Goal: Contribute content: Contribute content

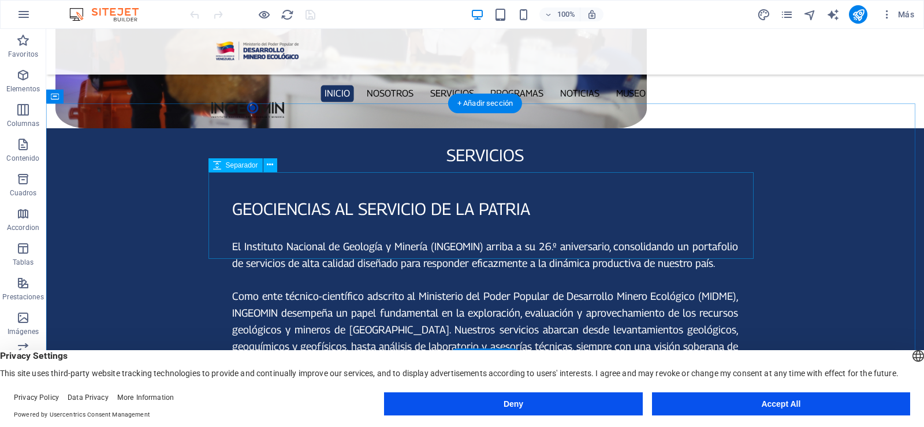
scroll to position [1154, 0]
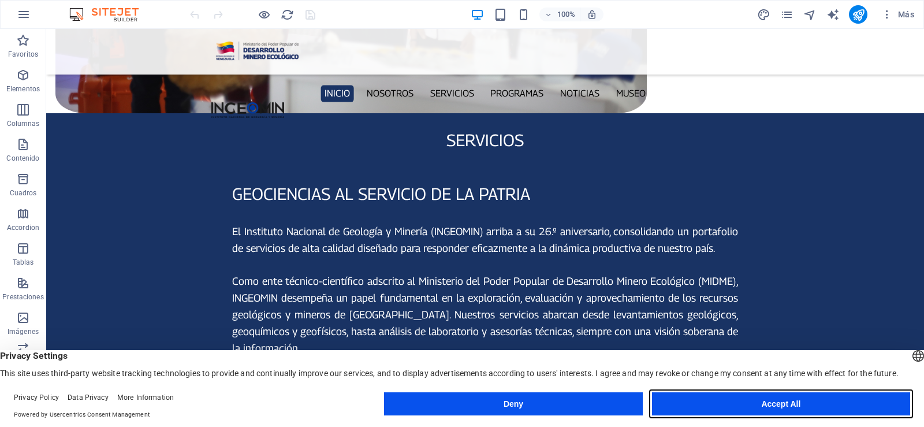
click at [814, 404] on button "Accept All" at bounding box center [781, 403] width 258 height 23
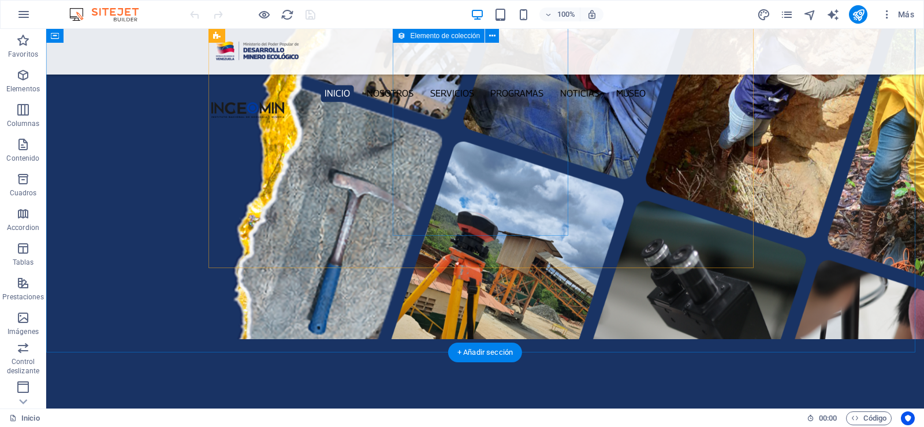
scroll to position [1500, 0]
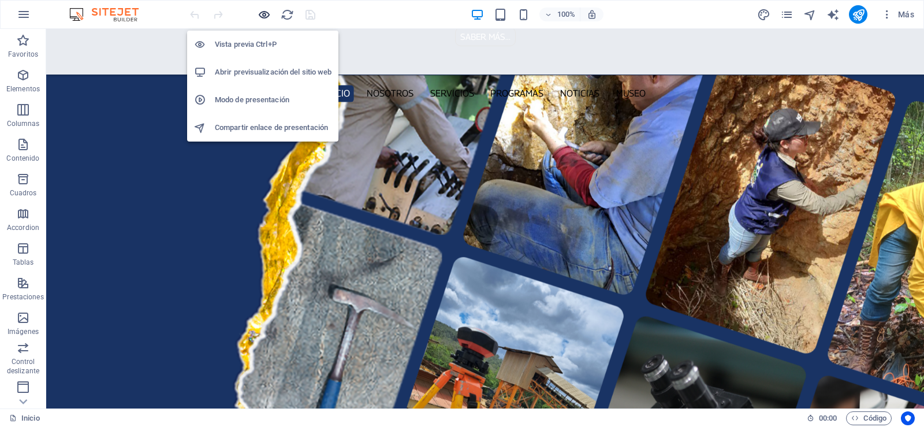
click at [258, 18] on icon "button" at bounding box center [264, 14] width 13 height 13
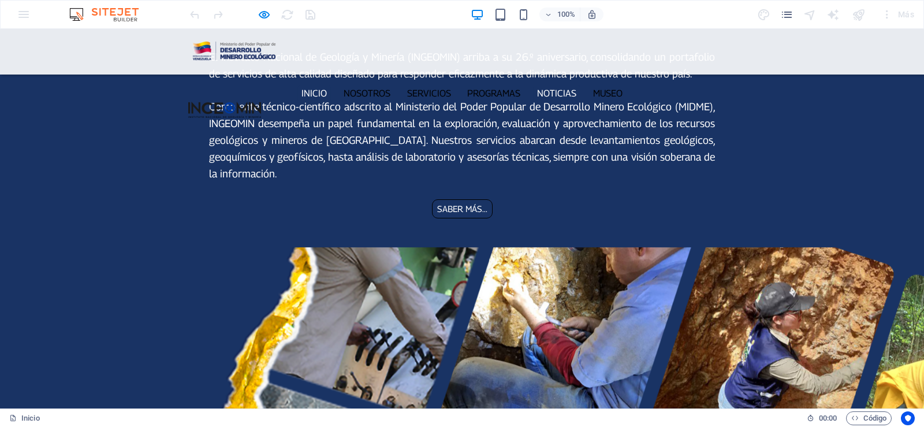
click at [556, 85] on link "Noticias" at bounding box center [557, 93] width 47 height 17
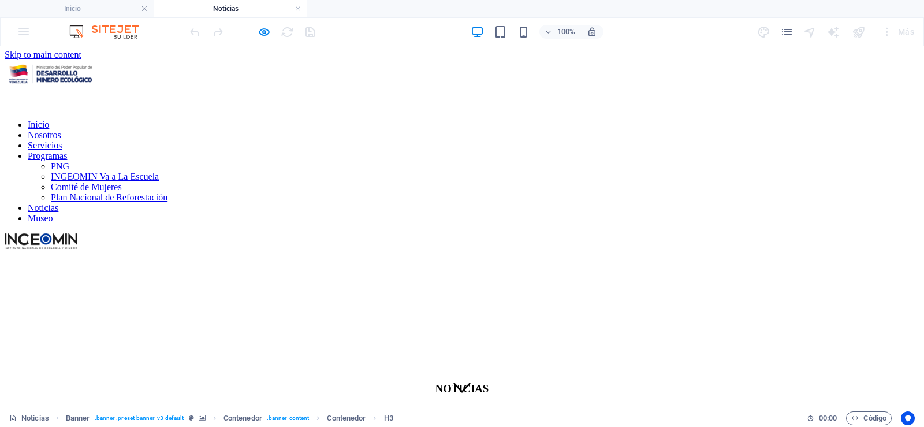
scroll to position [0, 0]
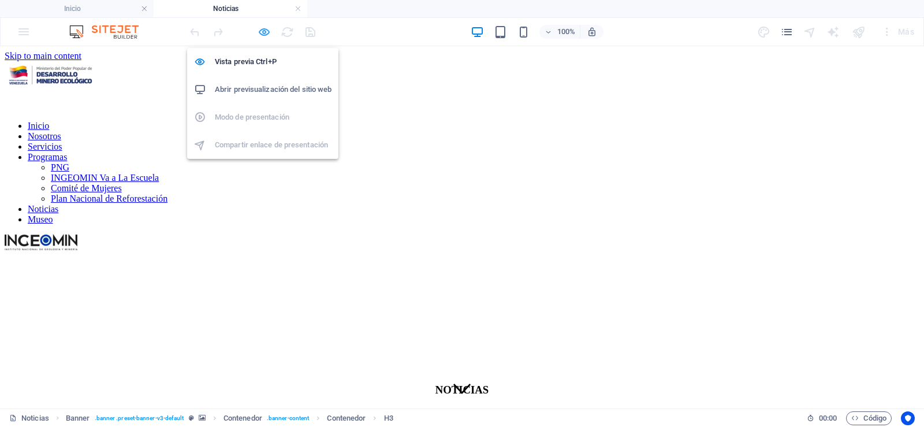
click at [265, 35] on icon "button" at bounding box center [264, 31] width 13 height 13
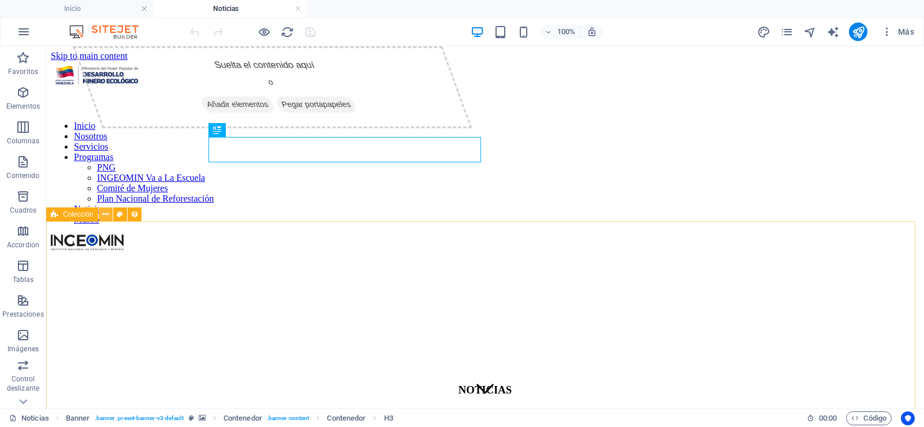
click at [106, 216] on icon at bounding box center [105, 215] width 6 height 12
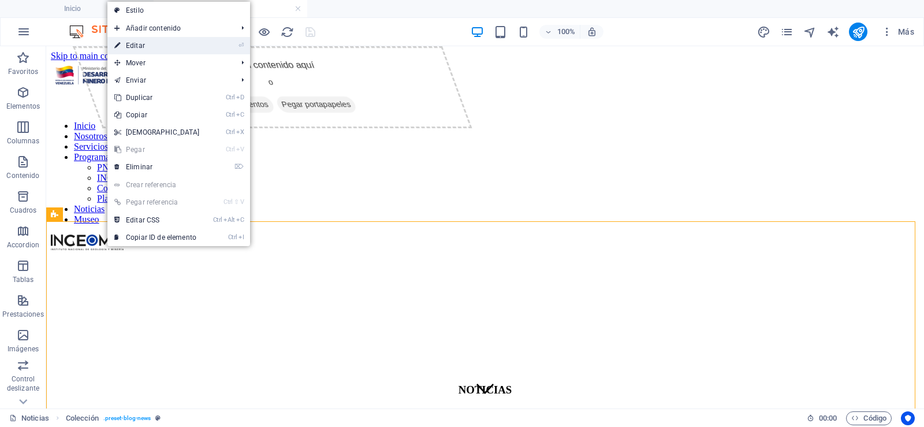
drag, startPoint x: 161, startPoint y: 49, endPoint x: 313, endPoint y: 238, distance: 242.5
click at [161, 49] on link "⏎ Editar" at bounding box center [156, 45] width 99 height 17
select select "68c9b5bf5b7bfe3ceb04a5c7"
select select "columns.publishing_date_DESC"
select select "columns.publishing_date"
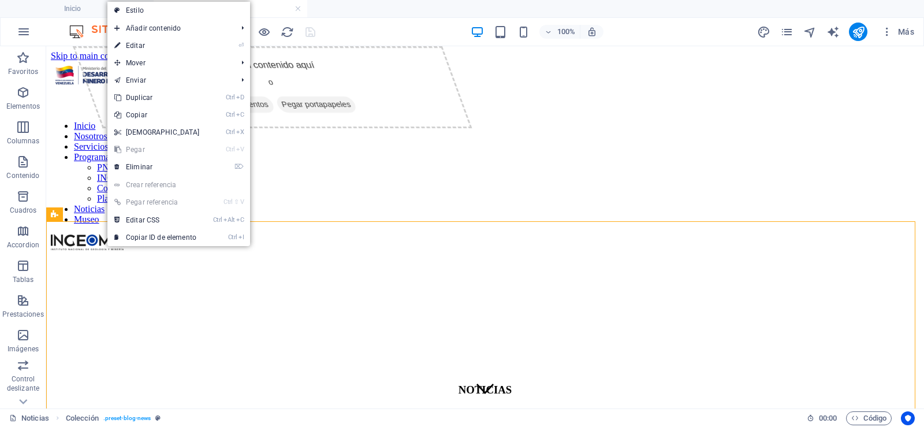
select select "past"
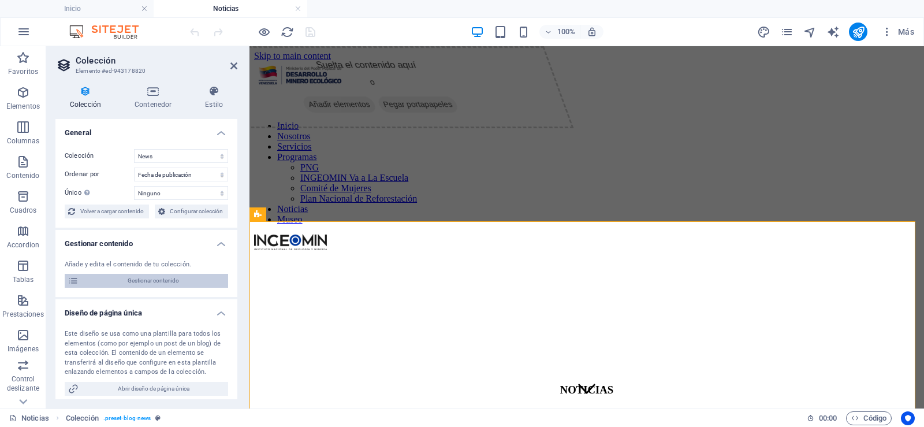
click at [170, 277] on span "Gestionar contenido" at bounding box center [153, 281] width 143 height 14
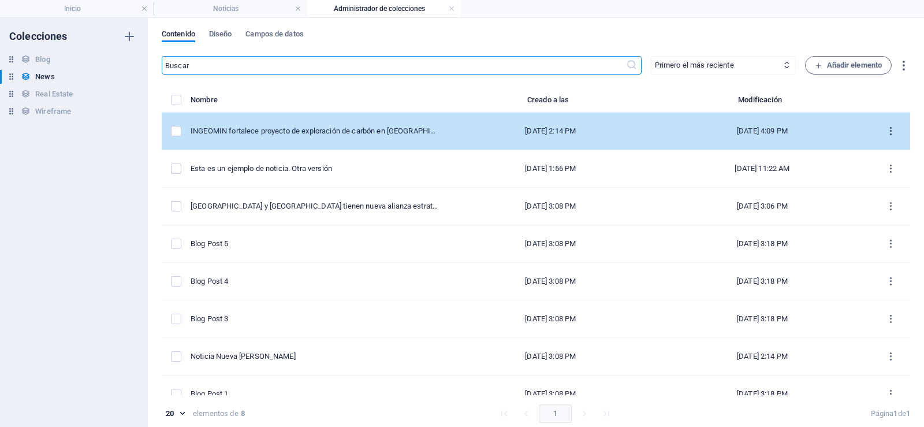
click at [889, 128] on icon "items list" at bounding box center [891, 131] width 11 height 11
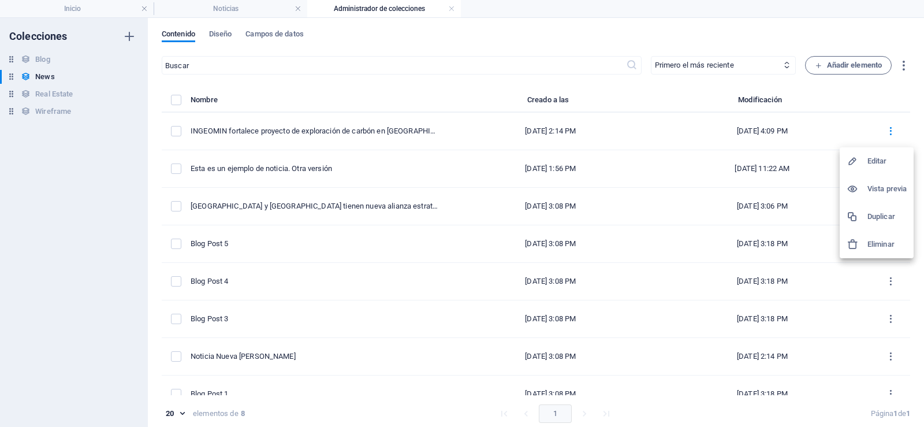
click at [893, 215] on h6 "Duplicar" at bounding box center [887, 217] width 39 height 14
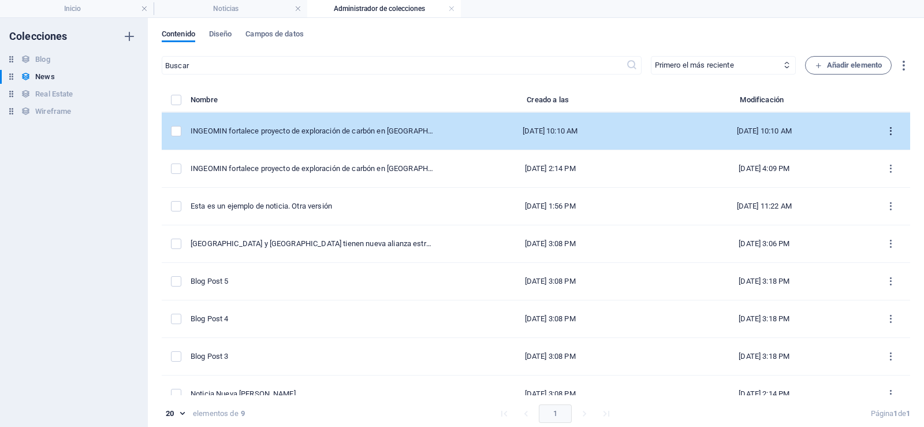
click at [886, 129] on icon "items list" at bounding box center [891, 131] width 11 height 11
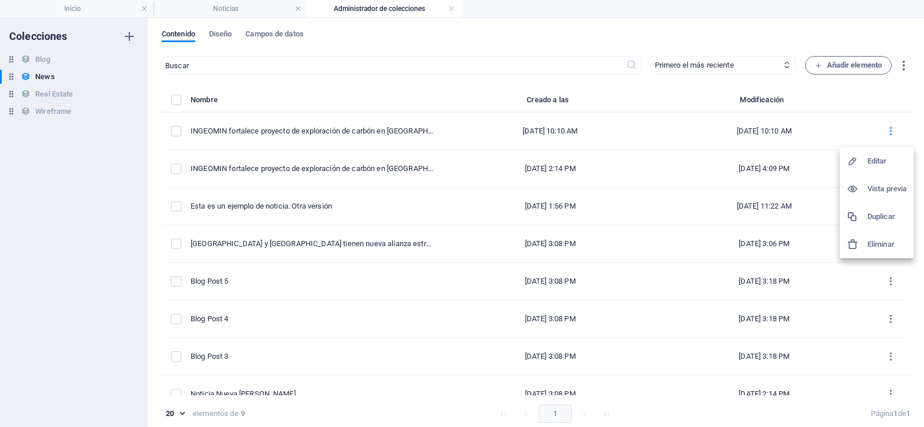
click at [881, 157] on h6 "Editar" at bounding box center [887, 161] width 39 height 14
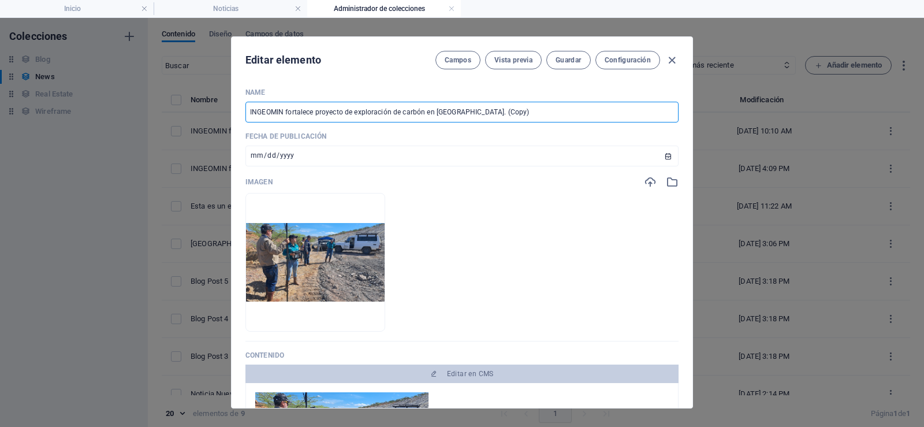
drag, startPoint x: 492, startPoint y: 112, endPoint x: 233, endPoint y: 112, distance: 258.8
click at [233, 112] on div "Name INGEOMIN fortalece proyecto de exploración de carbón en [GEOGRAPHIC_DATA].…" at bounding box center [462, 243] width 461 height 329
paste input "FORTALECE OPERACIONES EN EL PROYECTO "BAUXITA 001""
type input "INGEOMIN FORTALECE OPERACIONES EN EL PROYECTO "BAUXITA 001""
type input "ingeomin-fortalece-operaciones-en-el-proyecto-bauxita-001"
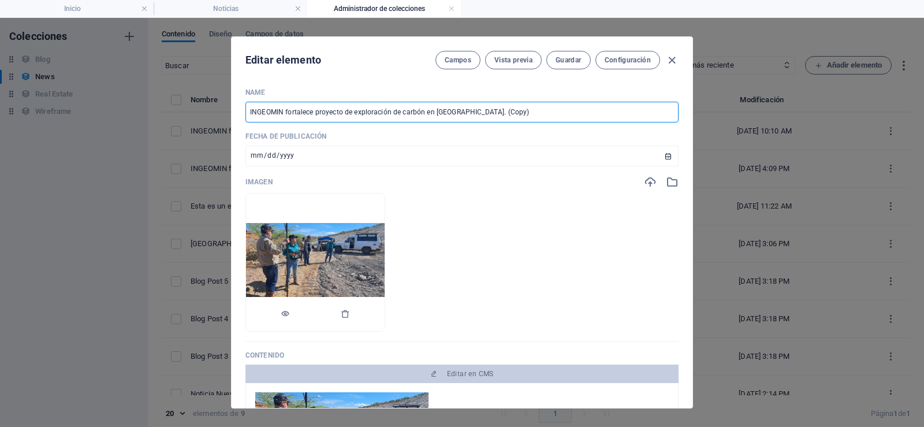
type input "ingeomin-fortalece-operaciones-en-el-proyecto-bauxita-001"
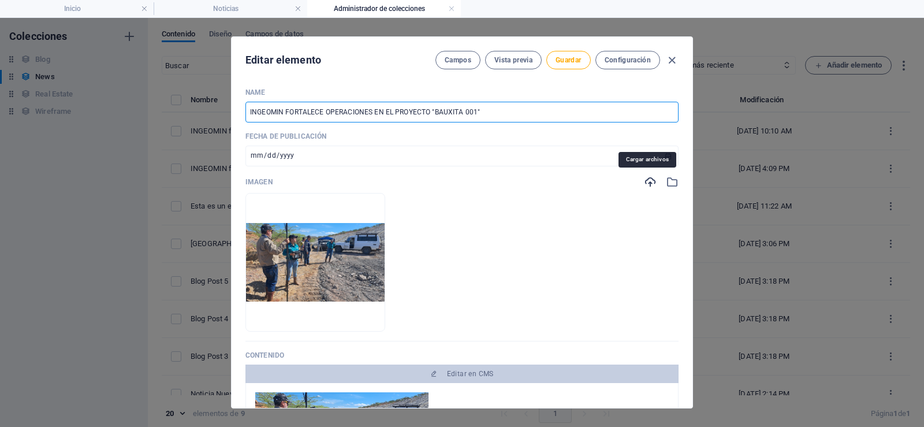
type input "INGEOMIN FORTALECE OPERACIONES EN EL PROYECTO "BAUXITA 001""
click at [645, 183] on icon "button" at bounding box center [650, 182] width 13 height 13
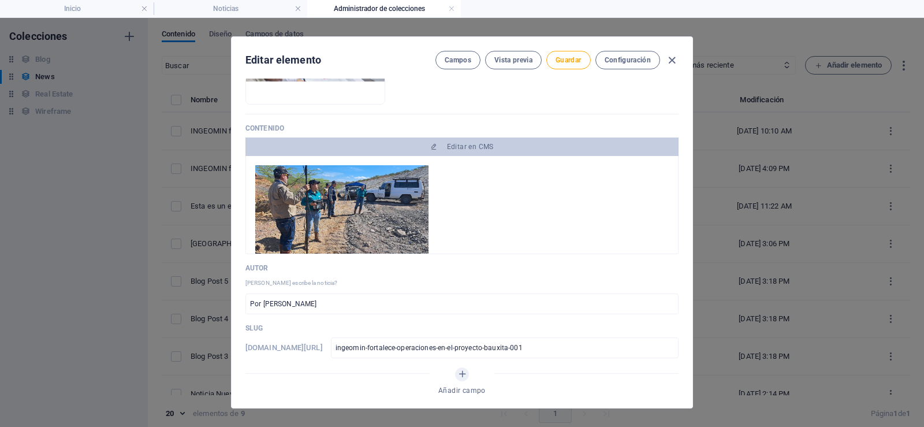
scroll to position [231, 0]
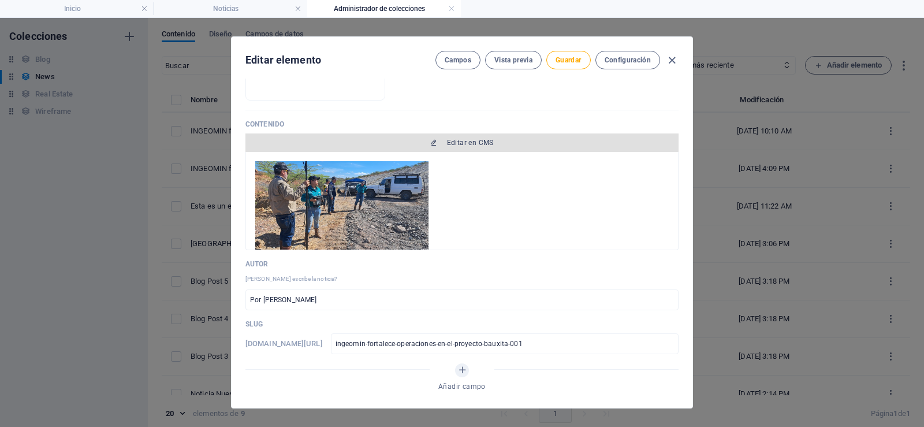
click at [472, 144] on span "Editar en CMS" at bounding box center [470, 142] width 47 height 9
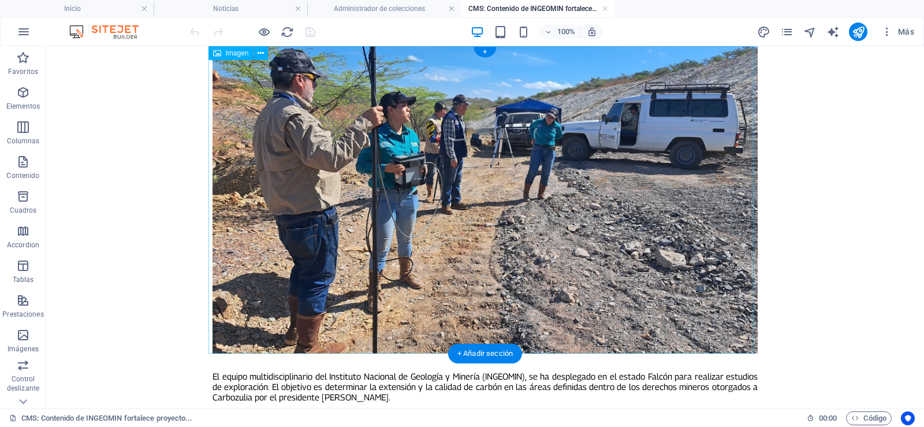
scroll to position [0, 0]
click at [263, 54] on icon at bounding box center [261, 53] width 6 height 12
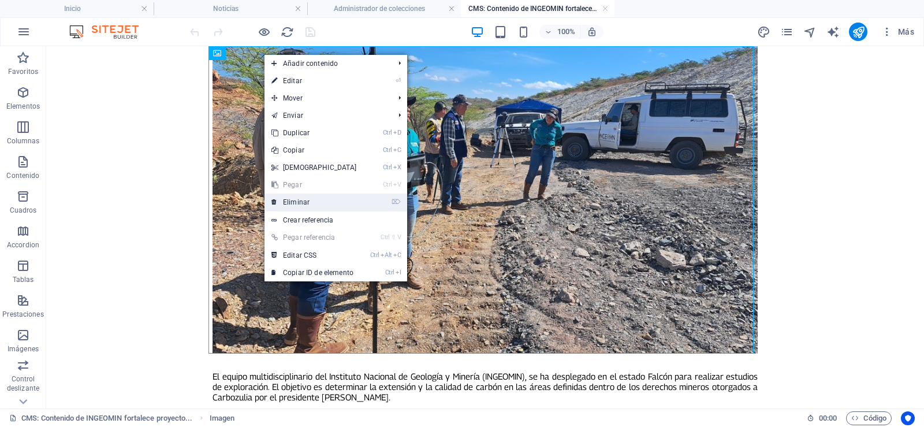
click at [311, 197] on link "⌦ Eliminar" at bounding box center [314, 202] width 99 height 17
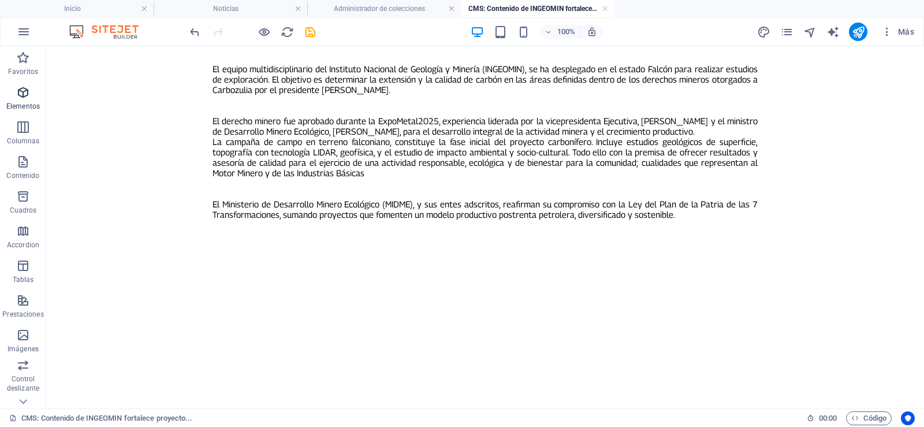
click at [25, 101] on span "Elementos" at bounding box center [23, 100] width 46 height 28
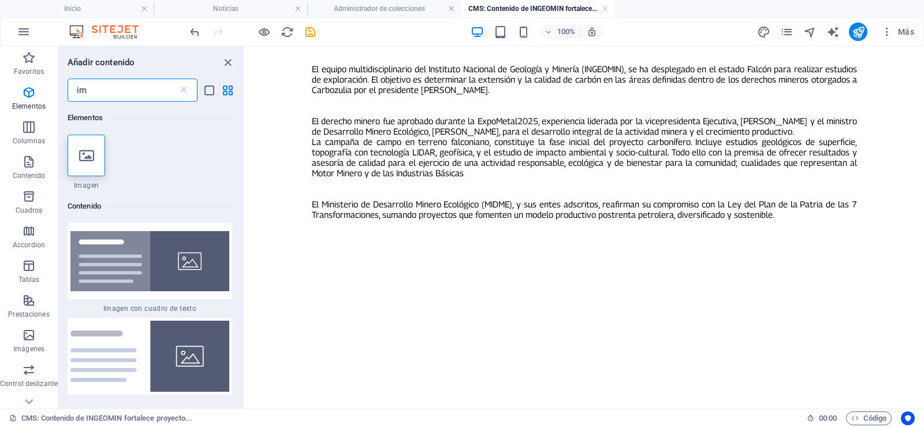
type input "i"
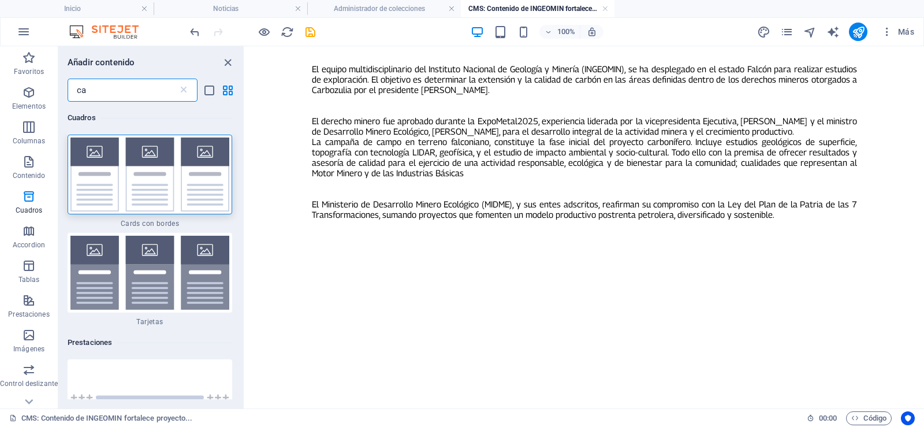
type input "c"
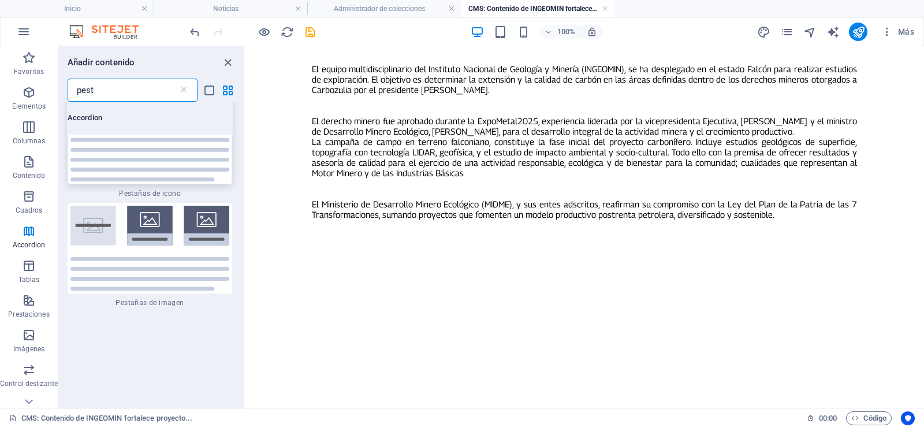
scroll to position [231, 0]
type input "pest"
click at [184, 88] on icon at bounding box center [184, 90] width 12 height 12
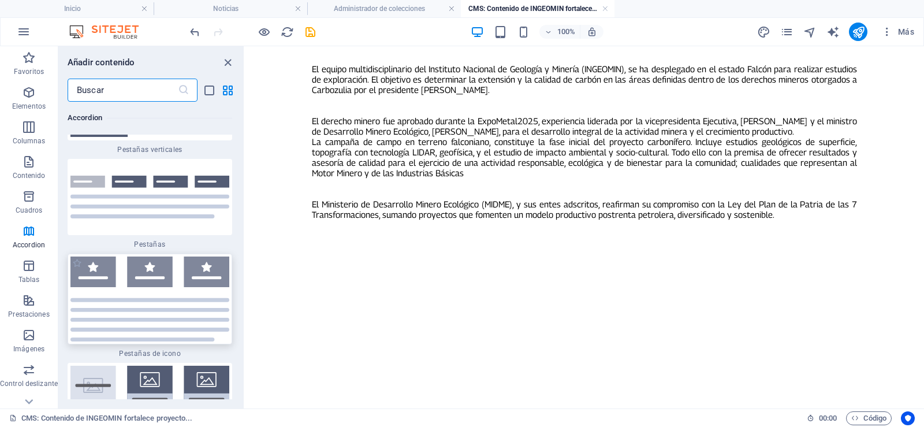
scroll to position [7556, 0]
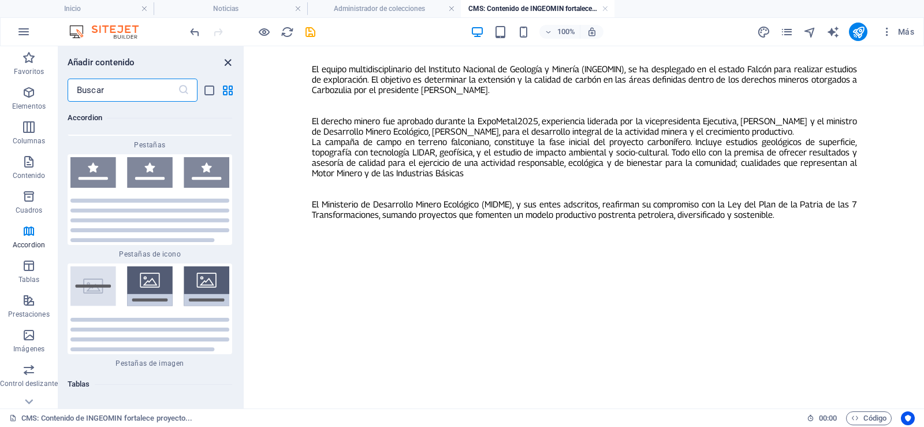
drag, startPoint x: 177, startPoint y: 15, endPoint x: 225, endPoint y: 61, distance: 66.2
click at [225, 61] on icon "close panel" at bounding box center [227, 62] width 13 height 13
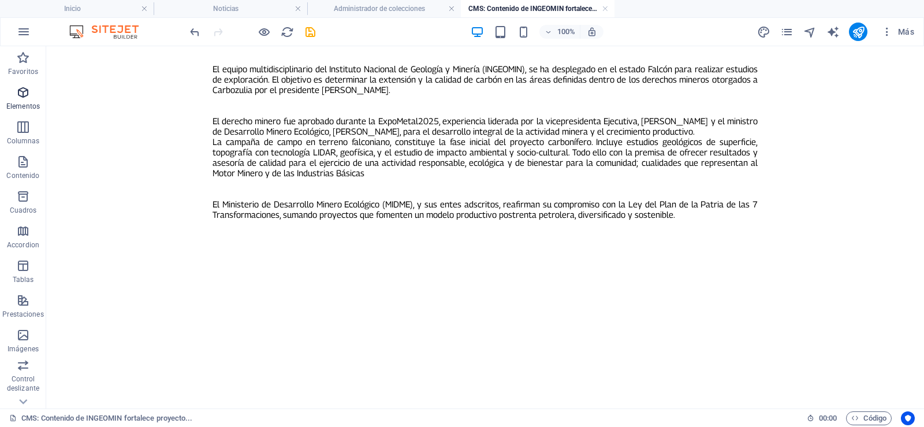
click at [18, 96] on icon "button" at bounding box center [23, 93] width 14 height 14
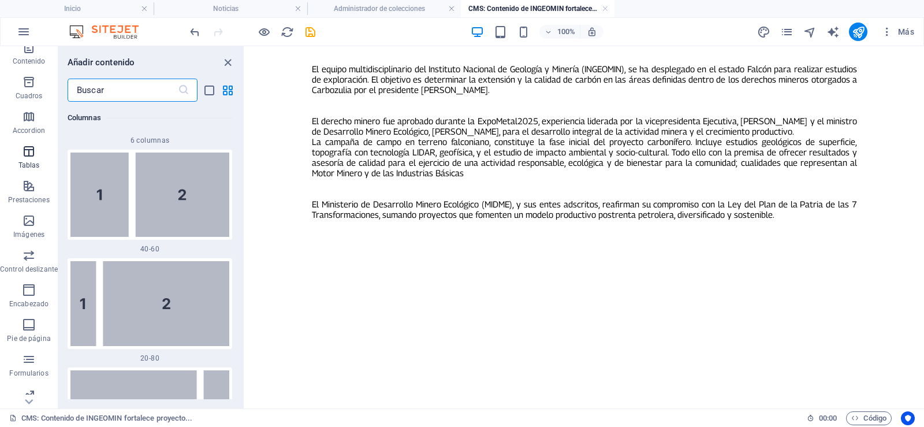
scroll to position [116, 0]
click at [28, 254] on icon "button" at bounding box center [29, 254] width 14 height 14
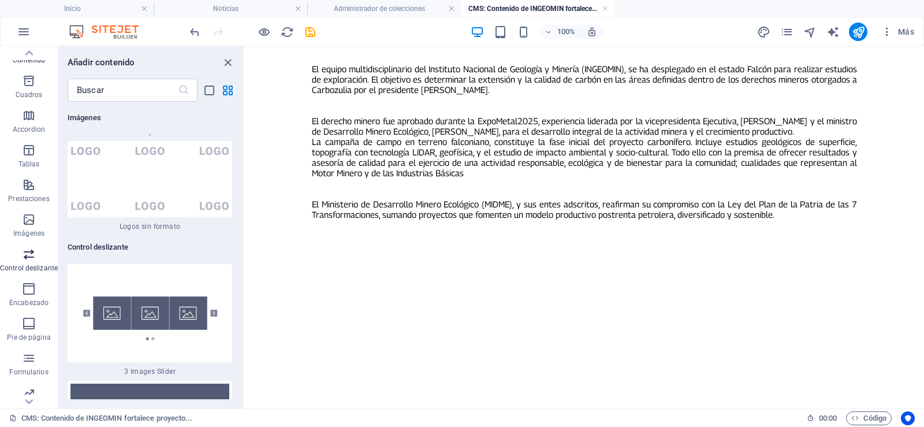
scroll to position [12999, 0]
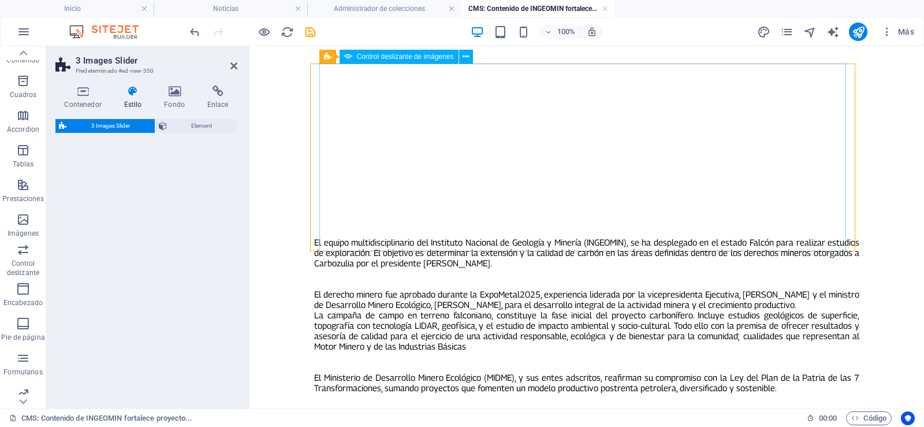
select select "rem"
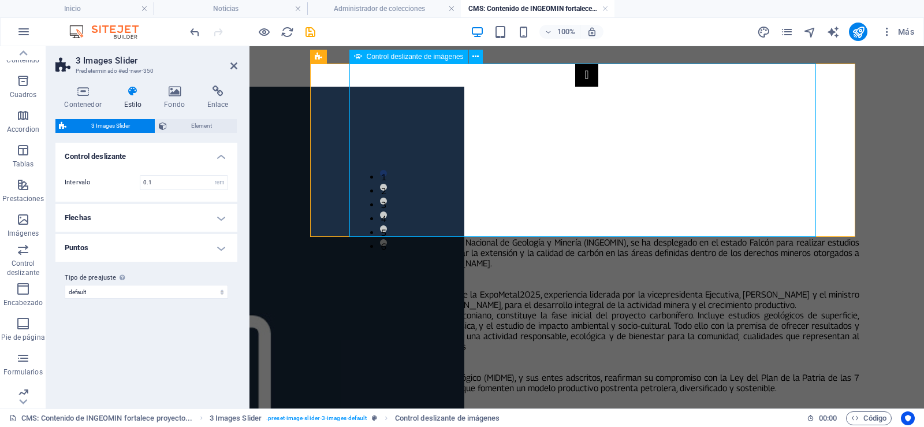
select select "px"
select select "ms"
select select "s"
select select "progressive"
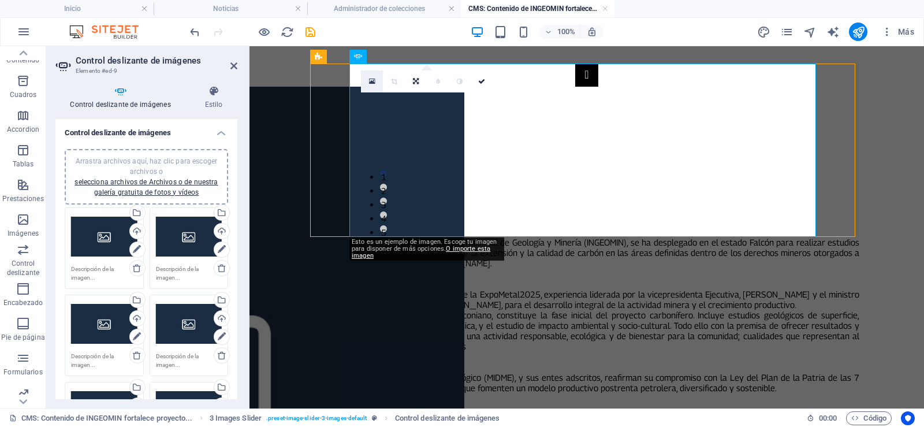
click at [372, 82] on icon at bounding box center [372, 81] width 6 height 8
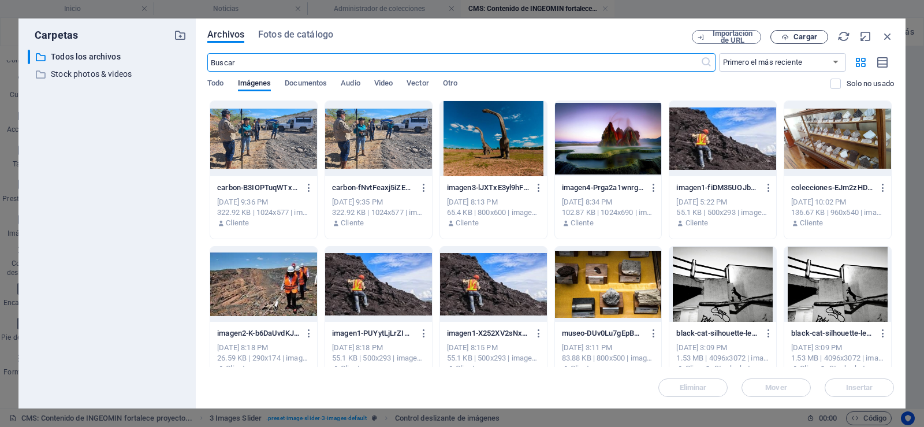
click at [806, 35] on span "Cargar" at bounding box center [806, 37] width 24 height 7
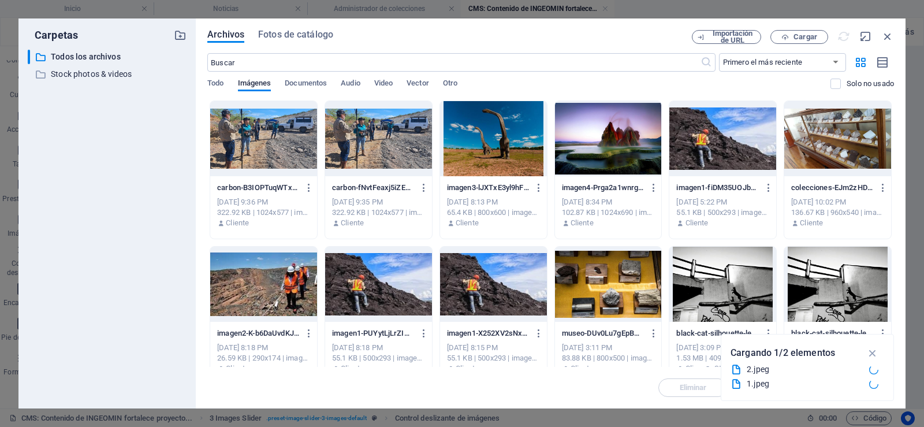
type input "173"
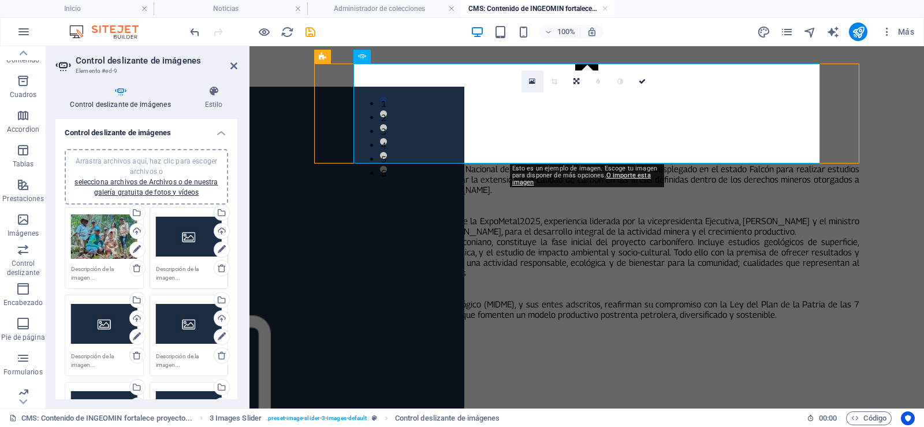
click at [533, 86] on link at bounding box center [533, 81] width 22 height 22
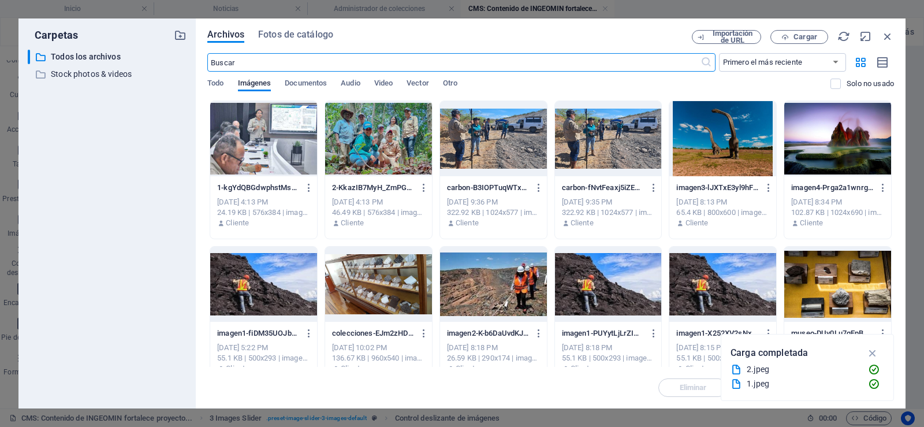
click at [252, 138] on div at bounding box center [263, 138] width 107 height 75
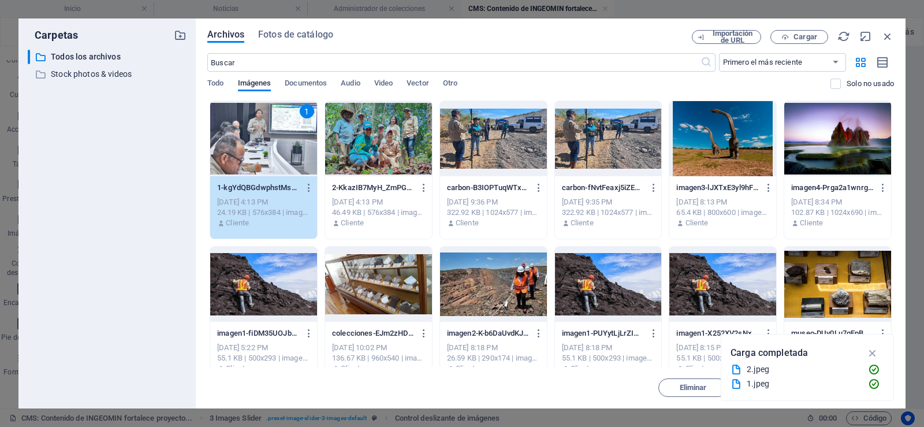
click at [264, 136] on div "1" at bounding box center [263, 138] width 107 height 75
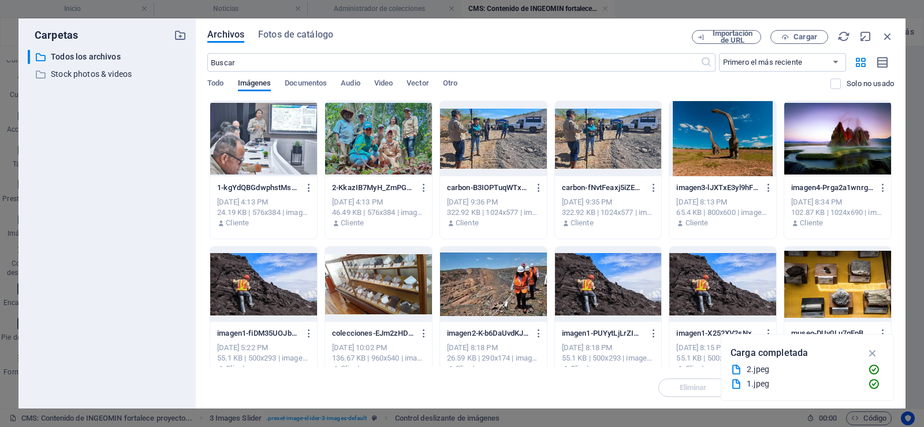
click at [264, 136] on div at bounding box center [263, 138] width 107 height 75
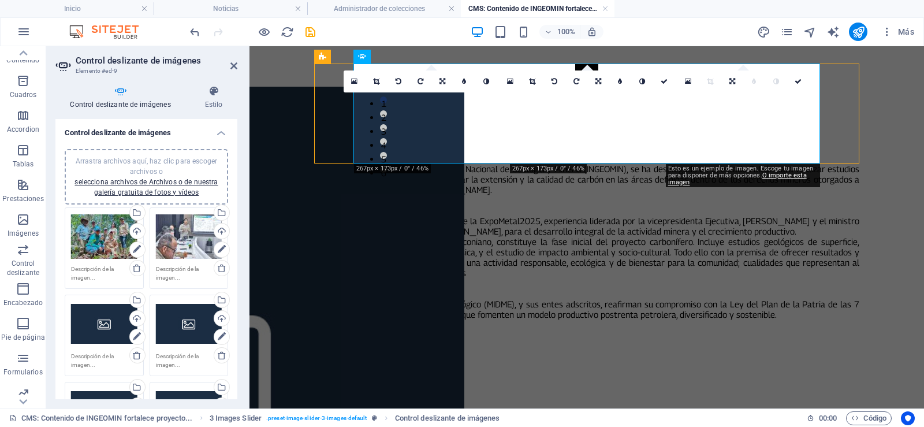
click at [269, 136] on body "Skip to main content 1 2 3 4 5 6 El equipo multidisciplinario del Instituto Nac…" at bounding box center [587, 211] width 675 height 331
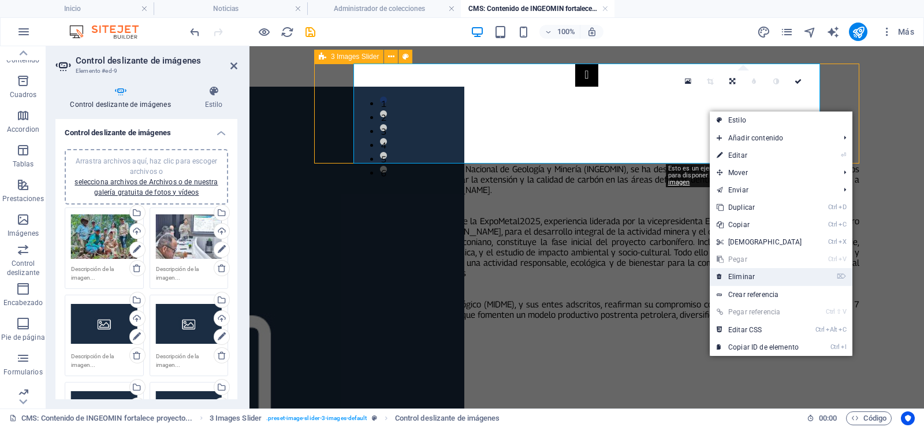
drag, startPoint x: 760, startPoint y: 274, endPoint x: 715, endPoint y: 228, distance: 65.0
click at [760, 274] on link "⌦ Eliminar" at bounding box center [759, 276] width 99 height 17
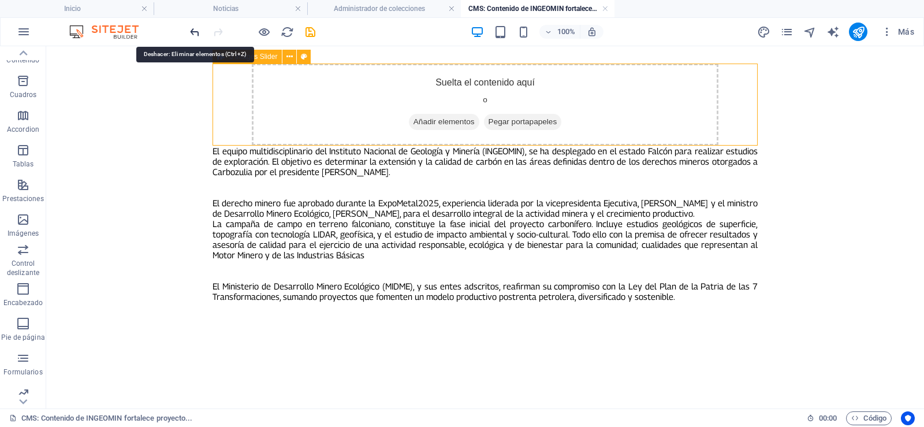
click at [198, 32] on icon "undo" at bounding box center [194, 31] width 13 height 13
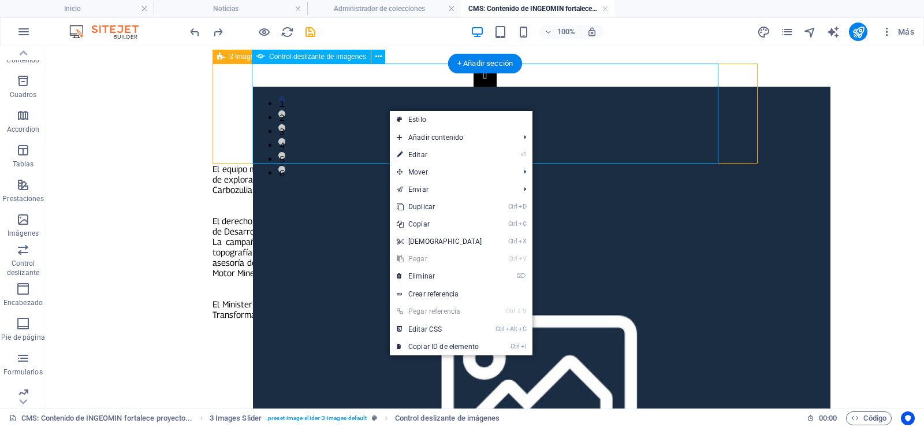
click at [359, 109] on div "1 2 3 4 5 6" at bounding box center [485, 114] width 467 height 100
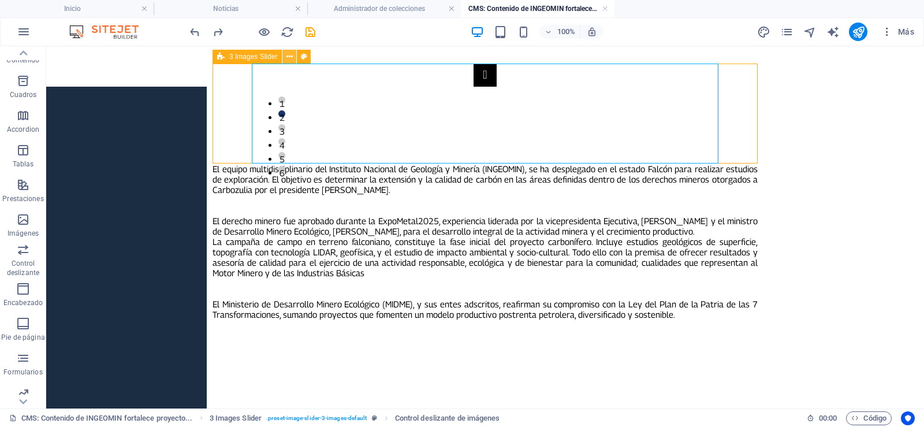
click at [287, 57] on icon at bounding box center [290, 57] width 6 height 12
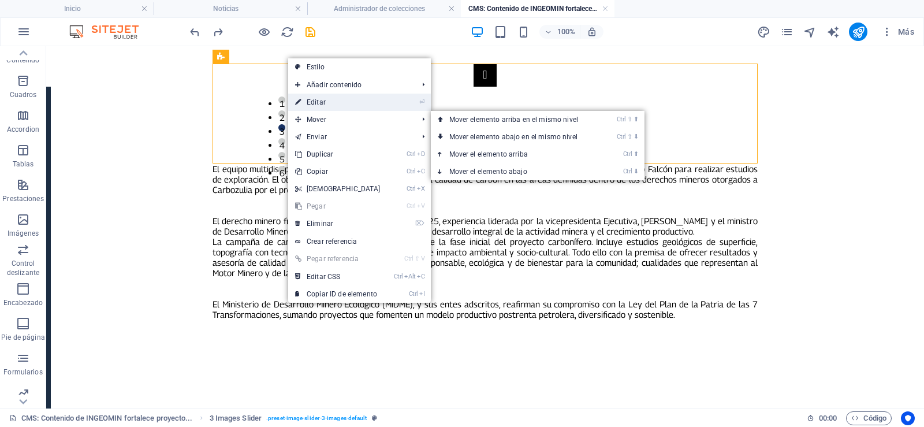
click at [325, 95] on link "⏎ Editar" at bounding box center [337, 102] width 99 height 17
select select "rem"
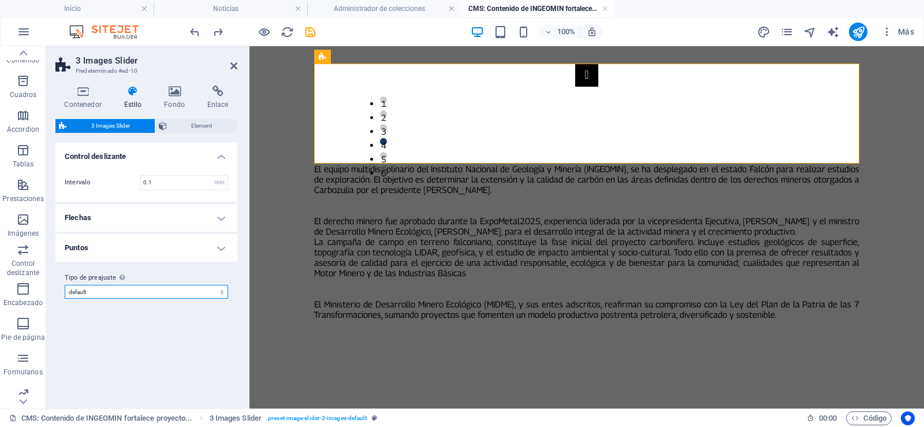
click at [133, 285] on select "default Añadir tipo de preajuste" at bounding box center [147, 292] width 164 height 14
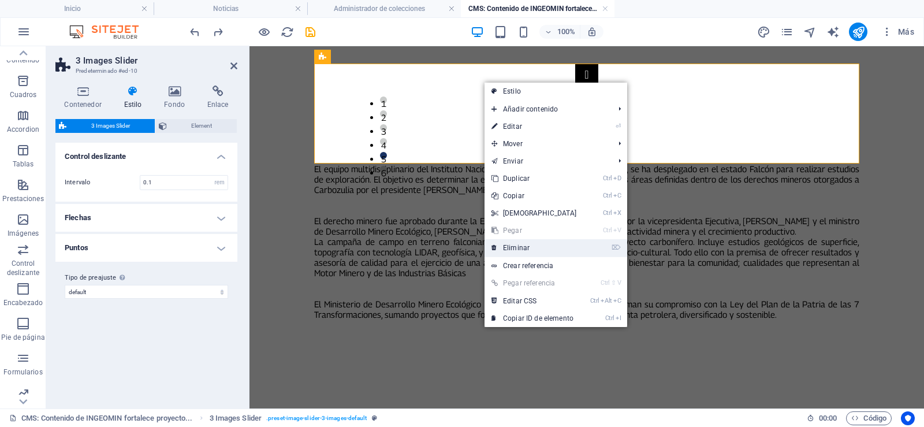
click at [539, 239] on link "⌦ Eliminar" at bounding box center [534, 247] width 99 height 17
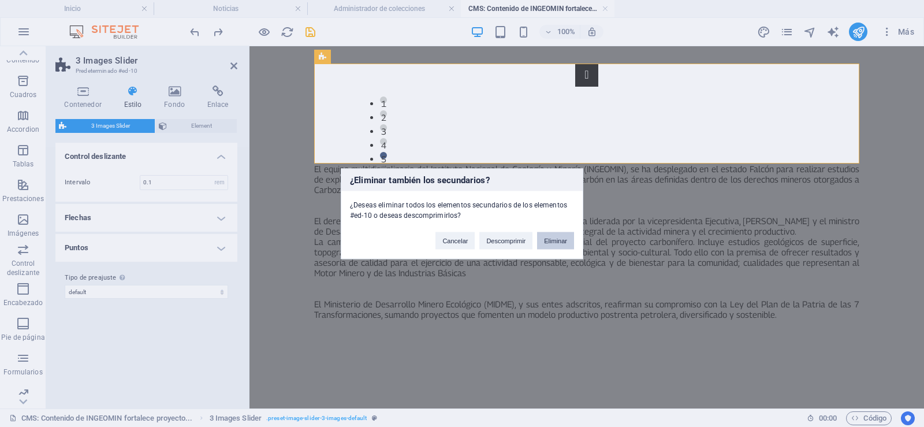
drag, startPoint x: 564, startPoint y: 236, endPoint x: 516, endPoint y: 190, distance: 67.0
click at [564, 236] on button "Eliminar" at bounding box center [555, 240] width 37 height 17
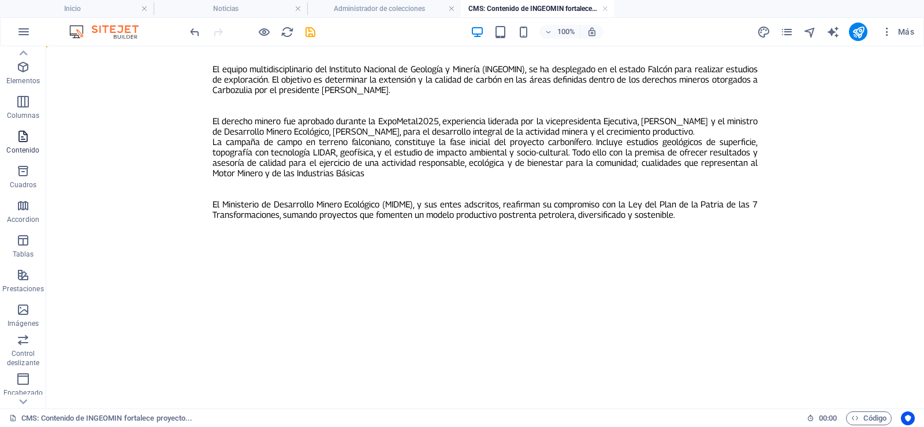
scroll to position [0, 0]
click at [27, 93] on icon "button" at bounding box center [23, 93] width 14 height 14
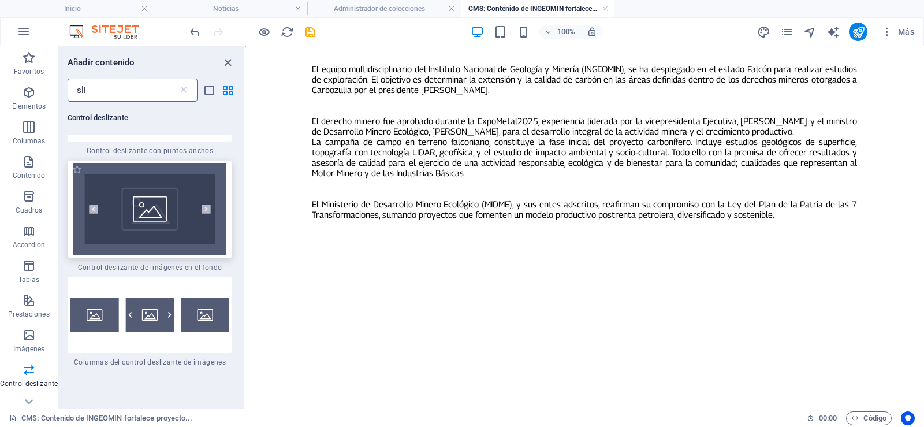
scroll to position [924, 0]
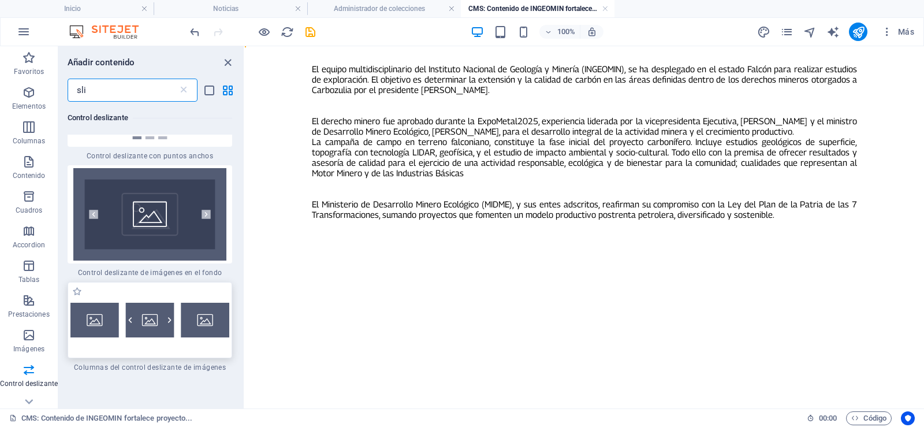
type input "sli"
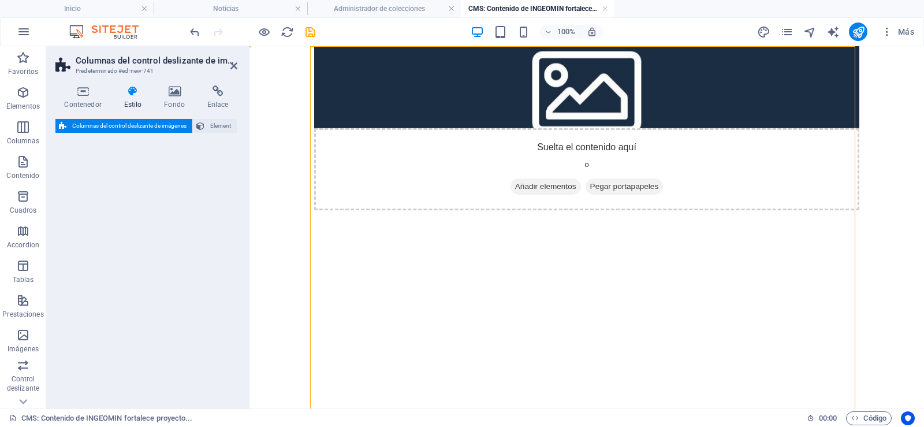
select select "rem"
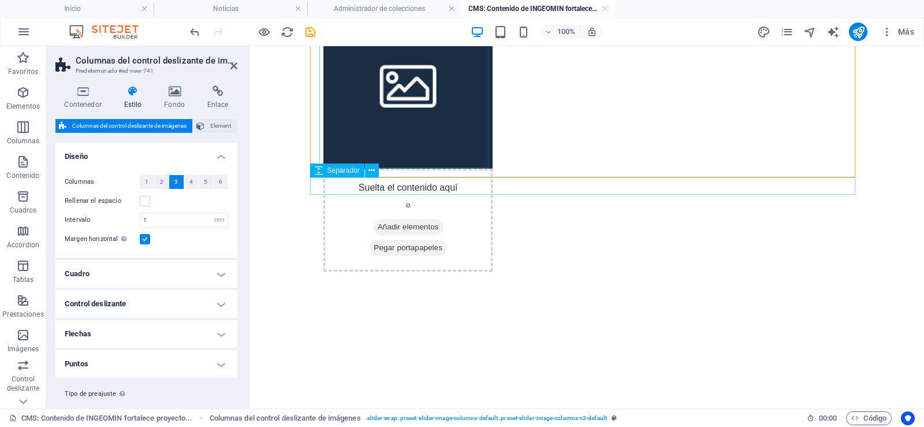
scroll to position [0, 0]
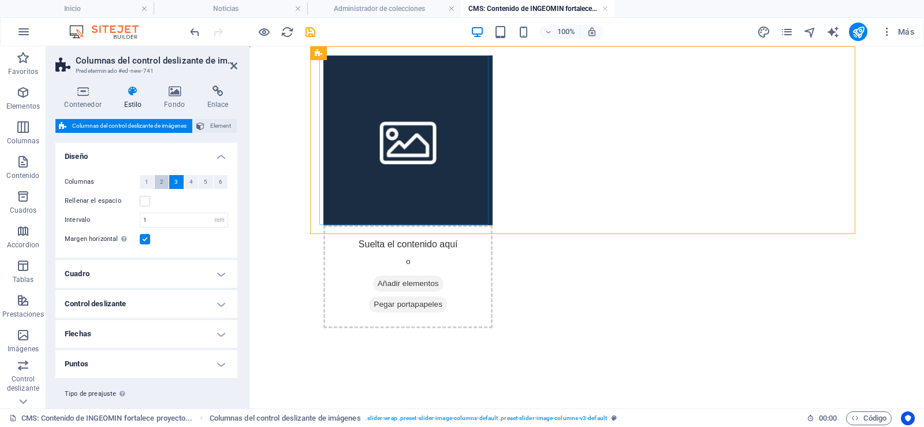
click at [157, 184] on button "2" at bounding box center [162, 182] width 14 height 14
select select
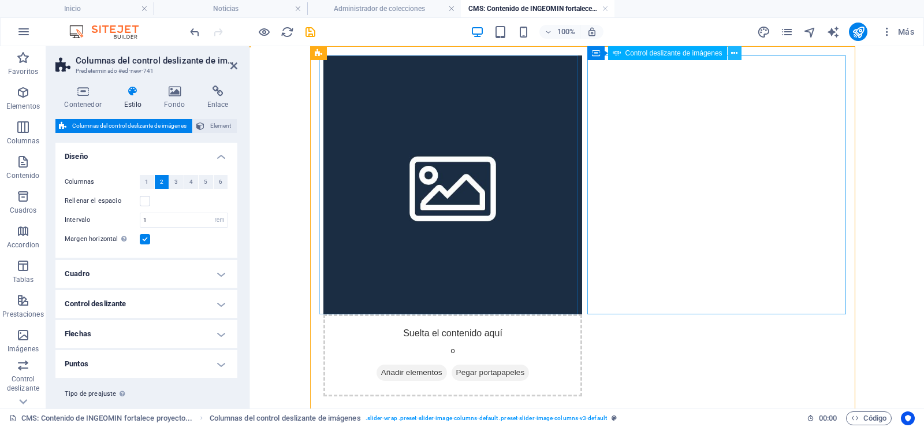
click at [731, 52] on icon at bounding box center [734, 53] width 6 height 12
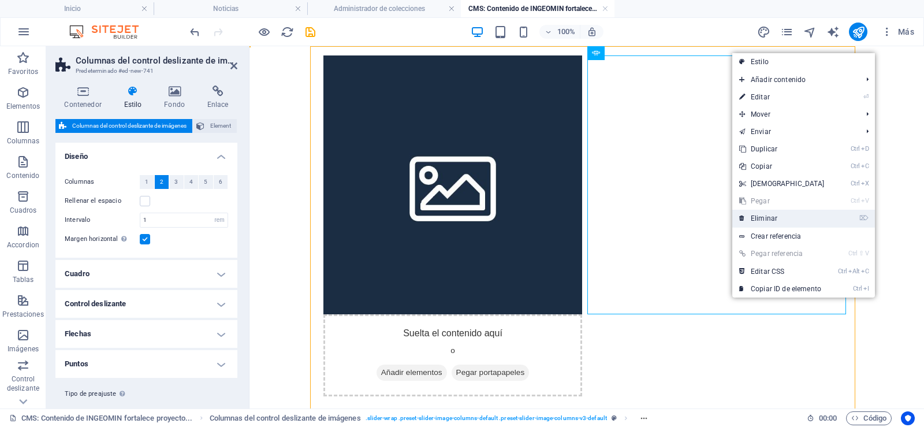
click at [773, 218] on link "⌦ Eliminar" at bounding box center [782, 218] width 99 height 17
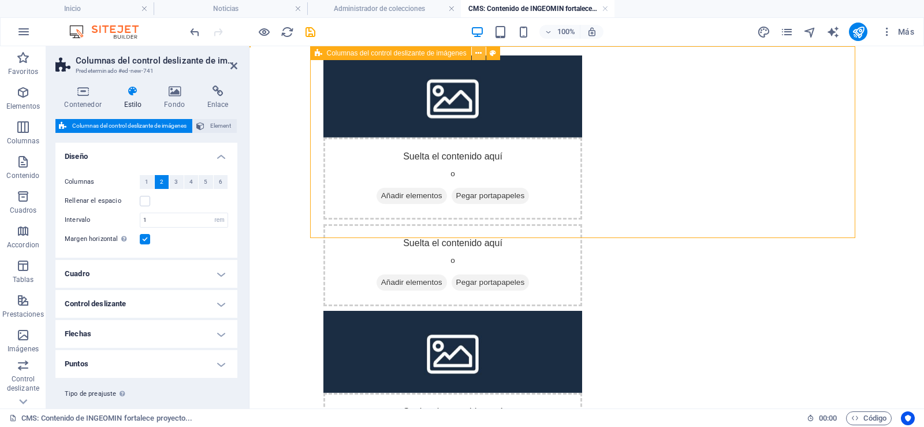
click at [476, 54] on icon at bounding box center [479, 53] width 6 height 12
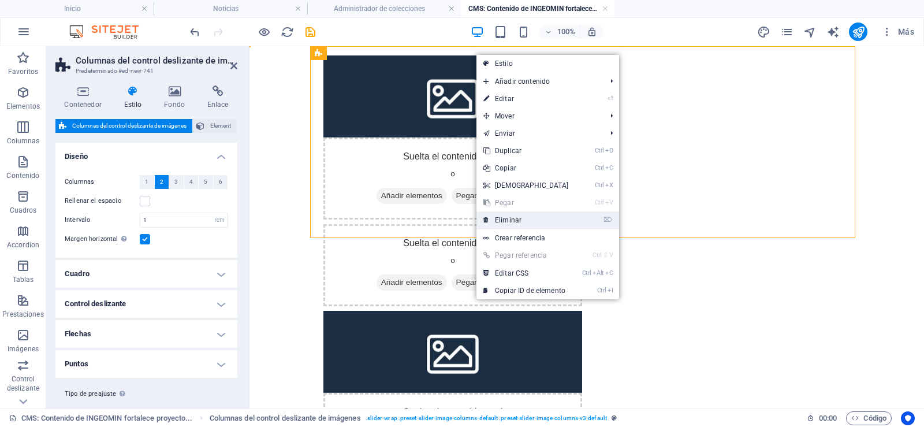
click at [520, 220] on link "⌦ Eliminar" at bounding box center [526, 219] width 99 height 17
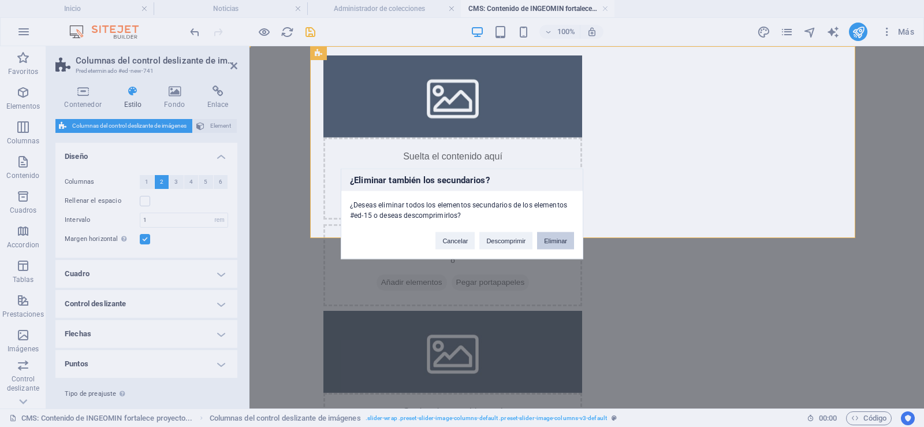
drag, startPoint x: 547, startPoint y: 237, endPoint x: 497, endPoint y: 191, distance: 67.9
click at [547, 237] on button "Eliminar" at bounding box center [555, 240] width 37 height 17
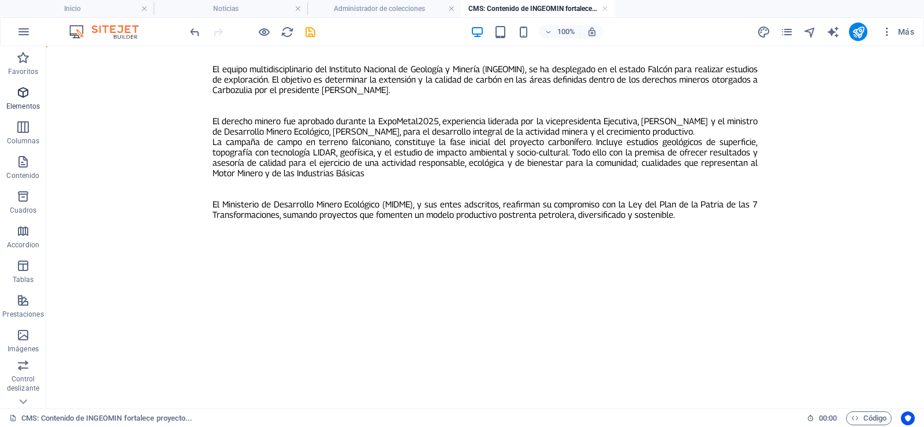
click at [25, 95] on icon "button" at bounding box center [23, 93] width 14 height 14
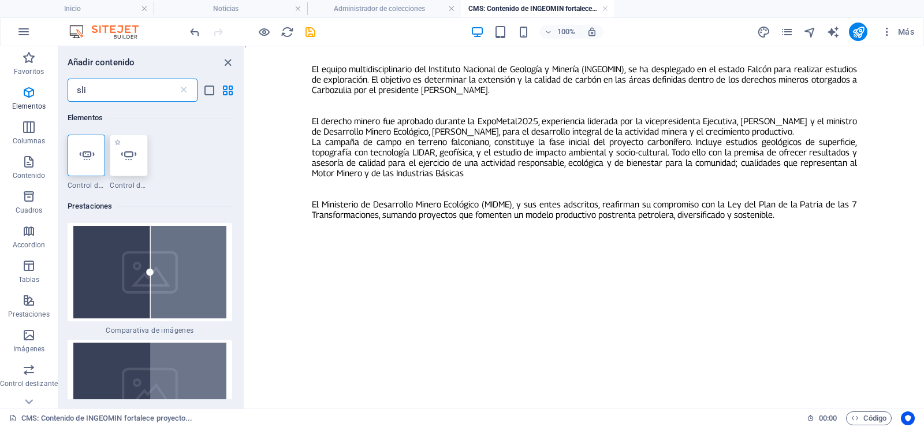
type input "sli"
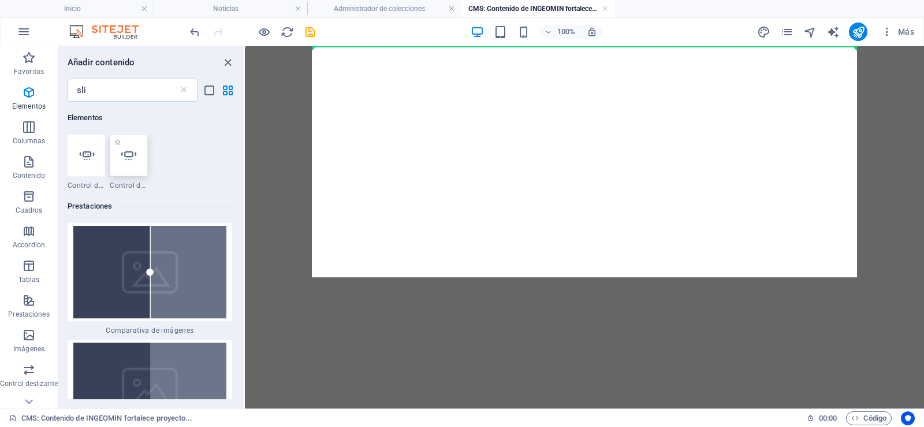
select select "ms"
select select "s"
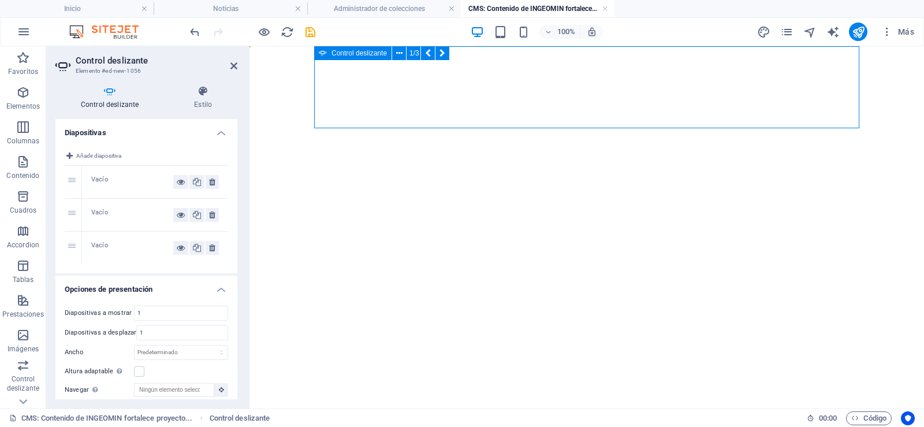
click at [36, 192] on span "Añadir elementos" at bounding box center [0, 200] width 70 height 16
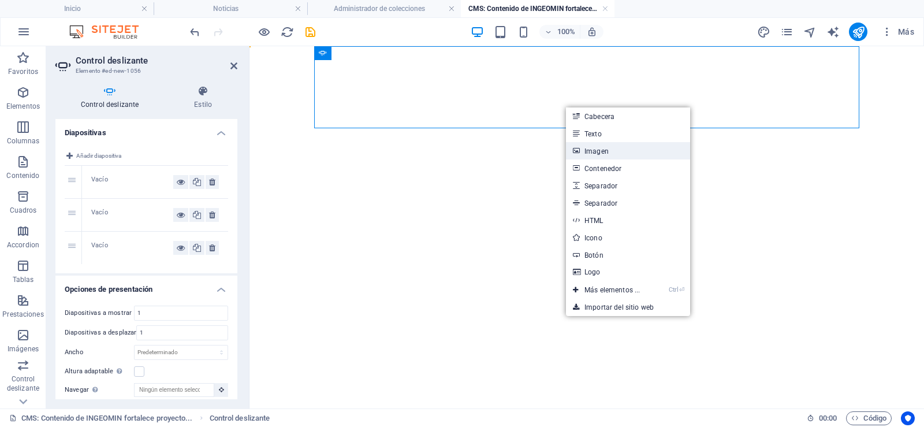
click at [596, 144] on link "Imagen" at bounding box center [628, 150] width 124 height 17
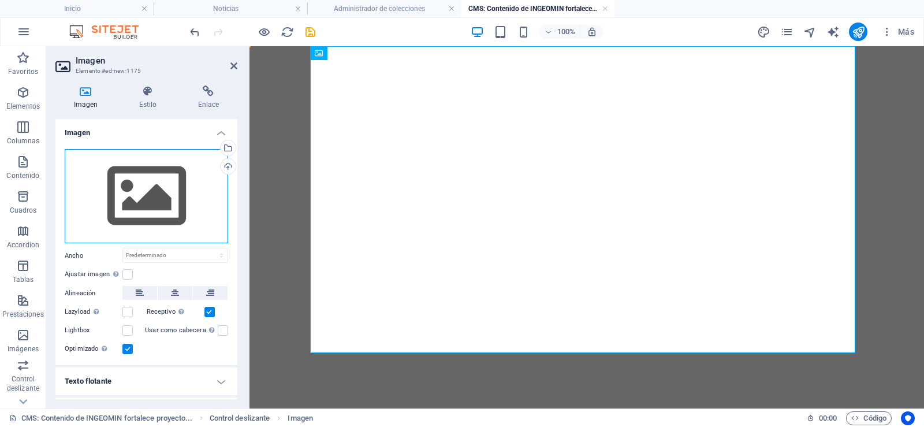
click at [124, 181] on div "Arrastra archivos aquí, haz clic para escoger archivos o selecciona archivos de…" at bounding box center [147, 196] width 164 height 95
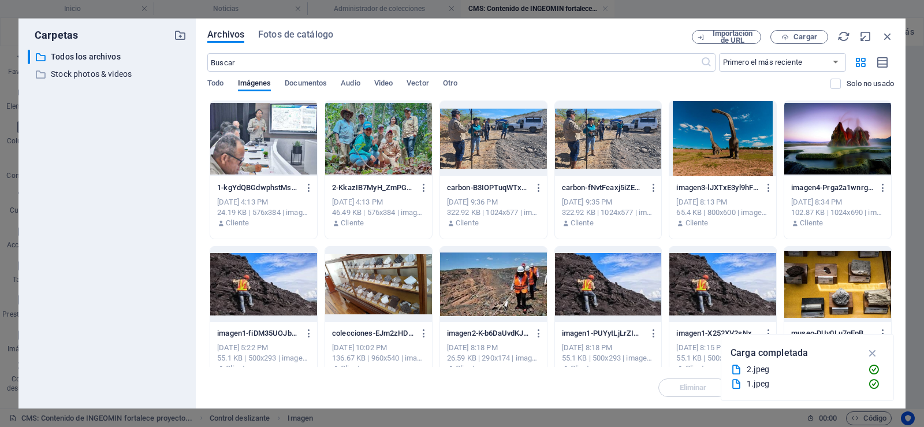
click at [271, 132] on div at bounding box center [263, 138] width 107 height 75
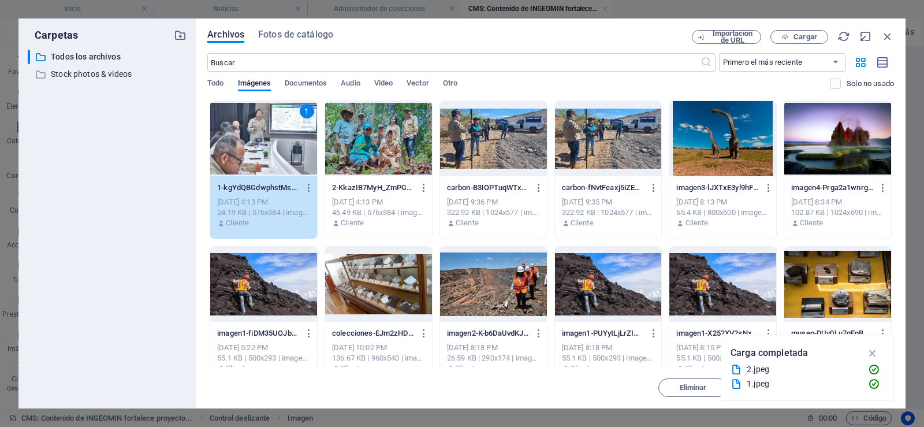
click at [423, 121] on div at bounding box center [378, 138] width 107 height 75
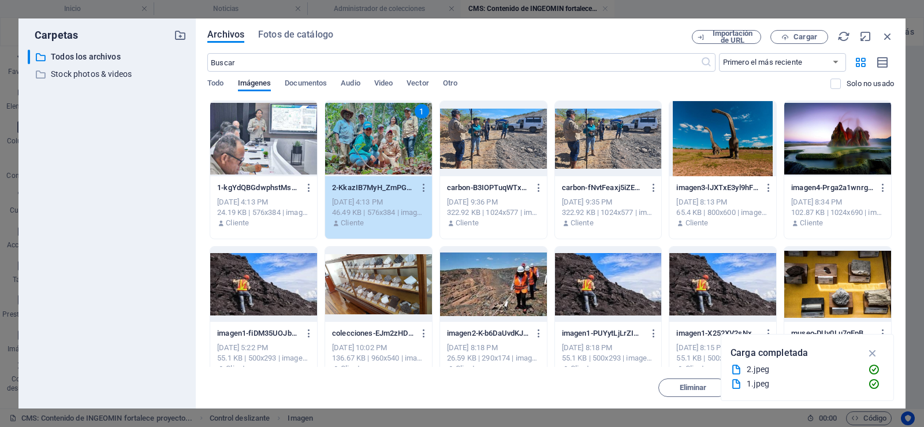
click at [261, 124] on div at bounding box center [263, 138] width 107 height 75
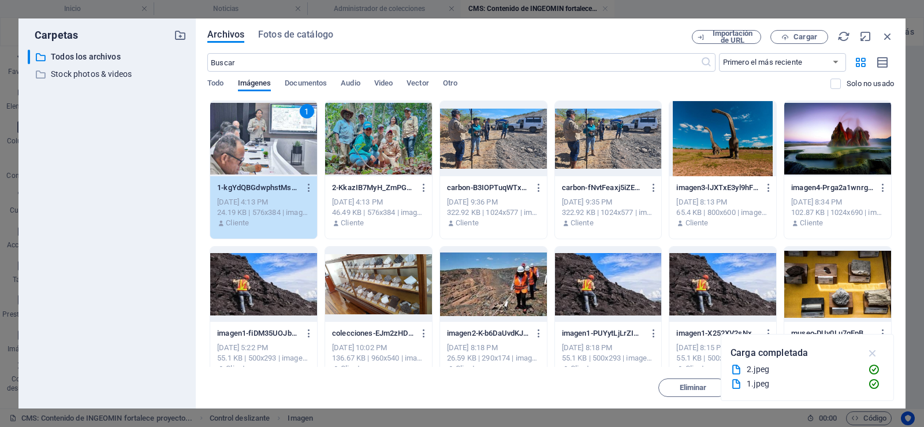
click at [872, 354] on icon "button" at bounding box center [873, 353] width 13 height 13
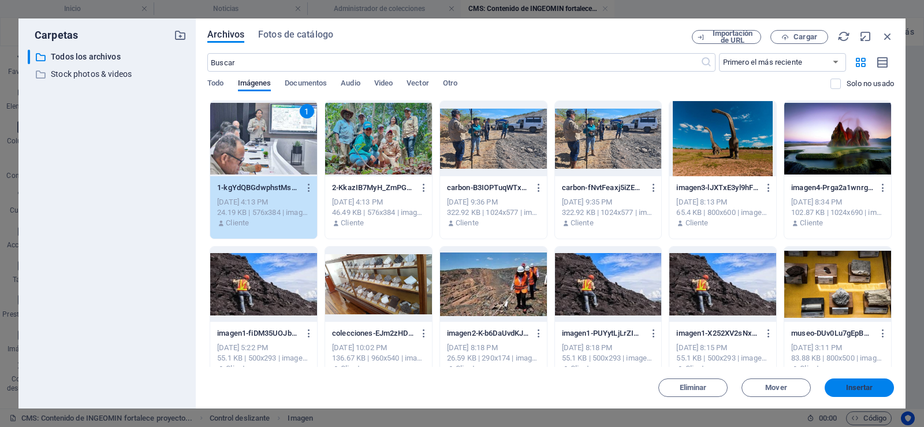
drag, startPoint x: 838, startPoint y: 383, endPoint x: 589, endPoint y: 338, distance: 253.1
click at [838, 383] on button "Insertar" at bounding box center [859, 387] width 69 height 18
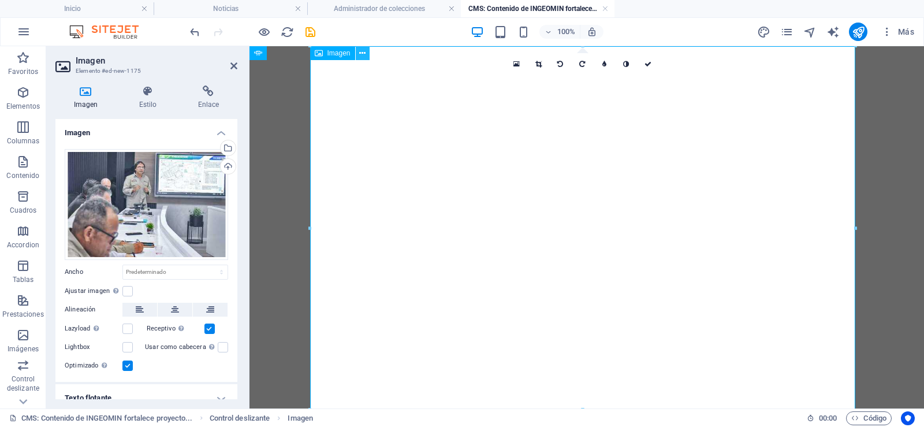
click at [366, 54] on button at bounding box center [363, 53] width 14 height 14
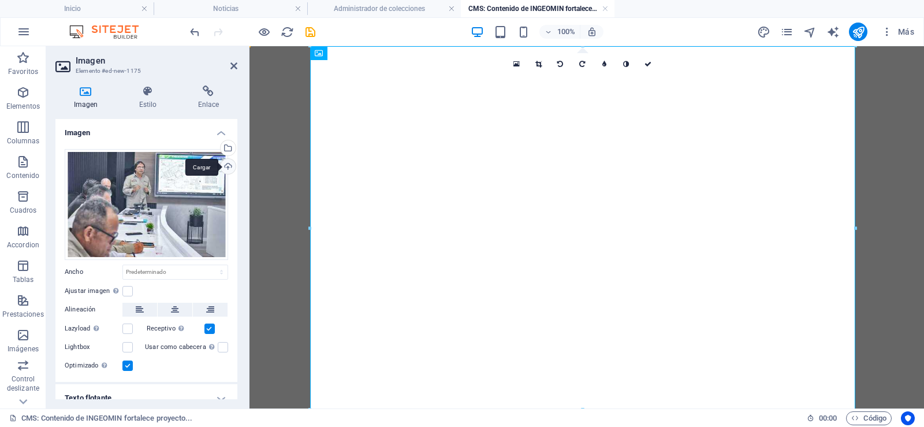
click at [228, 166] on div "Cargar" at bounding box center [226, 167] width 17 height 17
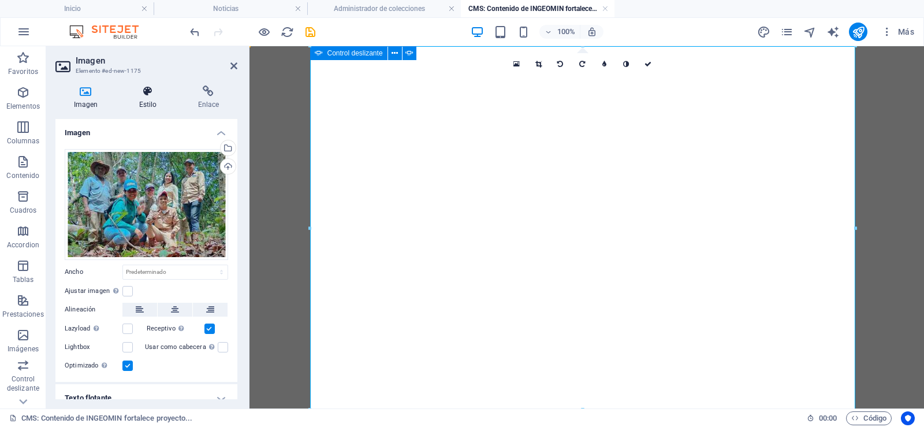
click at [144, 98] on h4 "Estilo" at bounding box center [150, 98] width 59 height 24
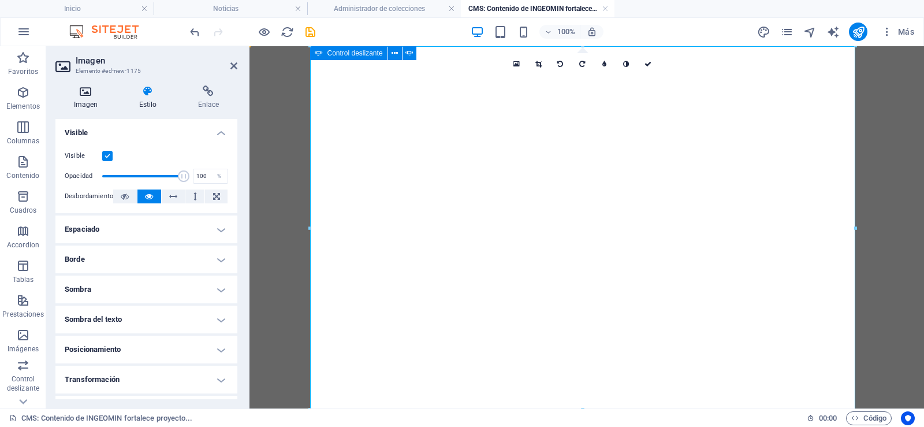
click at [81, 96] on icon at bounding box center [85, 92] width 61 height 12
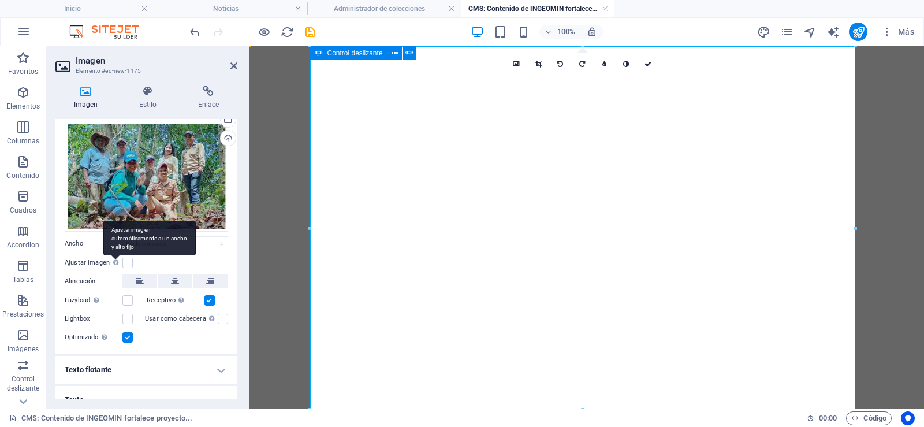
scroll to position [41, 0]
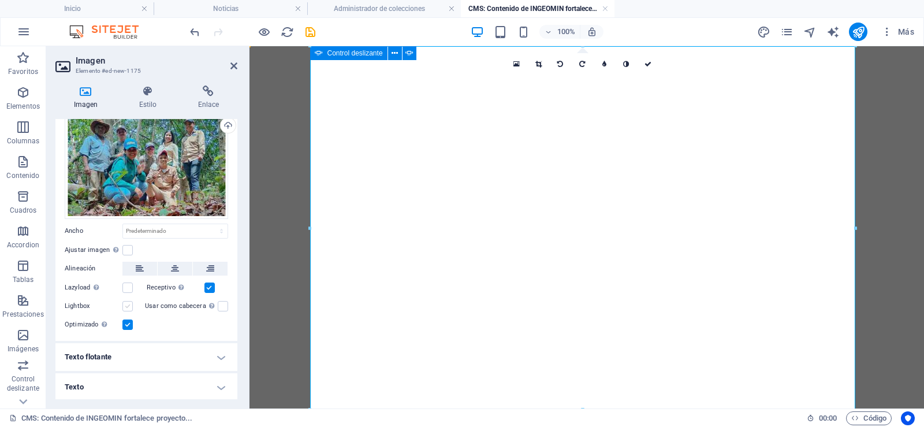
click at [129, 306] on label at bounding box center [127, 306] width 10 height 10
click at [0, 0] on input "Lightbox" at bounding box center [0, 0] width 0 height 0
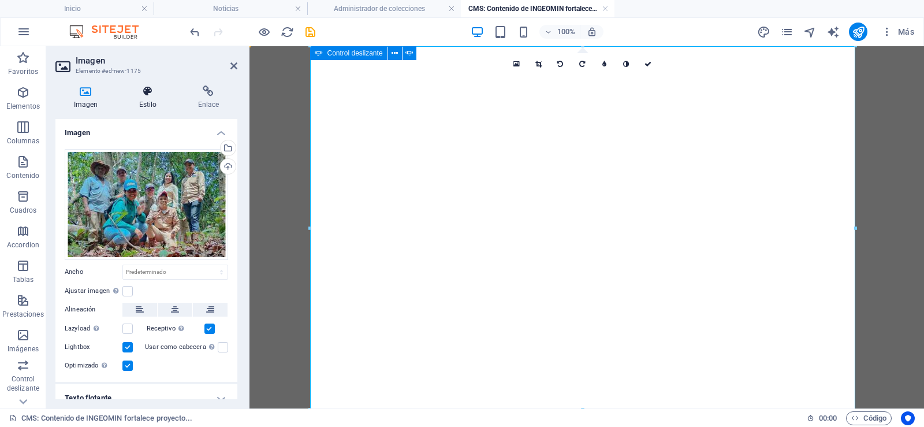
click at [142, 93] on icon at bounding box center [148, 92] width 54 height 12
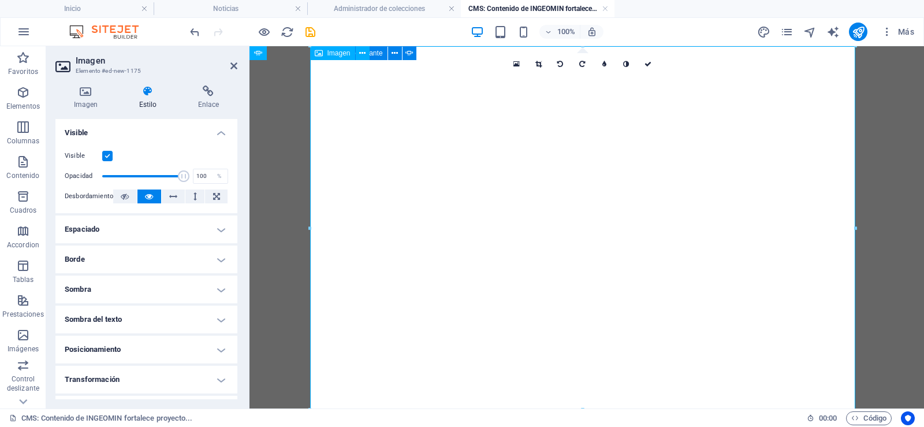
scroll to position [231, 0]
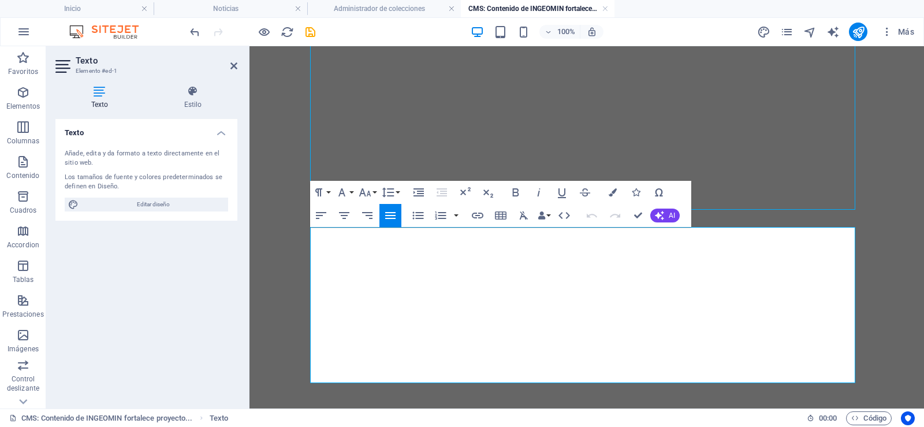
scroll to position [232, 0]
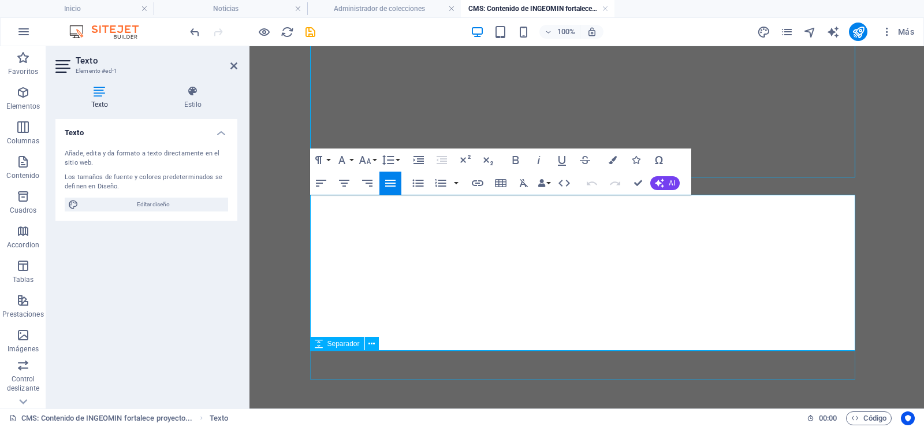
drag, startPoint x: 310, startPoint y: 203, endPoint x: 626, endPoint y: 301, distance: 330.2
click at [792, 361] on div "Suelta el contenido aquí o Añadir elementos Pegar portapapeles Suelta el conten…" at bounding box center [586, 288] width 545 height 949
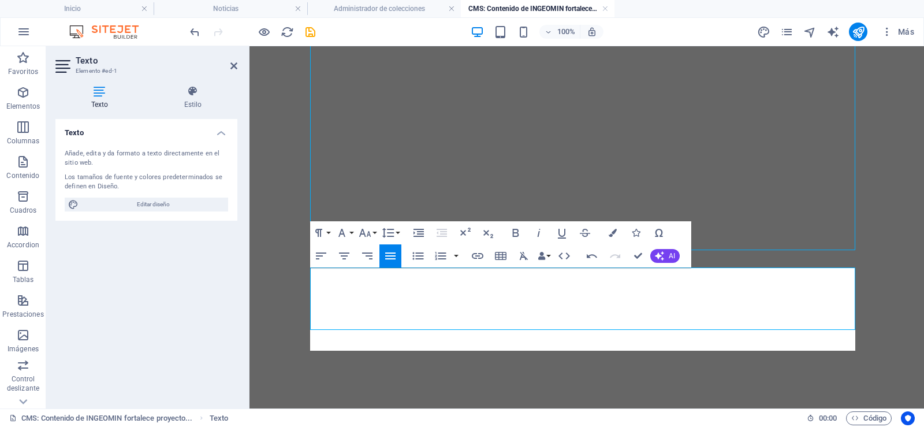
scroll to position [159, 0]
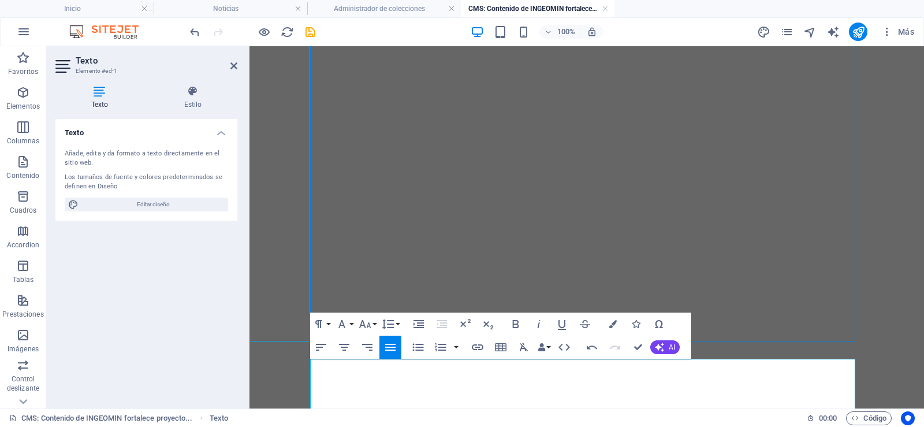
scroll to position [184, 0]
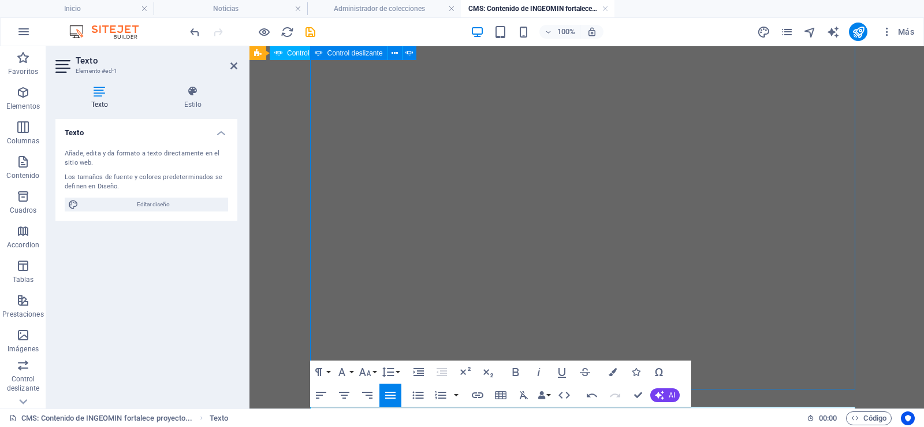
scroll to position [0, 0]
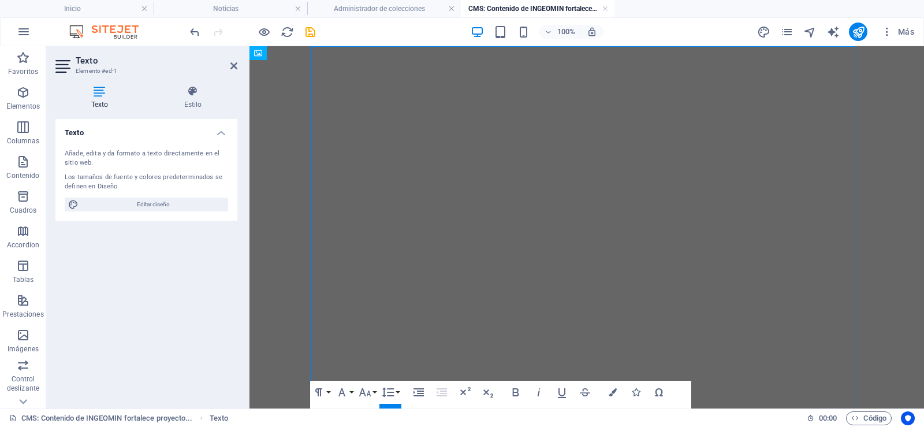
click at [566, 158] on div "Suelta el contenido aquí o Añadir elementos Pegar portapapeles Suelta el conten…" at bounding box center [586, 405] width 545 height 718
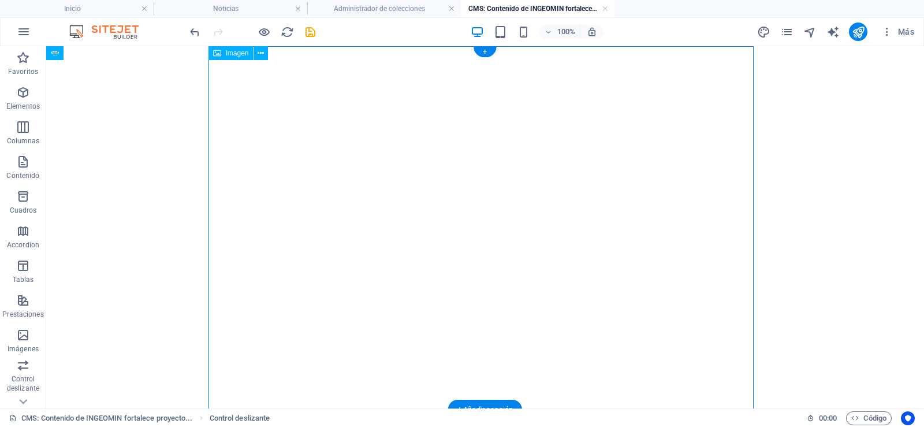
scroll to position [159, 0]
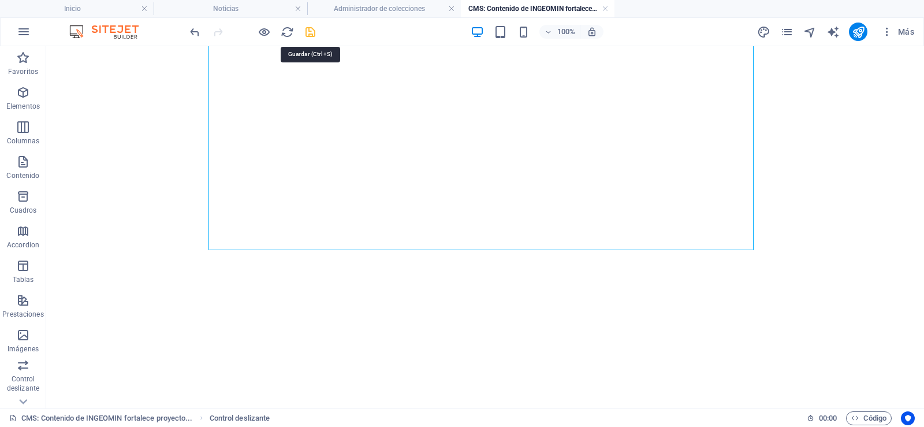
click at [313, 34] on icon "save" at bounding box center [310, 31] width 13 height 13
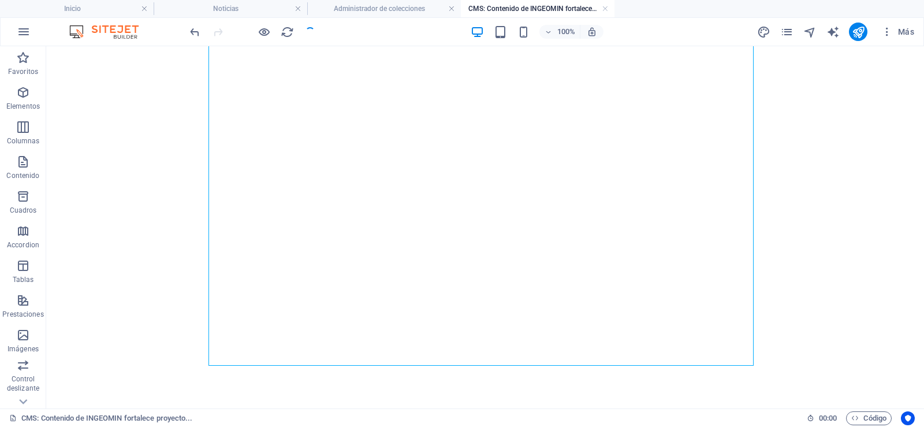
scroll to position [0, 0]
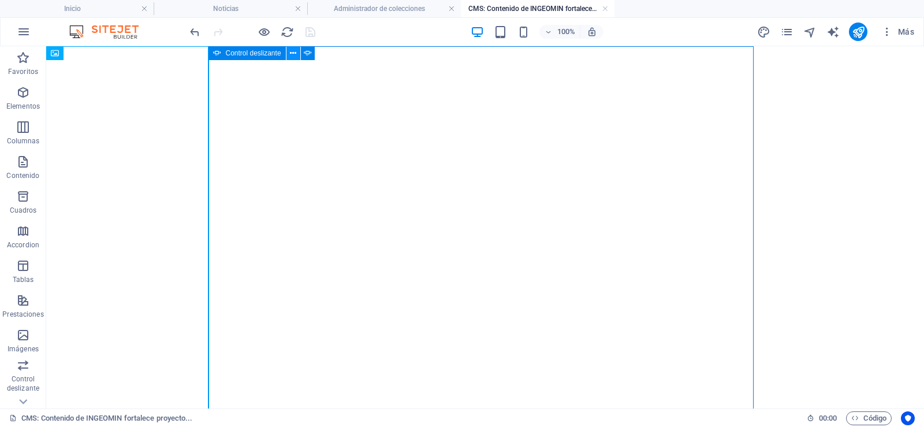
click at [295, 52] on icon at bounding box center [293, 53] width 6 height 12
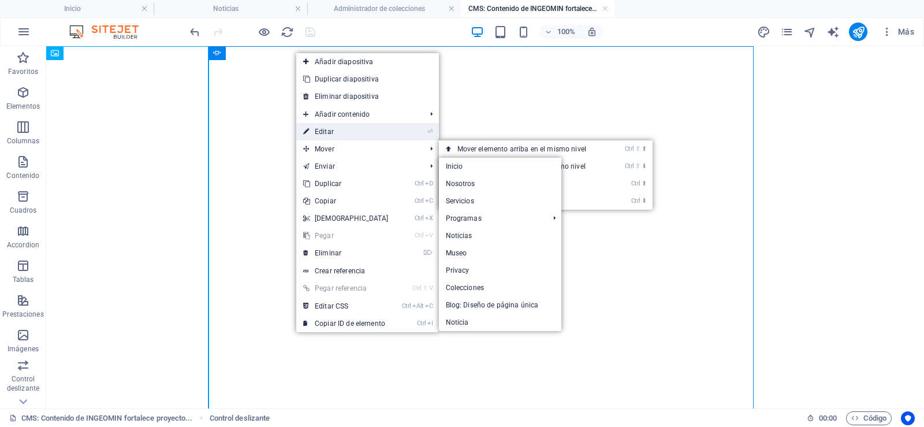
drag, startPoint x: 86, startPoint y: 83, endPoint x: 336, endPoint y: 129, distance: 253.8
click at [336, 129] on link "⏎ Editar" at bounding box center [345, 131] width 99 height 17
select select "ms"
select select "s"
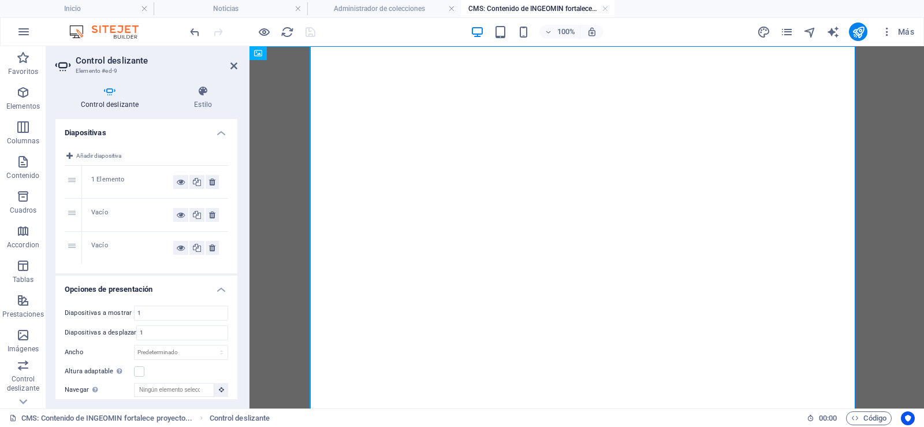
click at [219, 216] on div "Vacío" at bounding box center [155, 215] width 146 height 32
click at [214, 216] on button at bounding box center [212, 215] width 13 height 14
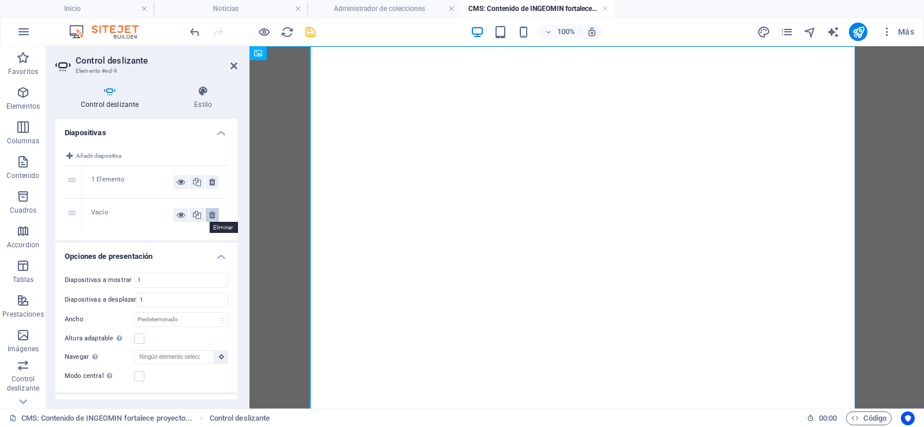
click at [211, 217] on icon at bounding box center [212, 215] width 6 height 14
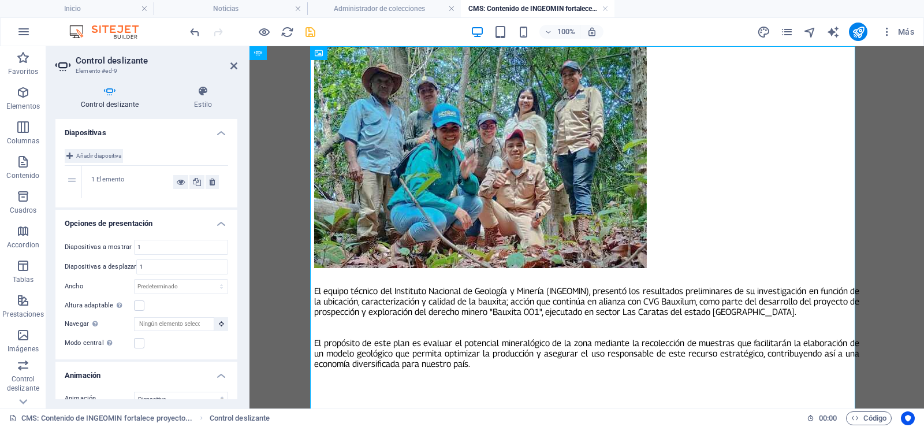
click at [107, 155] on span "Añadir diapositiva" at bounding box center [98, 156] width 45 height 14
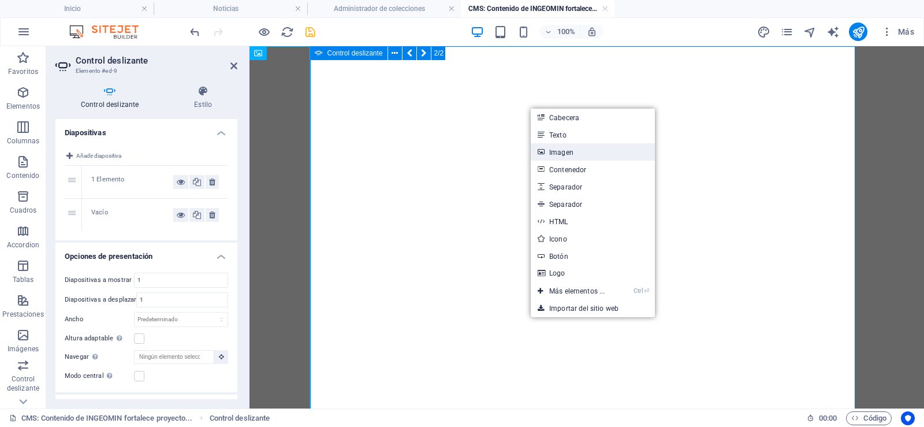
click at [562, 153] on link "Imagen" at bounding box center [593, 151] width 124 height 17
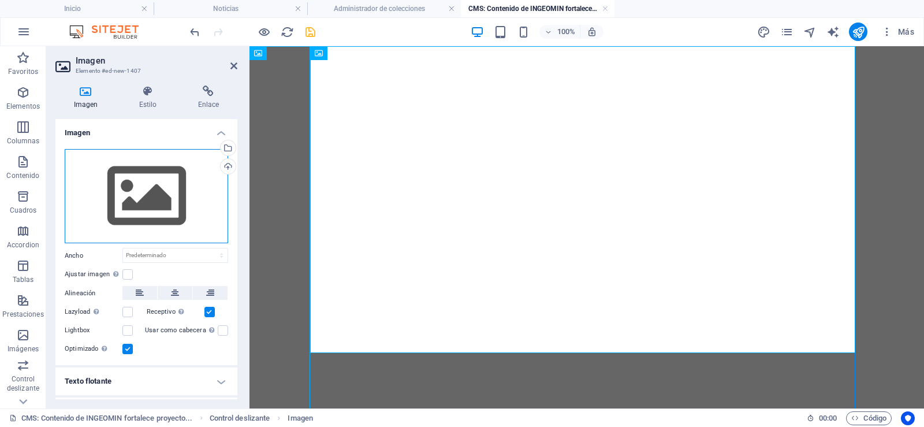
click at [173, 180] on div "Arrastra archivos aquí, haz clic para escoger archivos o selecciona archivos de…" at bounding box center [147, 196] width 164 height 95
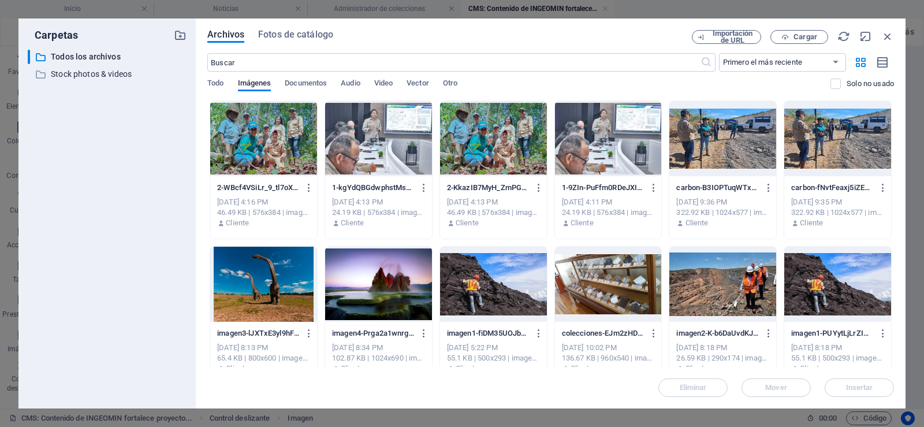
click at [348, 142] on div at bounding box center [378, 138] width 107 height 75
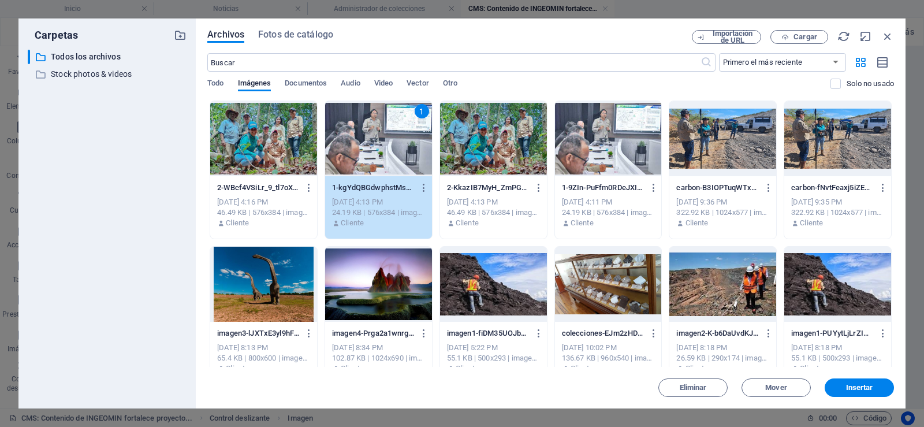
drag, startPoint x: 348, startPoint y: 142, endPoint x: 112, endPoint y: 110, distance: 238.4
click at [348, 142] on div "1" at bounding box center [378, 138] width 107 height 75
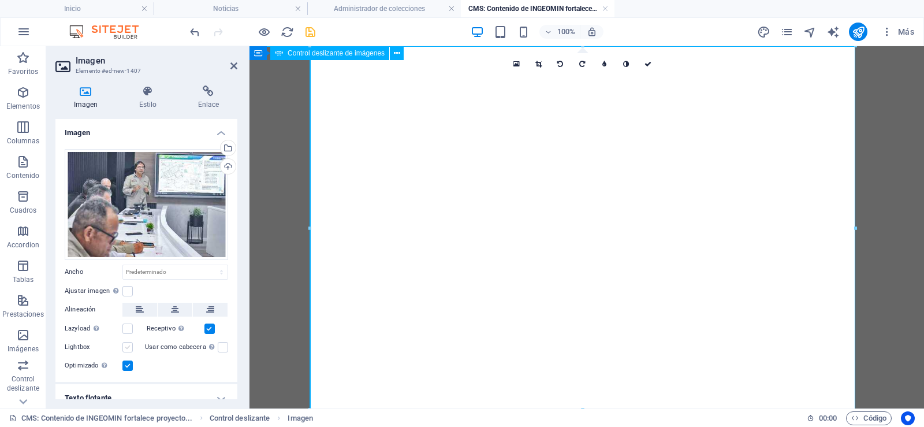
click at [124, 344] on label at bounding box center [127, 347] width 10 height 10
click at [0, 0] on input "Lightbox" at bounding box center [0, 0] width 0 height 0
click at [306, 32] on icon "save" at bounding box center [310, 31] width 13 height 13
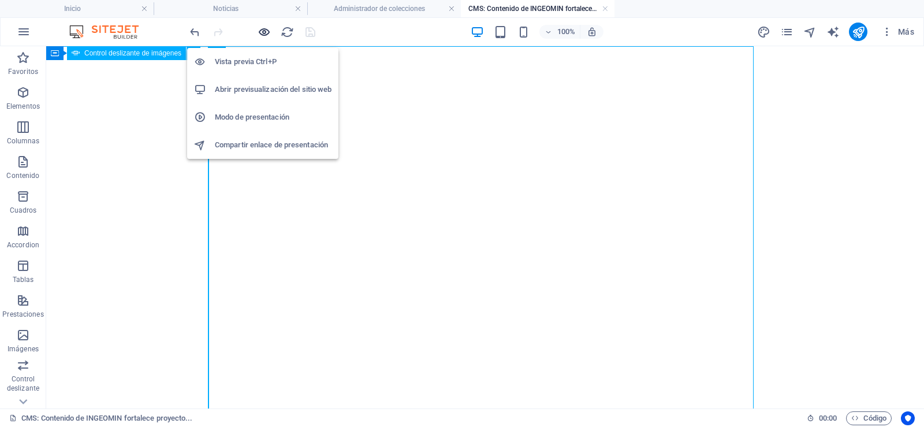
click at [269, 30] on icon "button" at bounding box center [264, 31] width 13 height 13
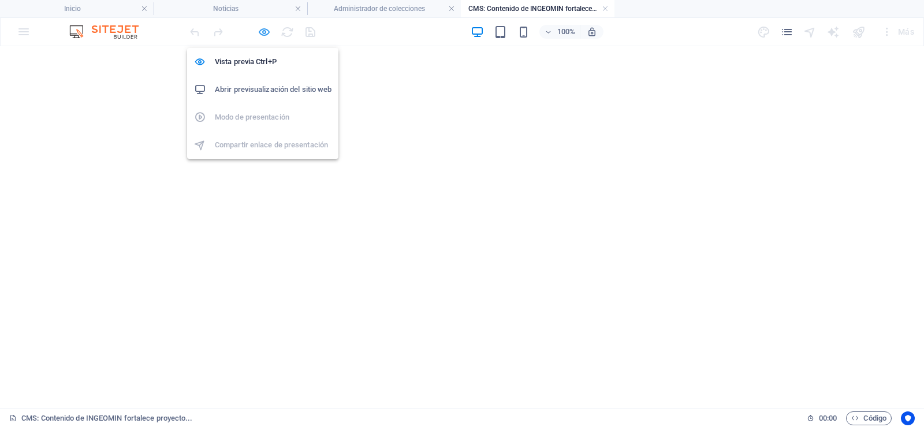
click at [259, 34] on icon "button" at bounding box center [264, 31] width 13 height 13
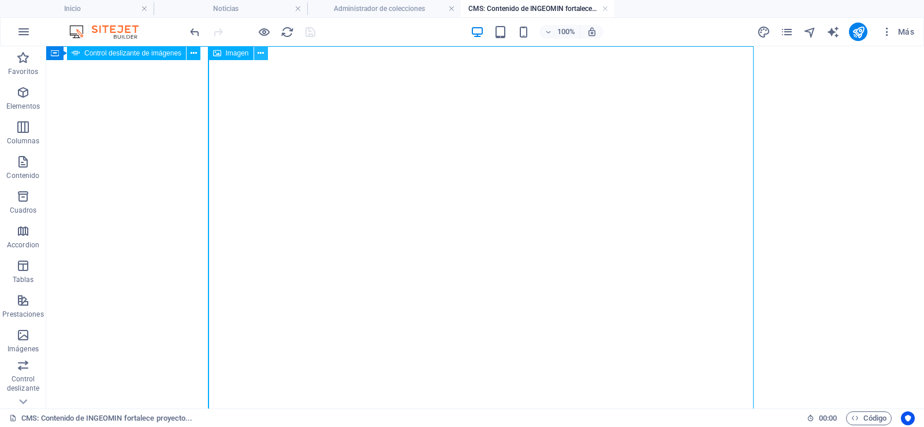
click at [263, 52] on icon at bounding box center [261, 53] width 6 height 12
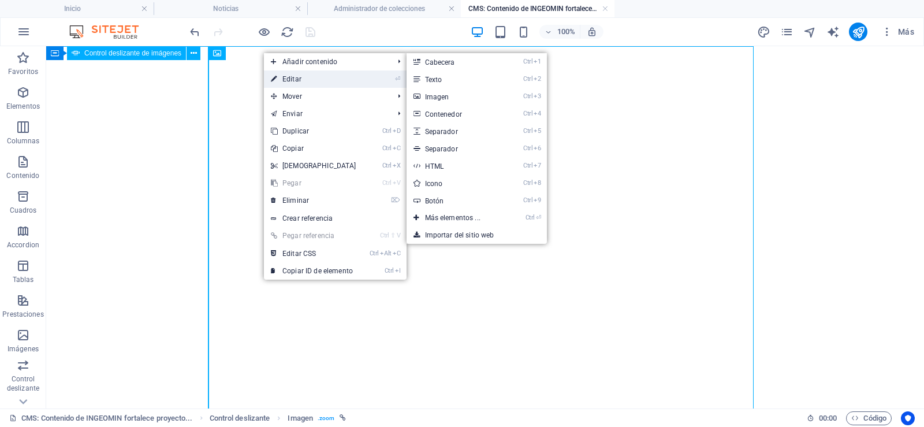
click at [300, 83] on link "⏎ Editar" at bounding box center [313, 78] width 99 height 17
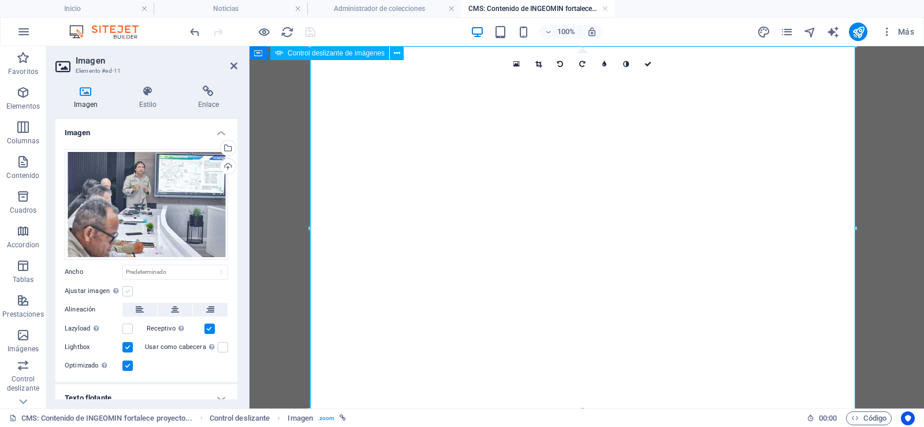
click at [128, 286] on label at bounding box center [127, 291] width 10 height 10
click at [0, 0] on input "Ajustar imagen Ajustar imagen automáticamente a un ancho y alto fijo" at bounding box center [0, 0] width 0 height 0
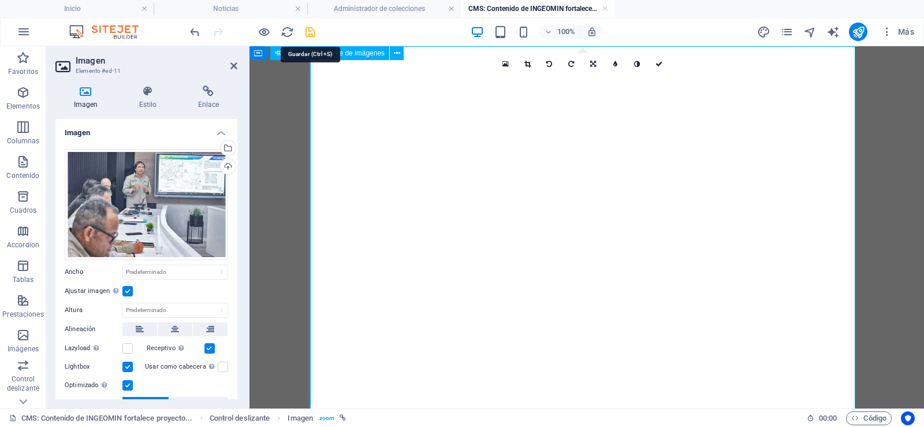
click at [311, 34] on icon "save" at bounding box center [310, 31] width 13 height 13
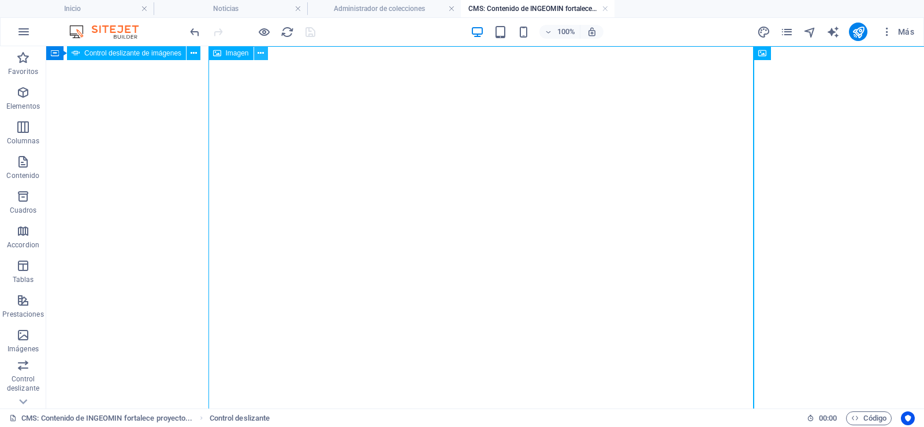
click at [262, 51] on icon at bounding box center [261, 53] width 6 height 12
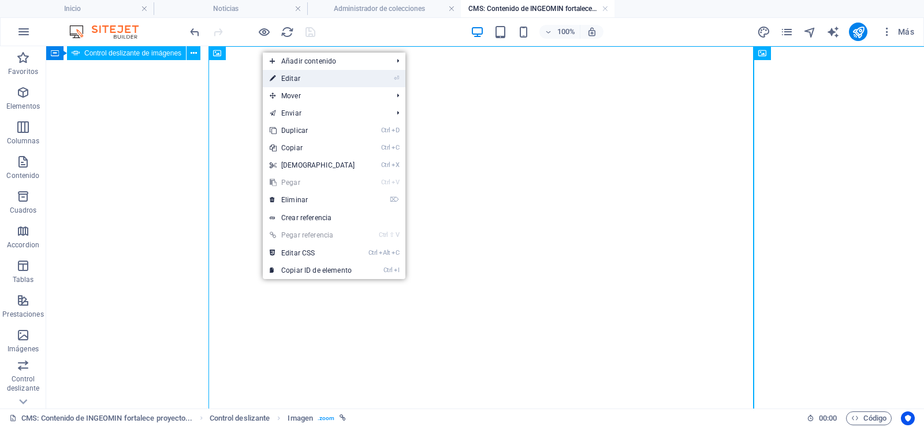
drag, startPoint x: 296, startPoint y: 80, endPoint x: 31, endPoint y: 46, distance: 268.0
click at [296, 80] on link "⏎ Editar" at bounding box center [312, 78] width 99 height 17
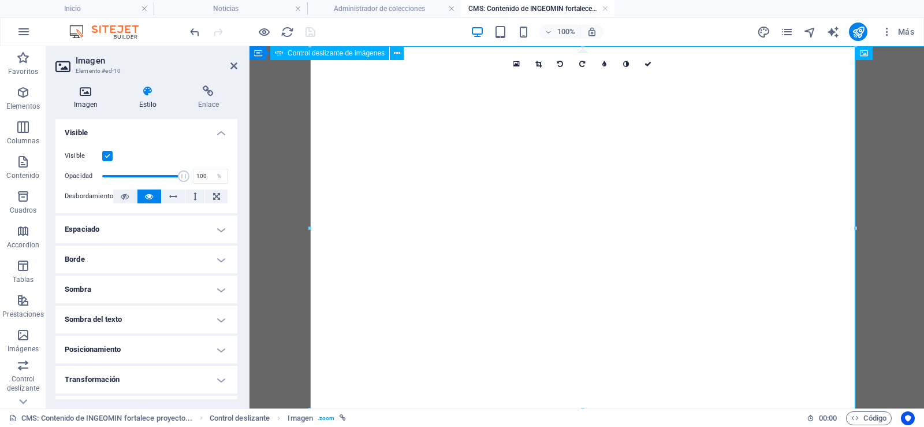
click at [94, 98] on h4 "Imagen" at bounding box center [87, 98] width 65 height 24
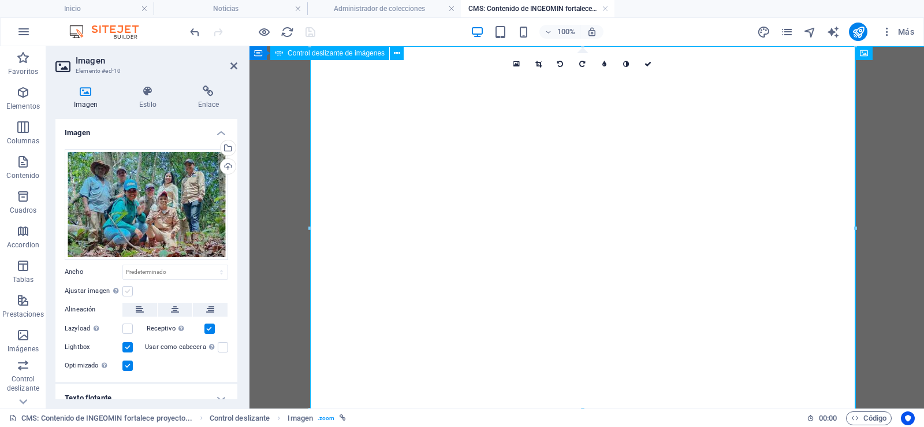
click at [129, 291] on label at bounding box center [127, 291] width 10 height 10
click at [0, 0] on input "Ajustar imagen Ajustar imagen automáticamente a un ancho y alto fijo" at bounding box center [0, 0] width 0 height 0
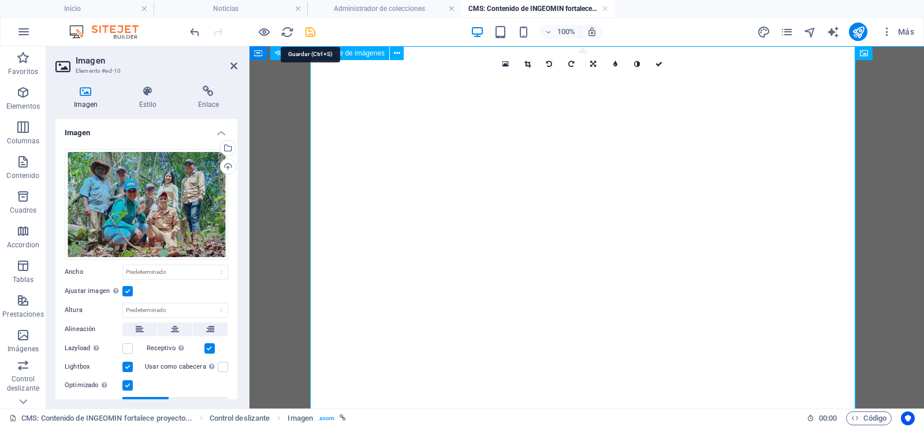
click at [315, 32] on icon "save" at bounding box center [310, 31] width 13 height 13
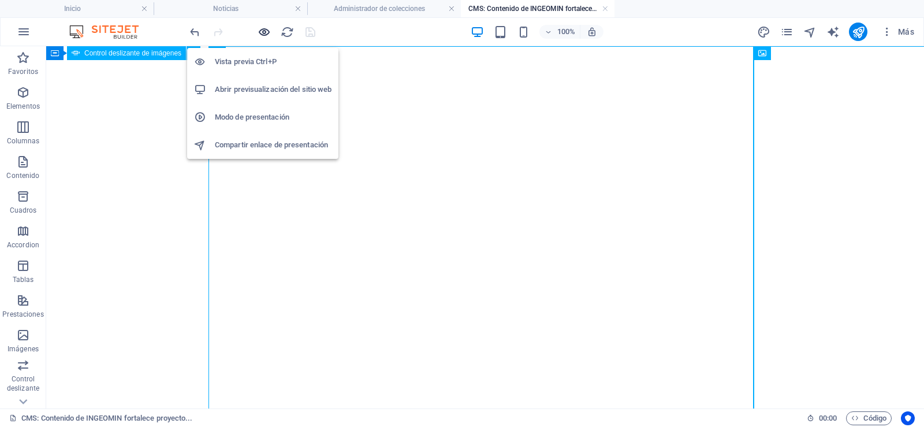
click at [260, 29] on icon "button" at bounding box center [264, 31] width 13 height 13
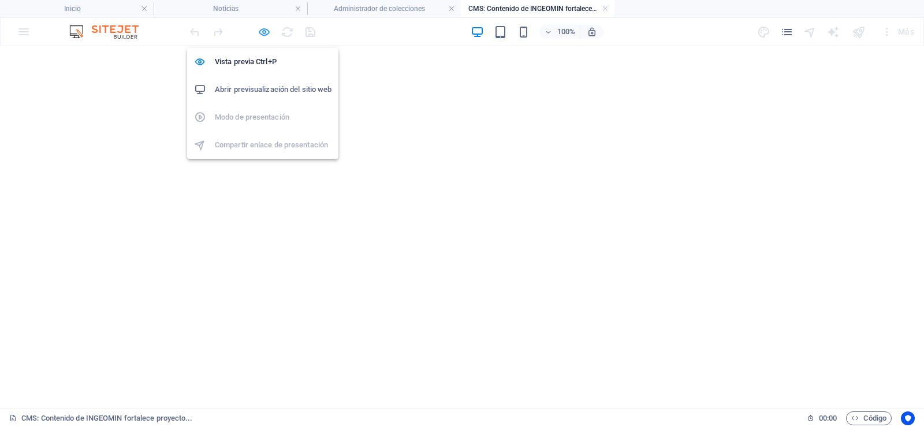
click at [264, 31] on icon "button" at bounding box center [264, 31] width 13 height 13
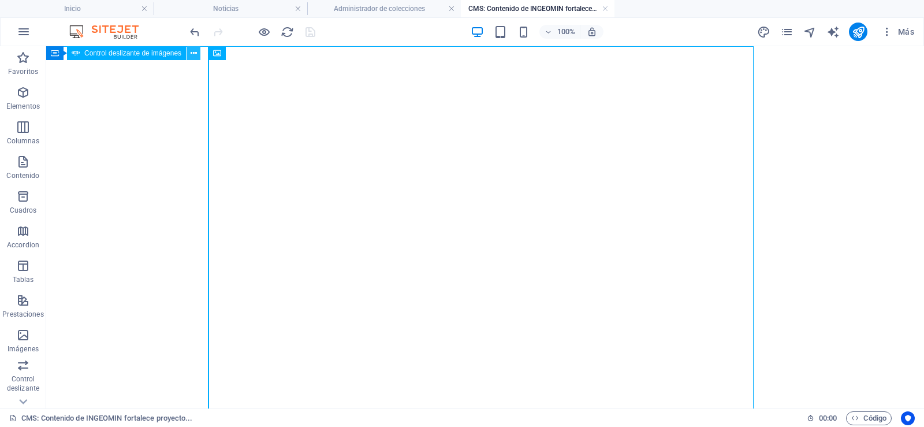
click at [194, 54] on icon at bounding box center [194, 53] width 6 height 12
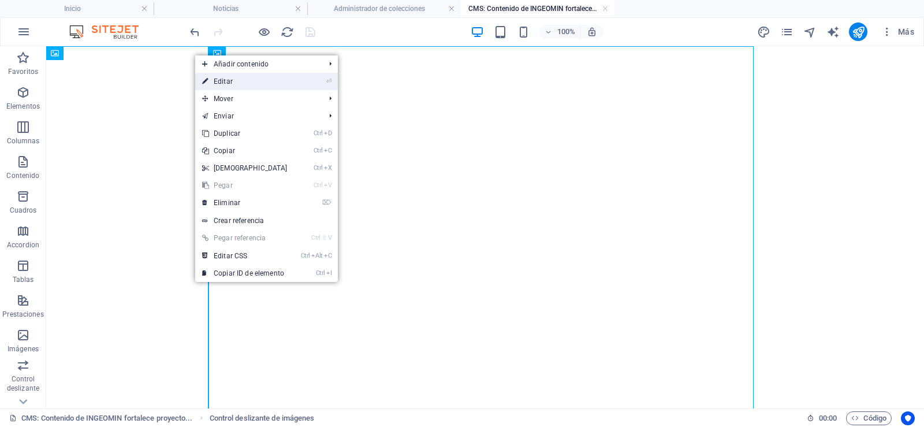
click at [228, 87] on link "⏎ Editar" at bounding box center [244, 81] width 99 height 17
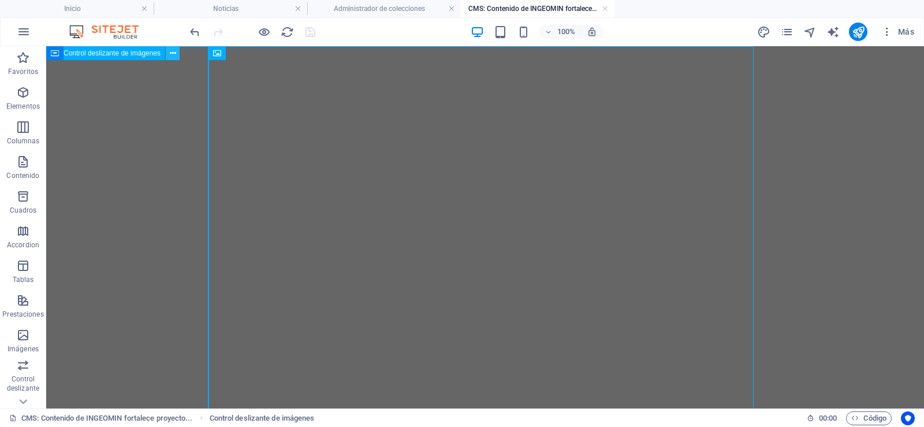
click at [171, 50] on icon at bounding box center [173, 53] width 6 height 12
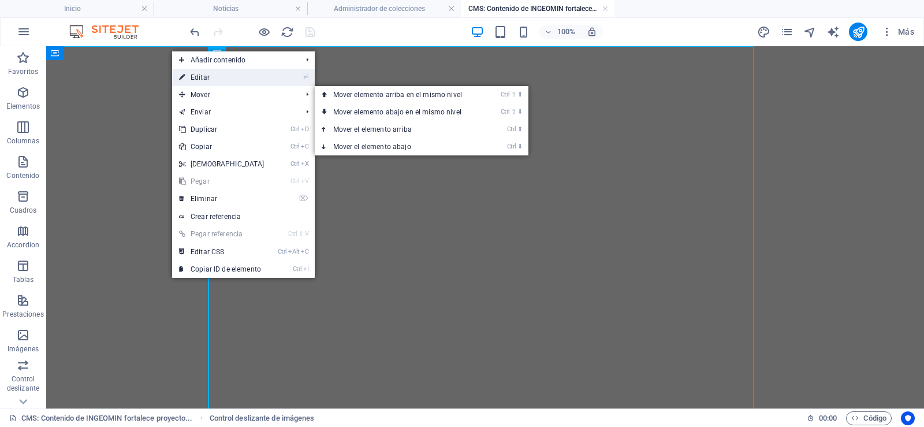
click at [215, 82] on link "⏎ Editar" at bounding box center [221, 77] width 99 height 17
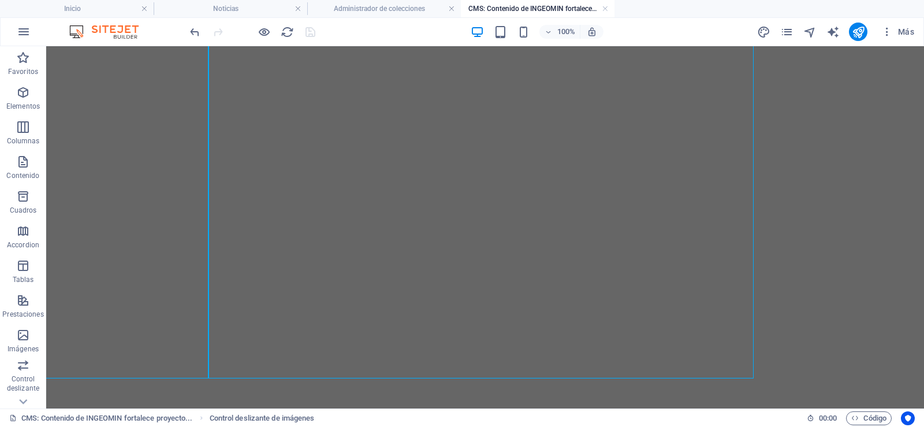
scroll to position [159, 0]
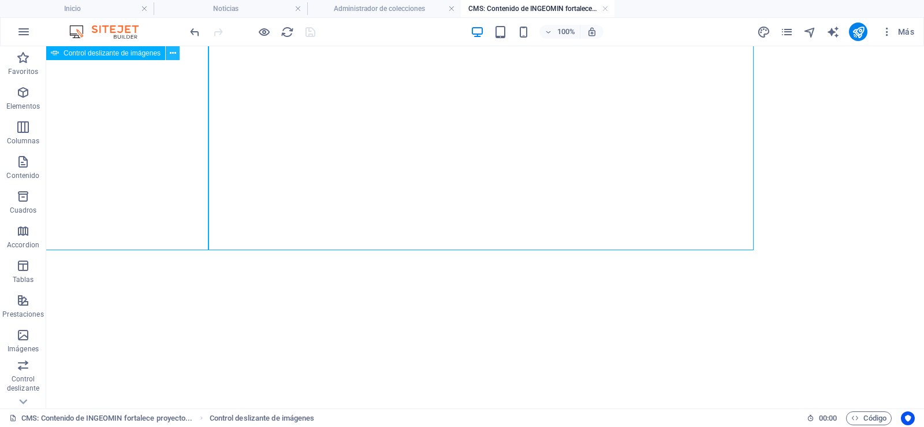
click at [177, 51] on button at bounding box center [173, 53] width 14 height 14
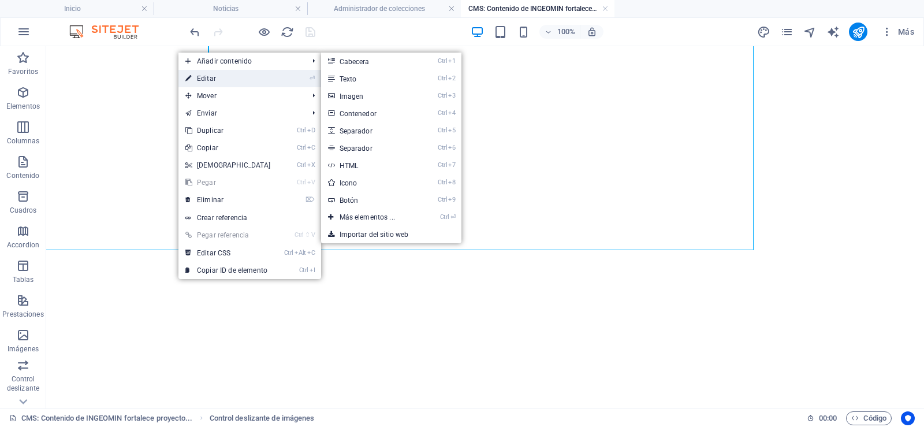
click at [216, 85] on link "⏎ Editar" at bounding box center [228, 78] width 99 height 17
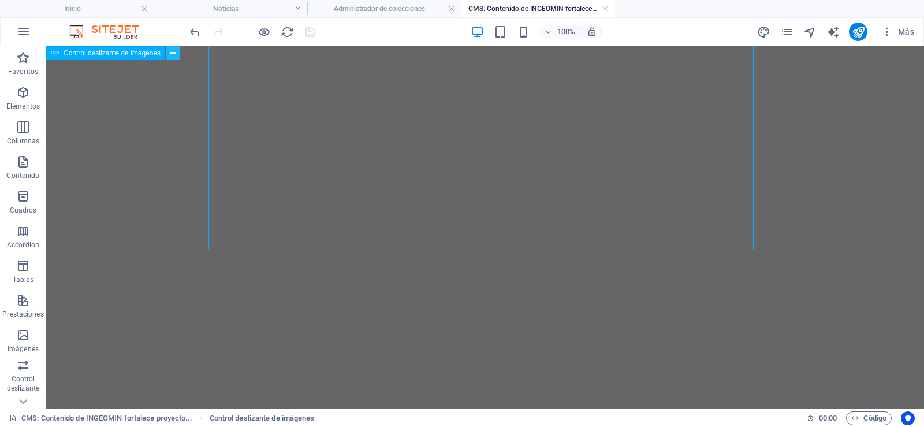
click at [174, 53] on icon at bounding box center [173, 53] width 6 height 12
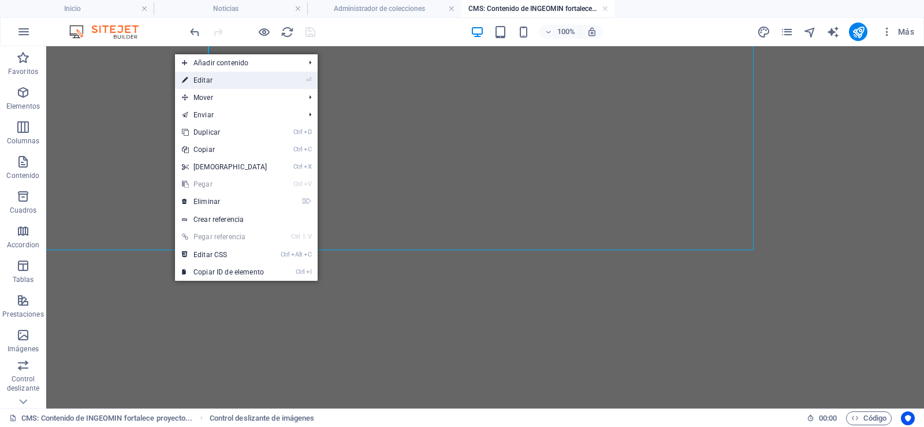
click at [210, 81] on link "⏎ Editar" at bounding box center [224, 80] width 99 height 17
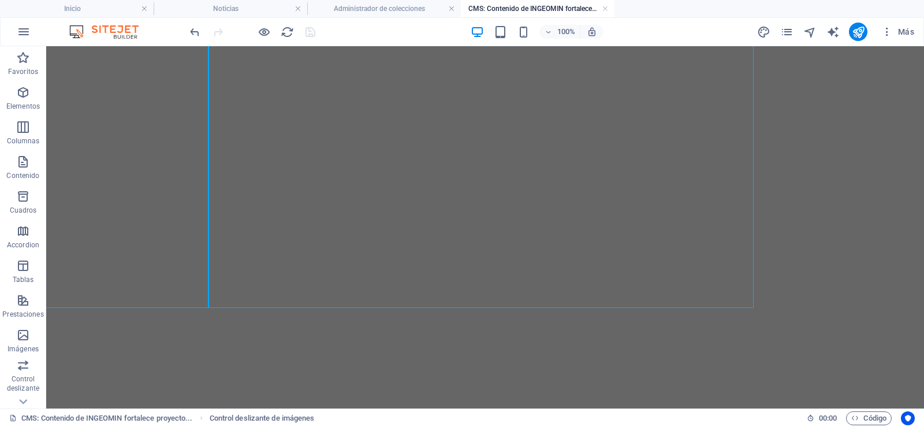
scroll to position [0, 0]
click at [610, 9] on h4 "CMS: Contenido de INGEOMIN fortalece proyecto..." at bounding box center [538, 8] width 154 height 13
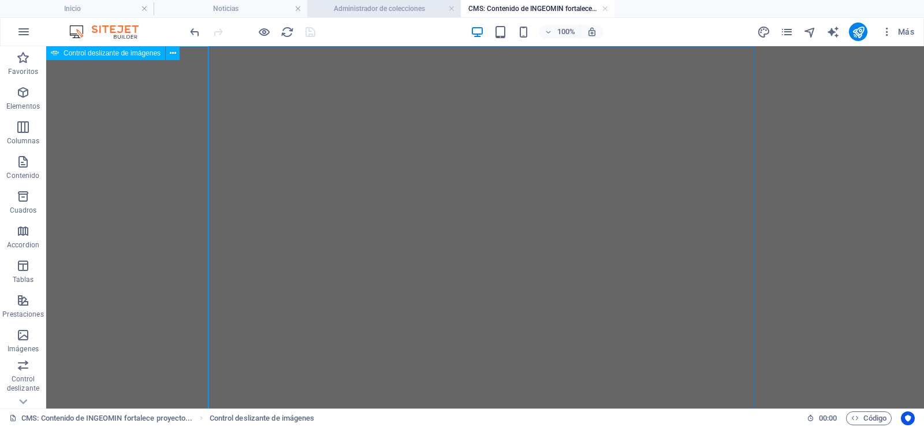
click at [458, 10] on h4 "Administrador de colecciones" at bounding box center [384, 8] width 154 height 13
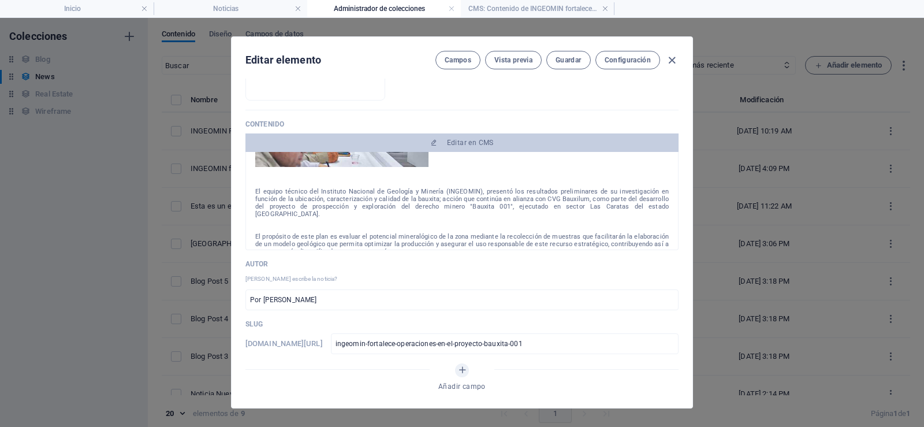
scroll to position [231, 0]
click at [563, 60] on span "Guardar" at bounding box center [568, 59] width 25 height 9
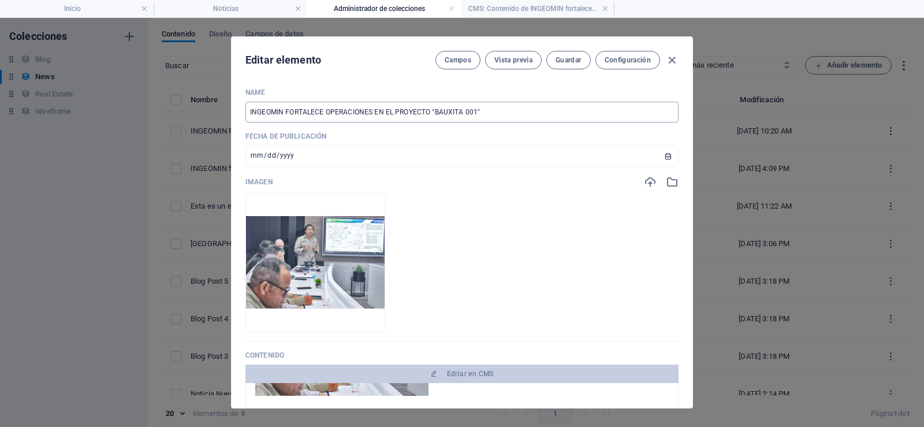
scroll to position [173, 0]
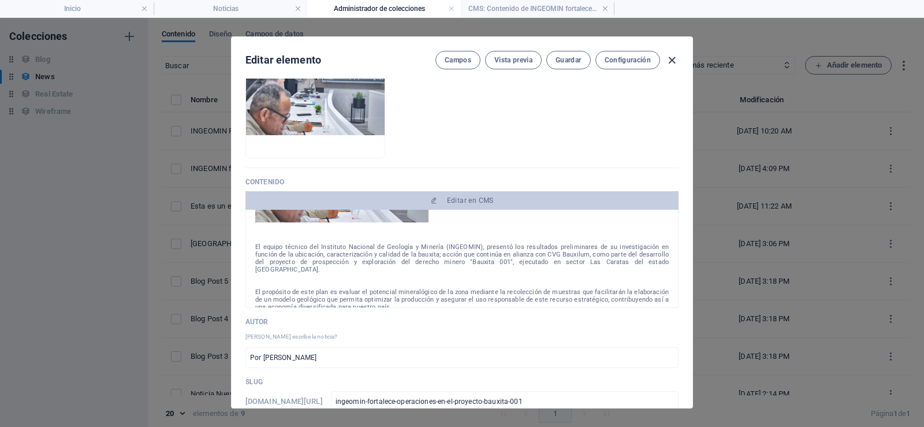
click at [672, 60] on icon "button" at bounding box center [672, 60] width 13 height 13
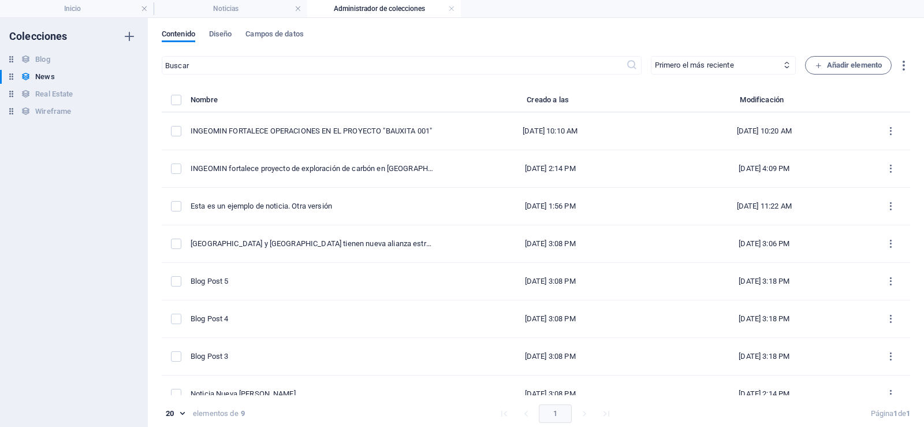
type input "[DATE]"
type input "ingeomin-fortalece-operaciones-en-el-proyecto-bauxita-001"
click at [452, 10] on link at bounding box center [451, 8] width 7 height 11
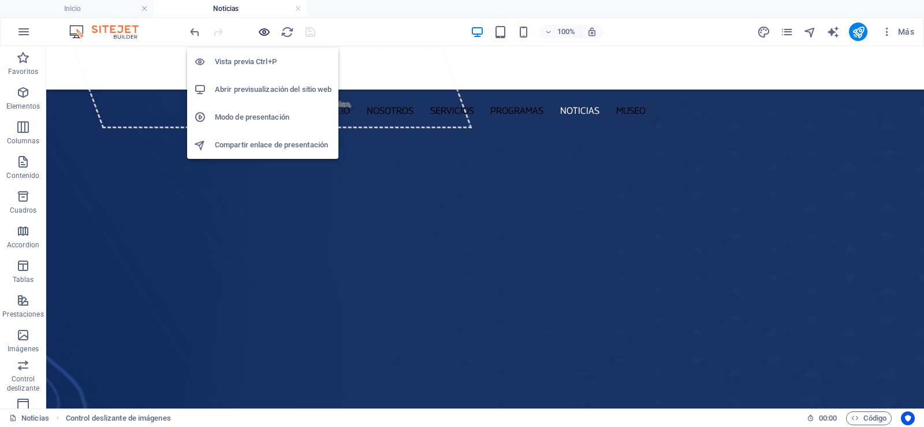
click at [264, 32] on icon "button" at bounding box center [264, 31] width 13 height 13
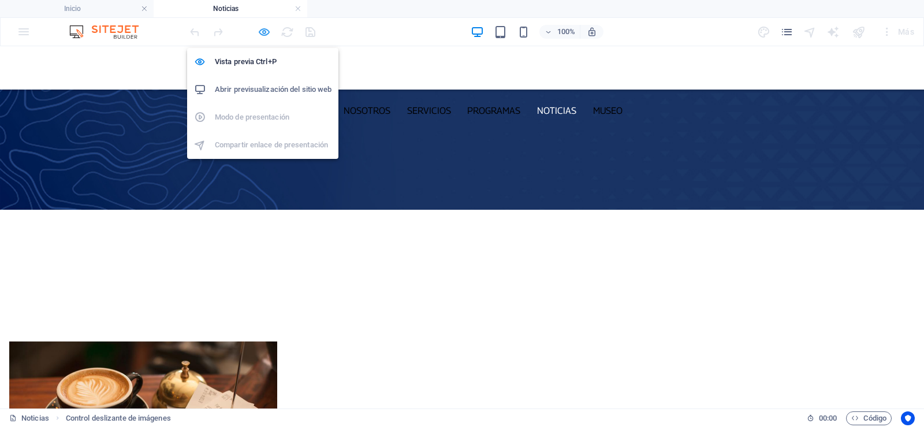
click at [264, 33] on icon "button" at bounding box center [264, 31] width 13 height 13
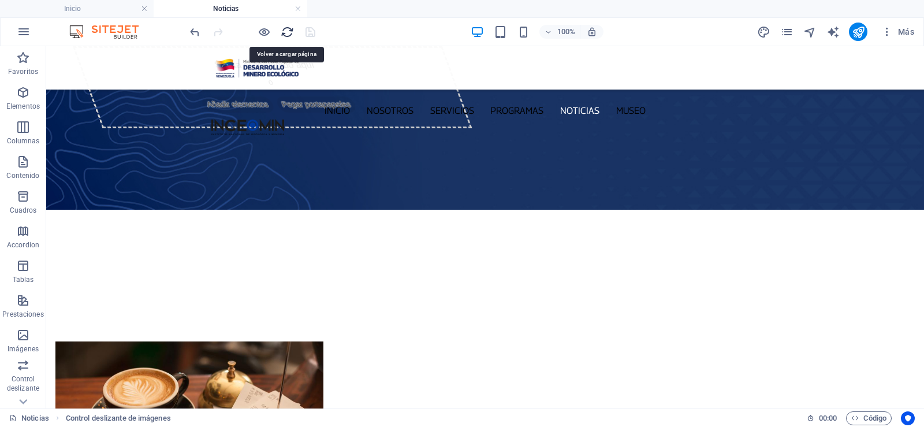
click at [284, 35] on icon "reload" at bounding box center [287, 31] width 13 height 13
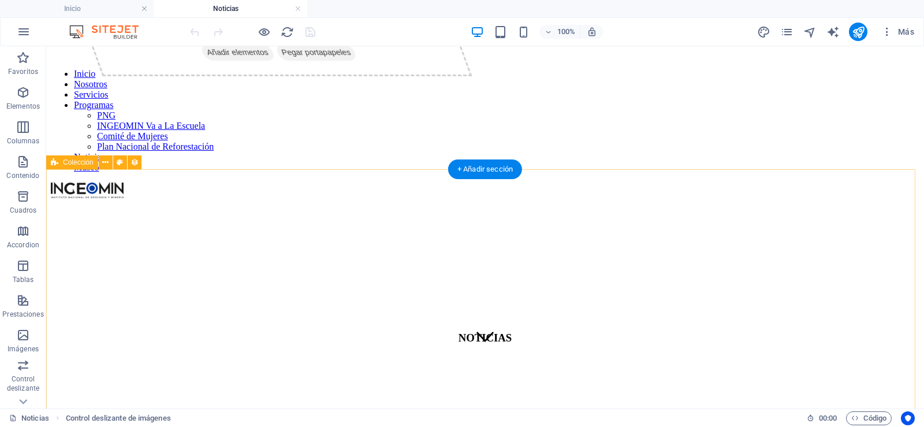
scroll to position [116, 0]
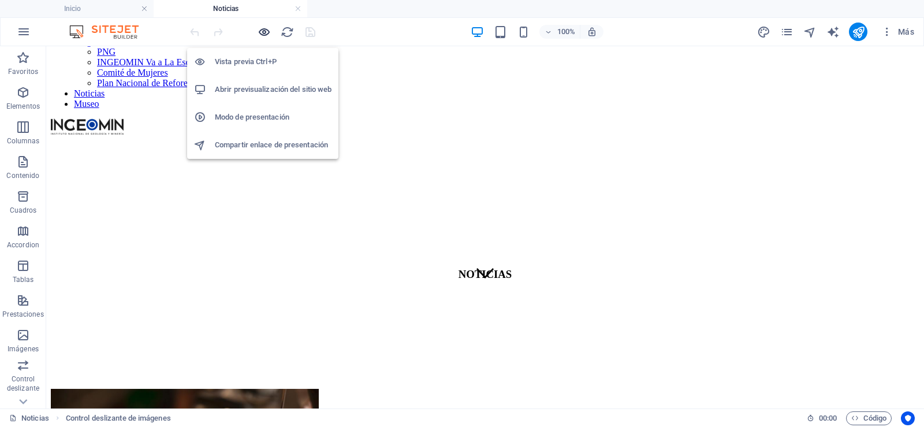
click at [265, 31] on icon "button" at bounding box center [264, 31] width 13 height 13
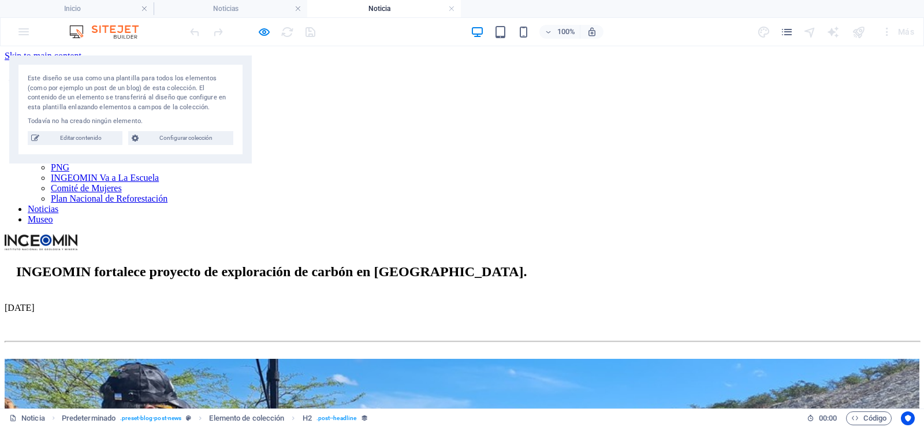
scroll to position [0, 0]
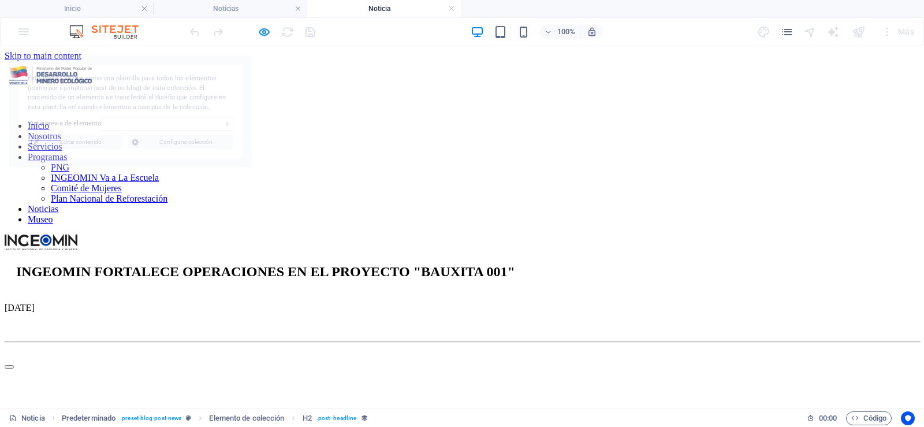
select select "68d1920dd595e7c663016402"
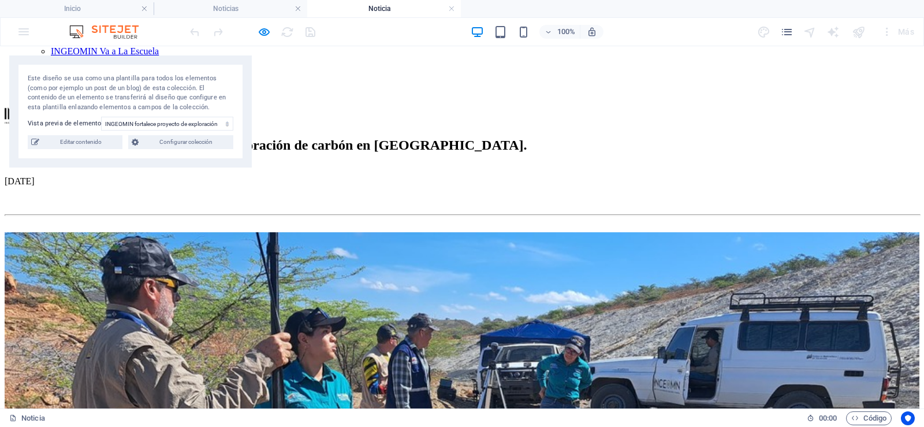
scroll to position [116, 0]
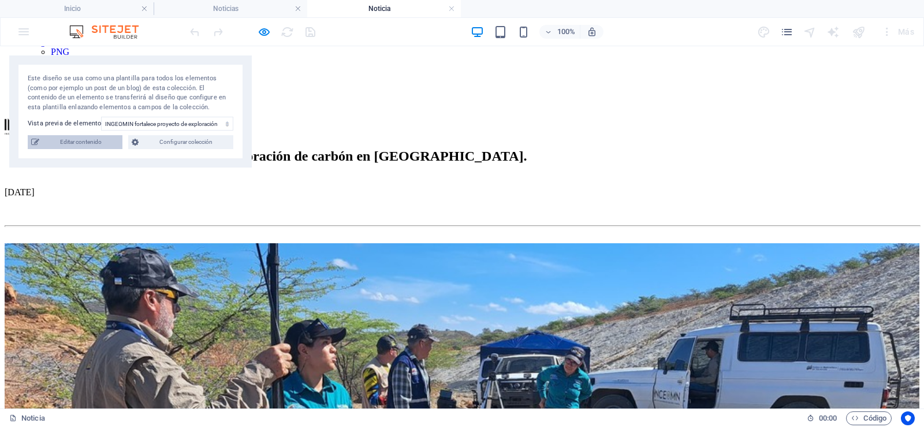
click at [90, 142] on span "Editar contenido" at bounding box center [81, 142] width 76 height 14
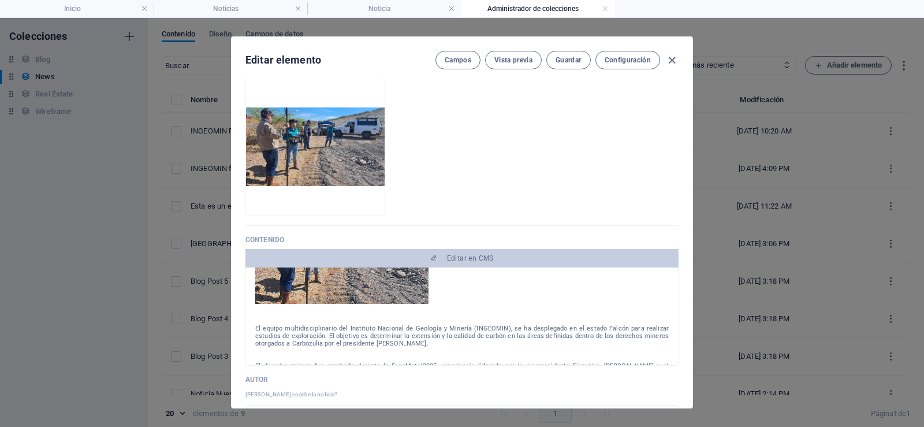
scroll to position [0, 0]
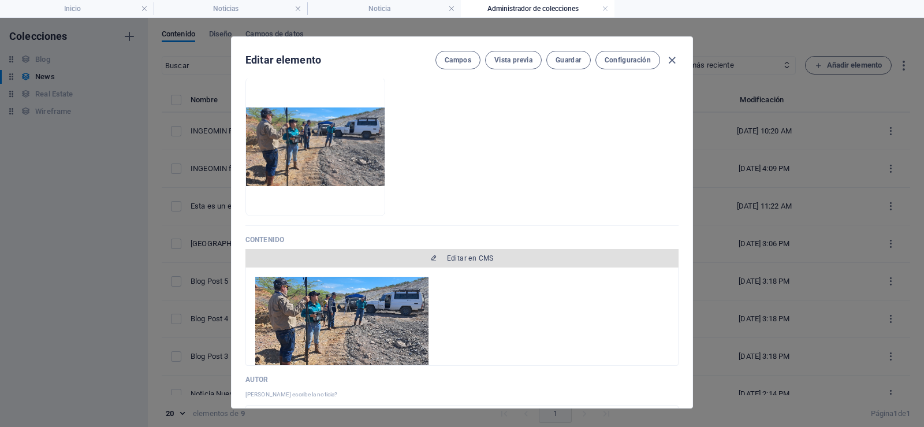
click at [469, 259] on span "Editar en CMS" at bounding box center [470, 258] width 47 height 9
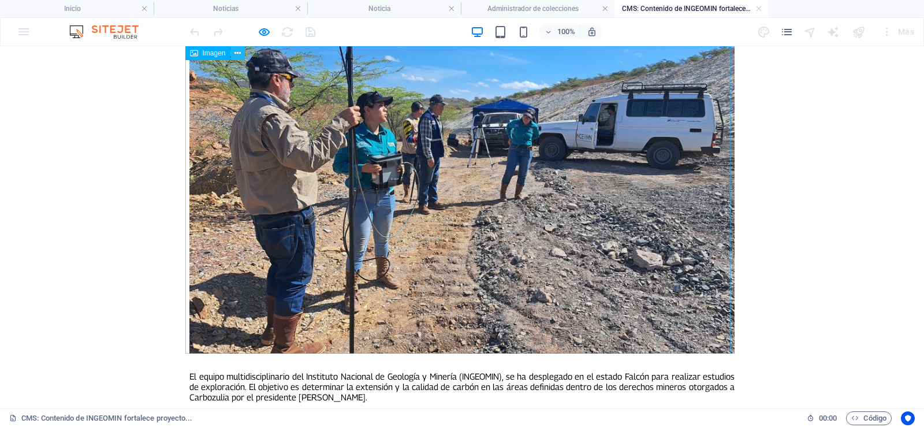
click at [239, 54] on icon at bounding box center [238, 53] width 6 height 12
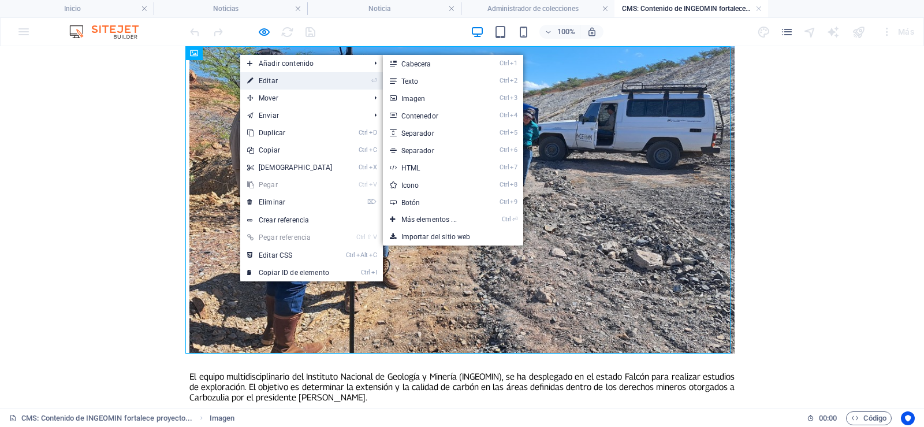
click at [270, 80] on link "⏎ Editar" at bounding box center [289, 80] width 99 height 17
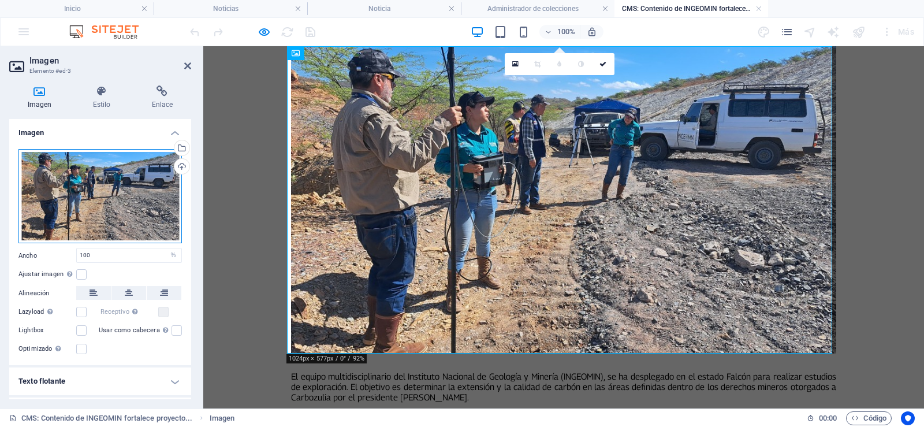
click at [109, 176] on div "Arrastra archivos aquí, haz clic para escoger archivos o selecciona archivos de…" at bounding box center [100, 196] width 164 height 95
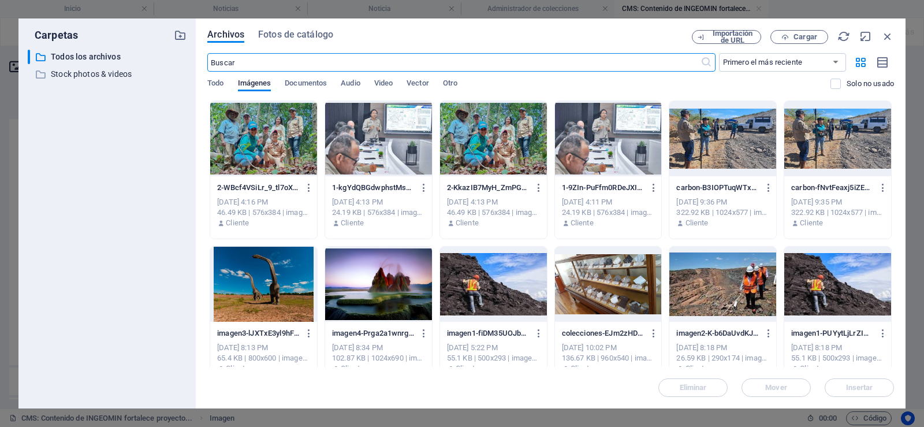
click at [365, 125] on div at bounding box center [378, 138] width 107 height 75
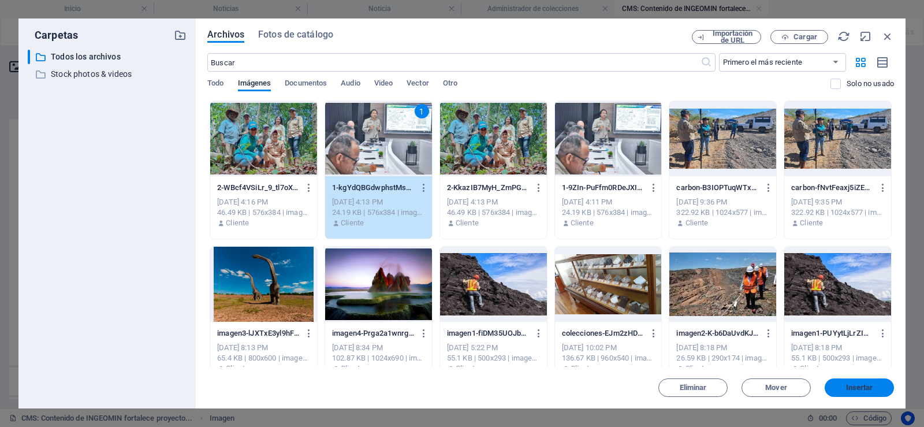
click at [864, 391] on button "Insertar" at bounding box center [859, 387] width 69 height 18
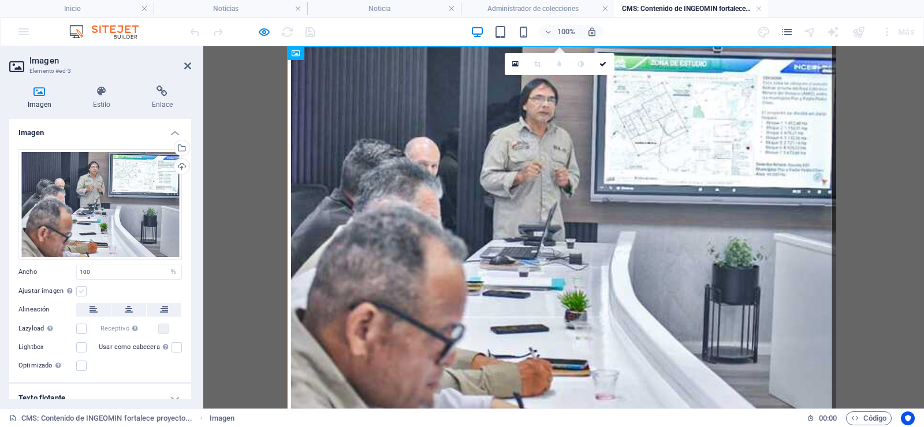
click at [80, 290] on label at bounding box center [81, 291] width 10 height 10
click at [0, 0] on input "Ajustar imagen Ajustar imagen automáticamente a un ancho y alto fijo" at bounding box center [0, 0] width 0 height 0
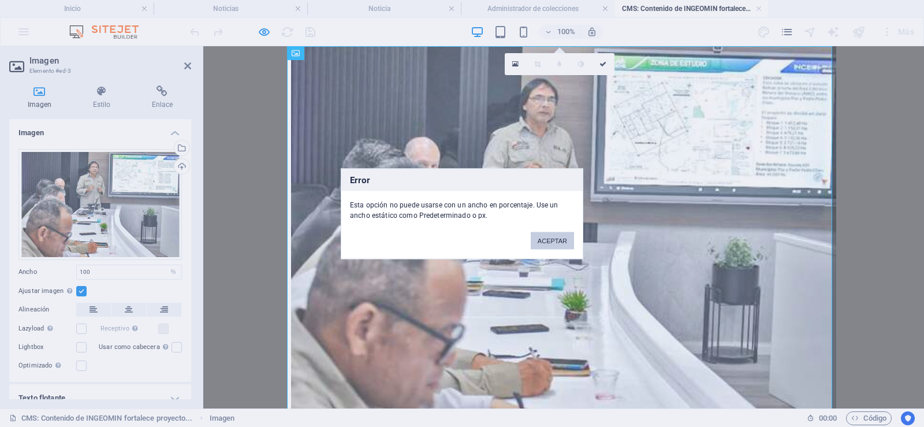
click at [562, 248] on button "ACEPTAR" at bounding box center [552, 240] width 43 height 17
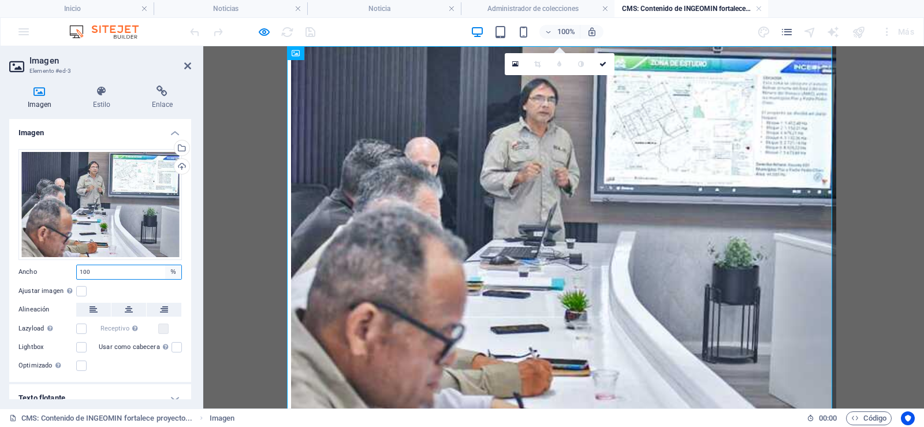
click at [171, 272] on select "Predeterminado automático px rem % em vh vw" at bounding box center [173, 272] width 16 height 14
select select "default"
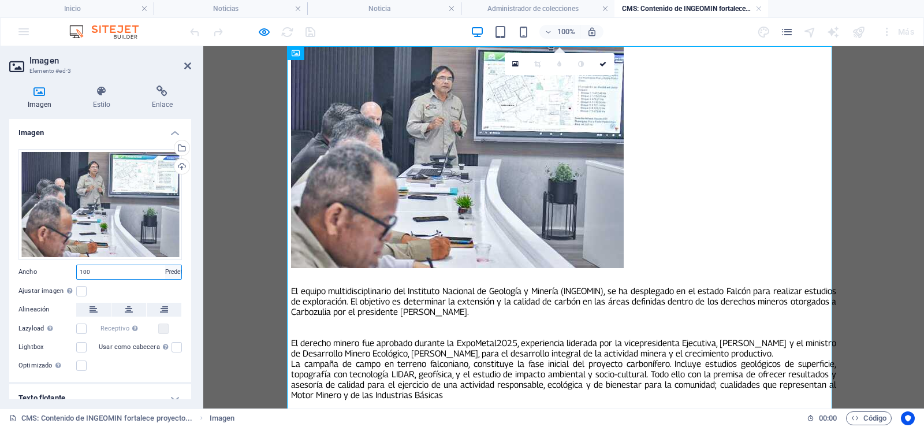
click at [165, 265] on select "Predeterminado automático px rem % em vh vw" at bounding box center [173, 272] width 16 height 14
select select "DISABLED_OPTION_VALUE"
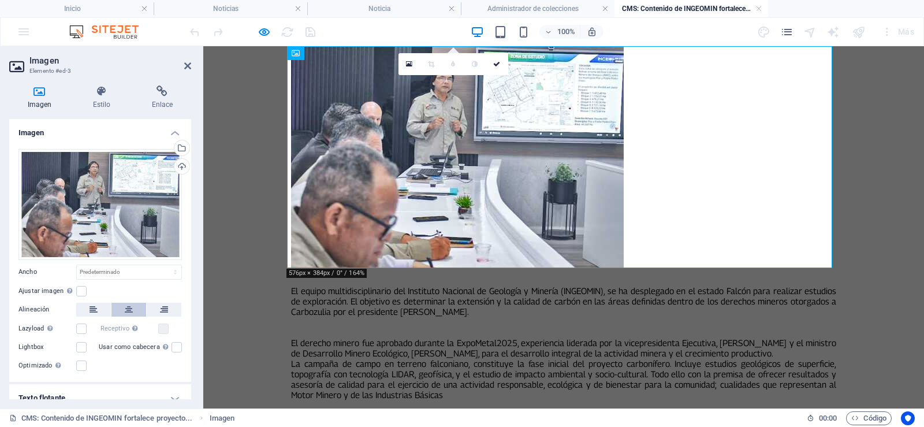
click at [125, 306] on icon at bounding box center [129, 310] width 8 height 14
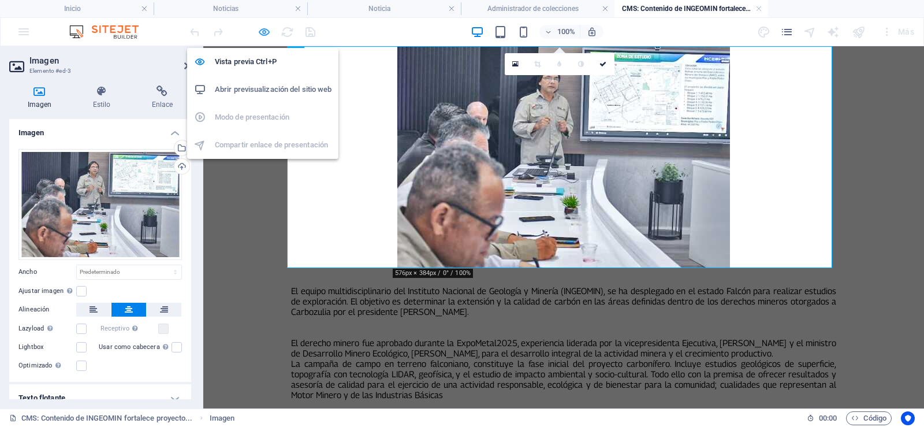
click at [266, 33] on icon "button" at bounding box center [264, 31] width 13 height 13
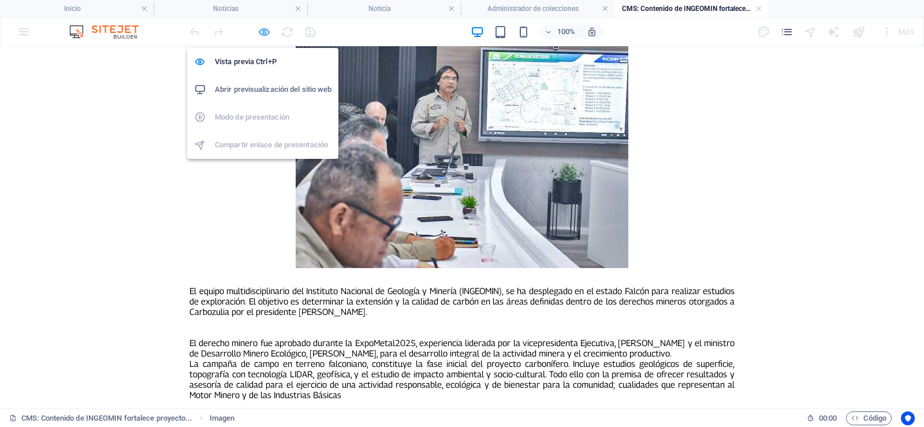
click at [263, 29] on icon "button" at bounding box center [264, 31] width 13 height 13
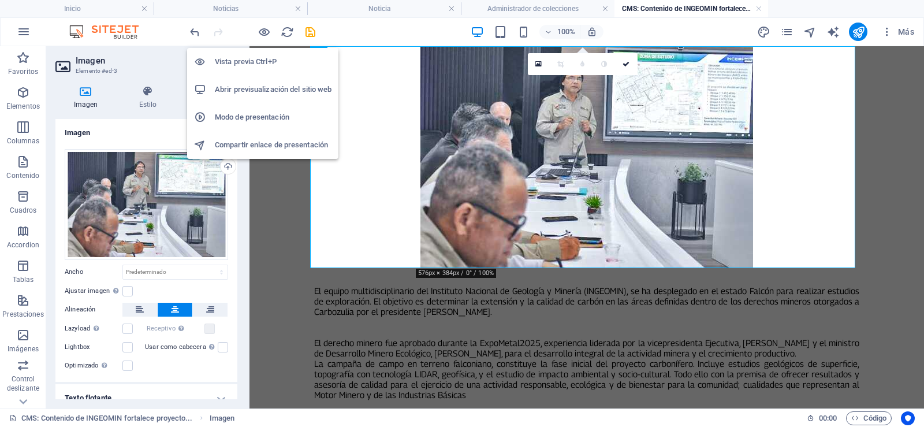
drag, startPoint x: 268, startPoint y: 32, endPoint x: 317, endPoint y: 55, distance: 54.6
click at [266, 32] on icon "button" at bounding box center [264, 31] width 13 height 13
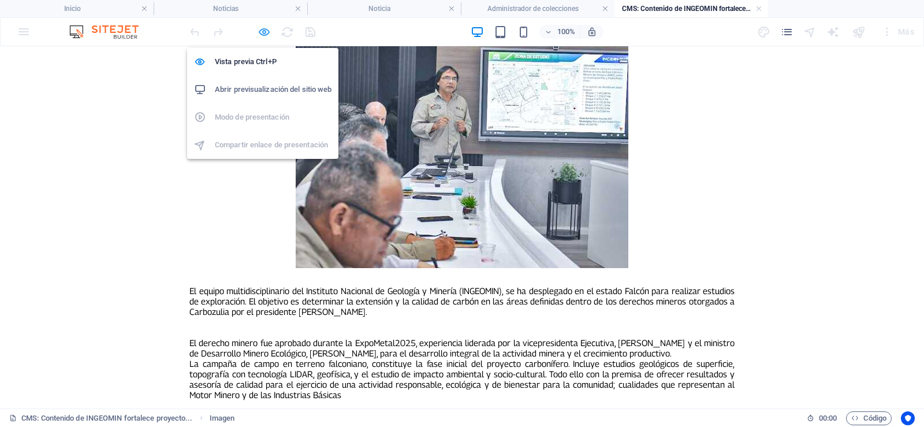
click at [263, 27] on icon "button" at bounding box center [264, 31] width 13 height 13
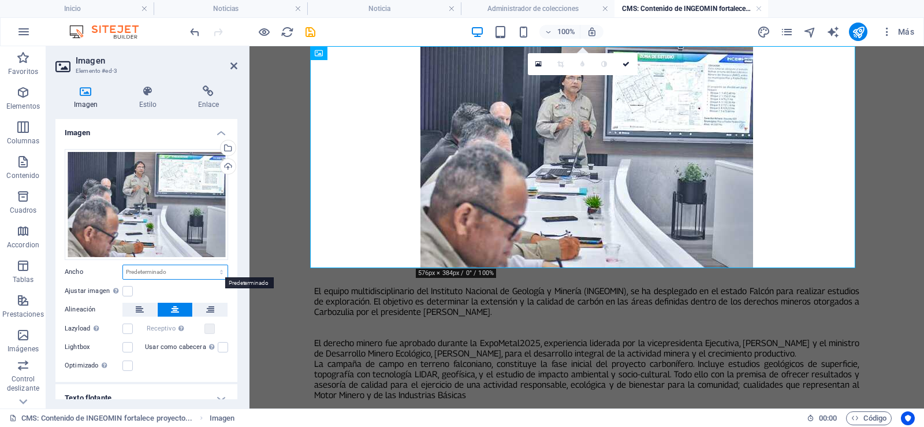
click at [144, 270] on select "Predeterminado automático px rem % em vh vw" at bounding box center [175, 272] width 105 height 14
click at [123, 265] on select "Predeterminado automático px rem % em vh vw" at bounding box center [175, 272] width 105 height 14
click at [225, 269] on div "Predeterminado automático px rem % em vh vw" at bounding box center [175, 272] width 106 height 15
click at [220, 271] on select "Predeterminado automático px rem % em vh vw" at bounding box center [175, 272] width 105 height 14
select select "%"
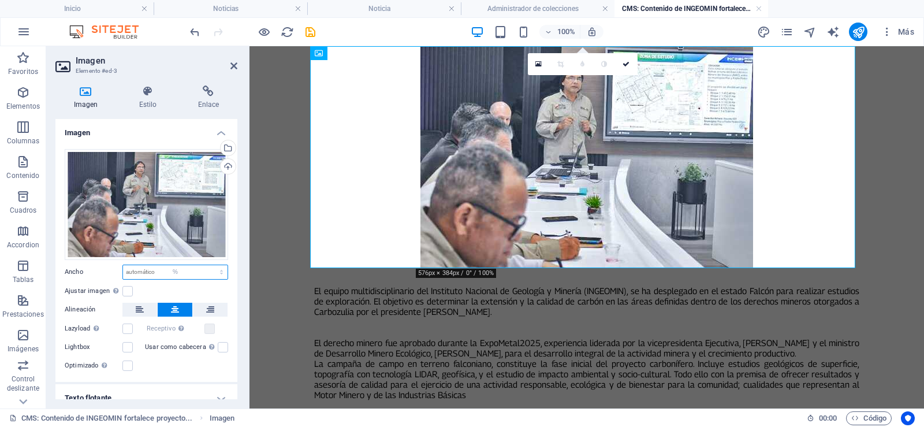
click at [209, 265] on select "Predeterminado automático px rem % em vh vw" at bounding box center [175, 272] width 105 height 14
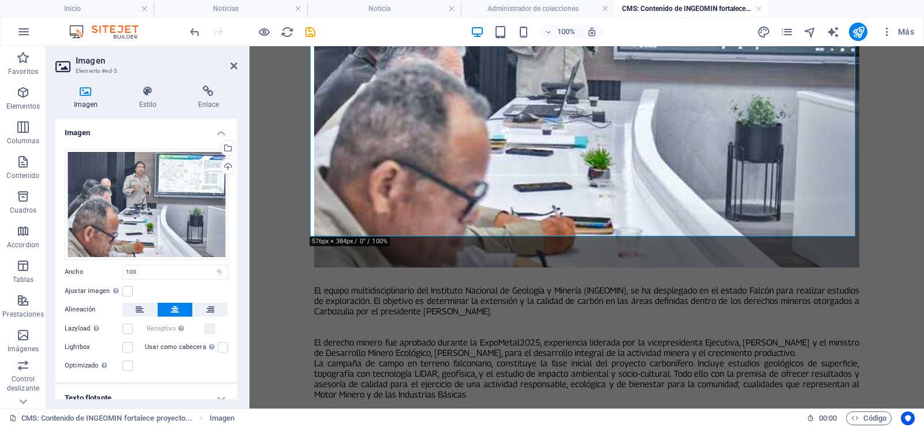
scroll to position [231, 0]
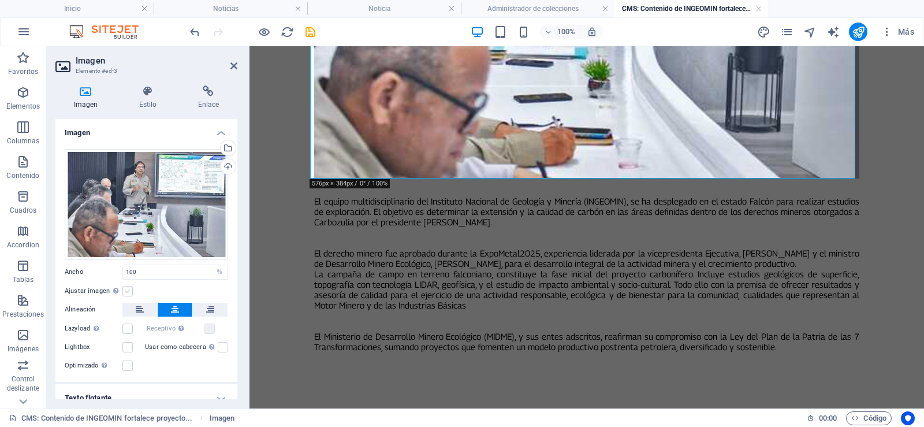
click at [125, 290] on label at bounding box center [127, 291] width 10 height 10
click at [0, 0] on input "Ajustar imagen Ajustar imagen automáticamente a un ancho y alto fijo" at bounding box center [0, 0] width 0 height 0
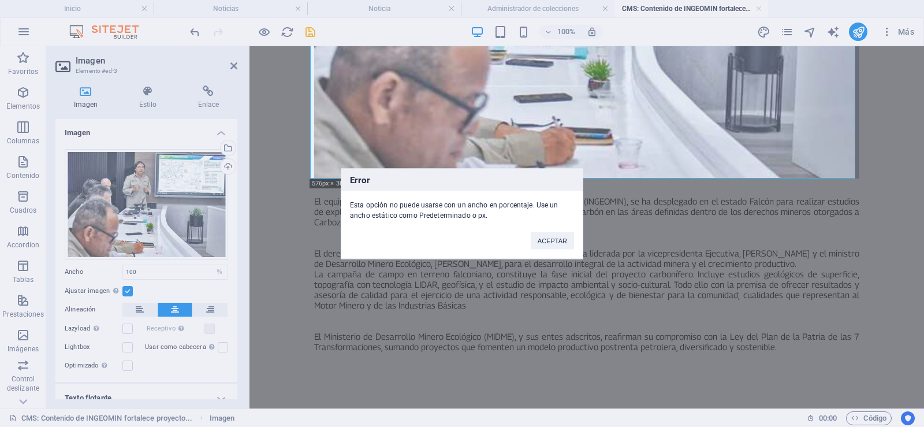
click at [142, 270] on div "Error Esta opción no puede usarse con un ancho en porcentaje. Use un ancho está…" at bounding box center [462, 213] width 924 height 427
click at [216, 271] on div "Error Esta opción no puede usarse con un ancho en porcentaje. Use un ancho está…" at bounding box center [462, 213] width 924 height 427
click at [131, 290] on div "Error Esta opción no puede usarse con un ancho en porcentaje. Use un ancho está…" at bounding box center [462, 213] width 924 height 427
click at [126, 289] on div "Error Esta opción no puede usarse con un ancho en porcentaje. Use un ancho está…" at bounding box center [462, 213] width 924 height 427
click at [562, 246] on button "ACEPTAR" at bounding box center [552, 240] width 43 height 17
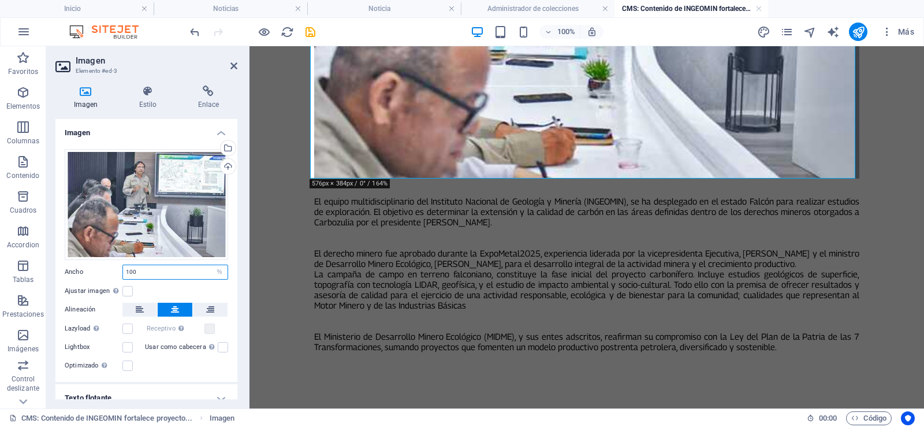
click at [190, 270] on input "100" at bounding box center [175, 272] width 105 height 14
type input "1"
click at [218, 269] on select "Predeterminado automático px rem % em vh vw" at bounding box center [219, 272] width 16 height 14
select select "px"
click at [211, 265] on select "Predeterminado automático px rem % em vh vw" at bounding box center [219, 272] width 16 height 14
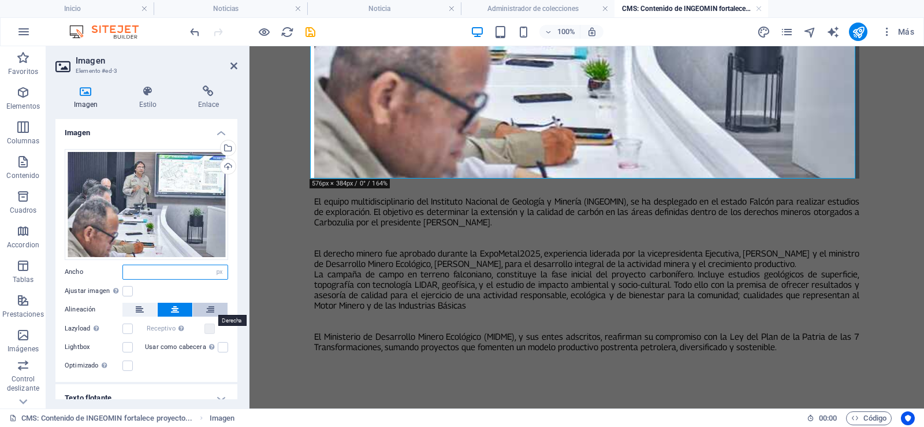
type input "944"
click at [182, 272] on input "944" at bounding box center [175, 272] width 105 height 14
click at [127, 294] on label at bounding box center [127, 291] width 10 height 10
click at [0, 0] on input "Ajustar imagen Ajustar imagen automáticamente a un ancho y alto fijo" at bounding box center [0, 0] width 0 height 0
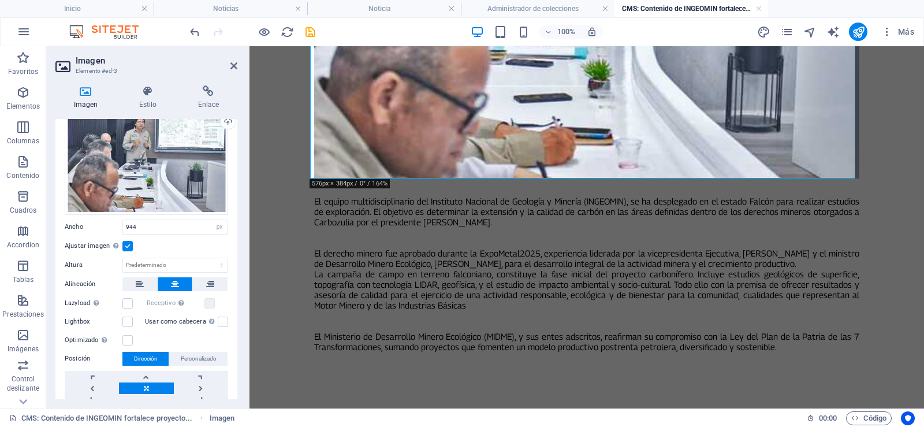
scroll to position [0, 0]
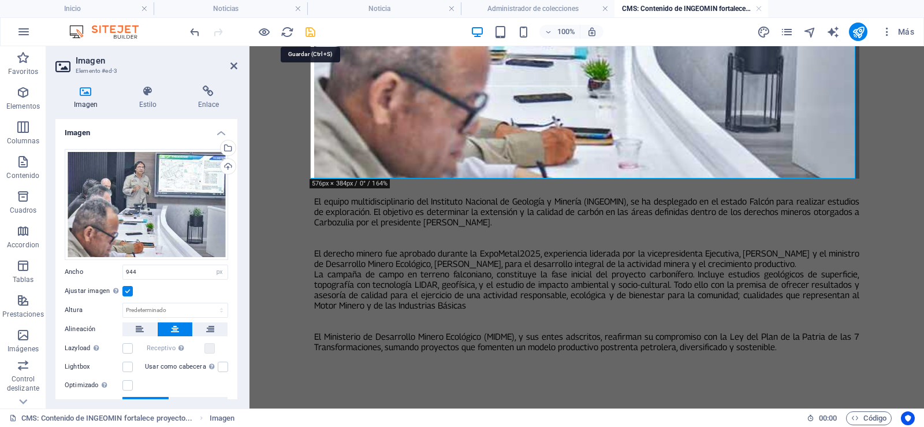
click at [310, 35] on icon "save" at bounding box center [310, 31] width 13 height 13
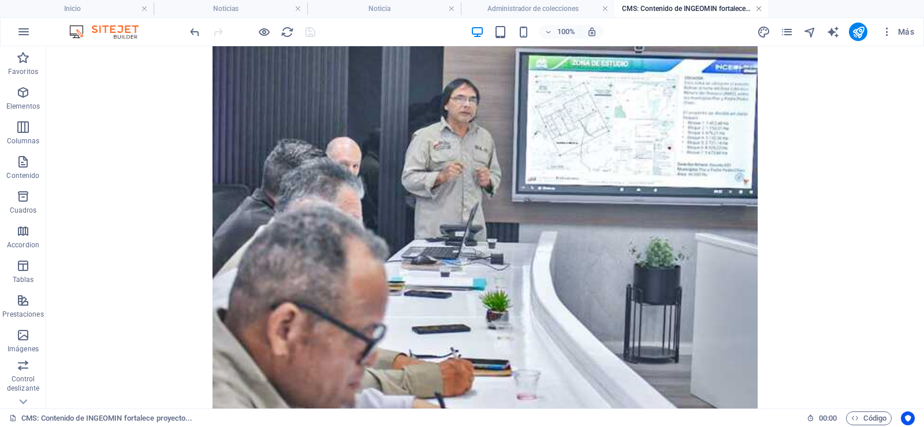
click at [757, 8] on link at bounding box center [759, 8] width 7 height 11
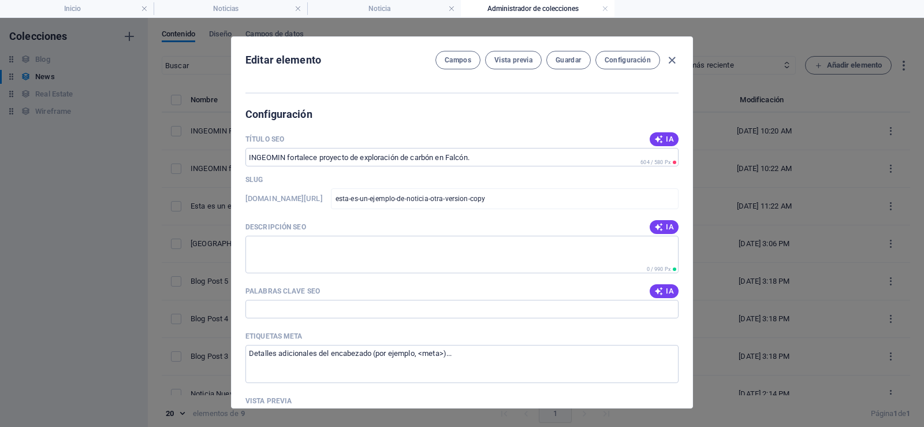
scroll to position [404, 0]
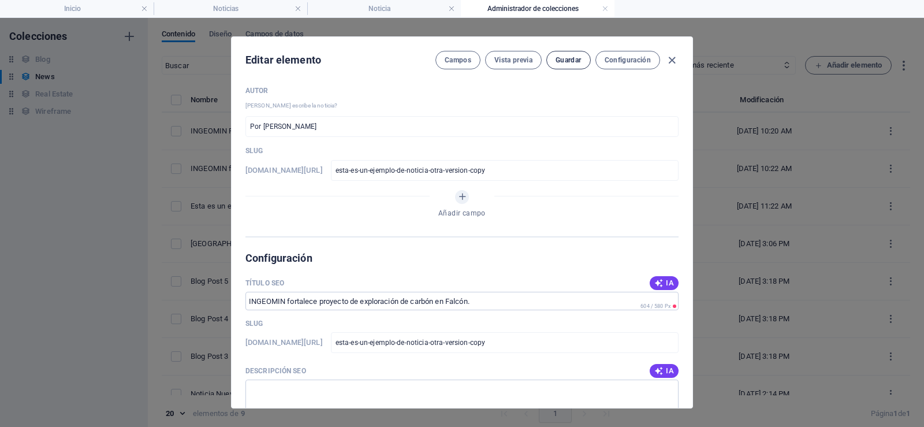
click at [574, 65] on button "Guardar" at bounding box center [569, 60] width 44 height 18
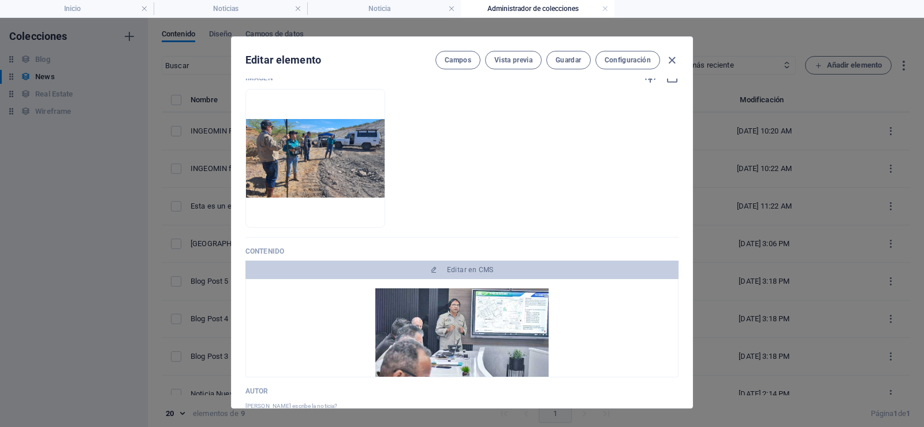
scroll to position [289, 0]
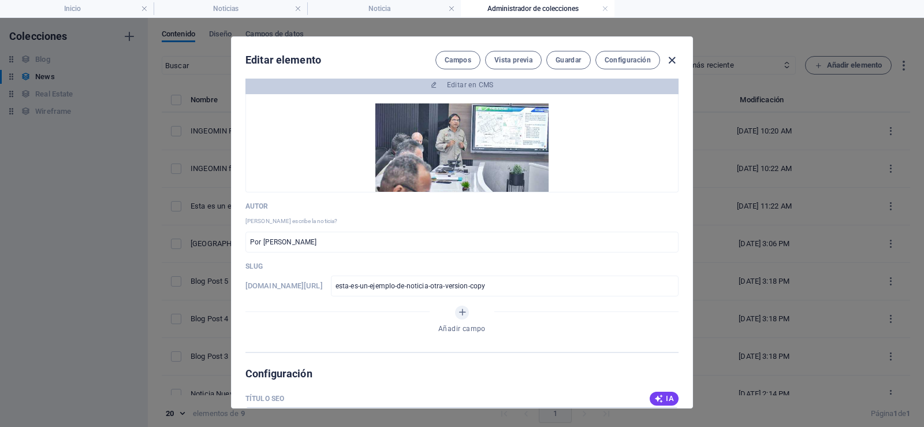
click at [671, 62] on icon "button" at bounding box center [672, 60] width 13 height 13
type input "[DATE]"
type input "esta-es-un-ejemplo-de-noticia-otra-version-copy"
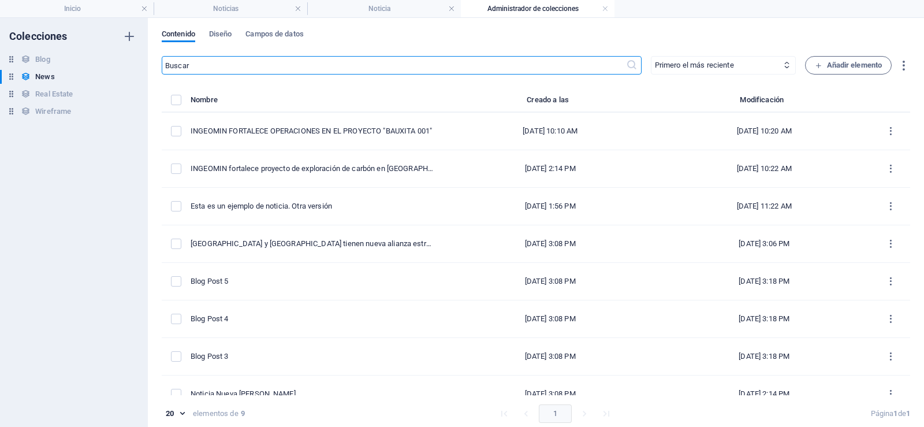
click at [600, 9] on h4 "Administrador de colecciones" at bounding box center [538, 8] width 154 height 13
click at [606, 10] on link at bounding box center [605, 8] width 7 height 11
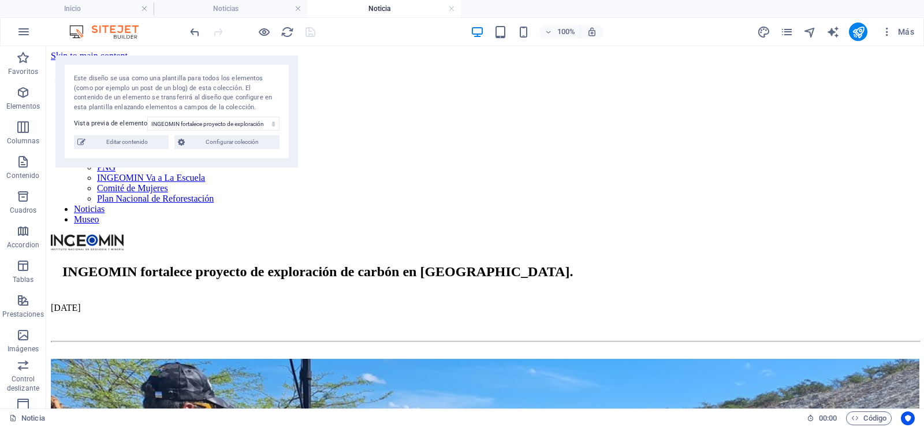
scroll to position [116, 0]
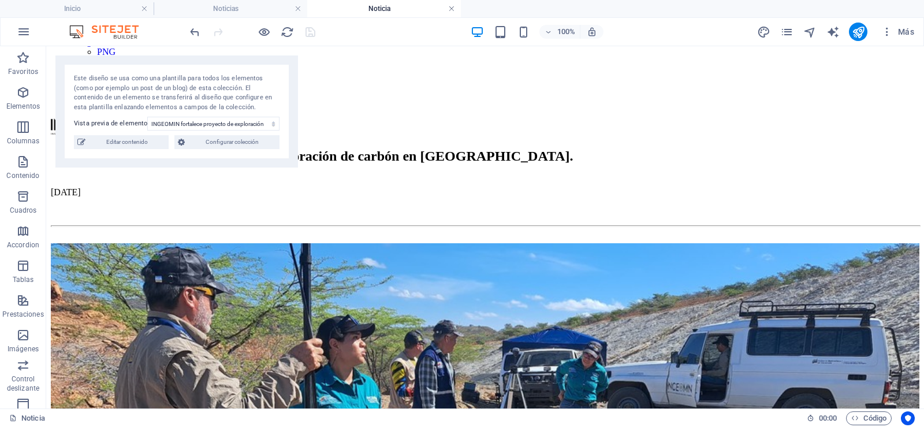
click at [452, 8] on link at bounding box center [451, 8] width 7 height 11
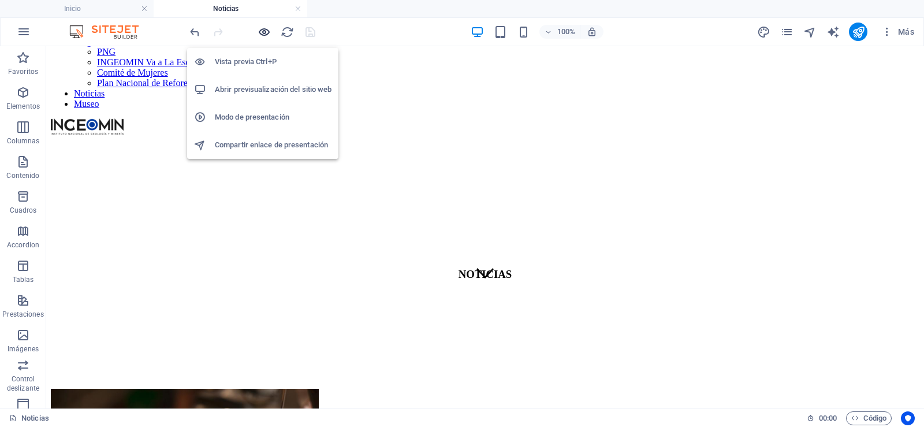
click at [261, 31] on icon "button" at bounding box center [264, 31] width 13 height 13
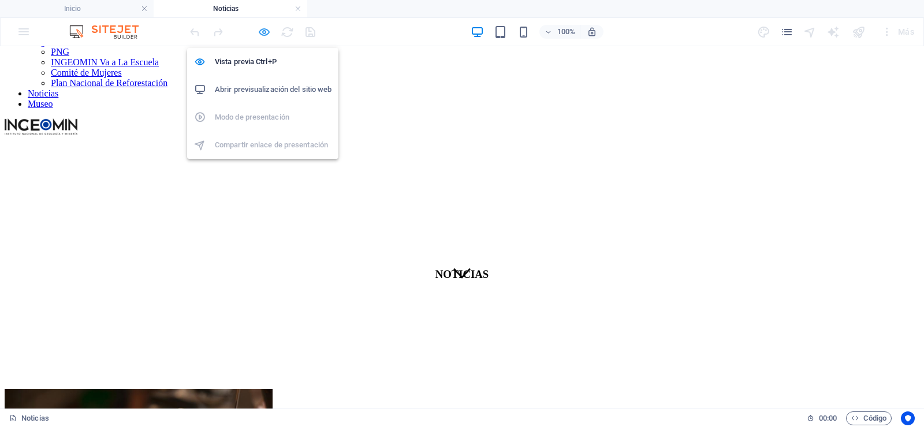
click at [262, 34] on icon "button" at bounding box center [264, 31] width 13 height 13
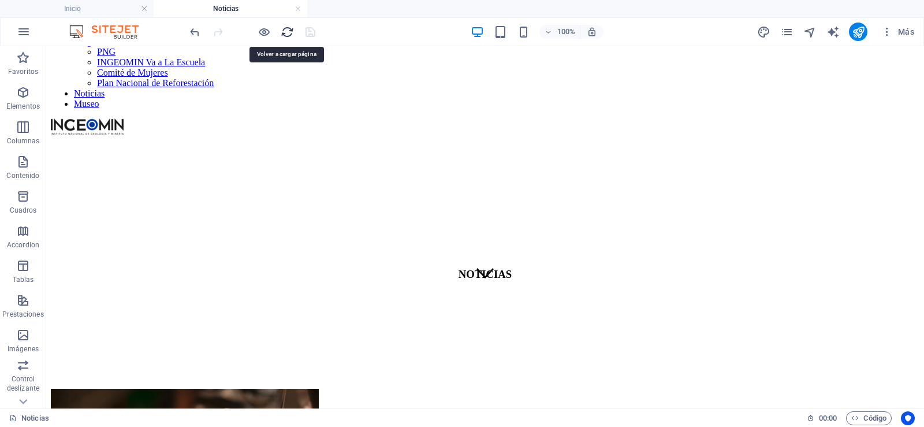
click at [285, 32] on icon "reload" at bounding box center [287, 31] width 13 height 13
click at [107, 99] on icon at bounding box center [105, 99] width 6 height 12
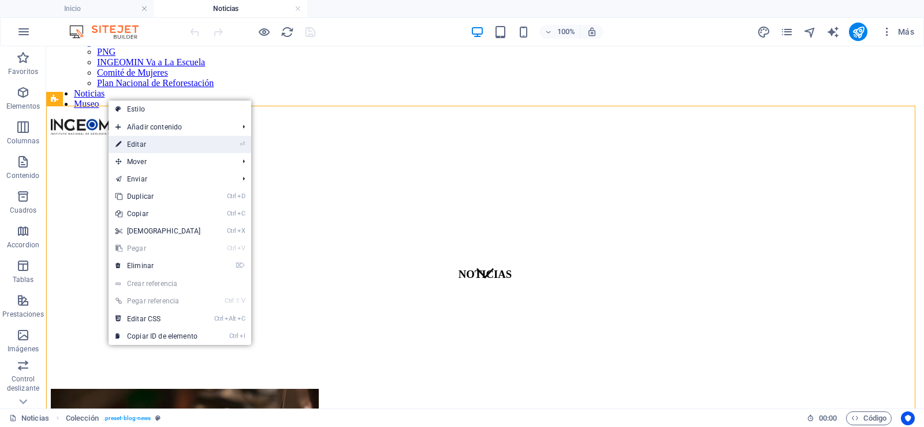
click at [139, 146] on link "⏎ Editar" at bounding box center [158, 144] width 99 height 17
select select "68c9b5bf5b7bfe3ceb04a5c7"
select select "columns.publishing_date_DESC"
select select "columns.publishing_date"
select select "past"
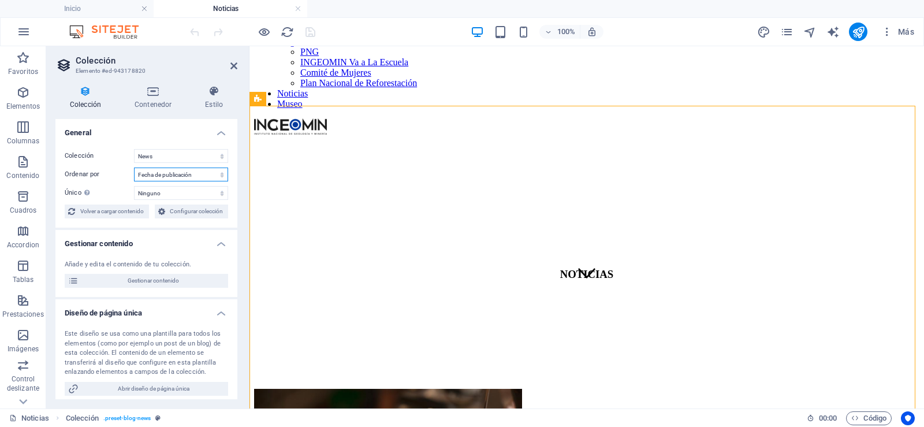
click at [218, 174] on select "Creado a las (ascendente) Creado a las (descendente) Actualizado a las (ascende…" at bounding box center [181, 175] width 94 height 14
select select "updatedAt_ASC"
click at [134, 168] on select "Creado a las (ascendente) Creado a las (descendente) Actualizado a las (ascende…" at bounding box center [181, 175] width 94 height 14
select select "68c9b5bf5b7bfe3ceb04a5c7"
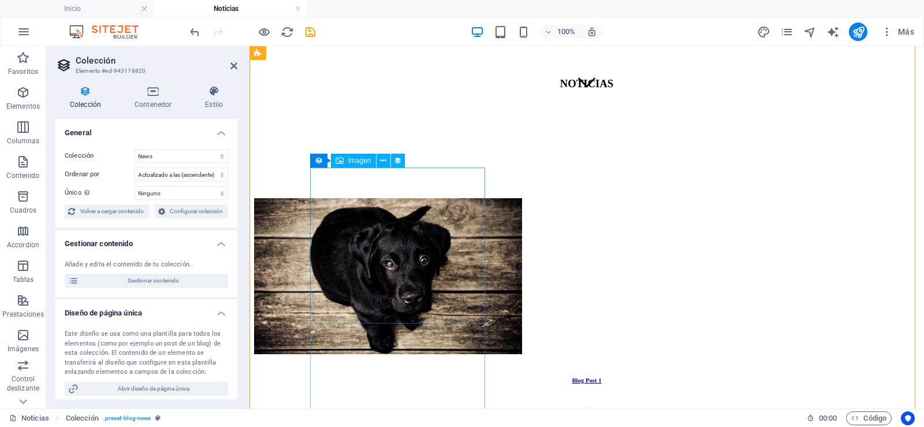
scroll to position [78, 0]
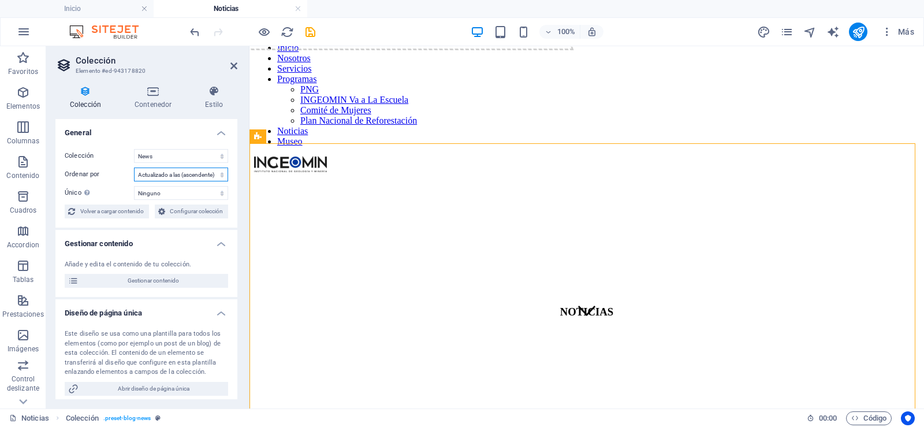
click at [221, 177] on select "Creado a las (ascendente) Creado a las (descendente) Actualizado a las (ascende…" at bounding box center [181, 175] width 94 height 14
select select "updatedAt_DESC"
click at [134, 168] on select "Creado a las (ascendente) Creado a las (descendente) Actualizado a las (ascende…" at bounding box center [181, 175] width 94 height 14
select select "68c9b5bf5b7bfe3ceb04a5c7"
click at [306, 32] on icon "save" at bounding box center [310, 31] width 13 height 13
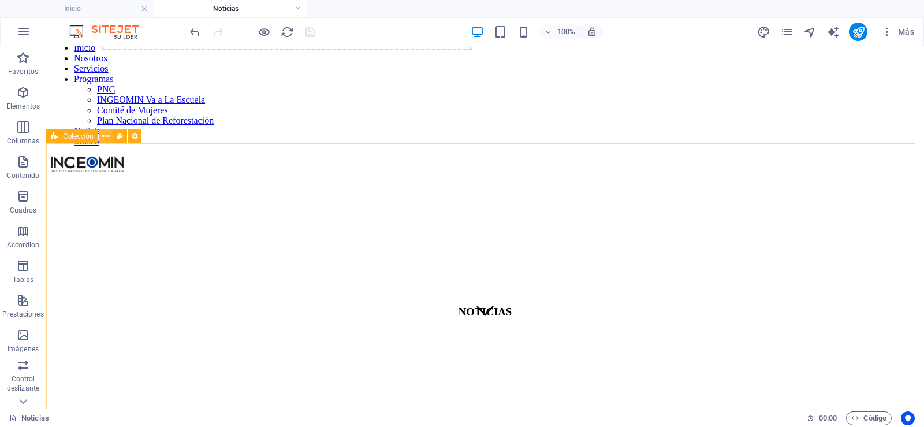
click at [109, 140] on button at bounding box center [106, 136] width 14 height 14
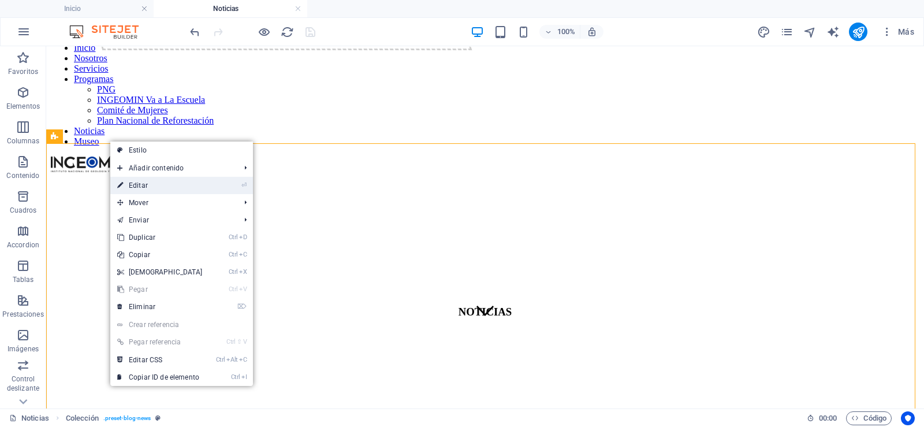
click at [142, 185] on link "⏎ Editar" at bounding box center [159, 185] width 99 height 17
select select "68c9b5bf5b7bfe3ceb04a5c7"
select select "updatedAt_DESC"
select select "columns.publishing_date"
select select "past"
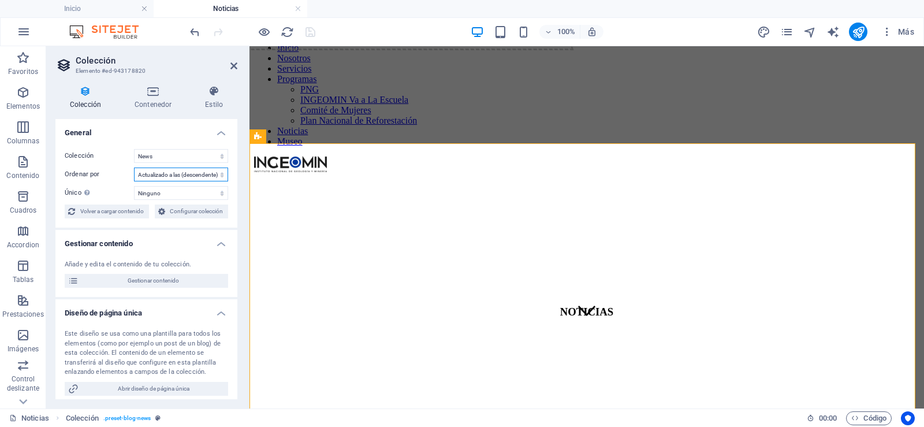
click at [221, 173] on select "Creado a las (ascendente) Creado a las (descendente) Actualizado a las (ascende…" at bounding box center [181, 175] width 94 height 14
select select "columns.publishing_date_DESC"
click at [134, 168] on select "Creado a las (ascendente) Creado a las (descendente) Actualizado a las (ascende…" at bounding box center [181, 175] width 94 height 14
select select "68c9b5bf5b7bfe3ceb04a5c7"
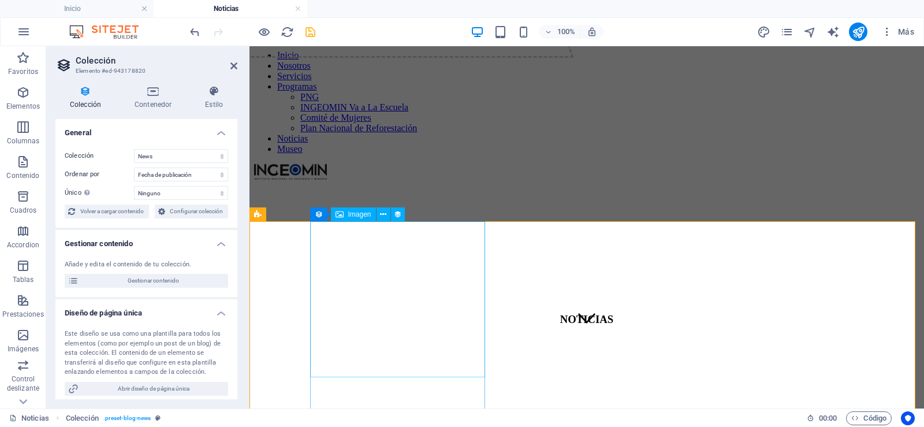
scroll to position [173, 0]
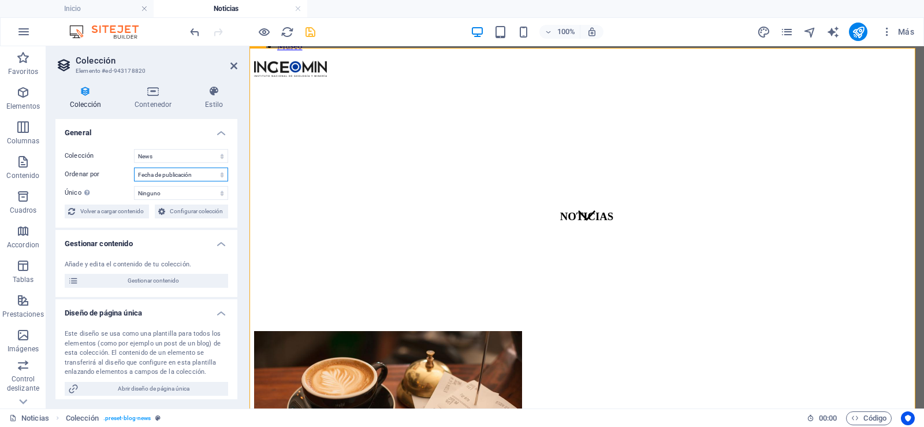
click at [216, 175] on select "Creado a las (ascendente) Creado a las (descendente) Actualizado a las (ascende…" at bounding box center [181, 175] width 94 height 14
select select "[DOMAIN_NAME]_ASC"
click at [134, 168] on select "Creado a las (ascendente) Creado a las (descendente) Actualizado a las (ascende…" at bounding box center [181, 175] width 94 height 14
select select "68c9b5bf5b7bfe3ceb04a5c7"
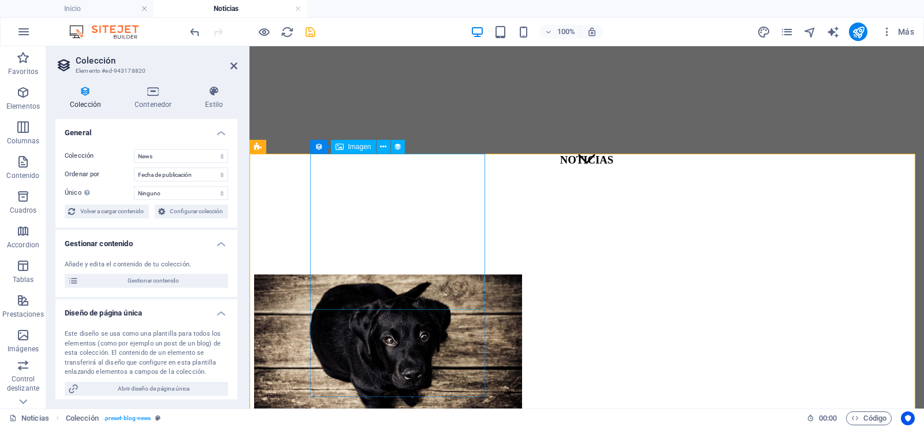
scroll to position [231, 0]
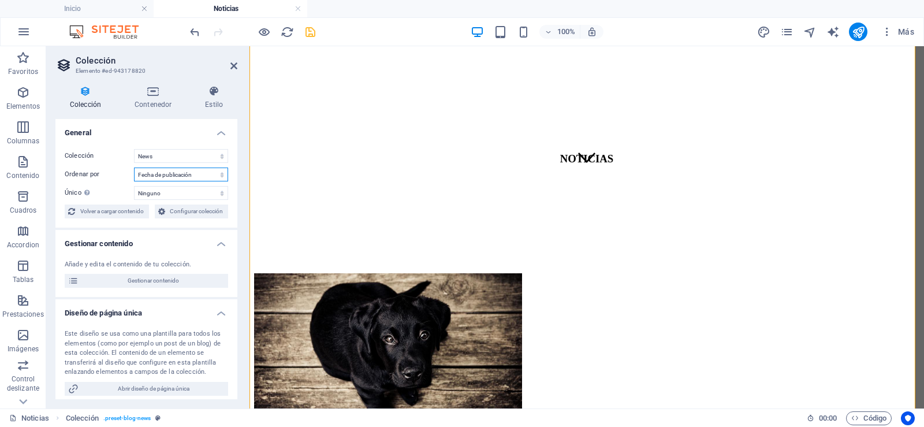
click at [220, 173] on select "Creado a las (ascendente) Creado a las (descendente) Actualizado a las (ascende…" at bounding box center [181, 175] width 94 height 14
select select "columns.publishing_date_DESC"
click at [134, 168] on select "Creado a las (ascendente) Creado a las (descendente) Actualizado a las (ascende…" at bounding box center [181, 175] width 94 height 14
select select "68c9b5bf5b7bfe3ceb04a5c7"
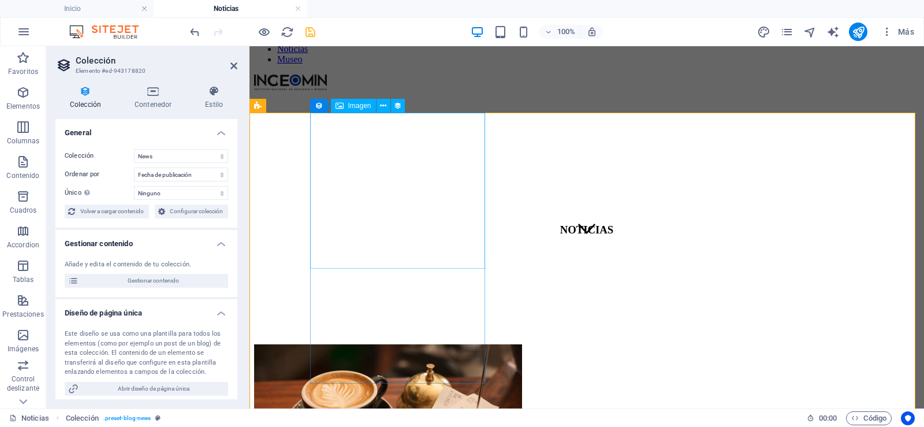
scroll to position [173, 0]
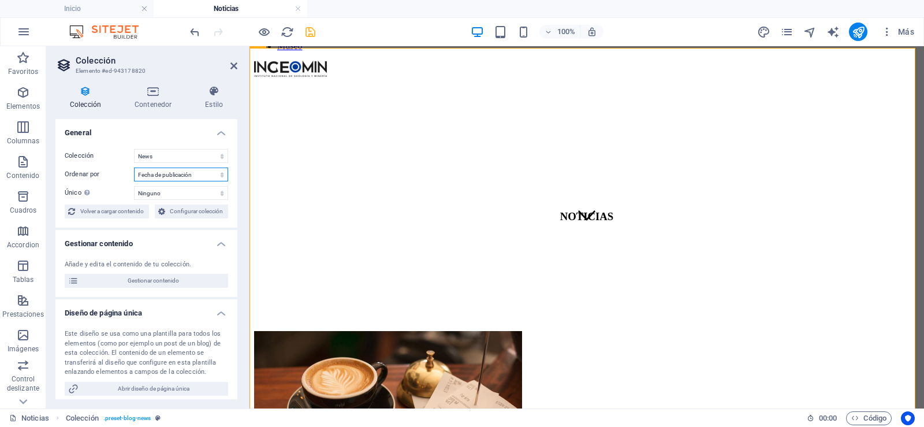
click at [218, 177] on select "Creado a las (ascendente) Creado a las (descendente) Actualizado a las (ascende…" at bounding box center [181, 175] width 94 height 14
select select "columns.publishing_date_ASC"
click at [134, 168] on select "Creado a las (ascendente) Creado a las (descendente) Actualizado a las (ascende…" at bounding box center [181, 175] width 94 height 14
select select "68c9b5bf5b7bfe3ceb04a5c7"
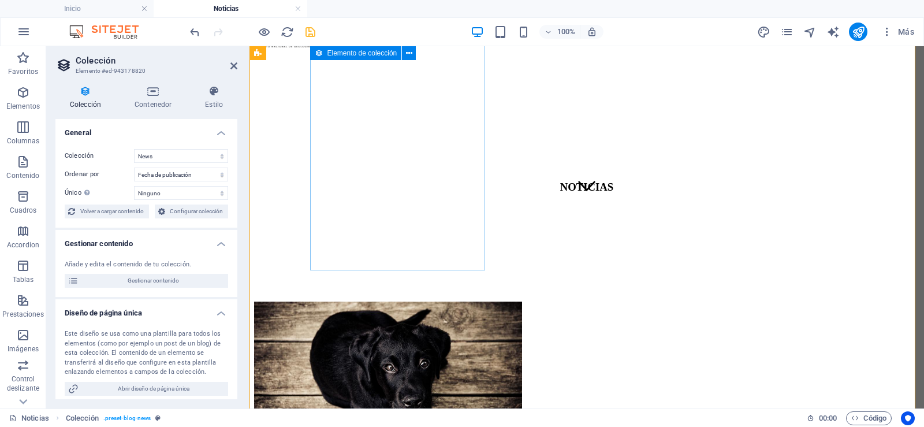
scroll to position [194, 0]
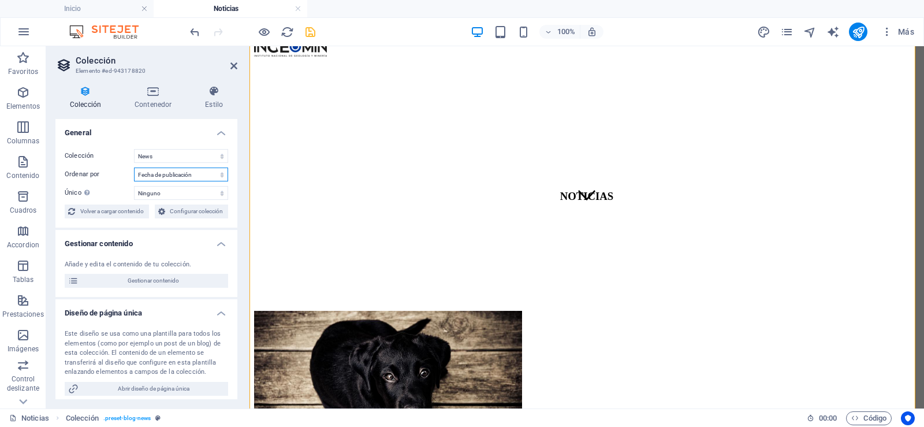
click at [220, 174] on select "Creado a las (ascendente) Creado a las (descendente) Actualizado a las (ascende…" at bounding box center [181, 175] width 94 height 14
select select "createdAt_ASC"
click at [134, 168] on select "Creado a las (ascendente) Creado a las (descendente) Actualizado a las (ascende…" at bounding box center [181, 175] width 94 height 14
select select "68c9b5bf5b7bfe3ceb04a5c7"
click at [220, 173] on select "Creado a las (ascendente) Creado a las (descendente) Actualizado a las (ascende…" at bounding box center [181, 175] width 94 height 14
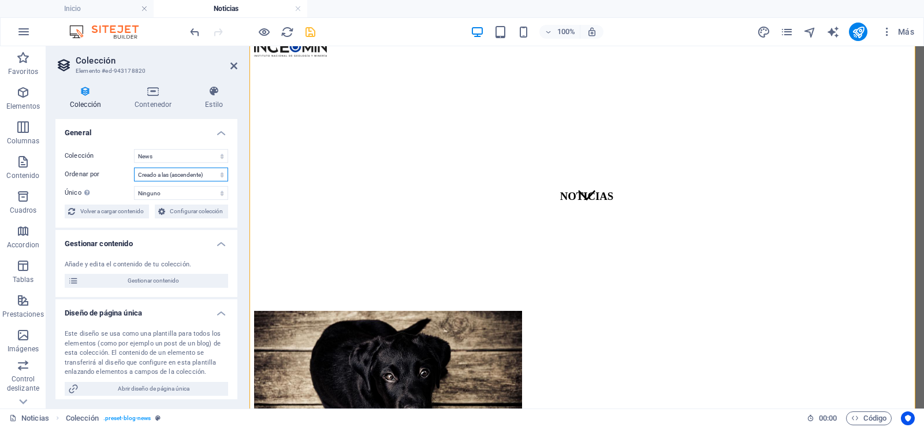
select select "createdAt_DESC"
click at [134, 168] on select "Creado a las (ascendente) Creado a las (descendente) Actualizado a las (ascende…" at bounding box center [181, 175] width 94 height 14
select select "68c9b5bf5b7bfe3ceb04a5c7"
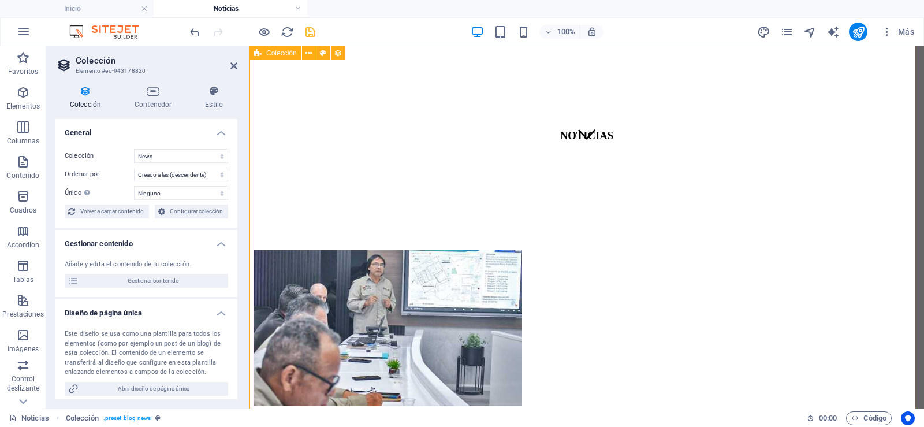
scroll to position [231, 0]
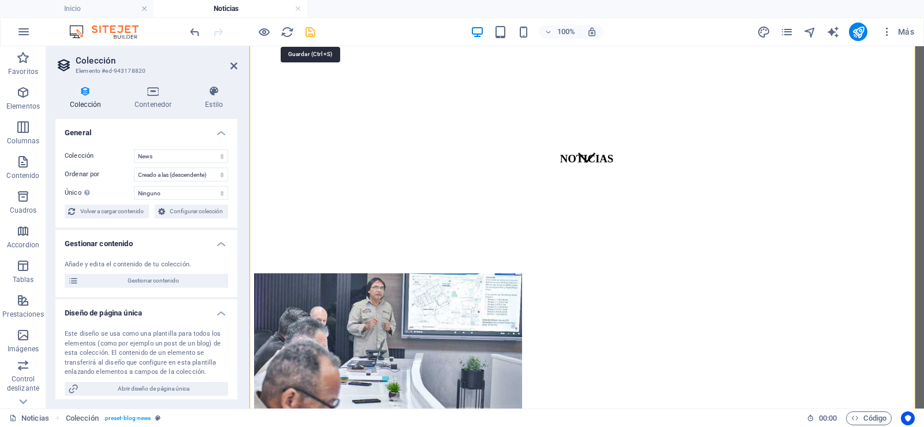
click at [313, 34] on icon "save" at bounding box center [310, 31] width 13 height 13
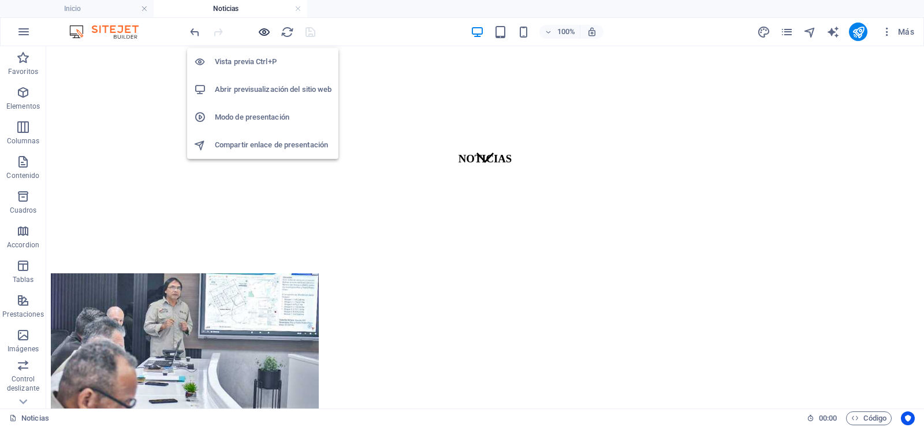
click at [262, 36] on icon "button" at bounding box center [264, 31] width 13 height 13
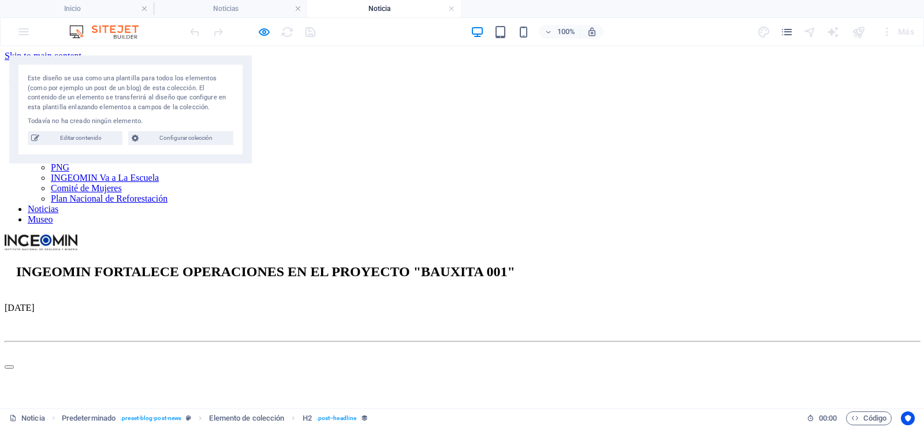
scroll to position [0, 0]
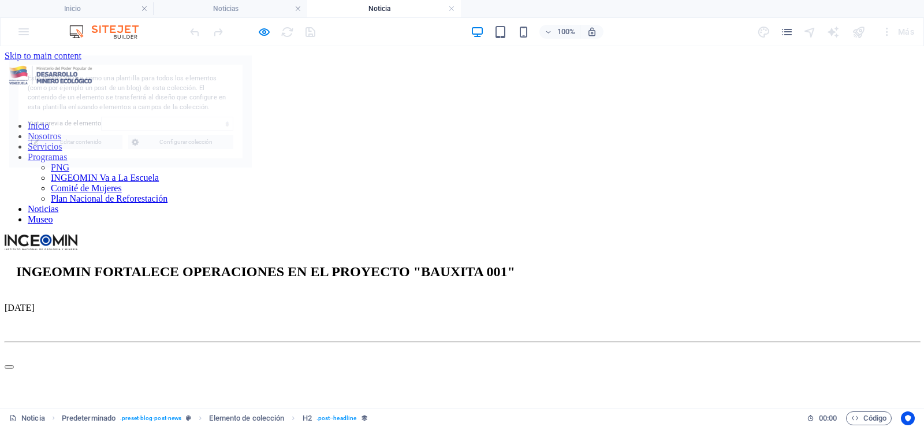
select select "68dd366ae5ef9f4f530518d3"
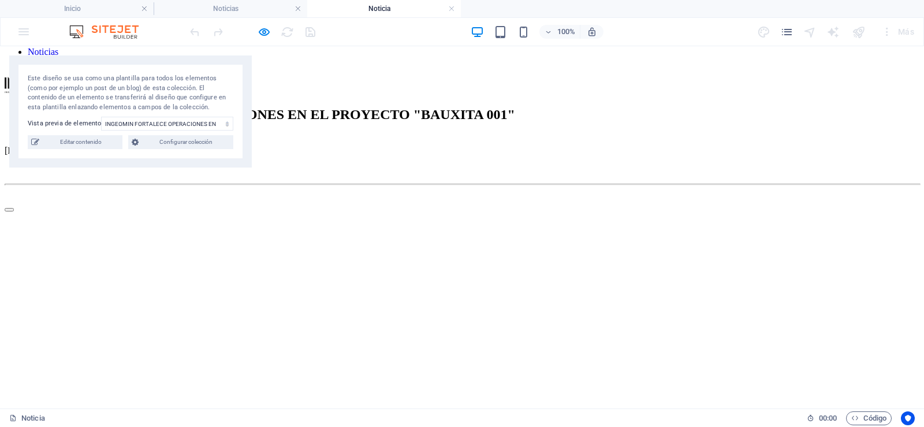
scroll to position [173, 0]
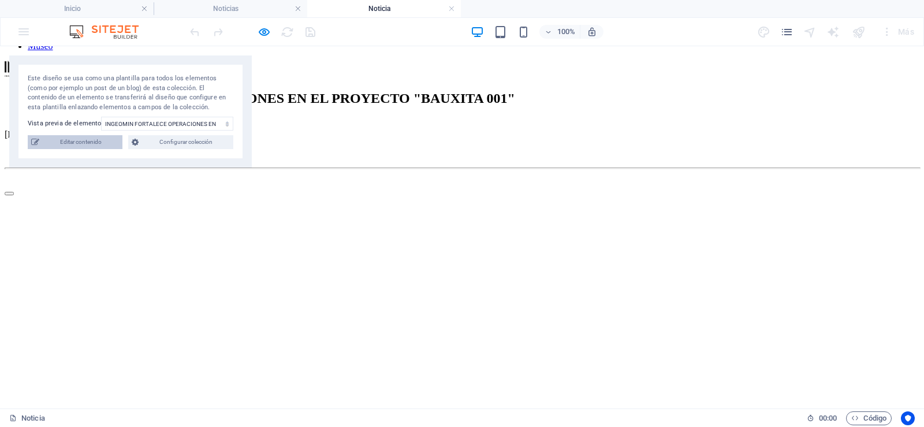
click at [102, 140] on span "Editar contenido" at bounding box center [81, 142] width 76 height 14
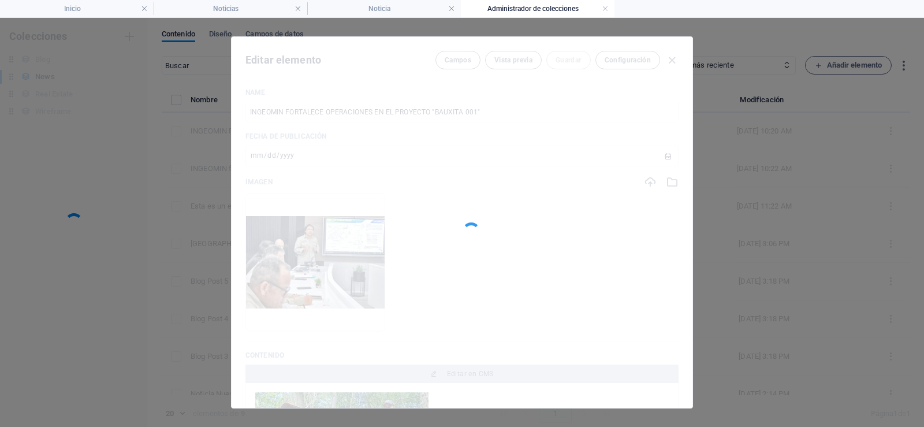
scroll to position [0, 0]
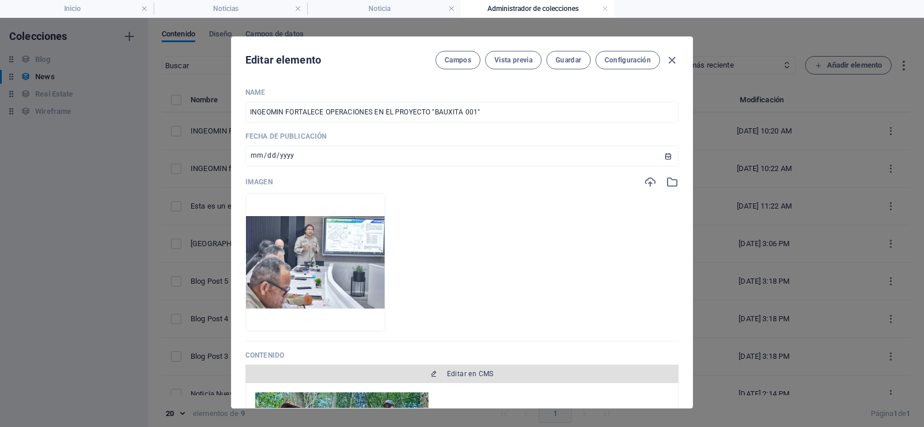
click at [481, 378] on span "Editar en CMS" at bounding box center [470, 373] width 47 height 9
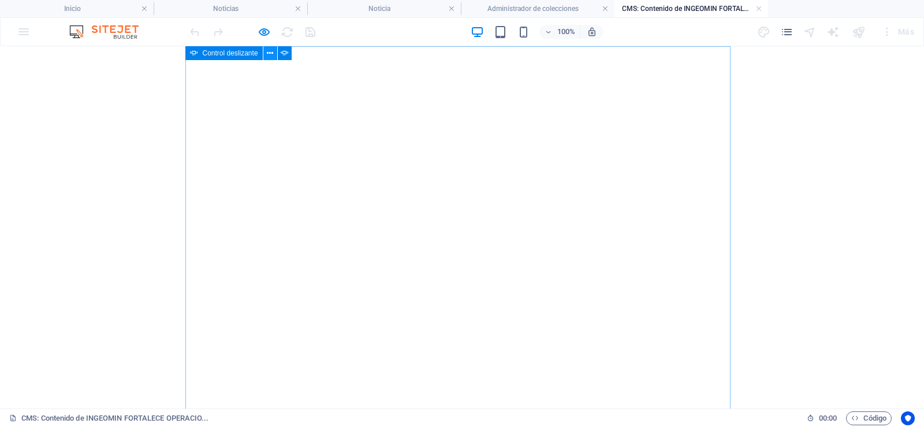
click at [270, 53] on icon at bounding box center [270, 53] width 6 height 12
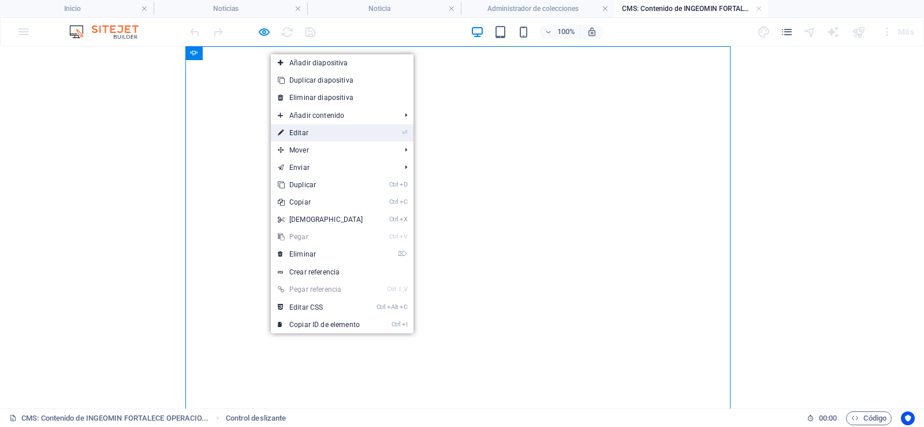
drag, startPoint x: 313, startPoint y: 133, endPoint x: 58, endPoint y: 136, distance: 254.8
click at [313, 133] on link "⏎ Editar" at bounding box center [320, 132] width 99 height 17
select select "ms"
select select "s"
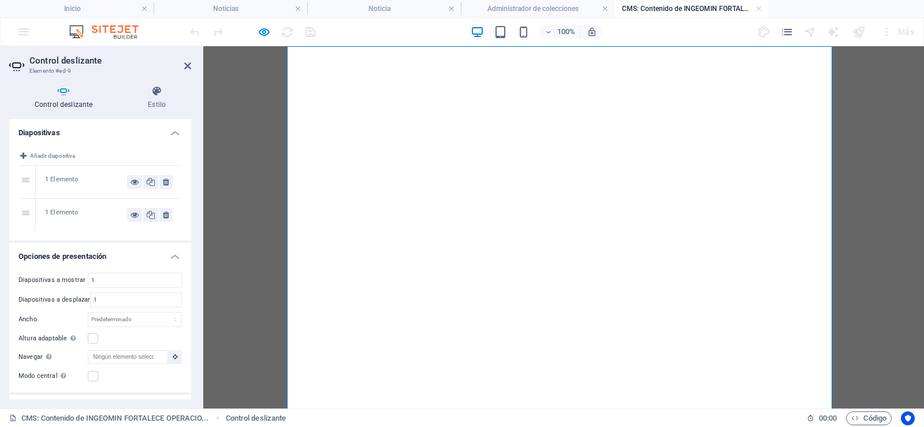
scroll to position [58, 0]
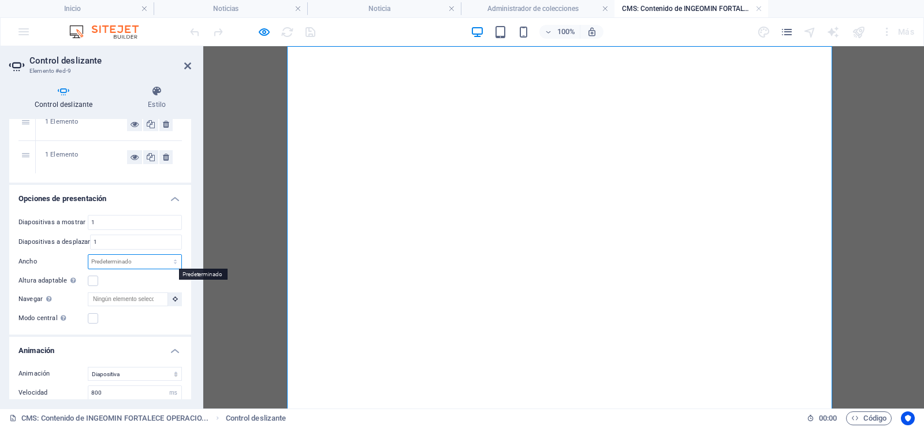
click at [146, 265] on select "Predeterminado px % rem em vw vh" at bounding box center [134, 262] width 93 height 14
click at [146, 264] on select "Predeterminado px % rem em vw vh" at bounding box center [134, 262] width 93 height 14
select select "px"
click at [163, 255] on select "Predeterminado px % rem em vw vh" at bounding box center [134, 262] width 93 height 14
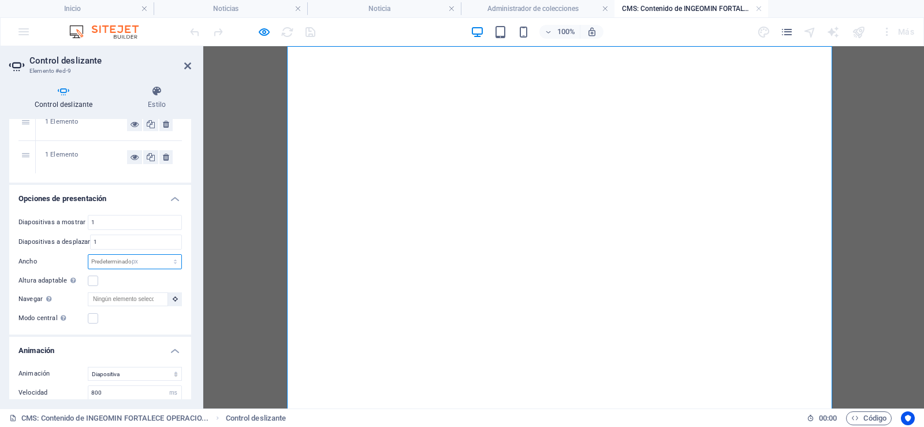
type input "0"
click at [171, 264] on select "Predeterminado px % rem em vw vh" at bounding box center [173, 262] width 16 height 14
select select "default"
click at [165, 255] on select "Predeterminado px % rem em vw vh" at bounding box center [173, 262] width 16 height 14
select select "DISABLED_OPTION_VALUE"
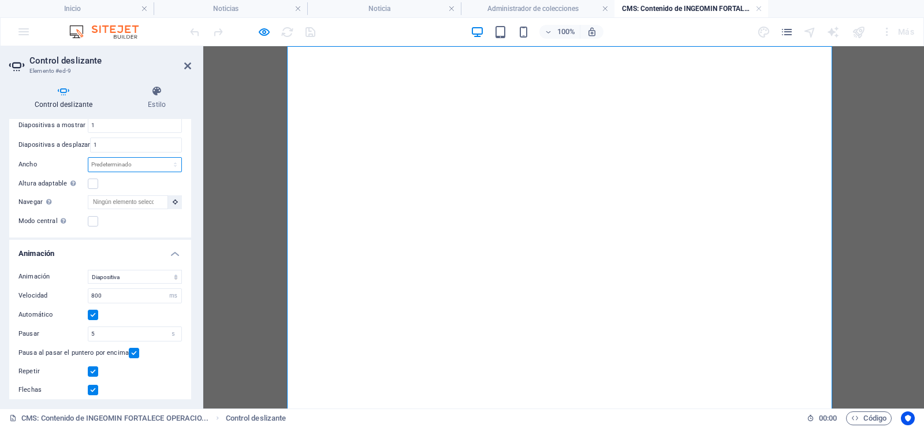
scroll to position [173, 0]
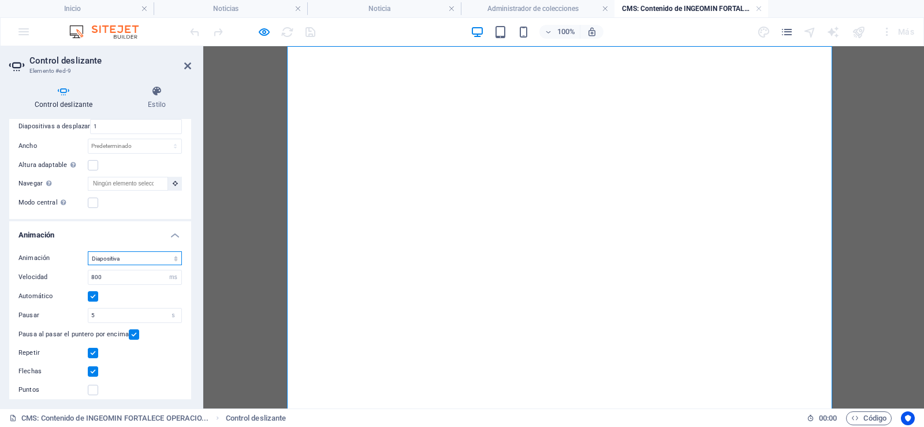
click at [174, 259] on select "Diapositiva Difuminar" at bounding box center [135, 258] width 94 height 14
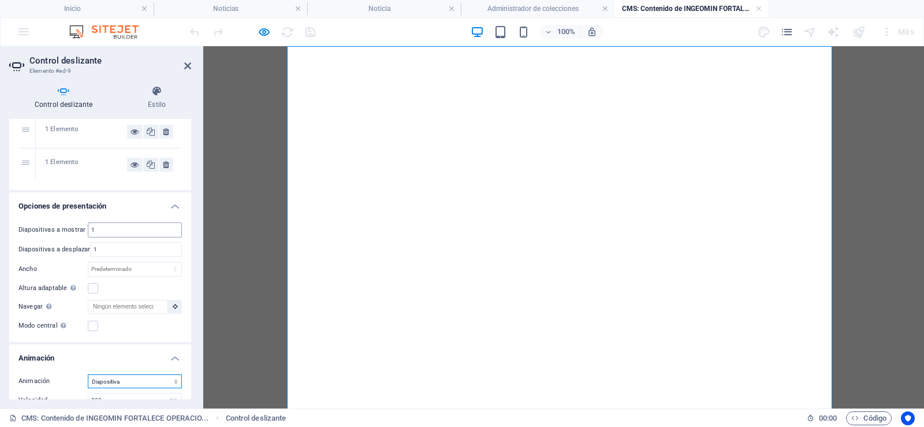
scroll to position [116, 0]
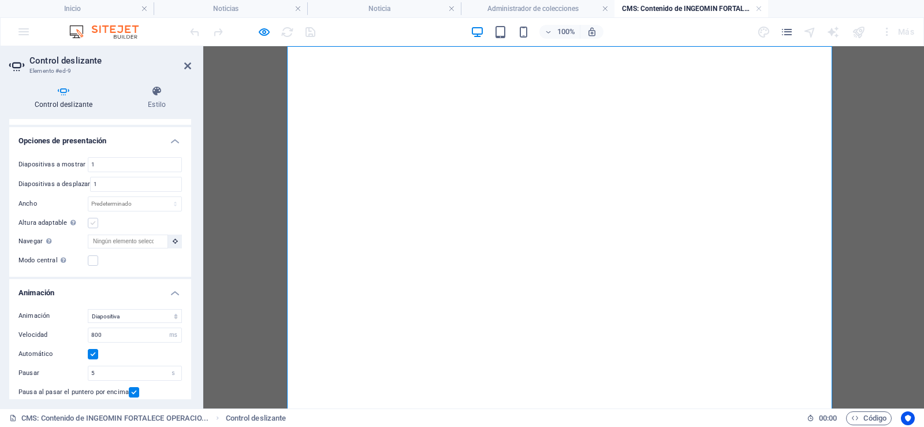
click at [96, 227] on label at bounding box center [93, 223] width 10 height 10
click at [0, 0] on input "Altura adaptable Ajustar automáticamente el alto para controles deslizantes de …" at bounding box center [0, 0] width 0 height 0
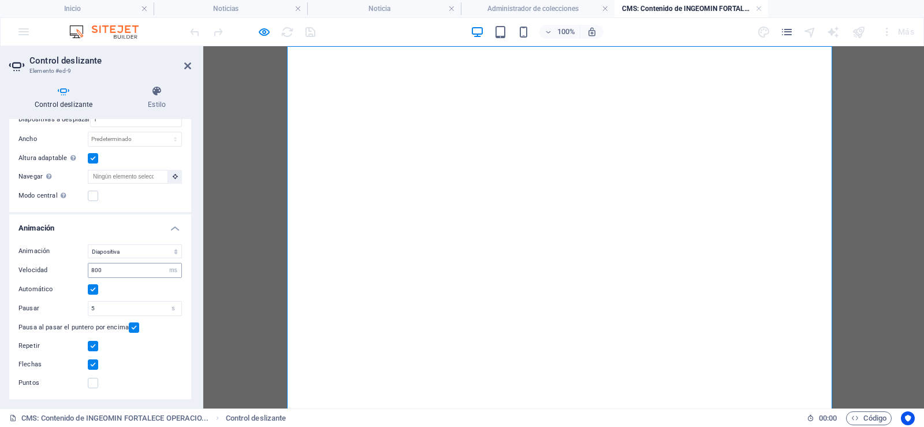
scroll to position [0, 0]
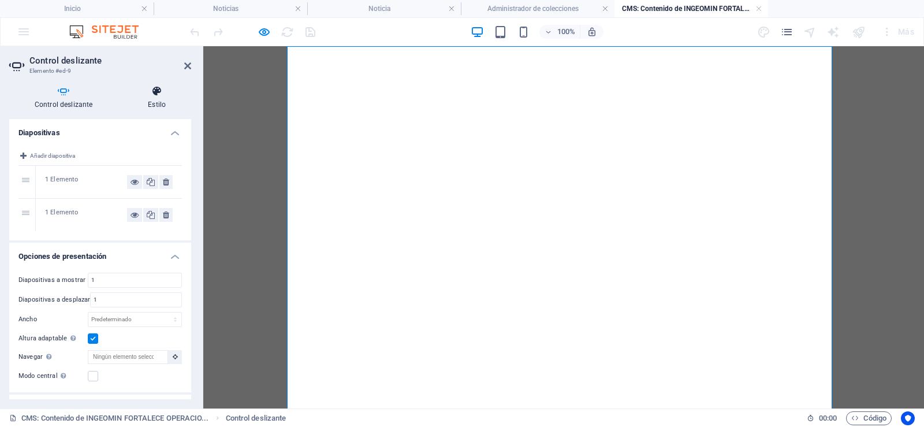
click at [158, 98] on h4 "Estilo" at bounding box center [156, 98] width 69 height 24
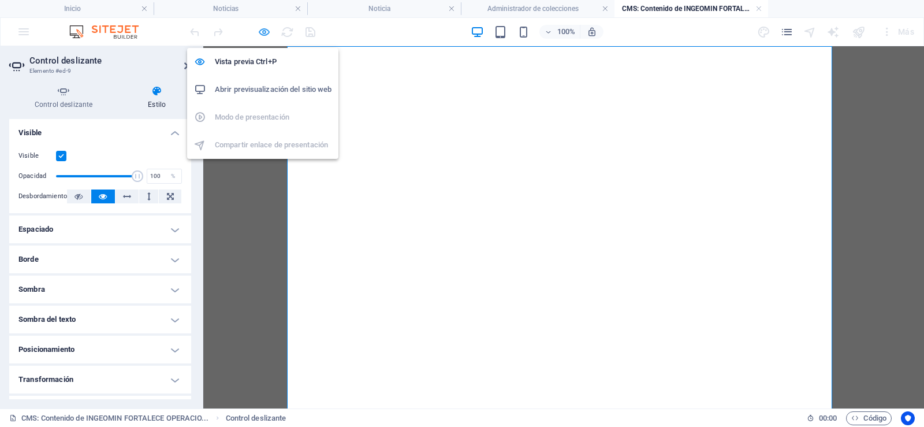
click at [262, 34] on icon "button" at bounding box center [264, 31] width 13 height 13
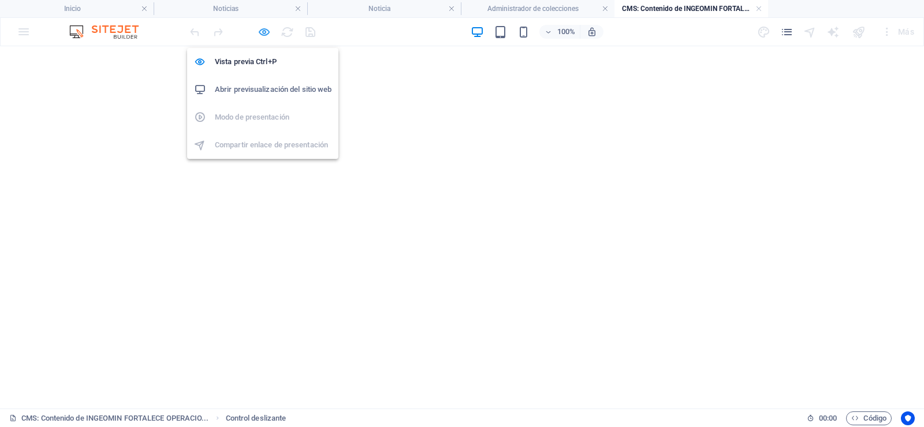
click at [263, 28] on icon "button" at bounding box center [264, 31] width 13 height 13
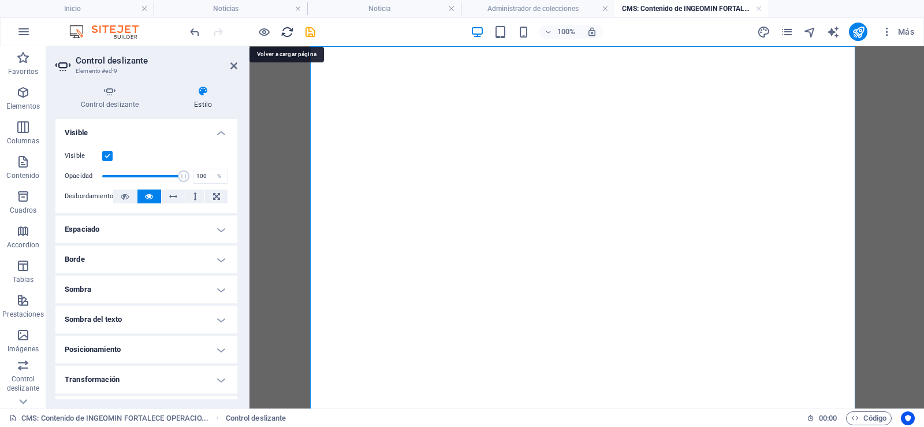
drag, startPoint x: 290, startPoint y: 33, endPoint x: 430, endPoint y: 1, distance: 143.9
click at [290, 33] on icon "reload" at bounding box center [287, 31] width 13 height 13
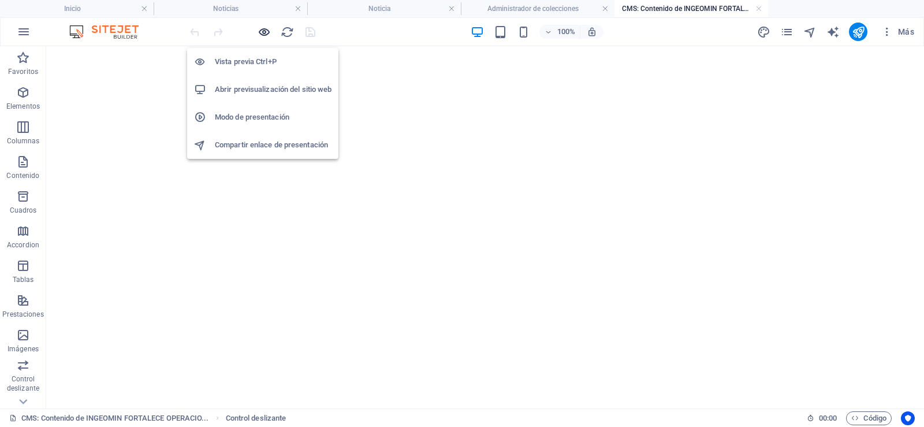
click at [269, 38] on icon "button" at bounding box center [264, 31] width 13 height 13
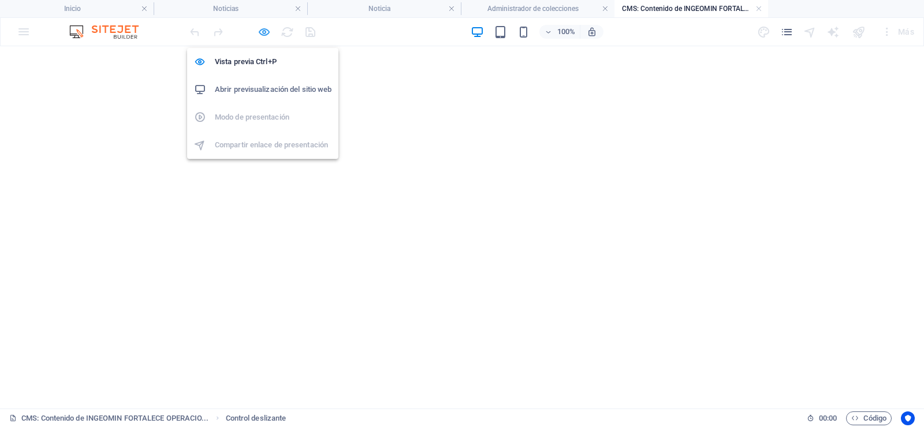
click at [263, 29] on icon "button" at bounding box center [264, 31] width 13 height 13
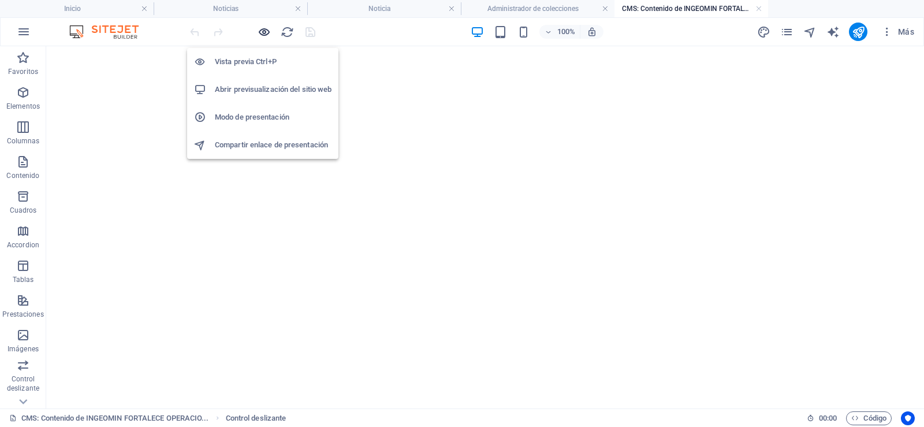
click at [268, 37] on icon "button" at bounding box center [264, 31] width 13 height 13
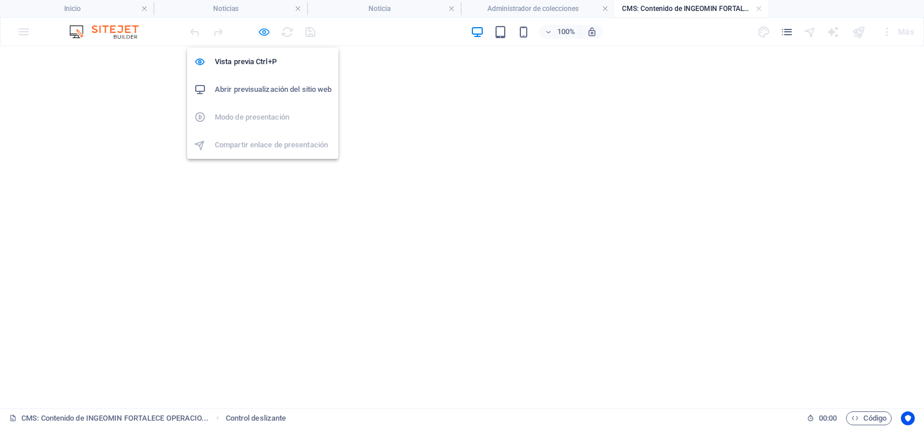
click at [262, 30] on icon "button" at bounding box center [264, 31] width 13 height 13
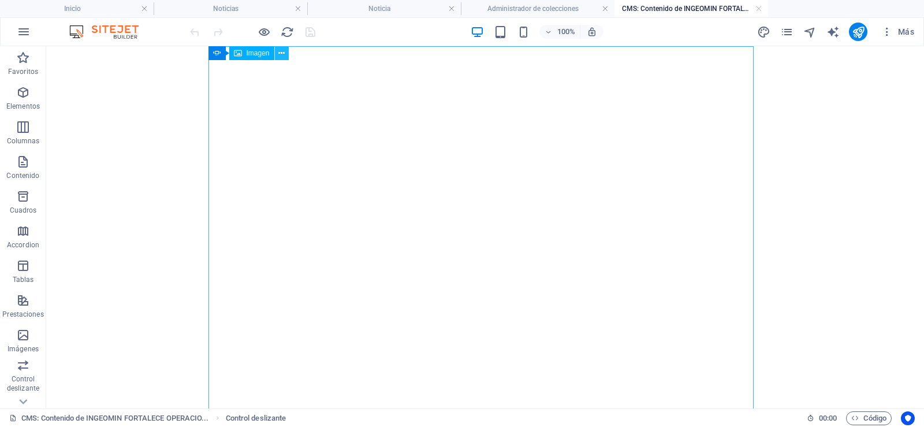
click at [283, 53] on icon at bounding box center [281, 53] width 6 height 12
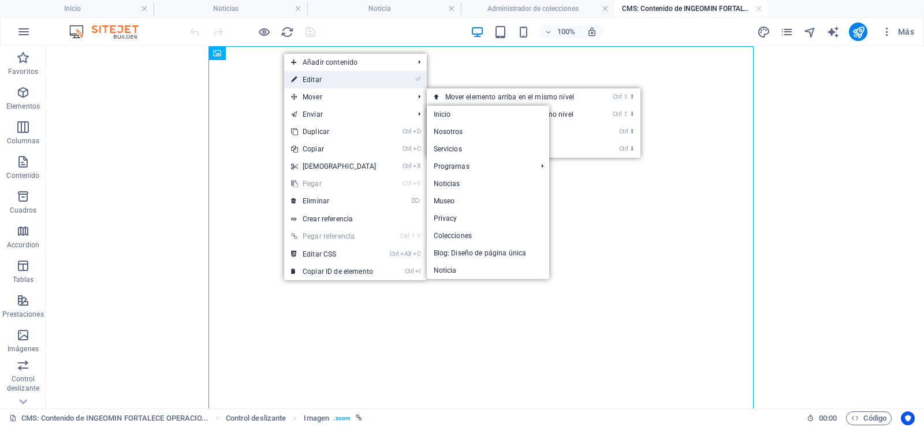
click at [333, 71] on link "⏎ Editar" at bounding box center [333, 79] width 99 height 17
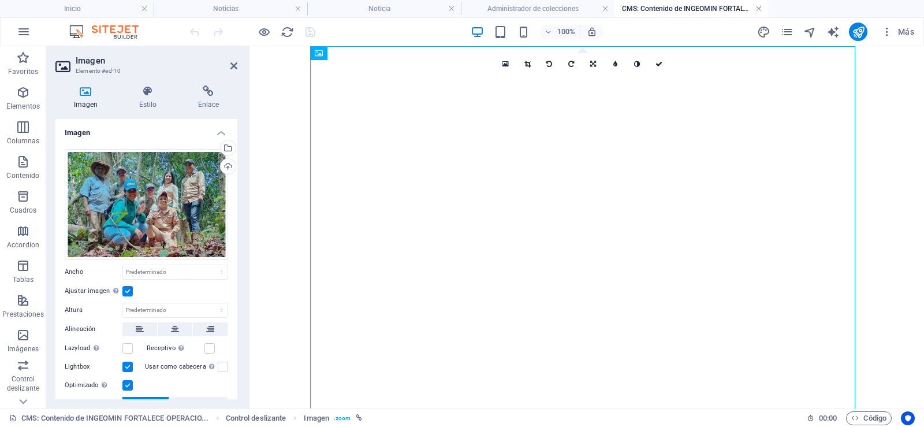
click at [759, 8] on link at bounding box center [759, 8] width 7 height 11
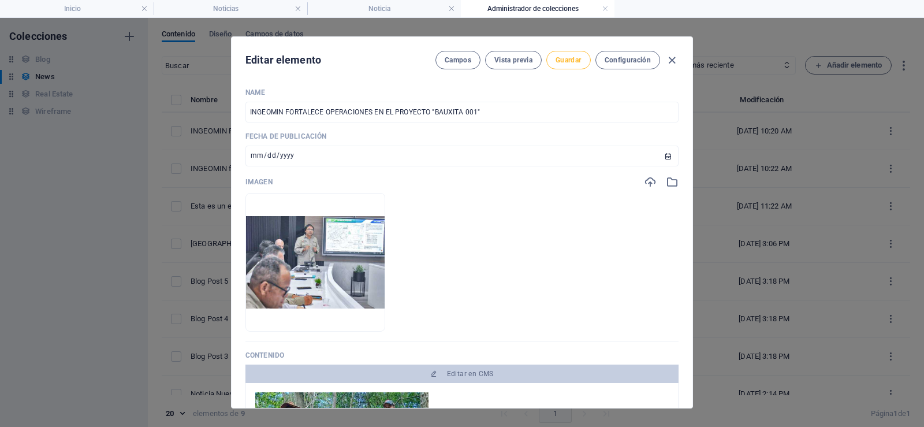
click at [560, 61] on span "Guardar" at bounding box center [568, 59] width 25 height 9
click at [670, 57] on icon "button" at bounding box center [672, 60] width 13 height 13
type input "[DATE]"
type input "ingeomin-fortalece-operaciones-en-el-proyecto-bauxita-001"
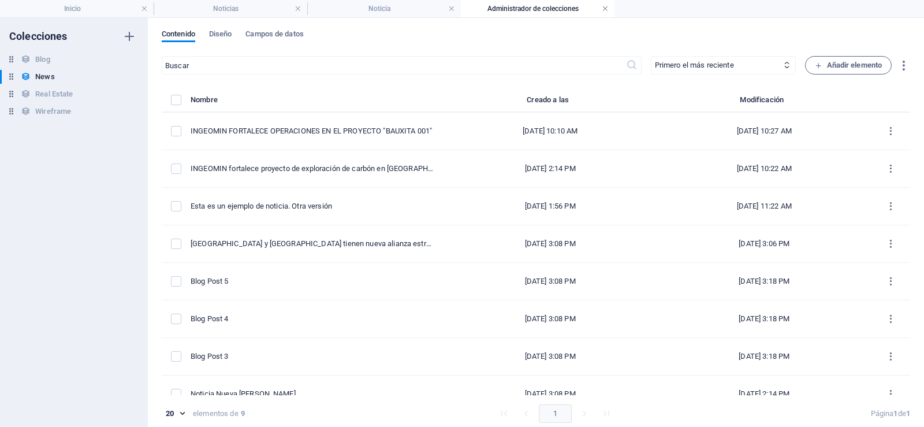
click at [603, 11] on link at bounding box center [605, 8] width 7 height 11
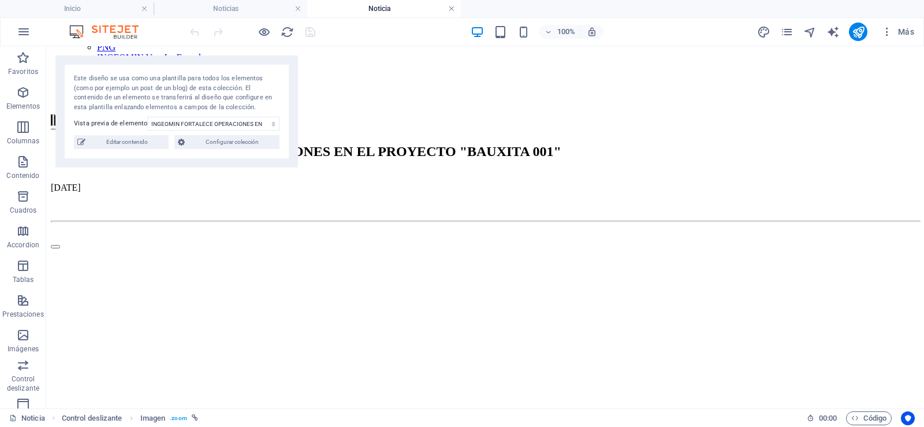
click at [450, 10] on link at bounding box center [451, 8] width 7 height 11
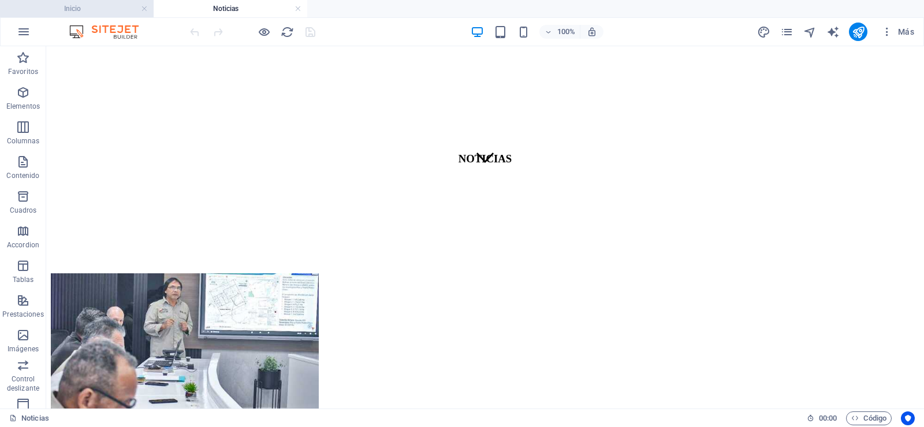
click at [107, 8] on h4 "Inicio" at bounding box center [77, 8] width 154 height 13
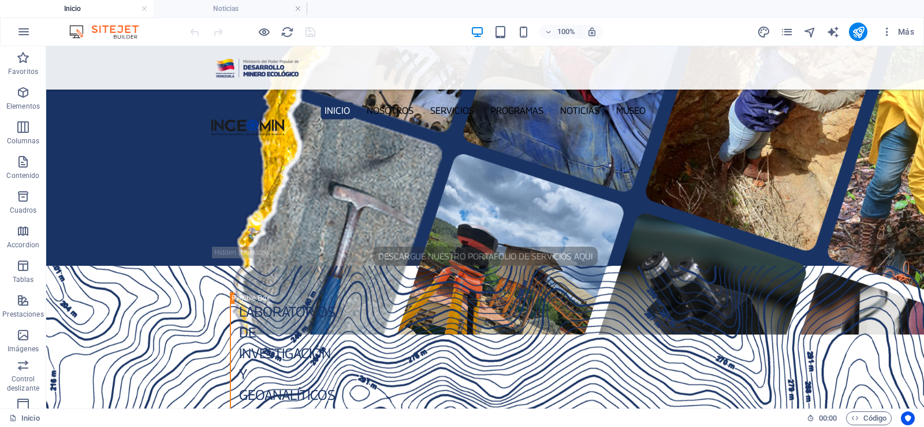
scroll to position [0, 0]
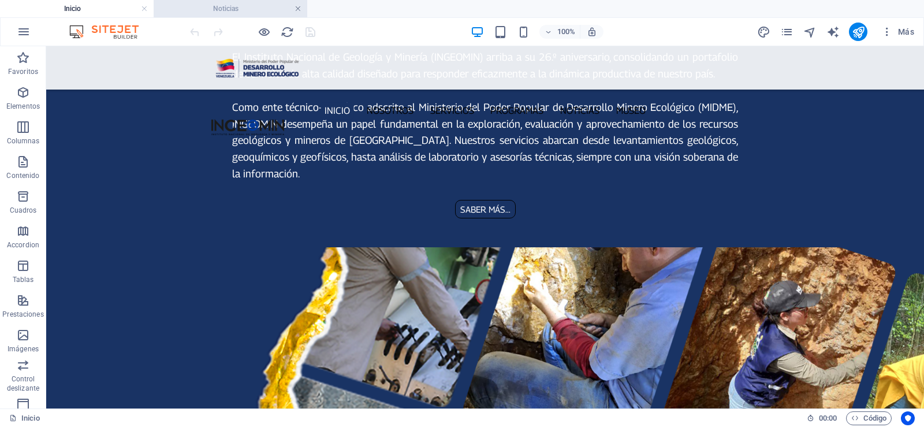
click at [300, 6] on link at bounding box center [298, 8] width 7 height 11
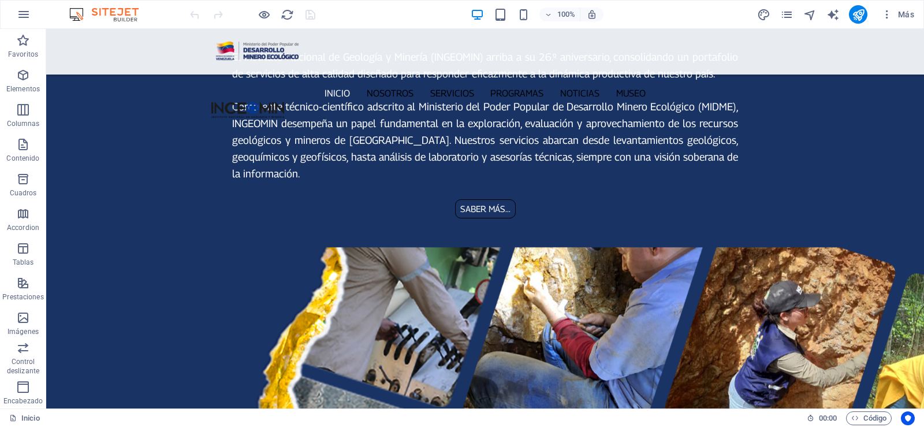
scroll to position [1345, 0]
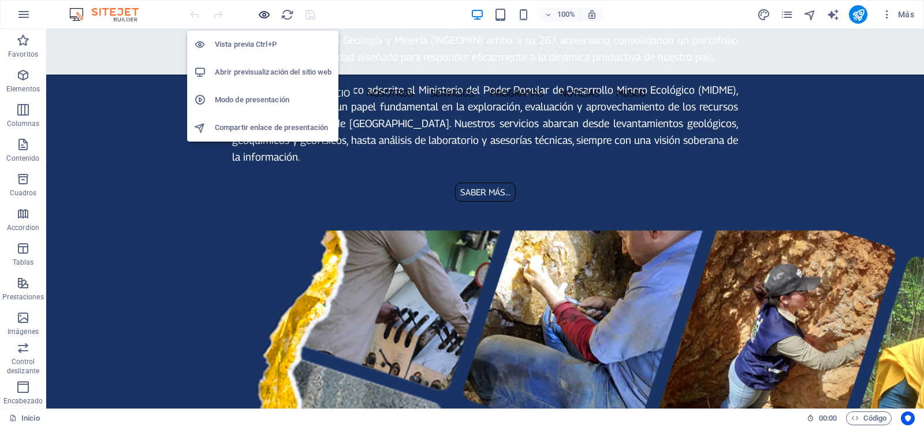
click at [267, 14] on icon "button" at bounding box center [264, 14] width 13 height 13
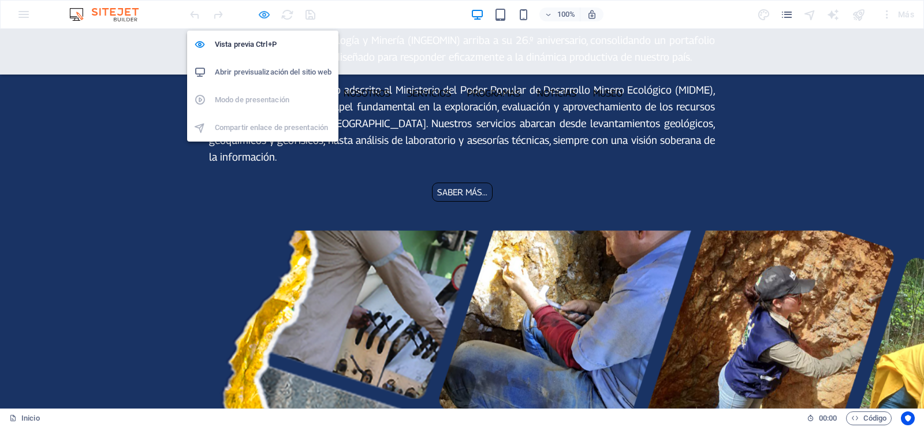
click at [267, 17] on icon "button" at bounding box center [264, 14] width 13 height 13
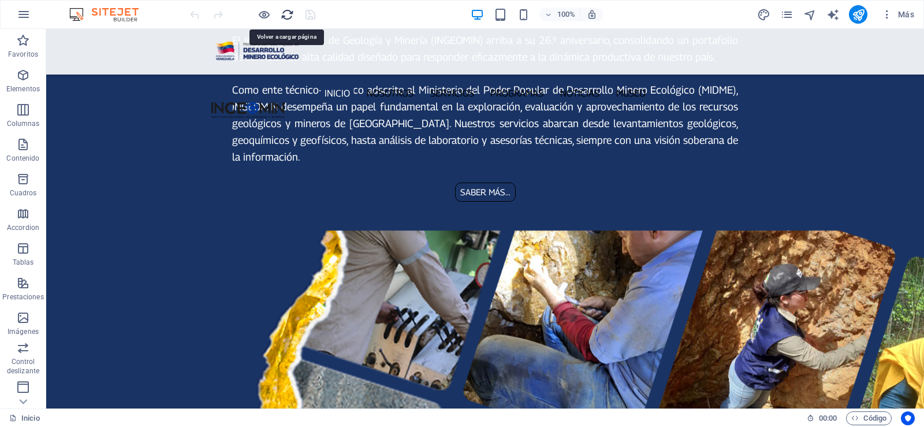
click at [285, 13] on icon "reload" at bounding box center [287, 14] width 13 height 13
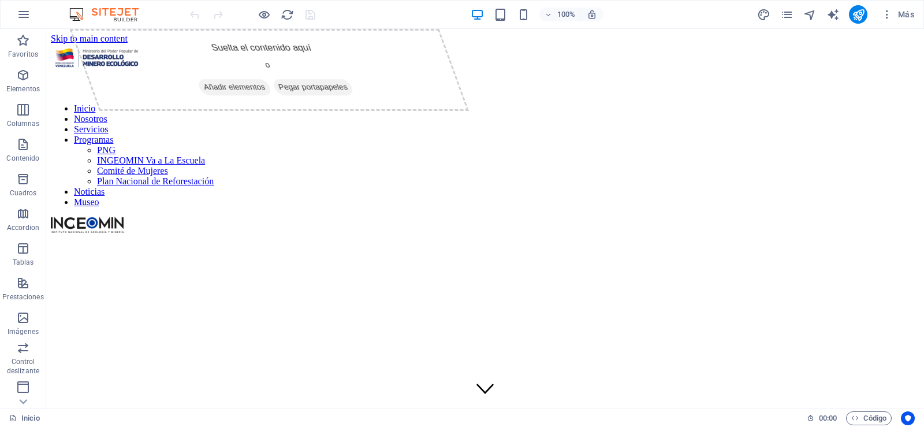
scroll to position [0, 0]
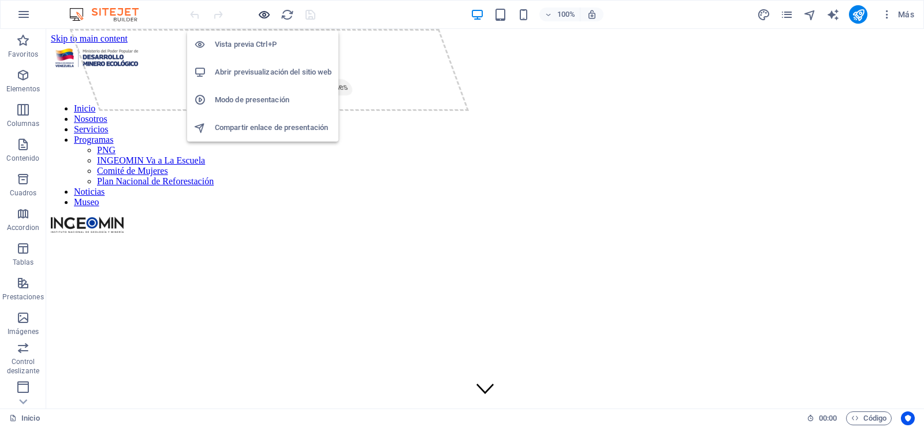
click at [261, 20] on icon "button" at bounding box center [264, 14] width 13 height 13
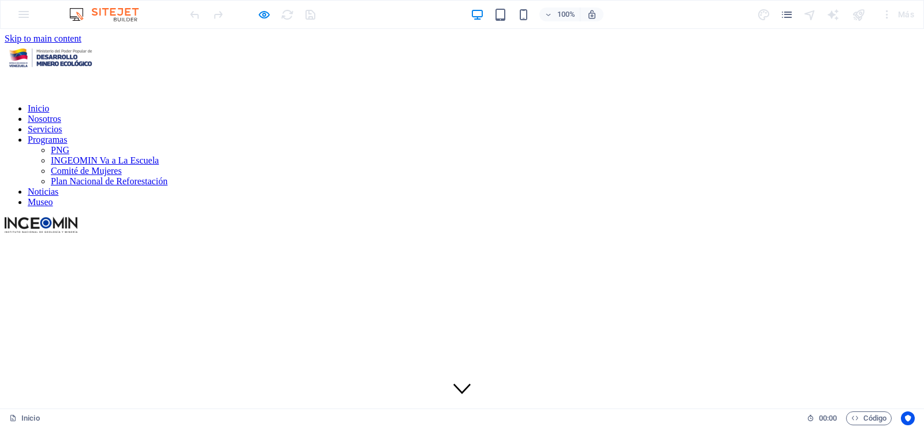
click at [58, 187] on link "Noticias" at bounding box center [43, 192] width 31 height 10
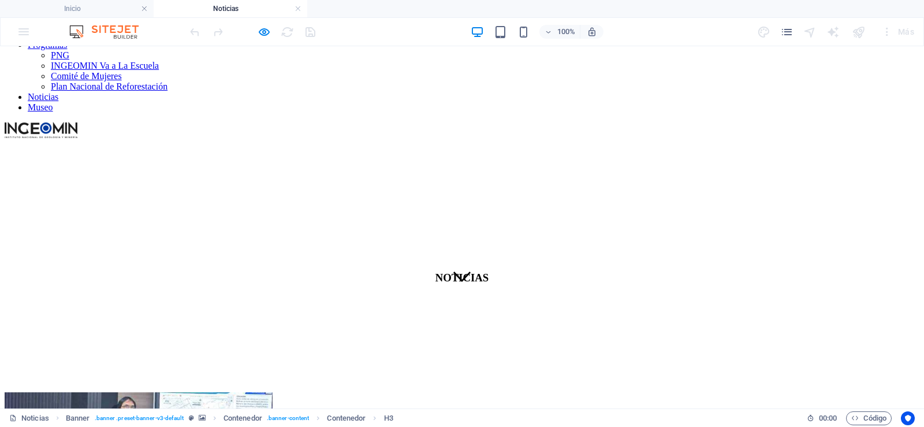
scroll to position [116, 0]
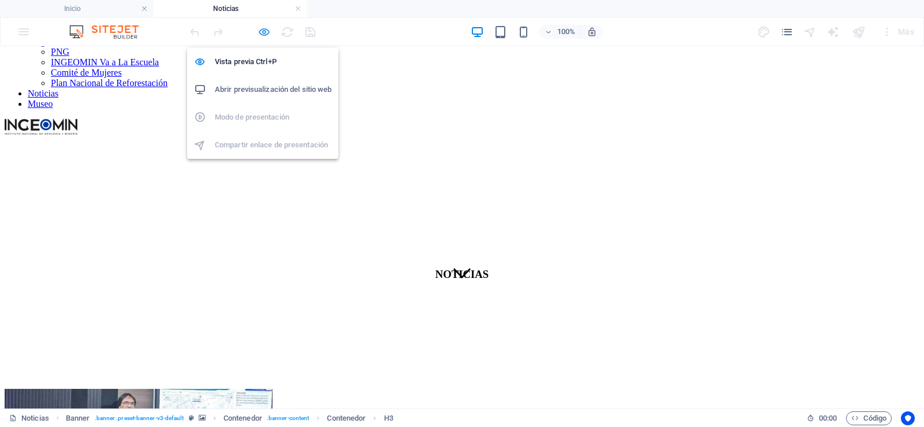
click at [263, 36] on icon "button" at bounding box center [264, 31] width 13 height 13
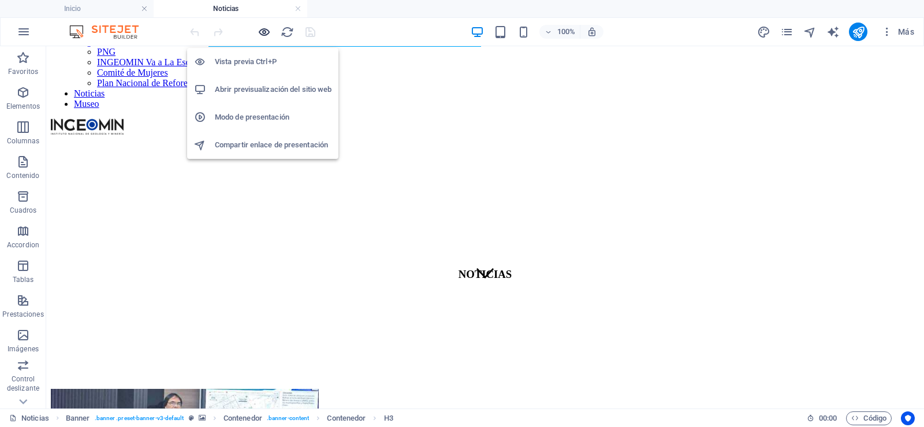
click at [264, 32] on icon "button" at bounding box center [264, 31] width 13 height 13
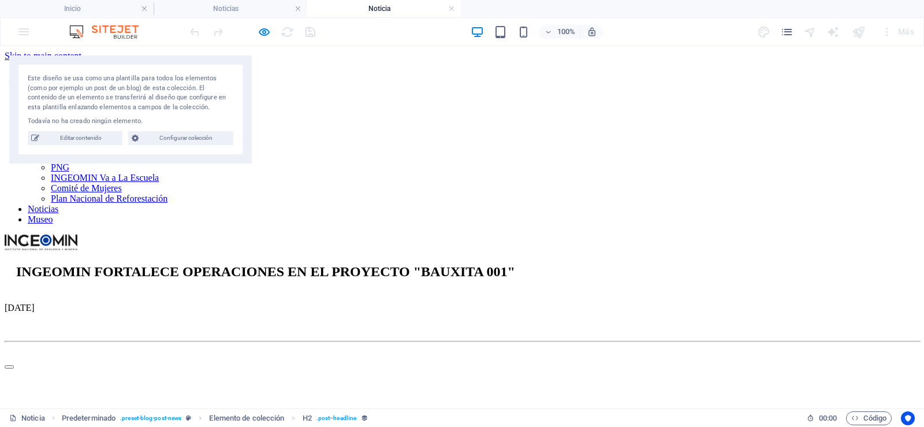
scroll to position [0, 0]
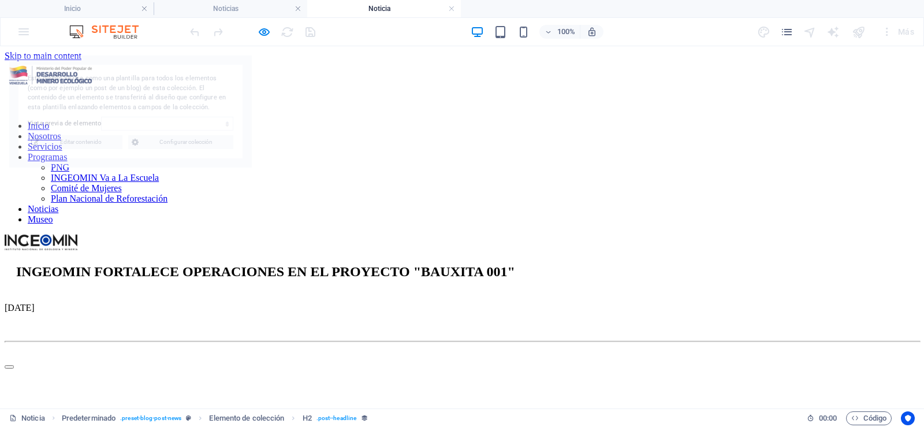
select select "68dd366ae5ef9f4f530518d3"
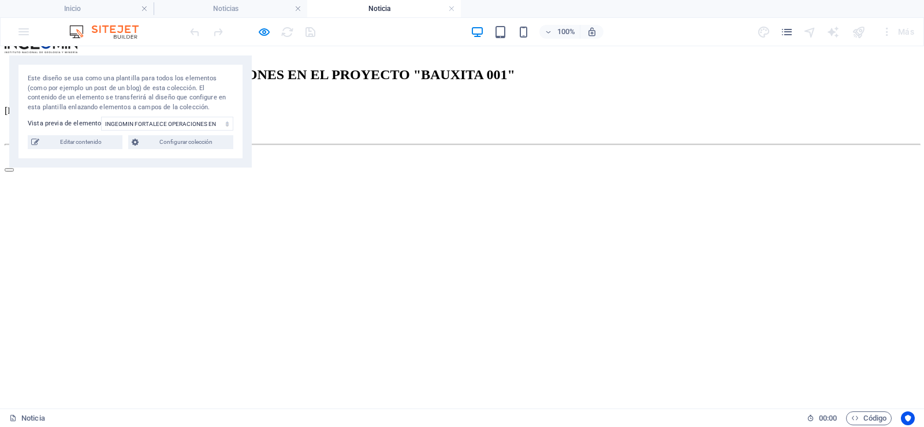
scroll to position [116, 0]
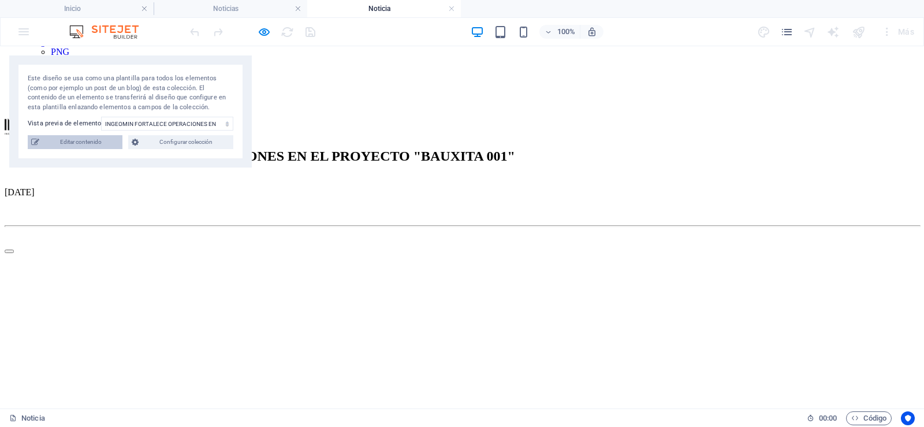
click at [72, 144] on span "Editar contenido" at bounding box center [81, 142] width 76 height 14
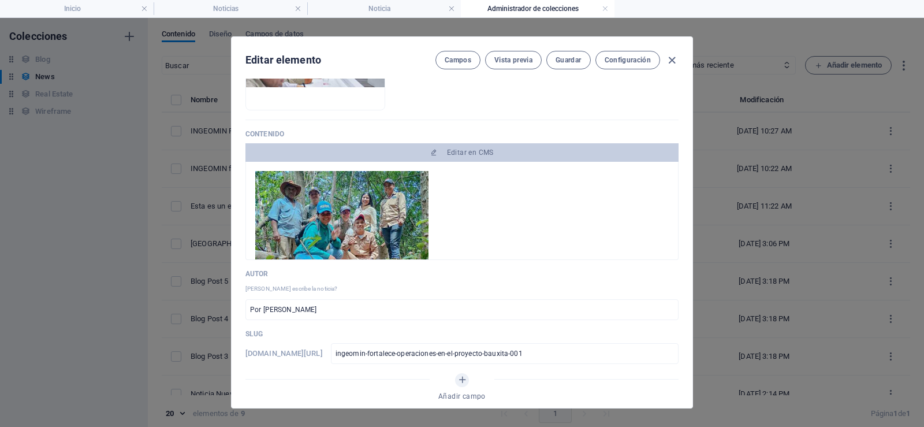
scroll to position [231, 0]
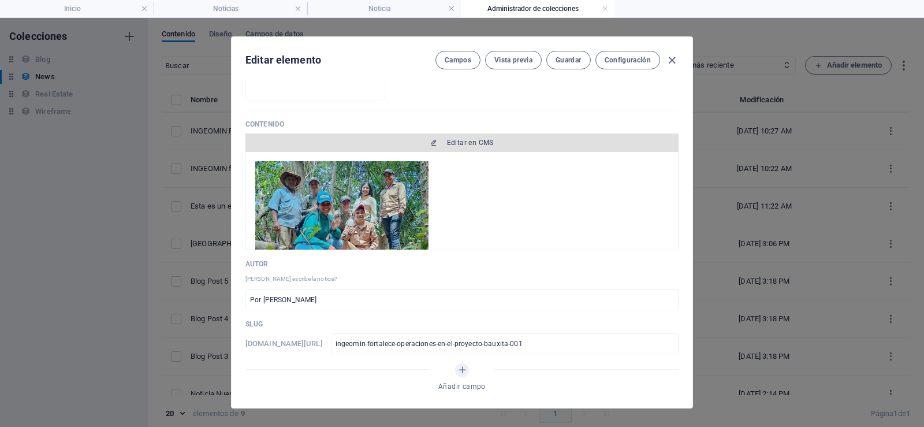
click at [447, 139] on span "Editar en CMS" at bounding box center [470, 142] width 47 height 9
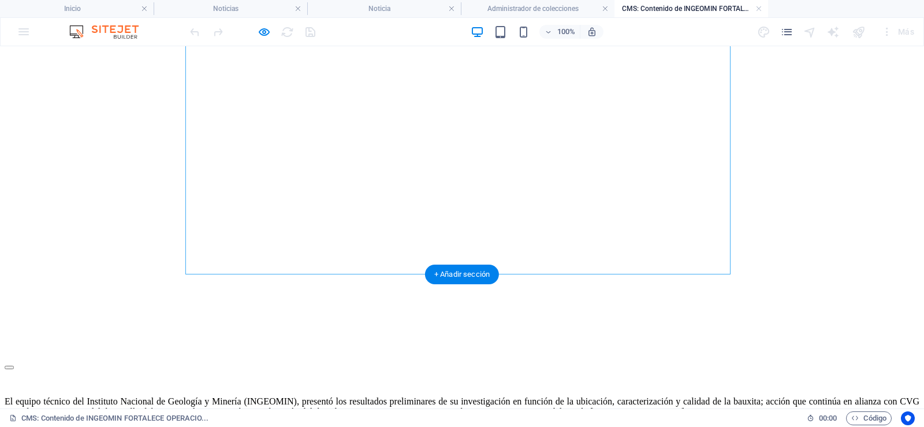
scroll to position [159, 0]
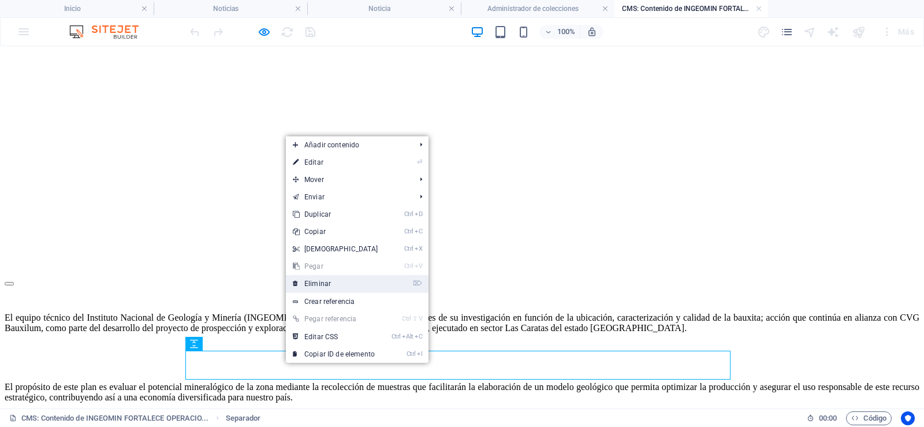
click at [332, 290] on link "⌦ Eliminar" at bounding box center [335, 283] width 99 height 17
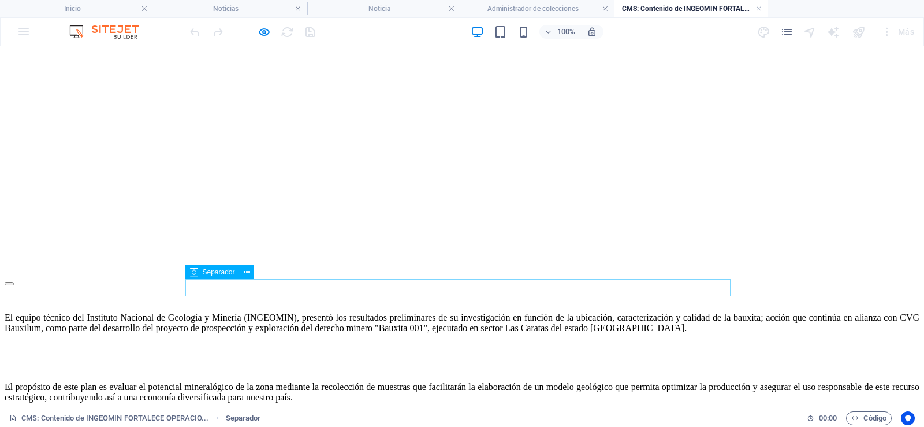
scroll to position [131, 0]
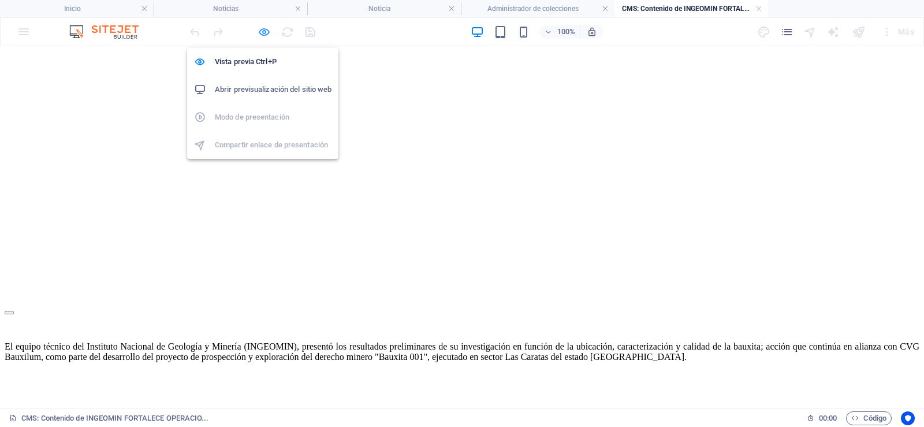
click at [270, 28] on icon "button" at bounding box center [264, 31] width 13 height 13
click at [261, 33] on icon "button" at bounding box center [264, 31] width 13 height 13
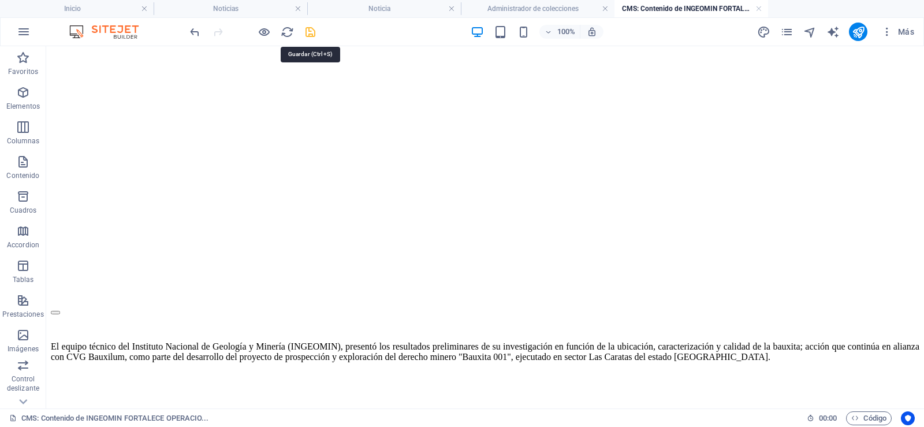
click at [309, 31] on icon "save" at bounding box center [310, 31] width 13 height 13
click at [762, 9] on link at bounding box center [759, 8] width 7 height 11
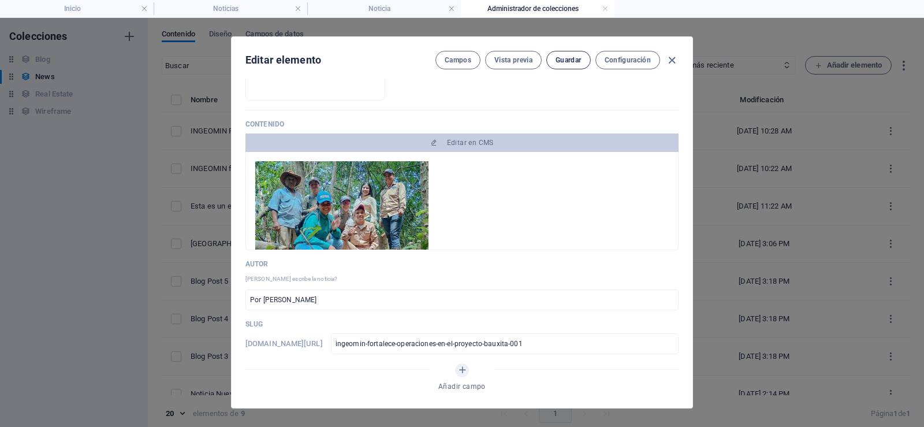
click at [563, 56] on span "Guardar" at bounding box center [568, 59] width 25 height 9
click at [602, 10] on link at bounding box center [605, 8] width 7 height 11
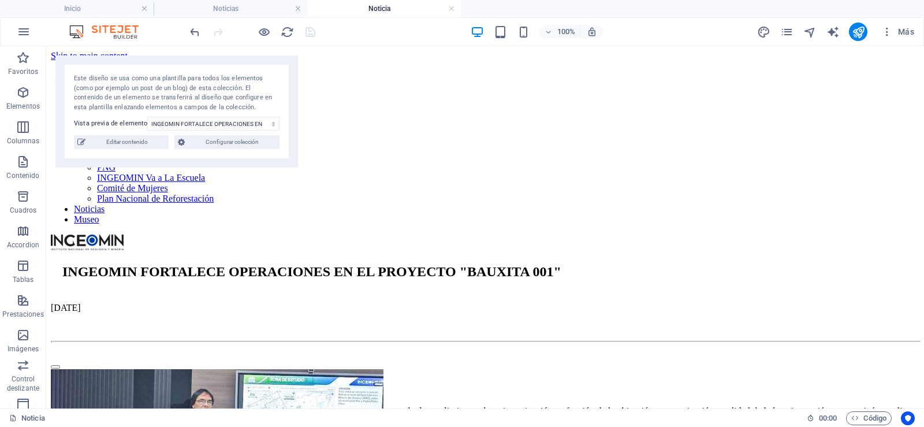
scroll to position [106, 0]
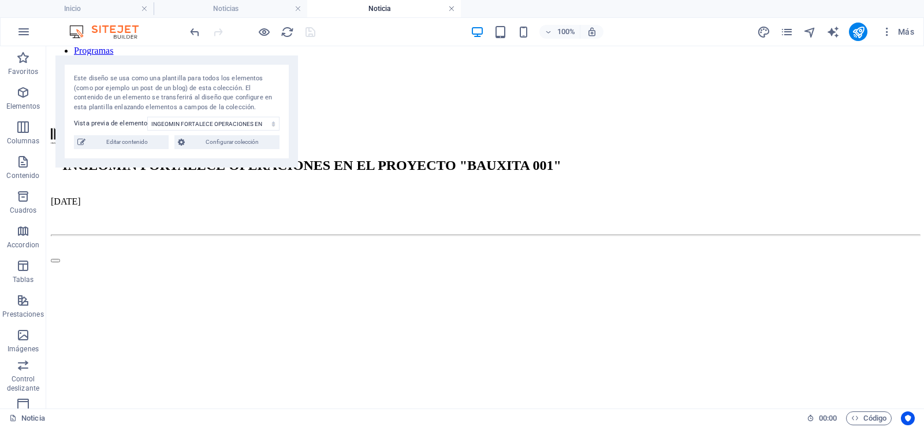
click at [450, 9] on link at bounding box center [451, 8] width 7 height 11
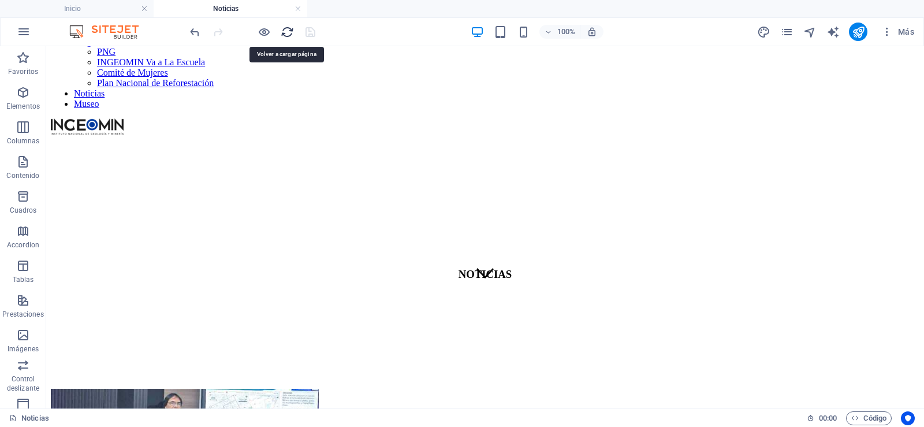
click at [284, 31] on icon "reload" at bounding box center [287, 31] width 13 height 13
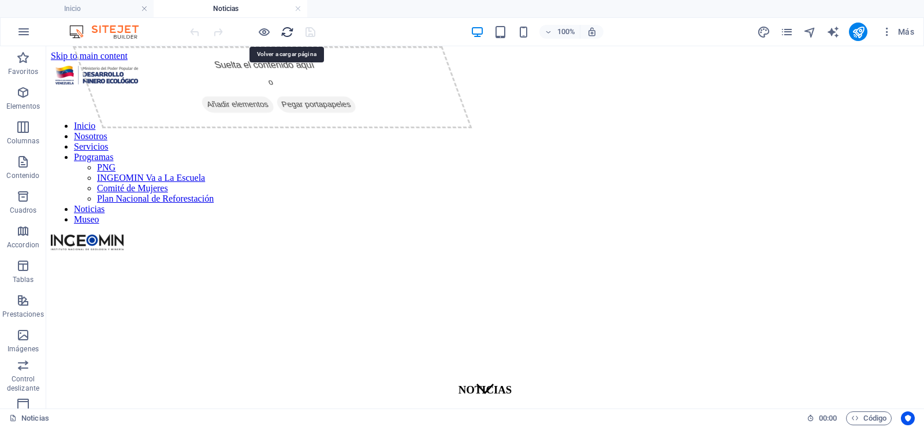
scroll to position [0, 0]
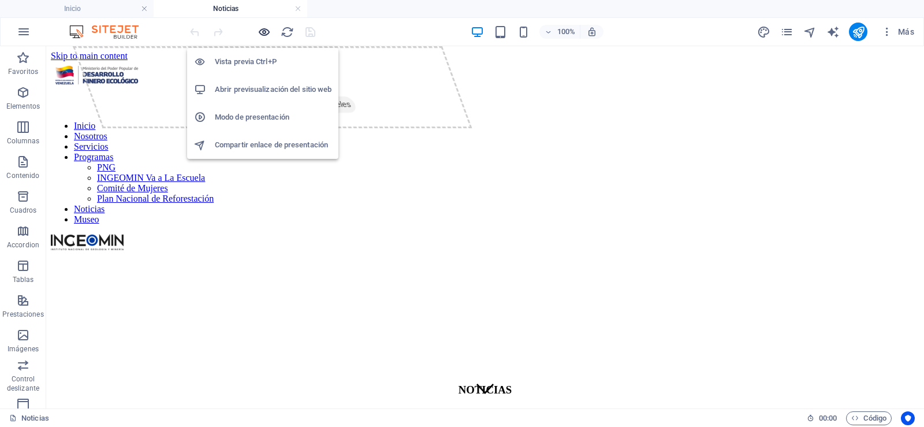
click at [269, 34] on icon "button" at bounding box center [264, 31] width 13 height 13
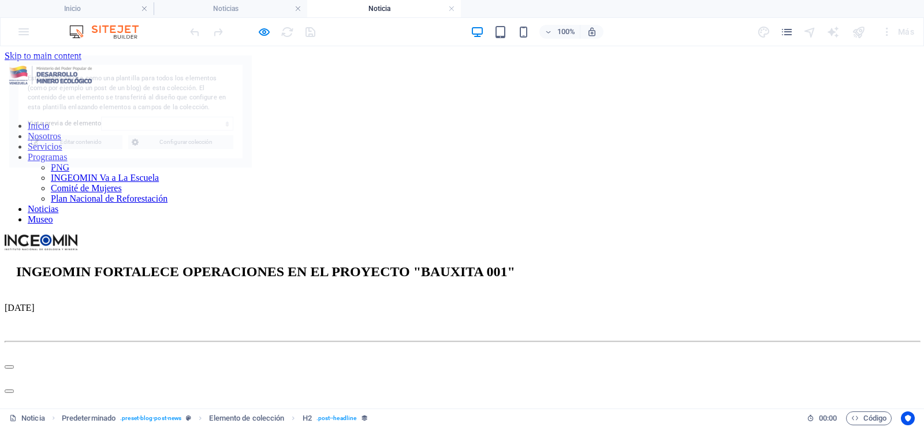
scroll to position [91, 0]
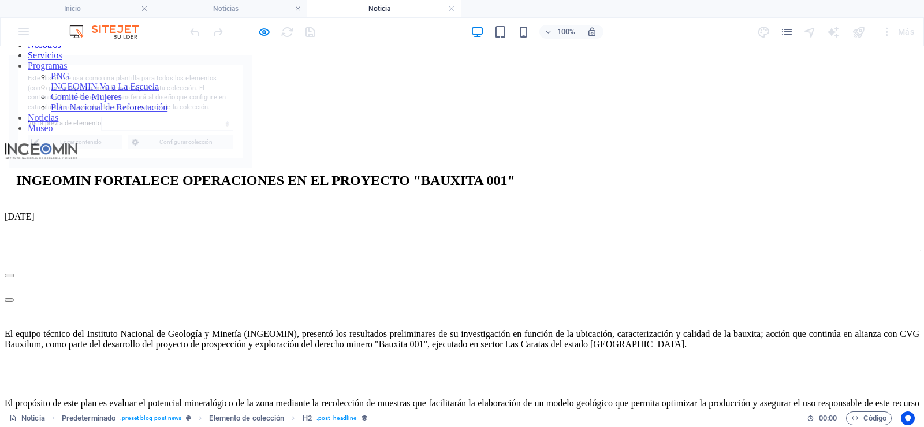
select select "68dd366ae5ef9f4f530518d3"
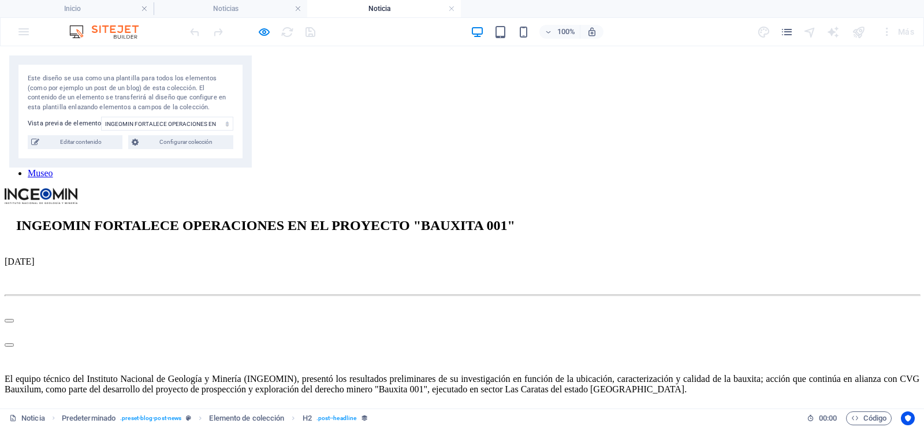
scroll to position [0, 0]
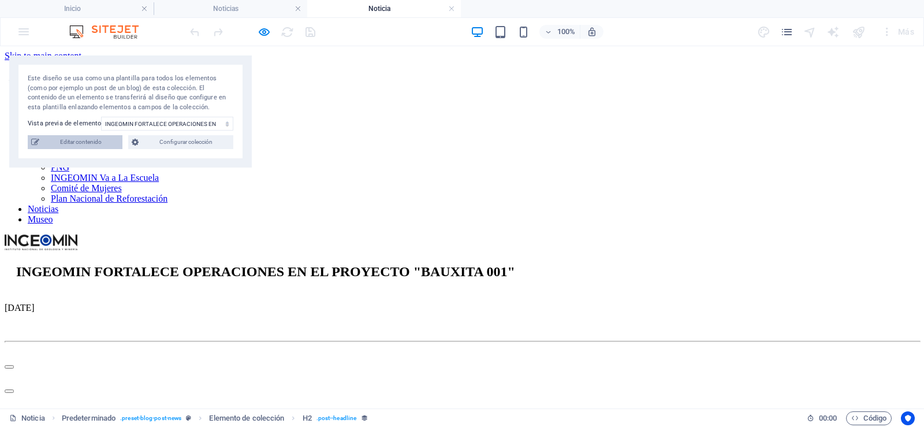
click at [83, 143] on span "Editar contenido" at bounding box center [81, 142] width 76 height 14
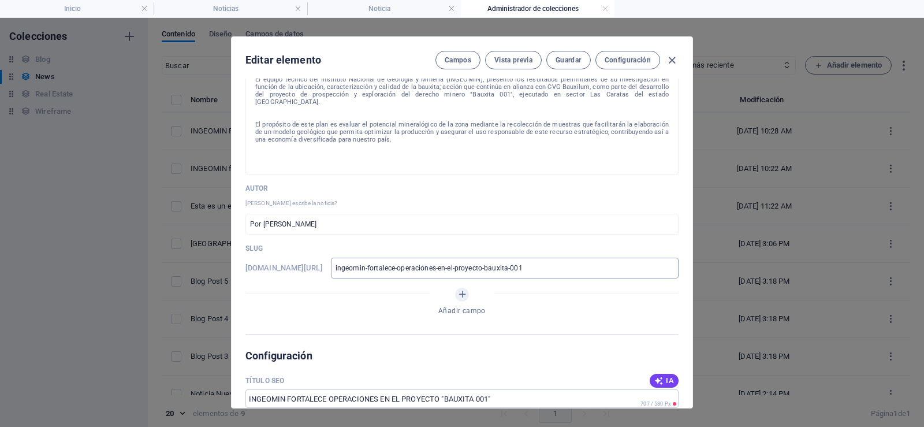
scroll to position [289, 0]
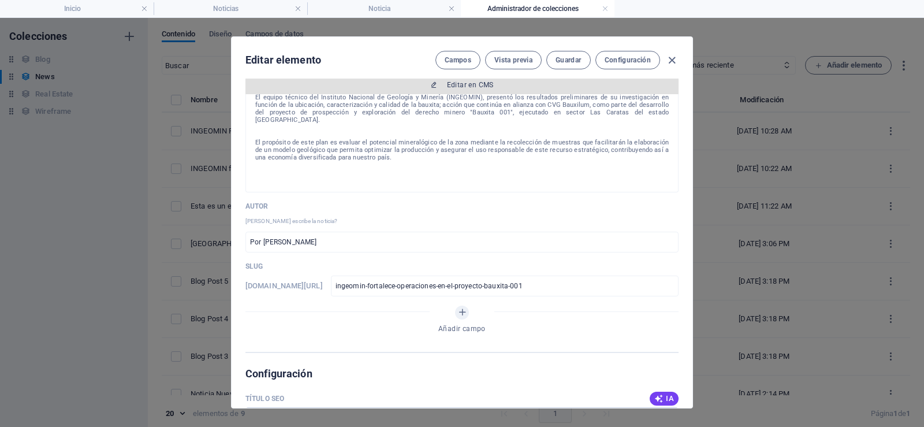
click at [481, 89] on span "Editar en CMS" at bounding box center [470, 84] width 47 height 9
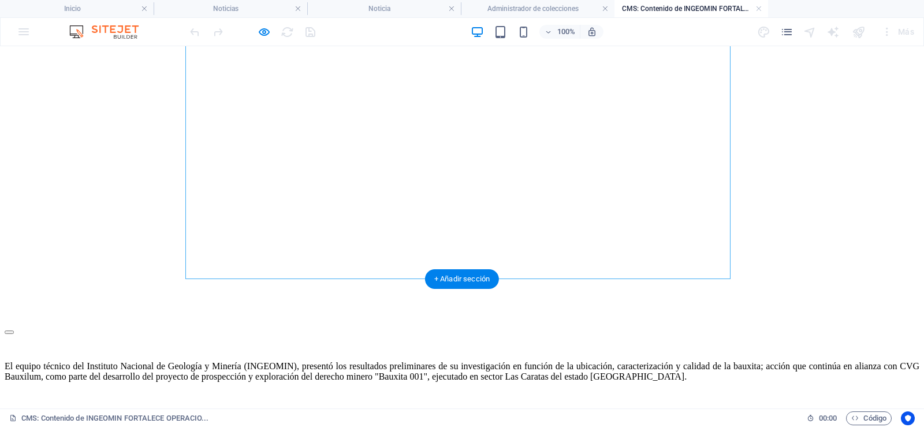
scroll to position [131, 0]
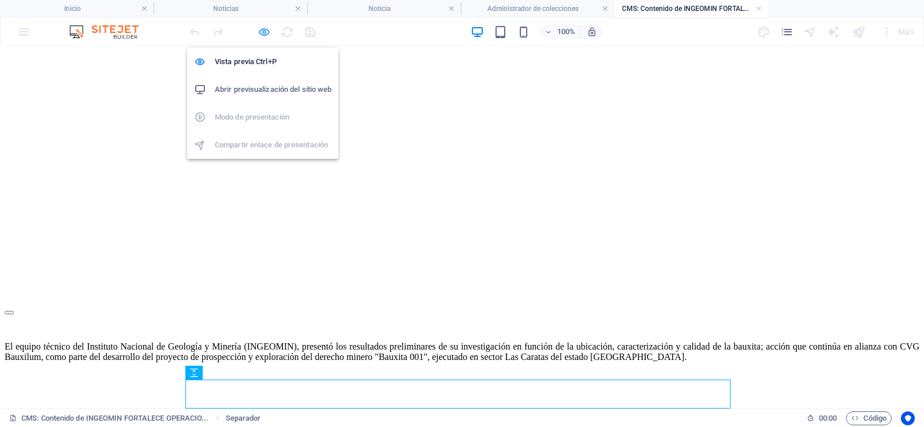
click at [268, 33] on icon "button" at bounding box center [264, 31] width 13 height 13
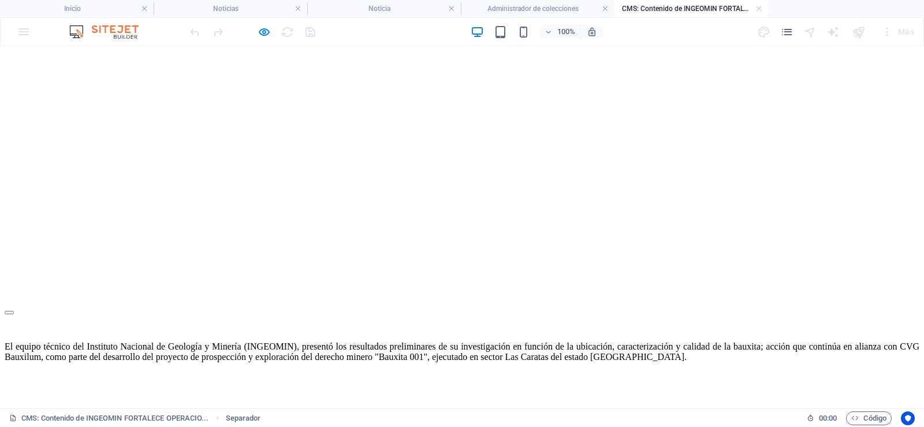
click at [306, 34] on div at bounding box center [252, 32] width 129 height 18
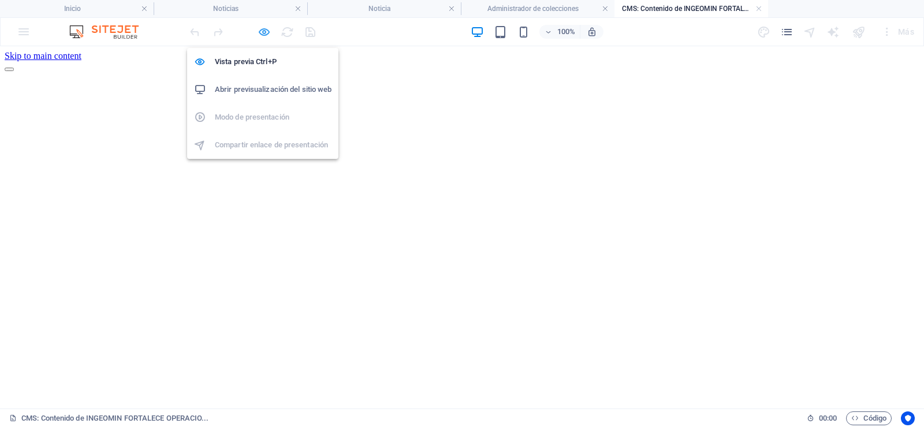
click at [263, 34] on icon "button" at bounding box center [264, 31] width 13 height 13
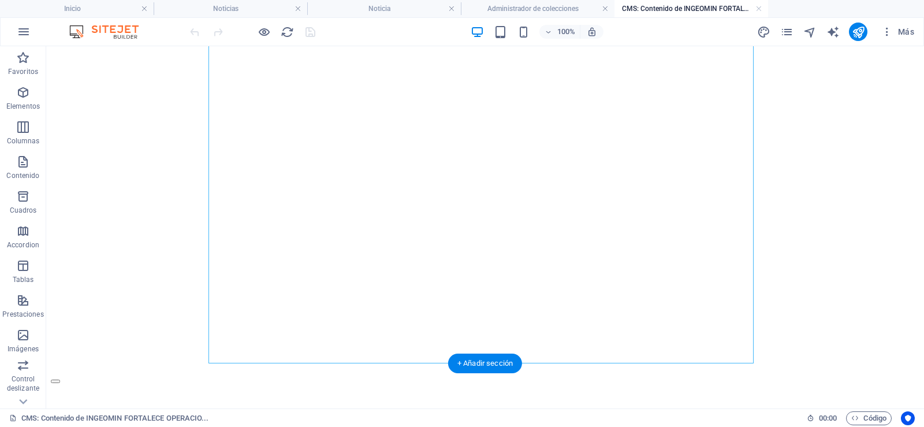
scroll to position [131, 0]
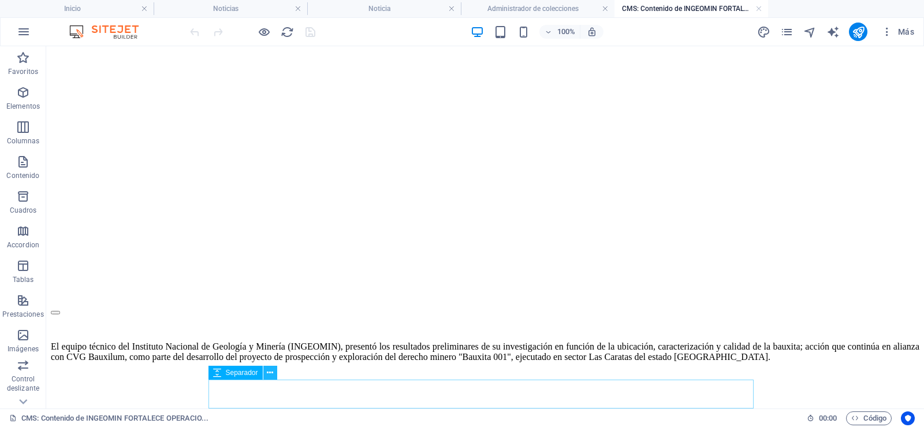
click at [270, 374] on icon at bounding box center [270, 373] width 6 height 12
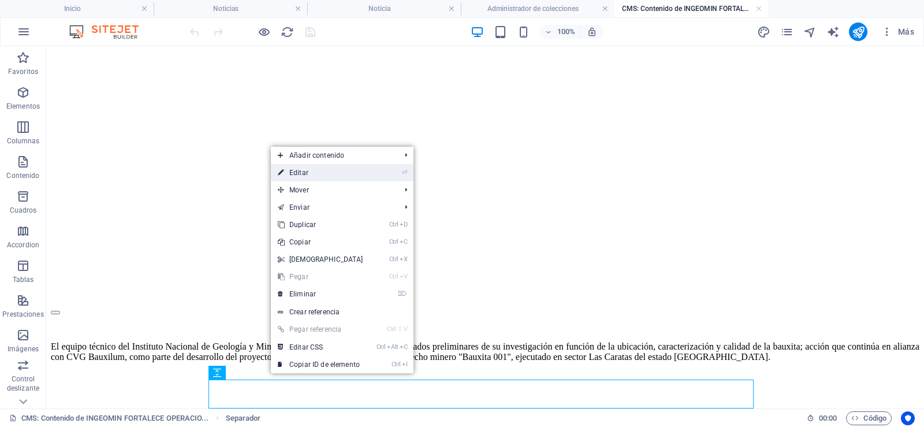
click at [309, 172] on link "⏎ Editar" at bounding box center [320, 172] width 99 height 17
select select "px"
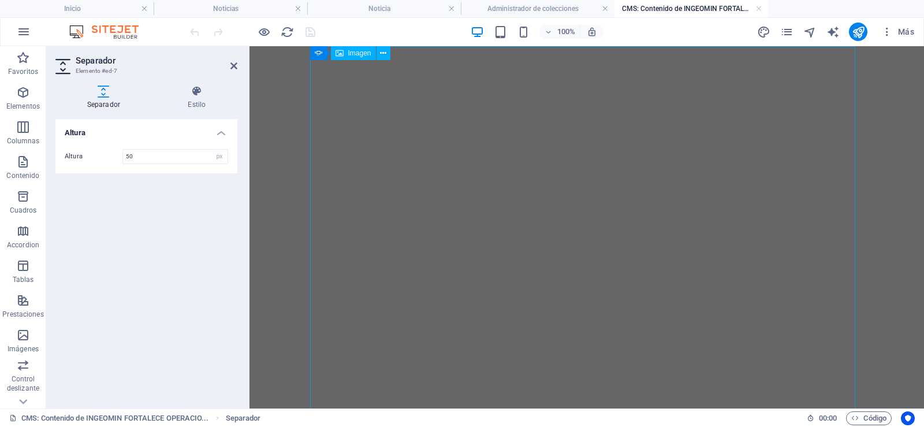
scroll to position [0, 0]
click at [384, 52] on icon at bounding box center [383, 53] width 6 height 12
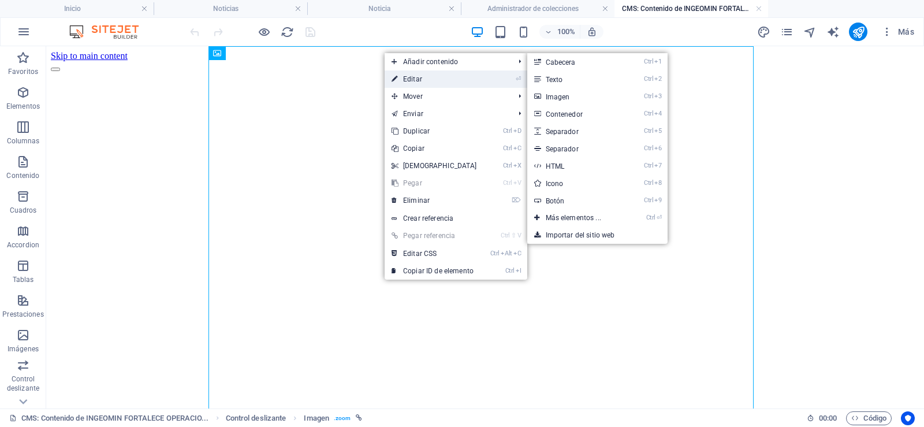
click at [408, 77] on link "⏎ Editar" at bounding box center [434, 78] width 99 height 17
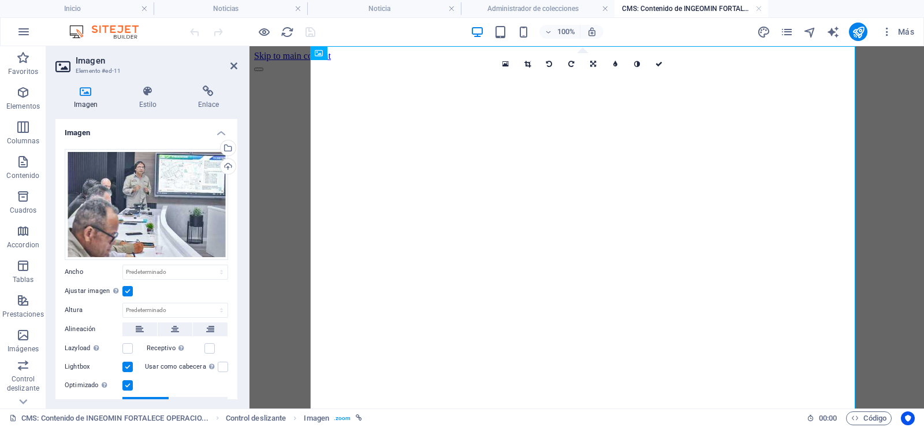
scroll to position [58, 0]
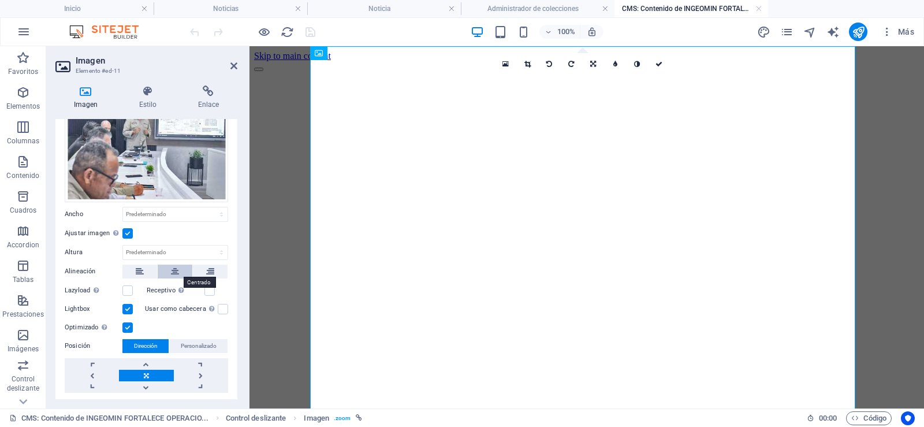
click at [179, 272] on button at bounding box center [175, 272] width 35 height 14
click at [125, 309] on label at bounding box center [127, 309] width 10 height 10
click at [0, 0] on input "Lightbox" at bounding box center [0, 0] width 0 height 0
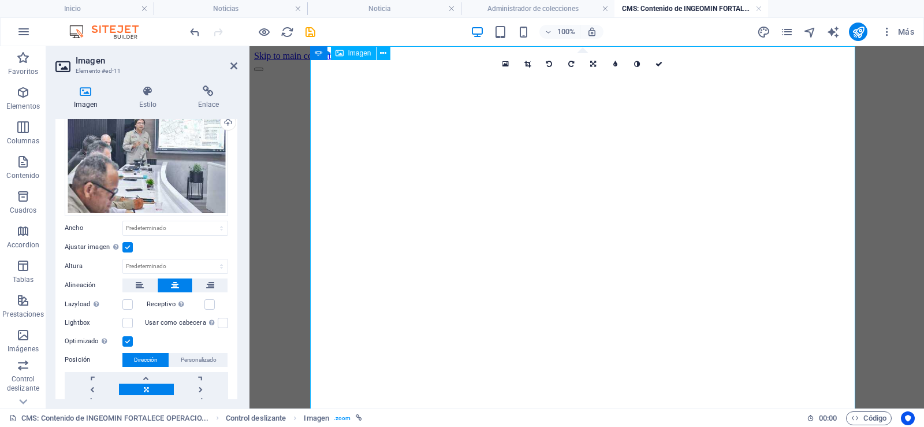
scroll to position [0, 0]
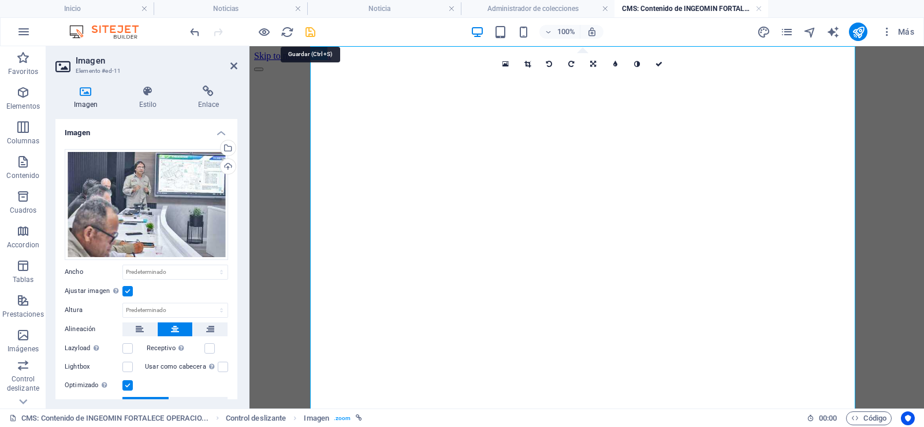
click at [311, 31] on icon "save" at bounding box center [310, 31] width 13 height 13
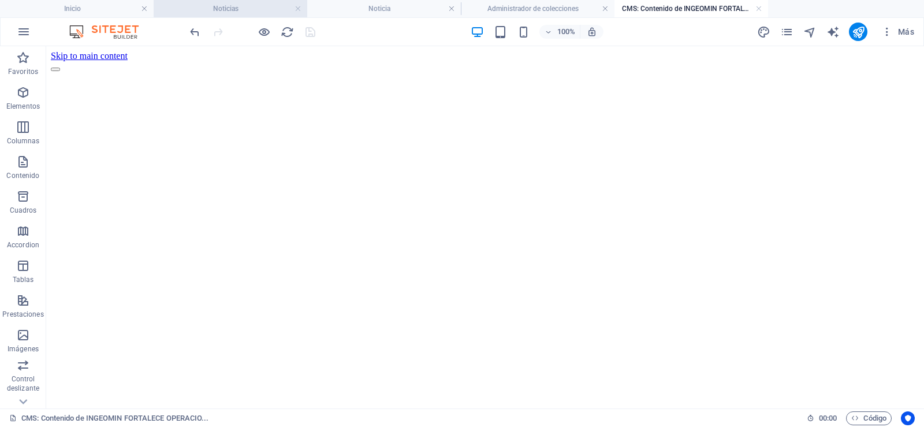
click at [211, 6] on h4 "Noticias" at bounding box center [231, 8] width 154 height 13
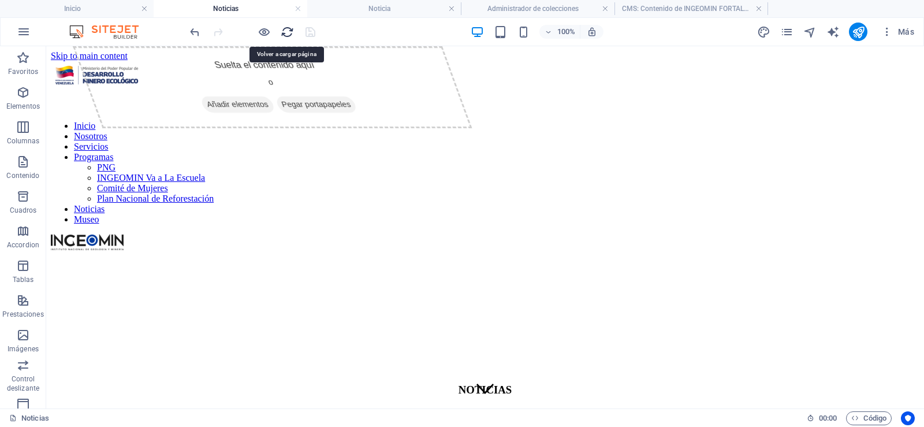
click at [284, 31] on icon "reload" at bounding box center [287, 31] width 13 height 13
click at [266, 36] on icon "button" at bounding box center [264, 31] width 13 height 13
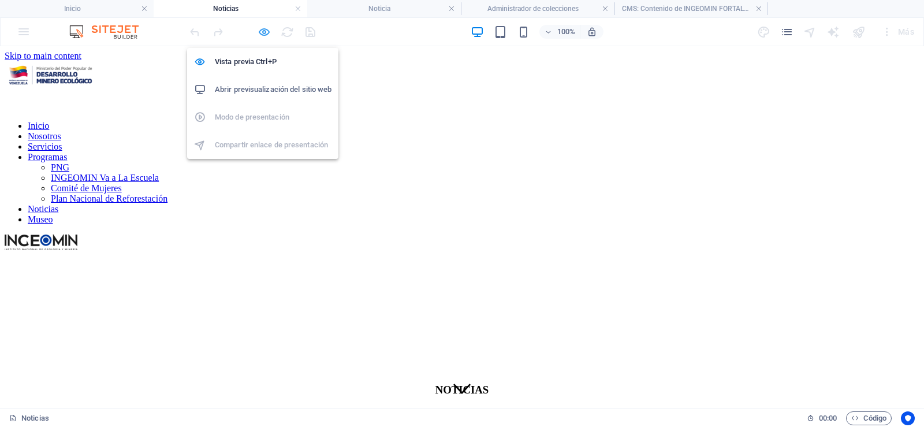
click at [266, 36] on icon "button" at bounding box center [264, 31] width 13 height 13
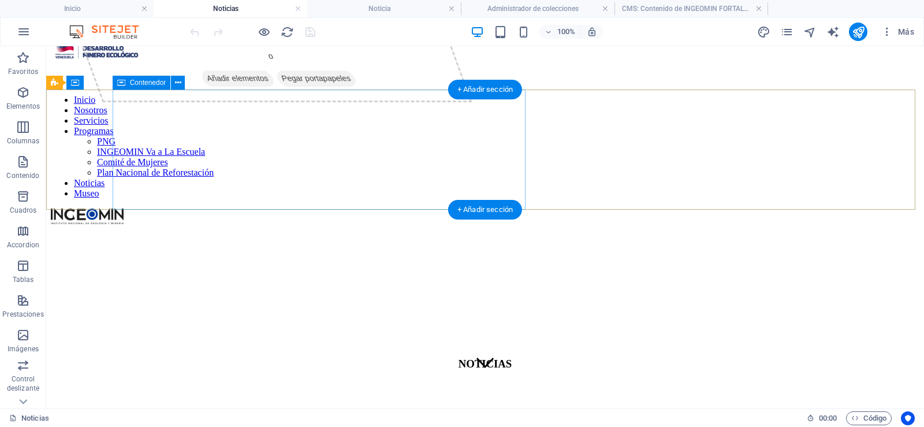
scroll to position [58, 0]
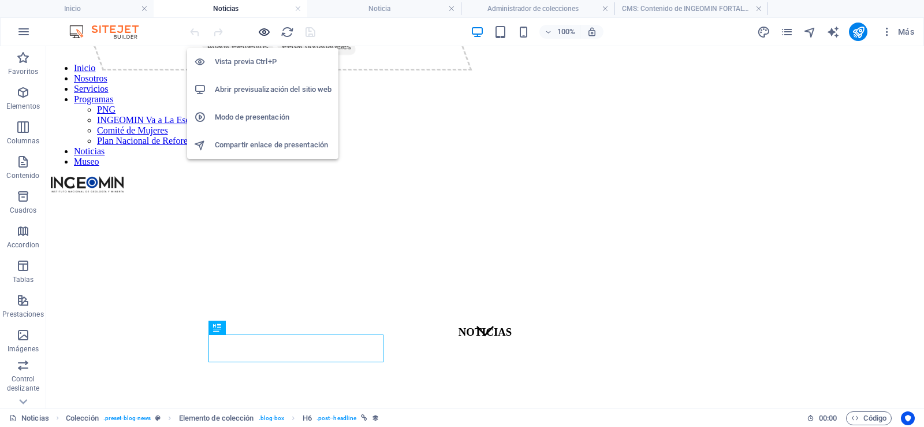
click at [269, 27] on icon "button" at bounding box center [264, 31] width 13 height 13
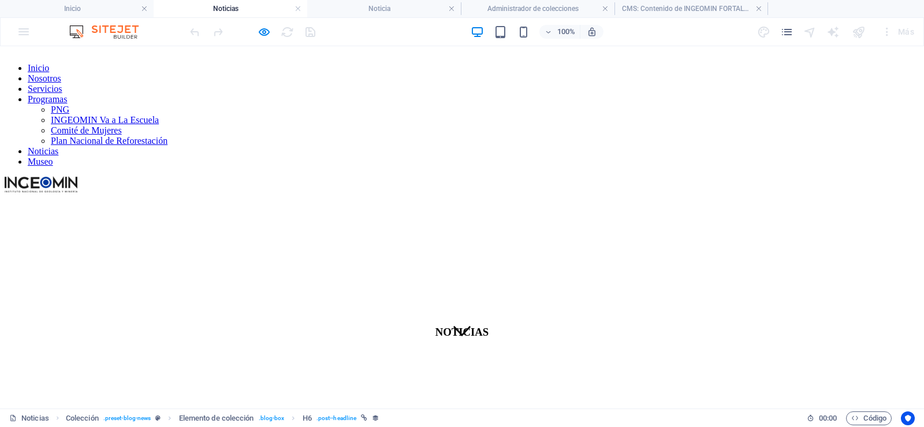
select select "68dd366ae5ef9f4f530518d3"
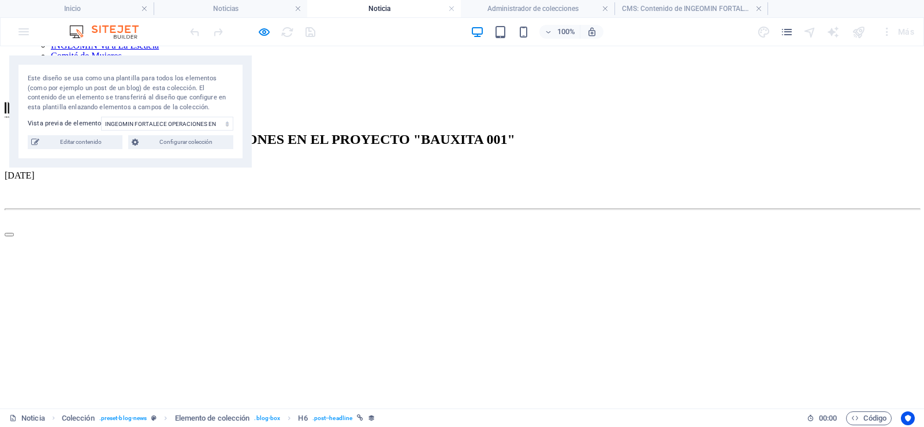
scroll to position [36, 0]
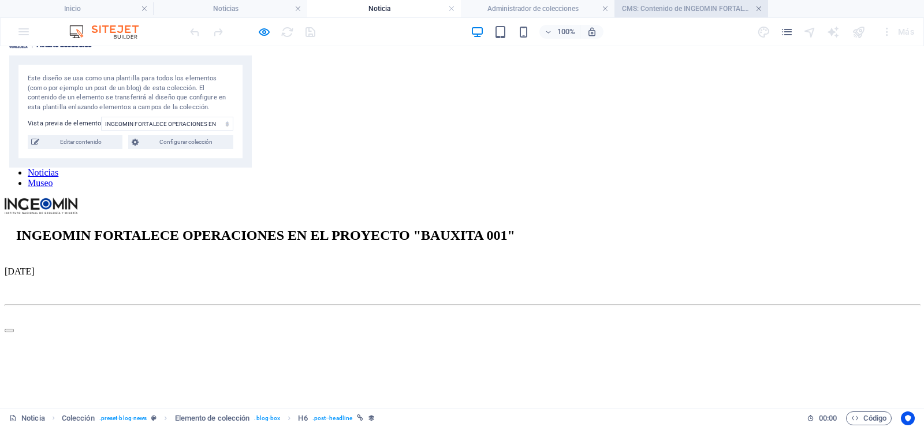
click at [759, 12] on link at bounding box center [759, 8] width 7 height 11
click at [604, 8] on link at bounding box center [605, 8] width 7 height 11
click at [454, 6] on link at bounding box center [451, 8] width 7 height 11
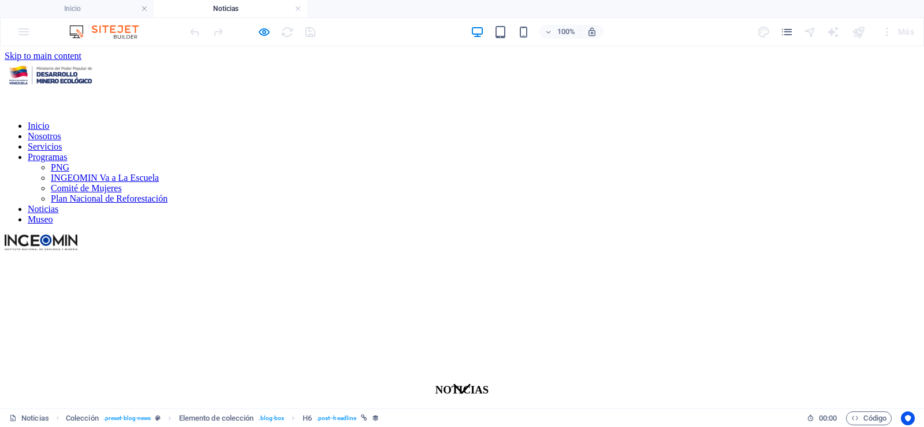
scroll to position [58, 0]
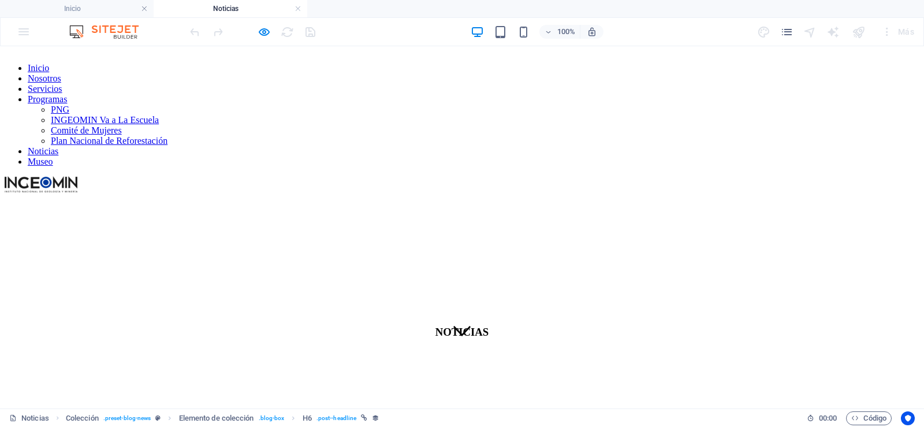
click at [294, 9] on h4 "Noticias" at bounding box center [231, 8] width 154 height 13
click at [304, 7] on h4 "Noticias" at bounding box center [231, 8] width 154 height 13
click at [302, 9] on h4 "Noticias" at bounding box center [231, 8] width 154 height 13
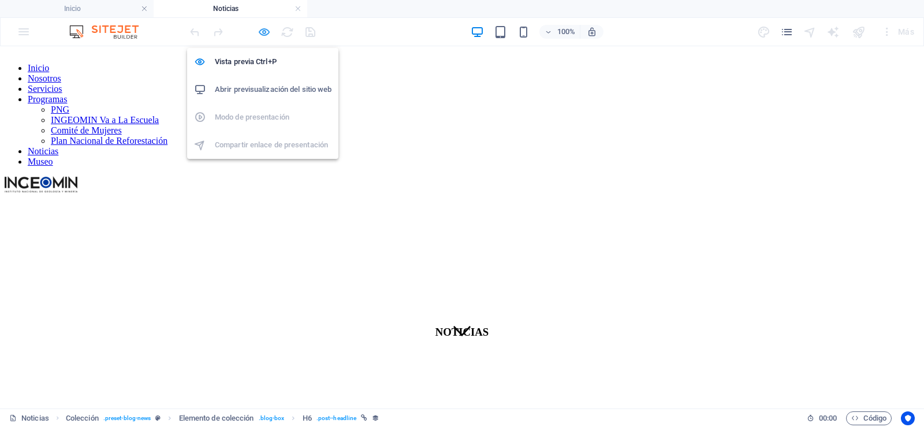
click at [266, 34] on icon "button" at bounding box center [264, 31] width 13 height 13
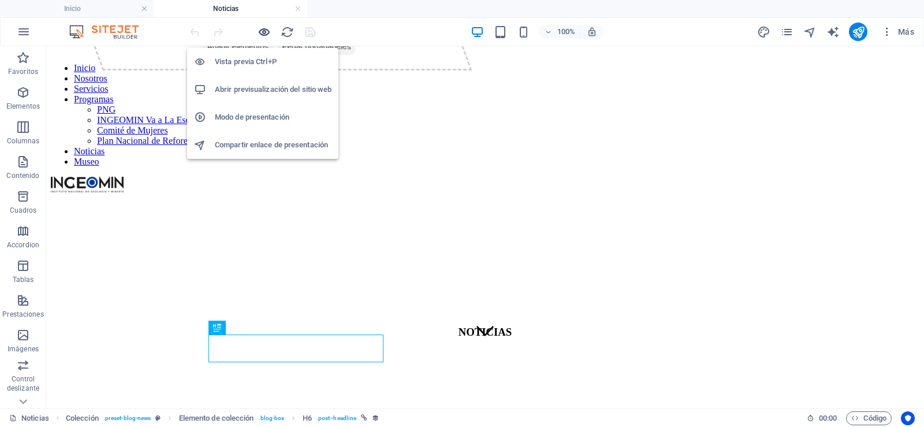
click at [268, 29] on icon "button" at bounding box center [264, 31] width 13 height 13
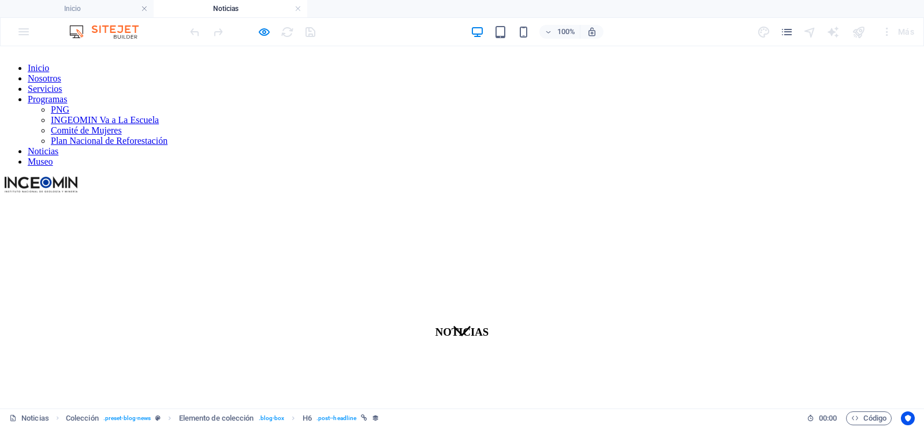
click at [49, 67] on link "Inicio" at bounding box center [38, 68] width 21 height 10
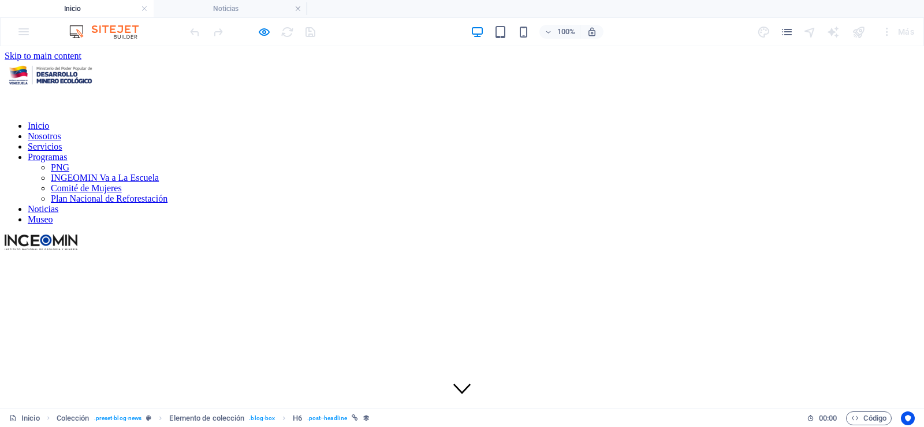
click at [49, 121] on link "Inicio" at bounding box center [38, 126] width 21 height 10
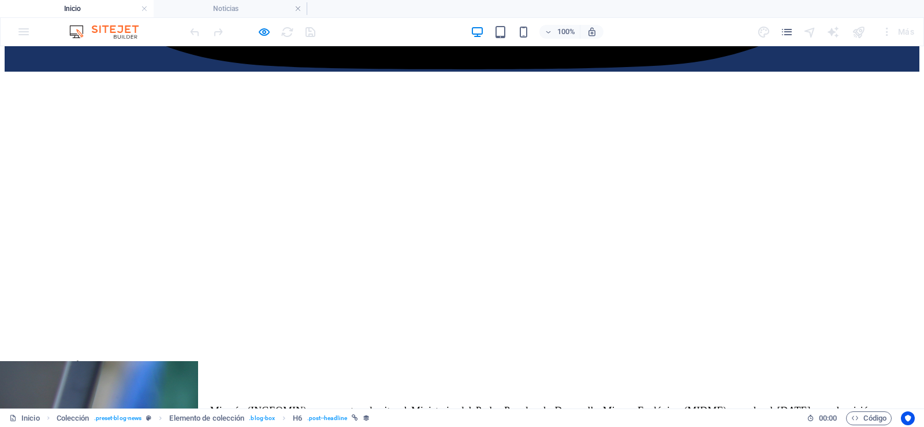
scroll to position [1502, 0]
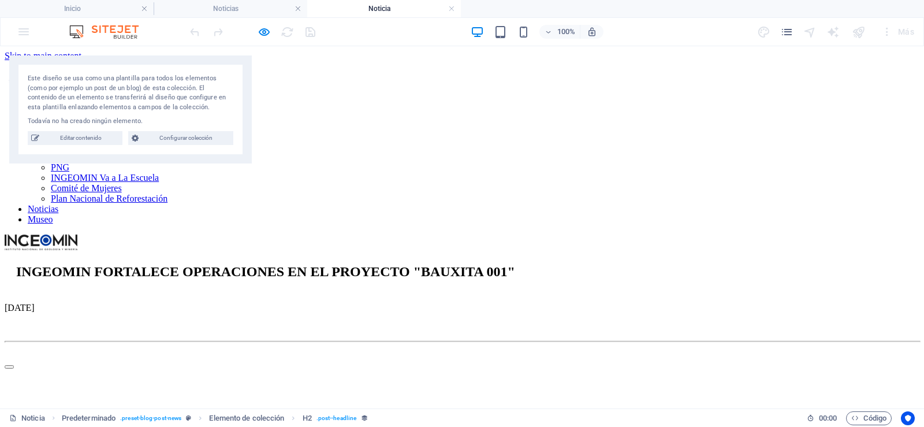
scroll to position [0, 0]
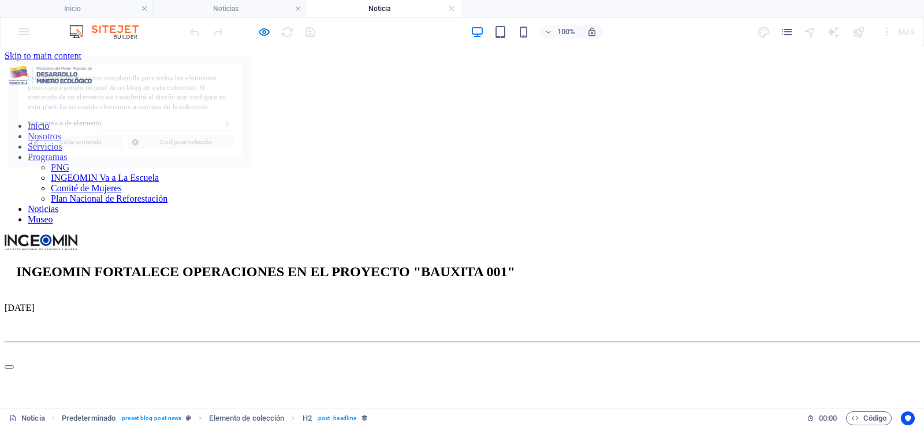
select select "68dd366ae5ef9f4f530518d3"
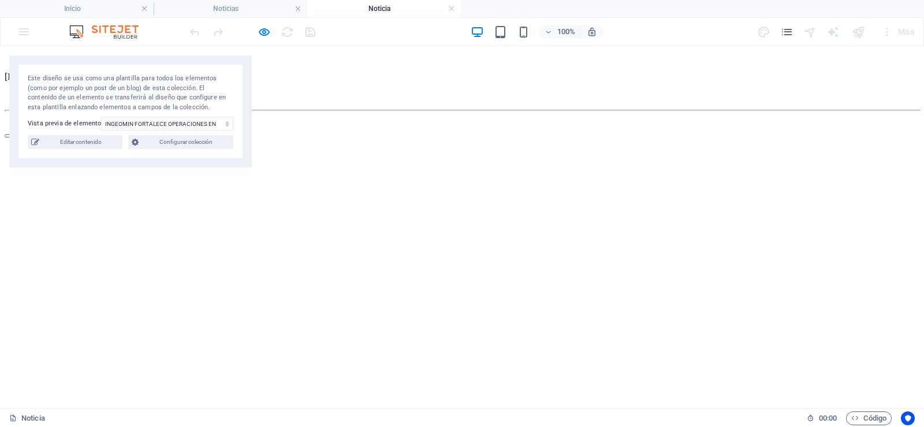
scroll to position [116, 0]
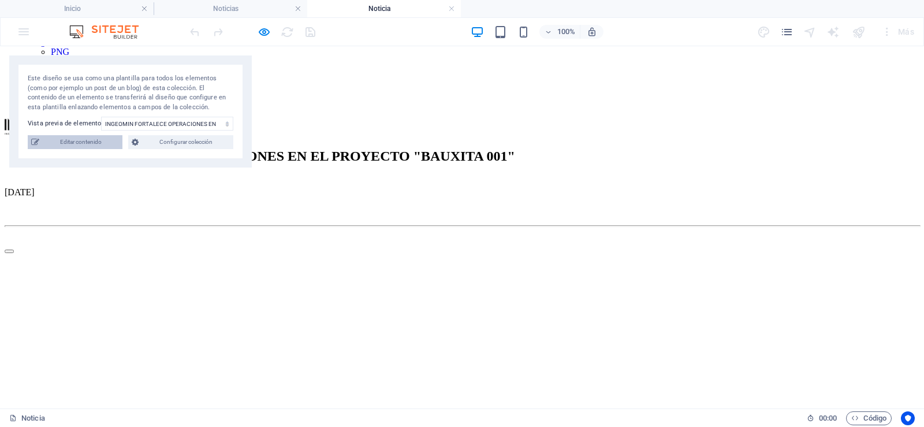
click at [94, 146] on span "Editar contenido" at bounding box center [81, 142] width 76 height 14
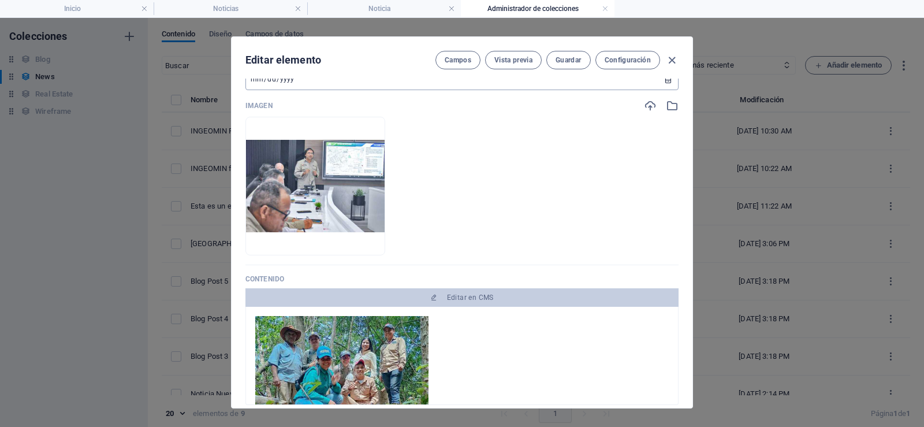
scroll to position [289, 0]
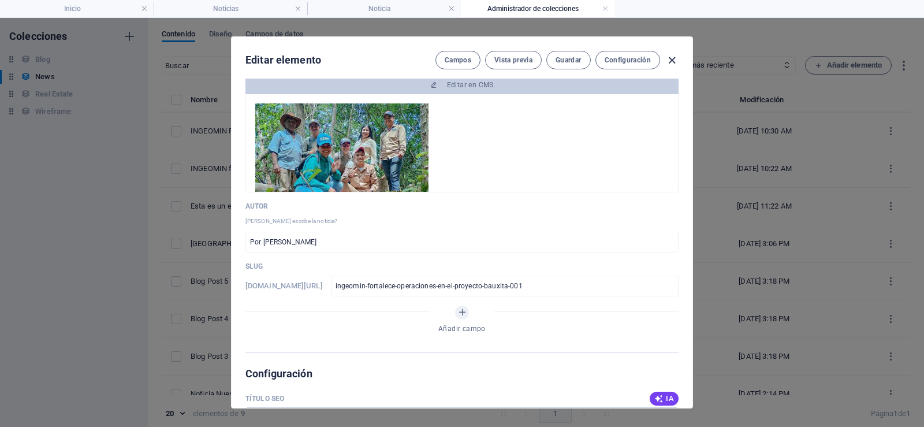
click at [667, 63] on icon "button" at bounding box center [672, 60] width 13 height 13
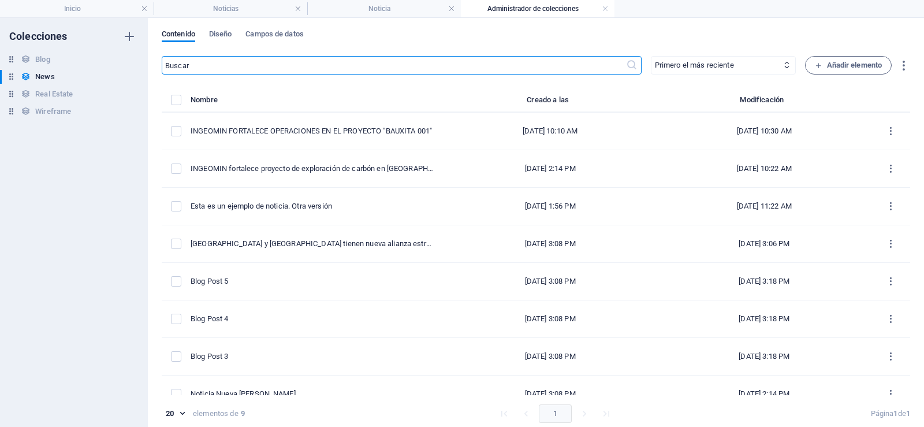
type input "[DATE]"
type input "ingeomin-fortalece-operaciones-en-el-proyecto-bauxita-001"
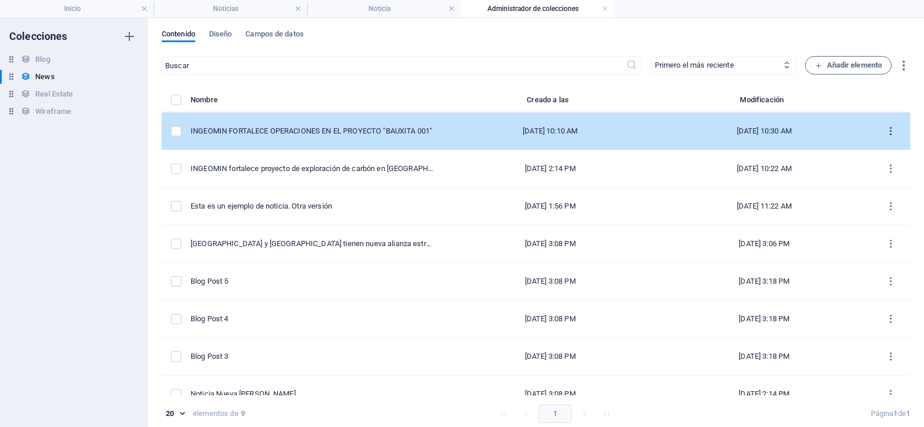
click at [886, 132] on icon "items list" at bounding box center [891, 131] width 11 height 11
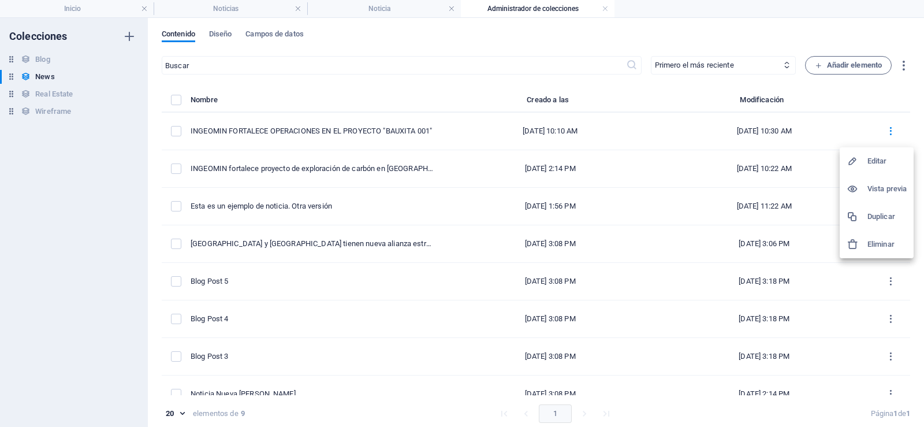
click at [885, 158] on h6 "Editar" at bounding box center [887, 161] width 39 height 14
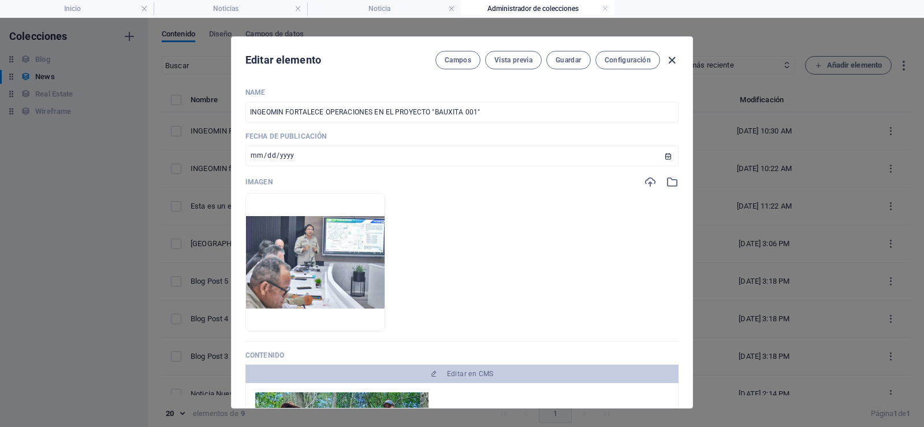
click at [675, 60] on icon "button" at bounding box center [672, 60] width 13 height 13
type input "[DATE]"
type input "ingeomin-fortalece-operaciones-en-el-proyecto-bauxita-001"
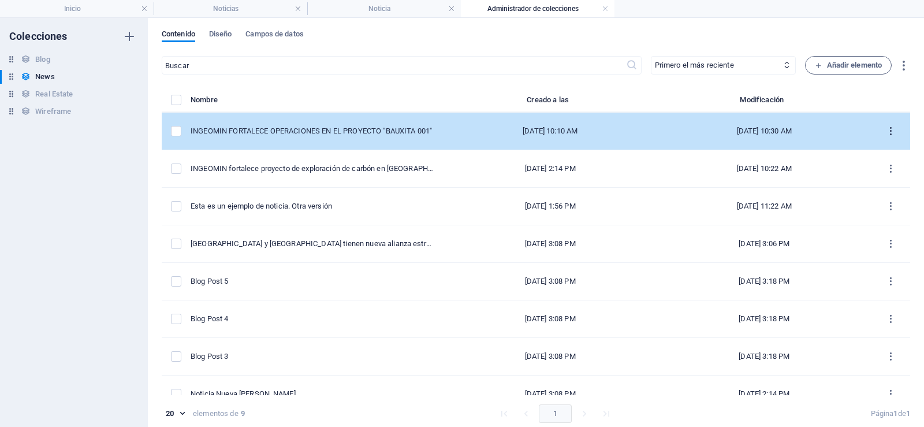
click at [890, 127] on icon "items list" at bounding box center [891, 131] width 11 height 11
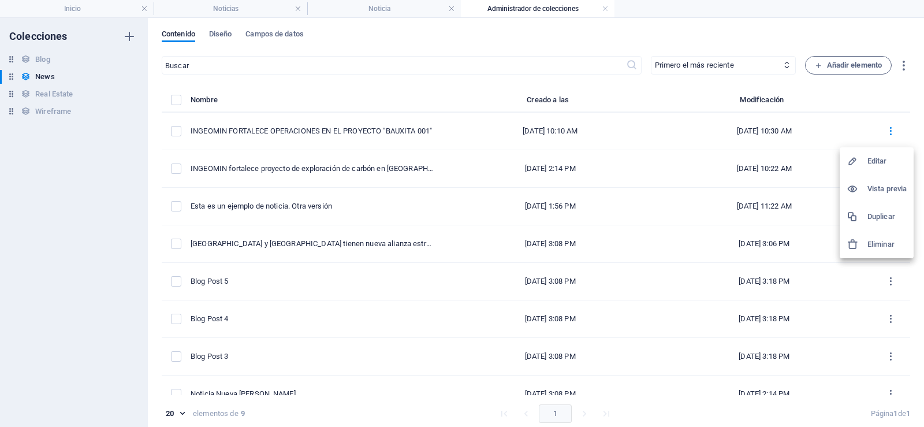
click at [873, 157] on h6 "Editar" at bounding box center [887, 161] width 39 height 14
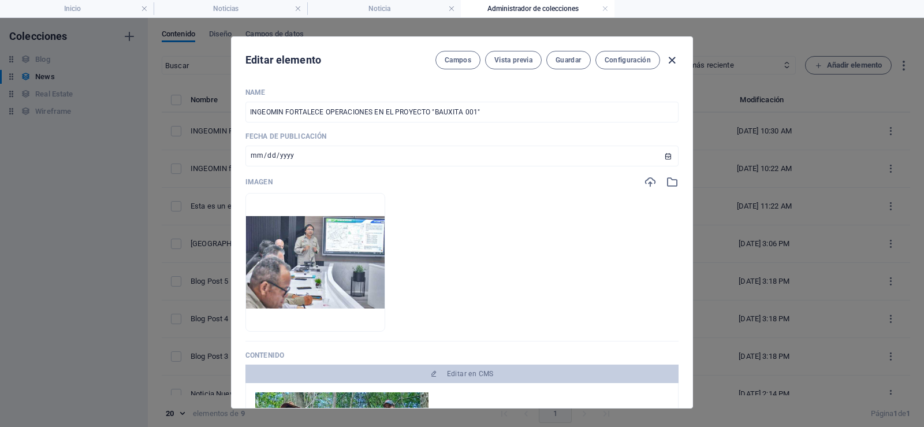
click at [674, 59] on icon "button" at bounding box center [672, 60] width 13 height 13
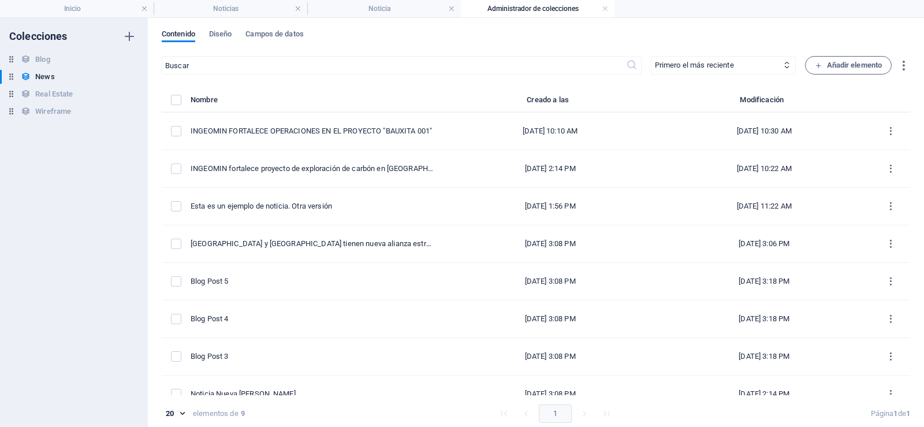
type input "[DATE]"
type input "ingeomin-fortalece-operaciones-en-el-proyecto-bauxita-001"
click at [606, 9] on link at bounding box center [605, 8] width 7 height 11
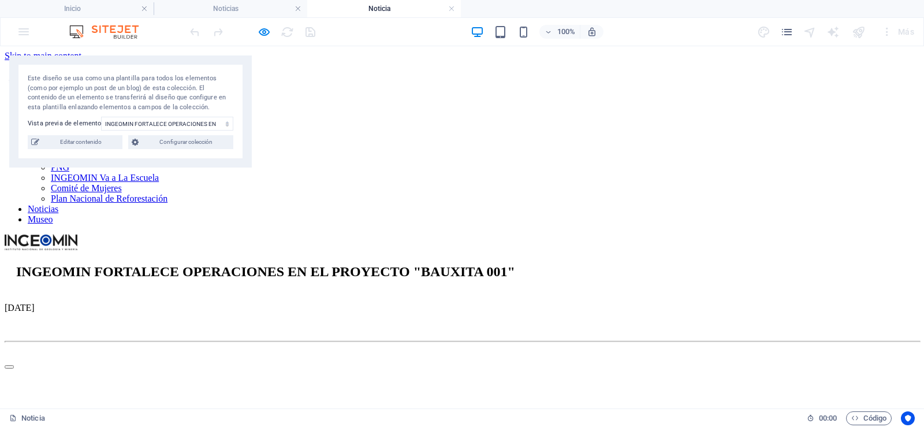
scroll to position [77, 0]
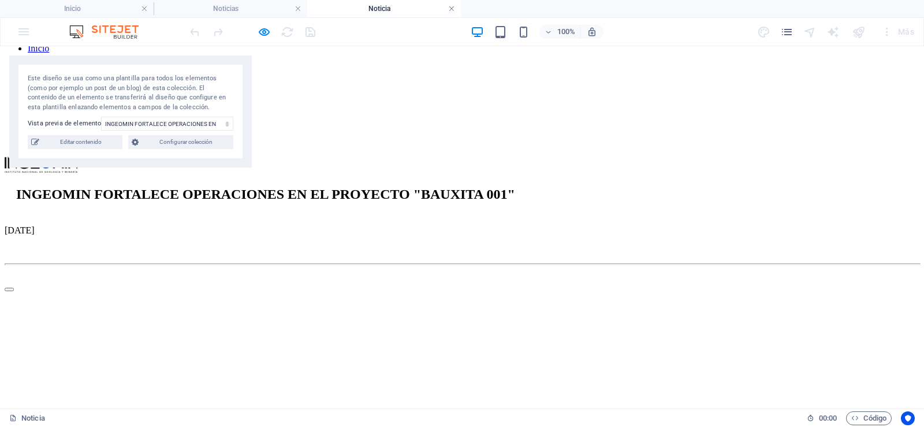
click at [455, 8] on link at bounding box center [451, 8] width 7 height 11
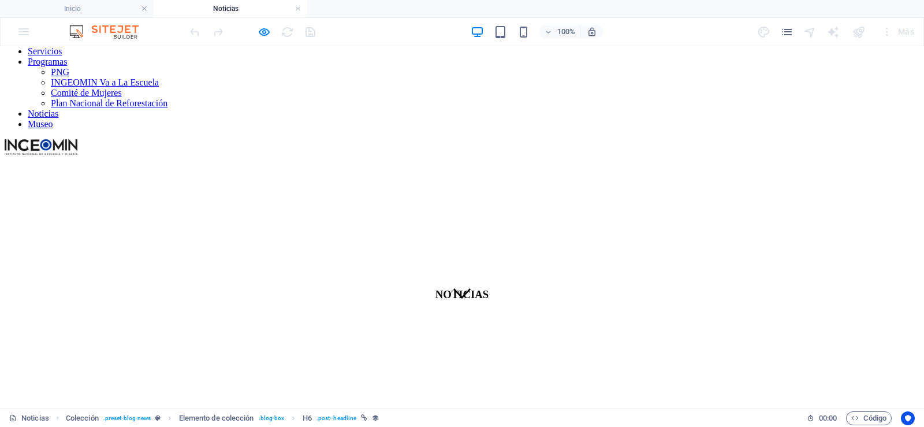
scroll to position [0, 0]
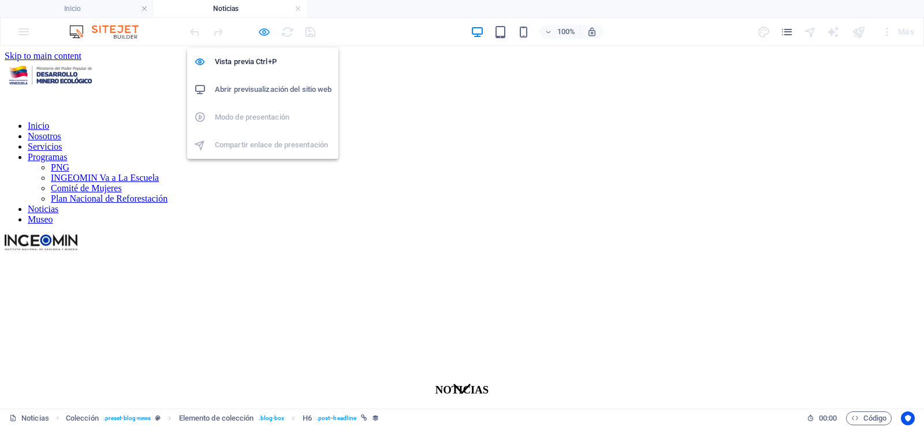
click at [258, 31] on icon "button" at bounding box center [264, 31] width 13 height 13
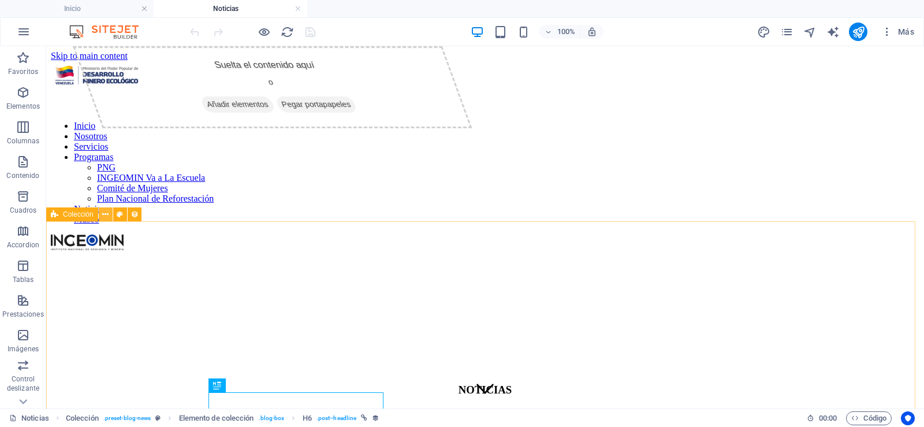
click at [107, 213] on icon at bounding box center [105, 215] width 6 height 12
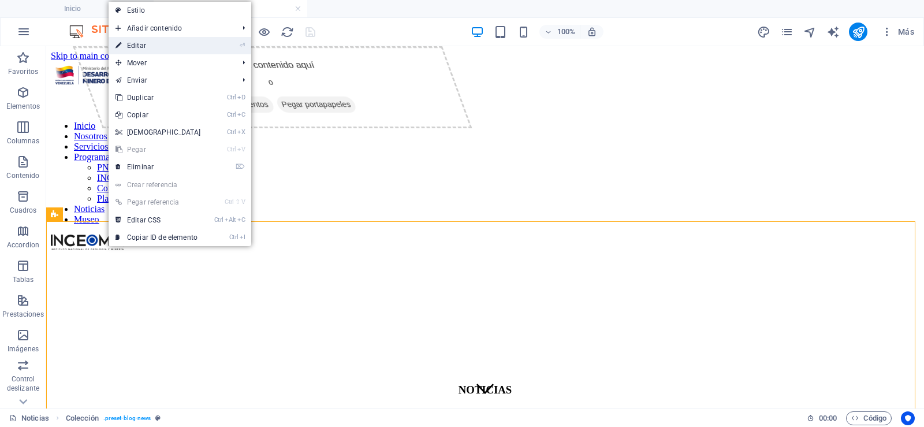
click at [176, 41] on link "⏎ Editar" at bounding box center [158, 45] width 99 height 17
select select "68c9b5bf5b7bfe3ceb04a5c7"
select select "createdAt_DESC"
select select "columns.publishing_date"
select select "past"
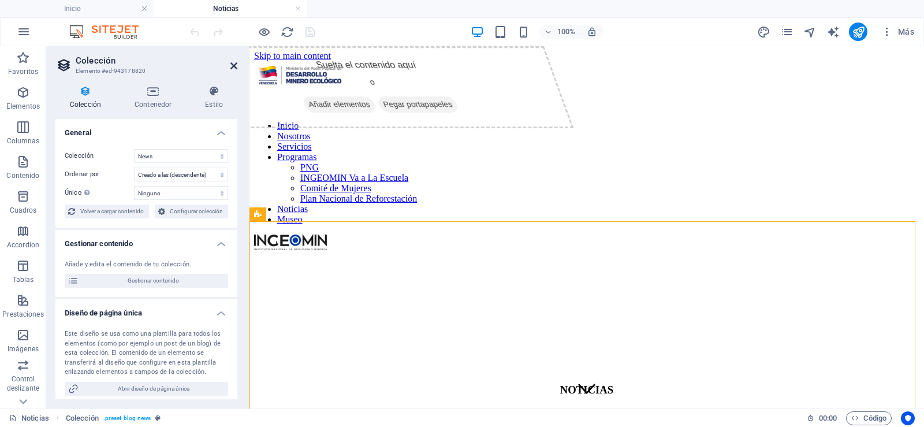
drag, startPoint x: 236, startPoint y: 62, endPoint x: 190, endPoint y: 17, distance: 65.0
click at [236, 62] on icon at bounding box center [234, 65] width 7 height 9
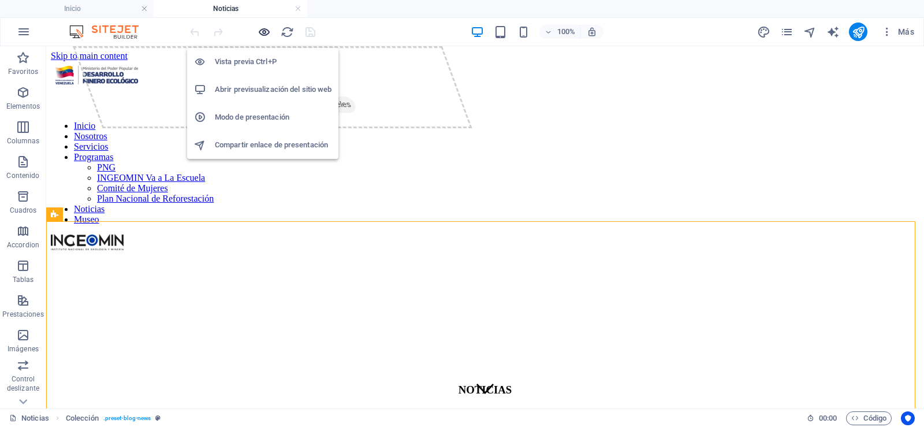
click at [265, 33] on icon "button" at bounding box center [264, 31] width 13 height 13
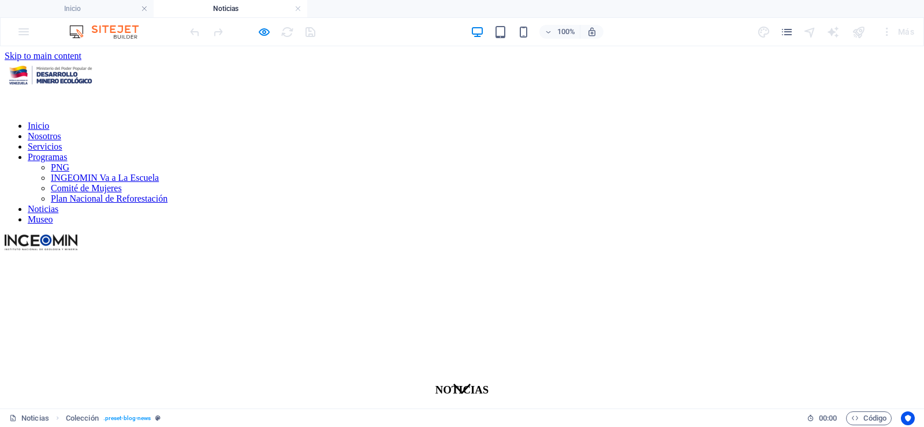
click at [49, 121] on link "Inicio" at bounding box center [38, 126] width 21 height 10
click at [53, 214] on link "Museo" at bounding box center [40, 219] width 25 height 10
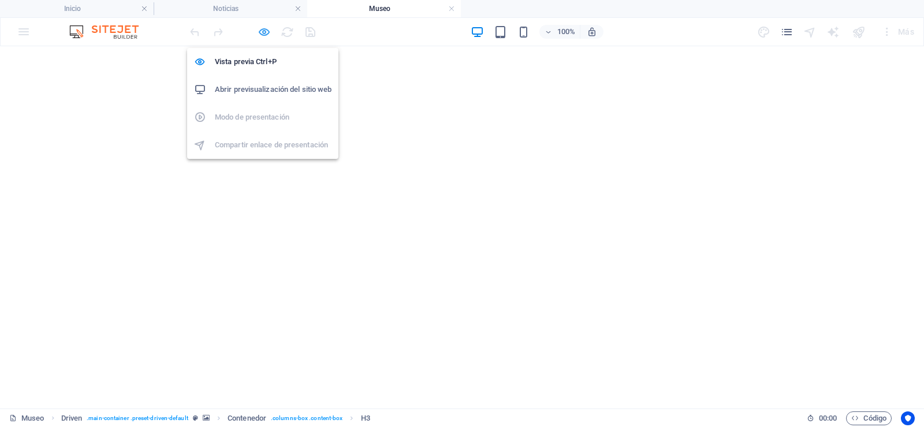
click at [261, 35] on icon "button" at bounding box center [264, 31] width 13 height 13
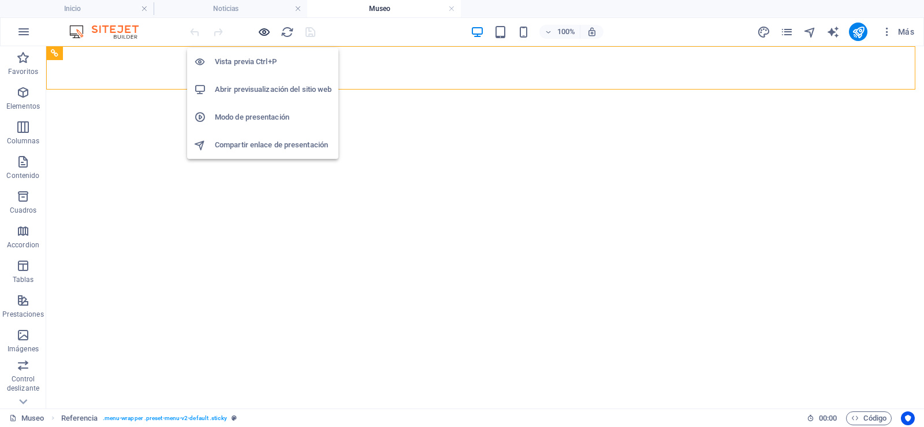
click at [265, 28] on icon "button" at bounding box center [264, 31] width 13 height 13
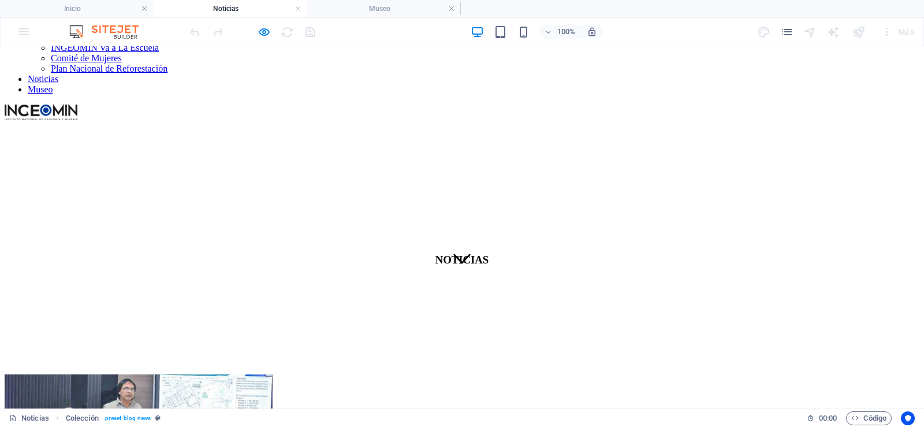
scroll to position [363, 0]
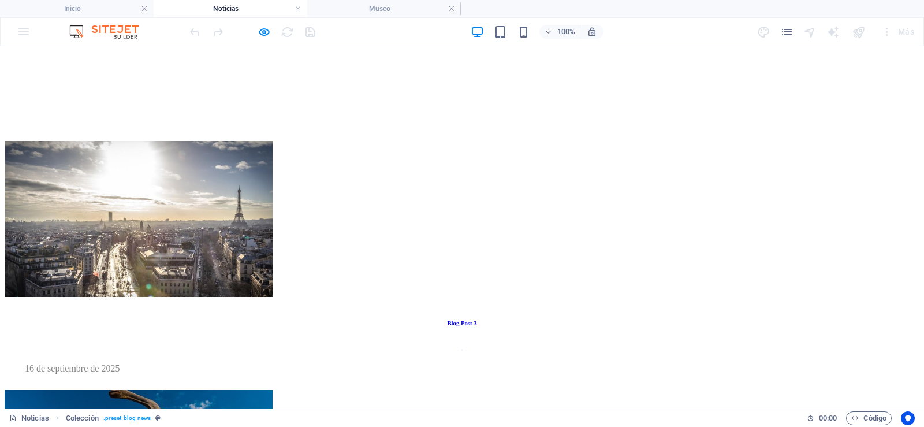
scroll to position [85, 0]
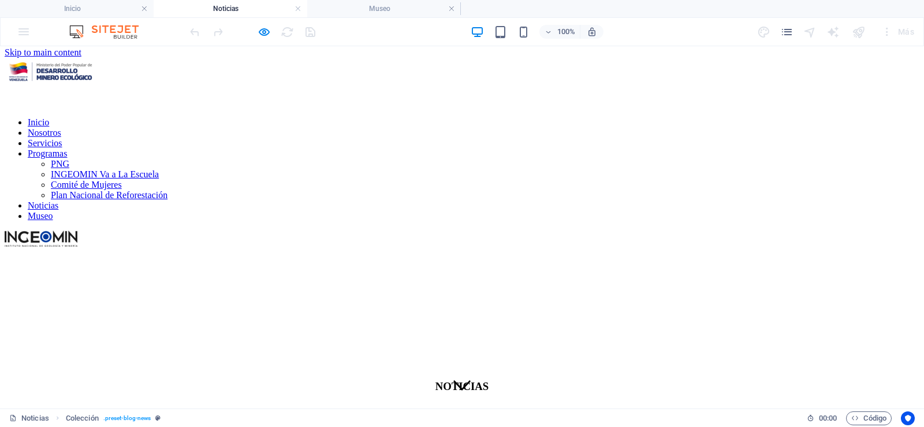
scroll to position [0, 0]
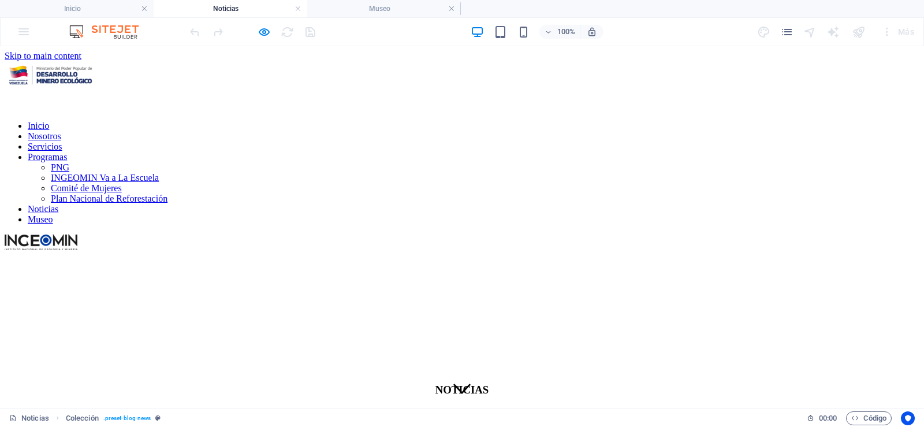
drag, startPoint x: 835, startPoint y: 169, endPoint x: 924, endPoint y: 222, distance: 103.4
click at [863, 373] on div "Suelta el contenido aquí o Añadir elementos Pegar portapapeles NOTICIAS" at bounding box center [462, 433] width 915 height 120
click at [49, 121] on link "Inicio" at bounding box center [38, 126] width 21 height 10
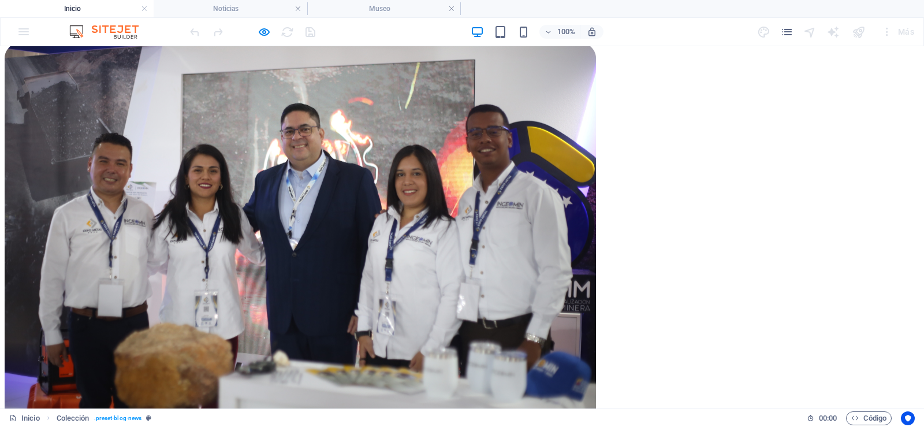
scroll to position [1956, 0]
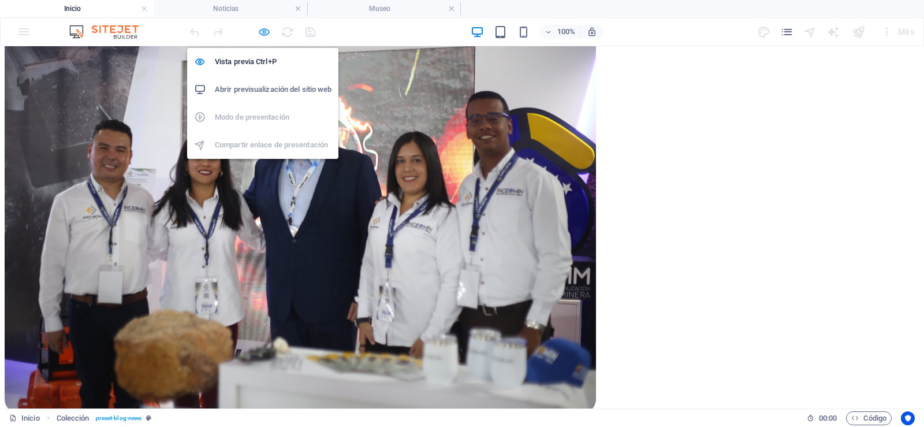
click at [263, 29] on icon "button" at bounding box center [264, 31] width 13 height 13
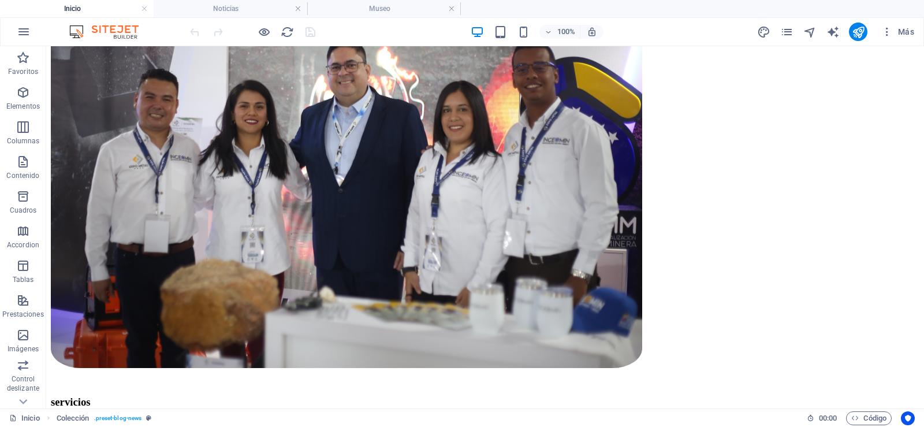
scroll to position [1993, 0]
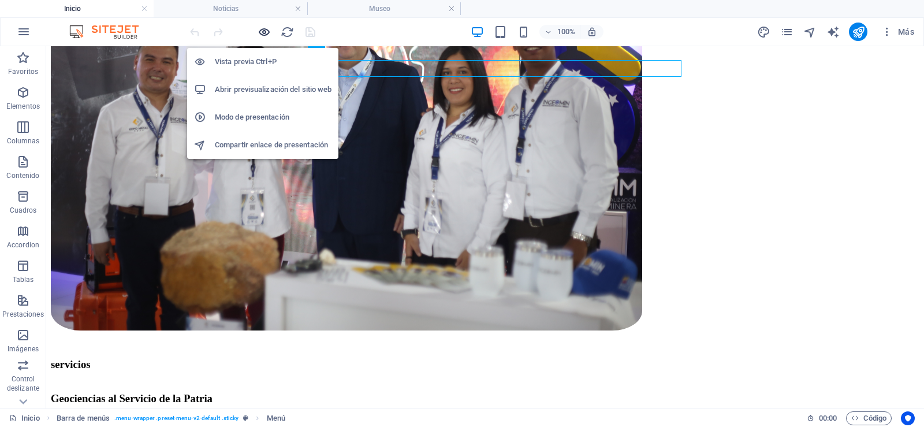
click at [258, 31] on icon "button" at bounding box center [264, 31] width 13 height 13
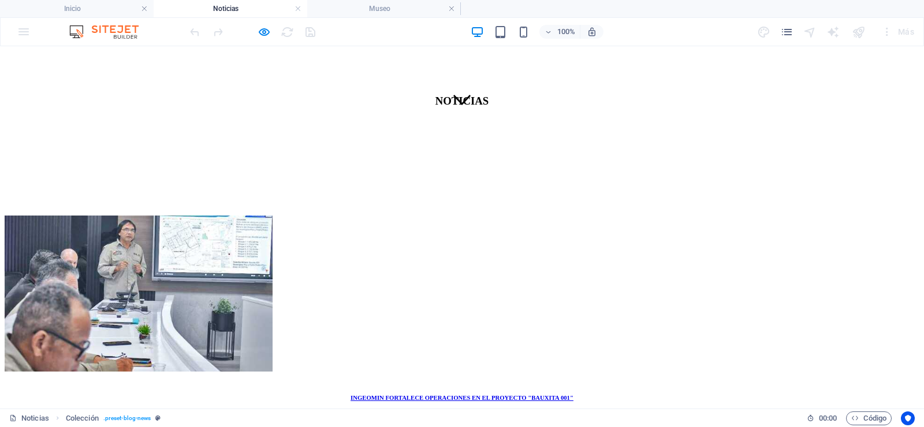
scroll to position [116, 0]
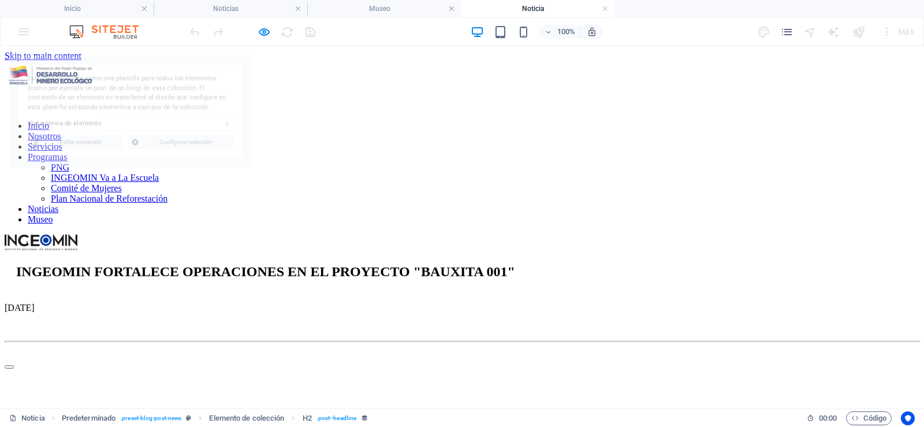
scroll to position [0, 0]
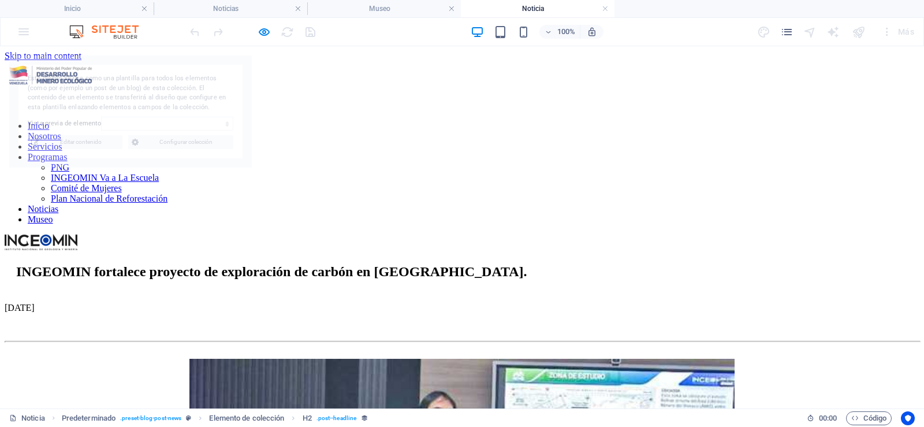
select select "68d1920dd595e7c663016402"
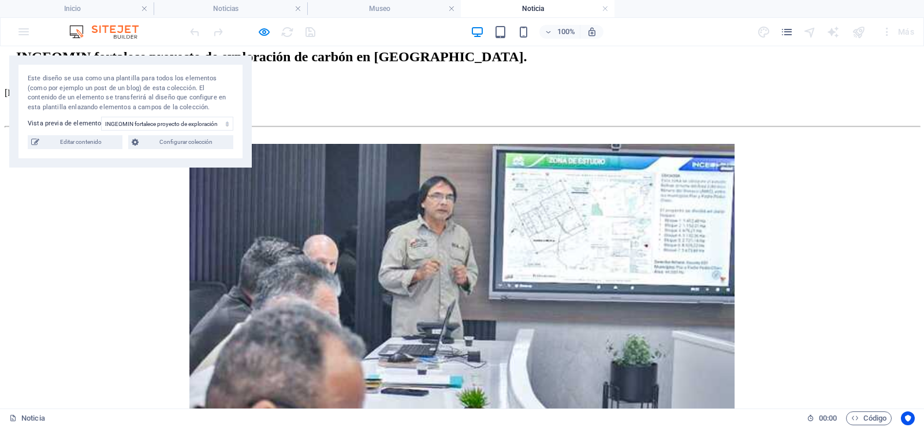
scroll to position [58, 0]
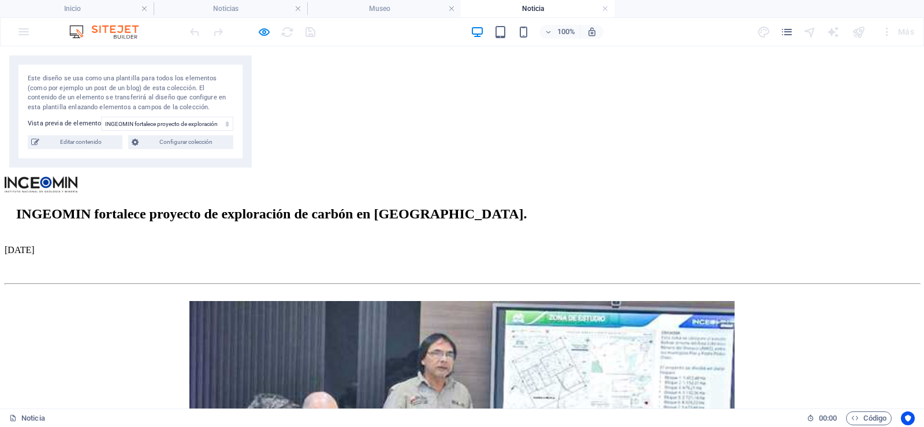
click at [610, 8] on h4 "Noticia" at bounding box center [538, 8] width 154 height 13
click at [604, 9] on link at bounding box center [605, 8] width 7 height 11
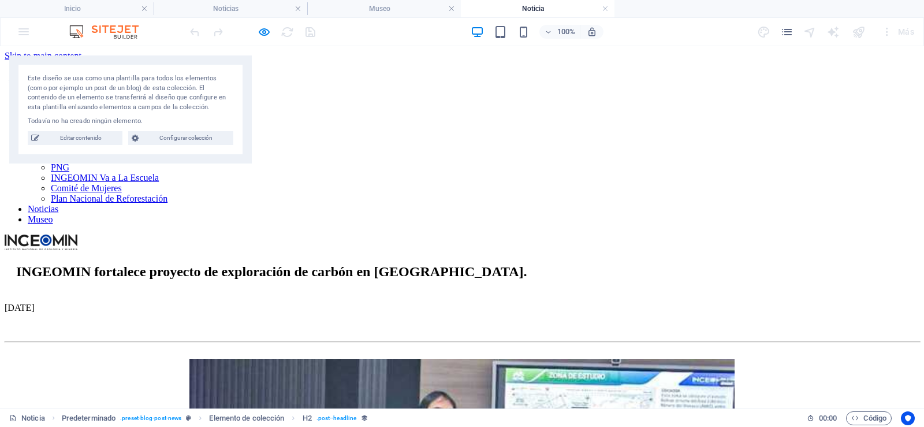
scroll to position [0, 0]
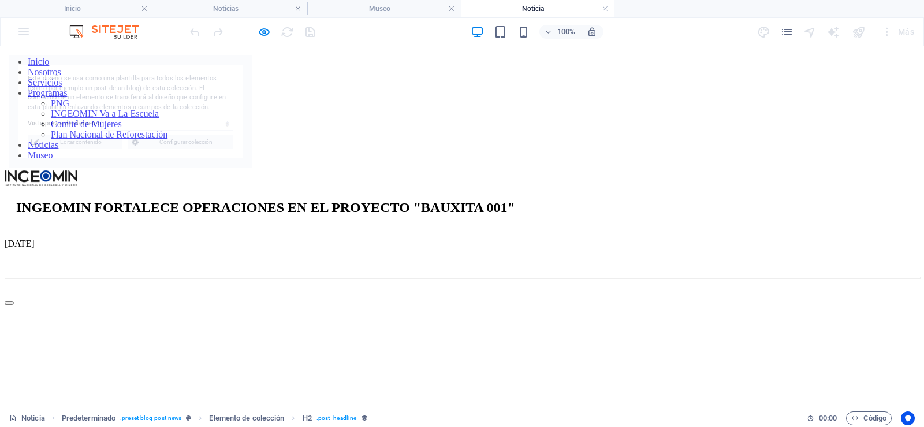
select select "68d1920dd595e7c663016402"
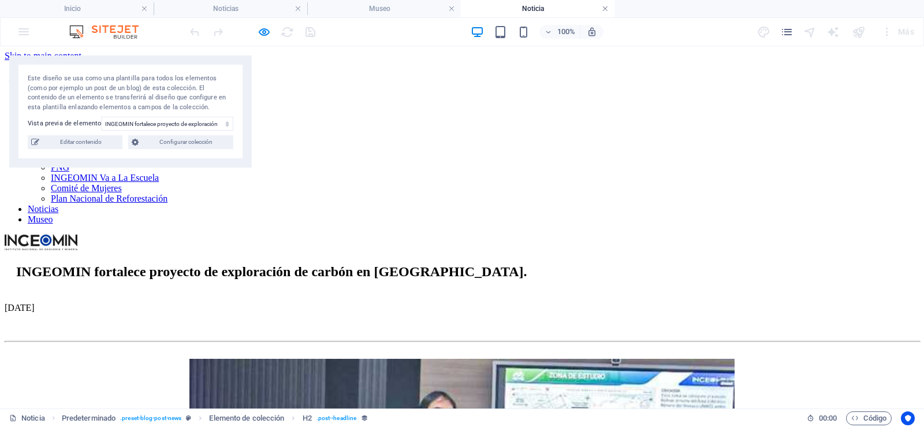
click at [603, 8] on link at bounding box center [605, 8] width 7 height 11
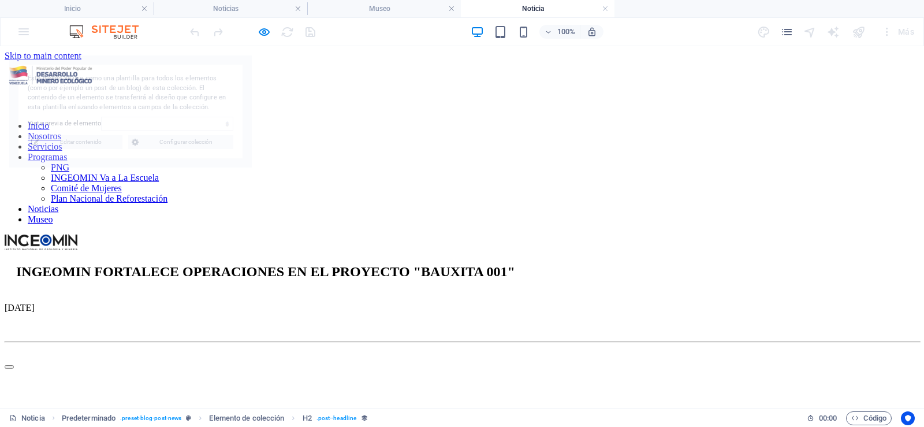
scroll to position [0, 0]
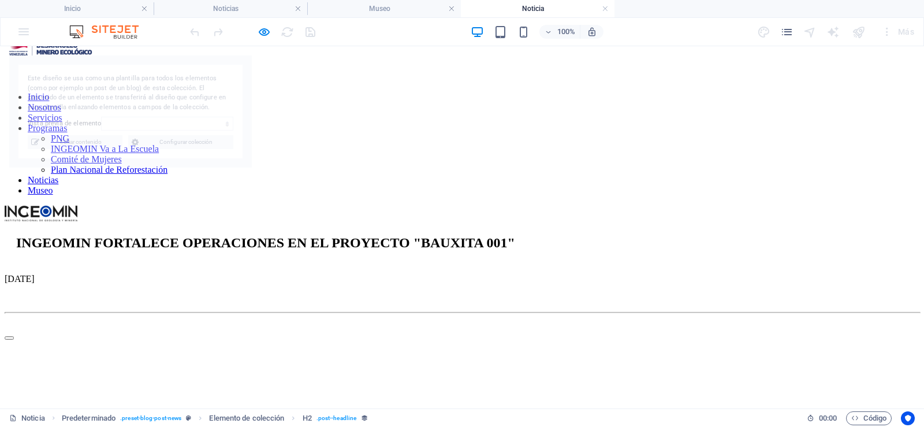
select select "68dd366ae5ef9f4f530518d3"
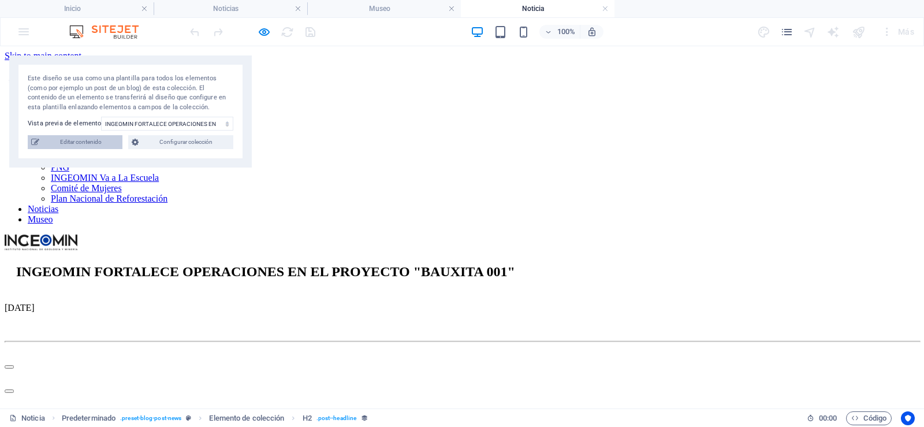
click at [60, 139] on span "Editar contenido" at bounding box center [81, 142] width 76 height 14
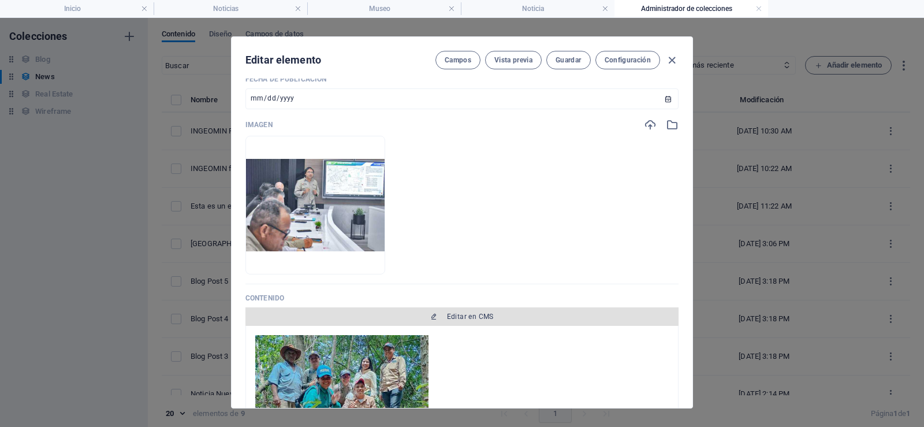
scroll to position [173, 0]
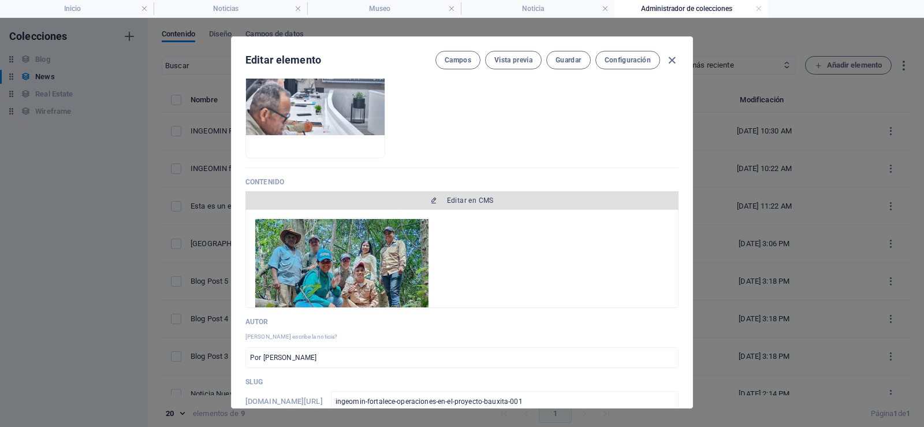
click at [454, 199] on span "Editar en CMS" at bounding box center [470, 200] width 47 height 9
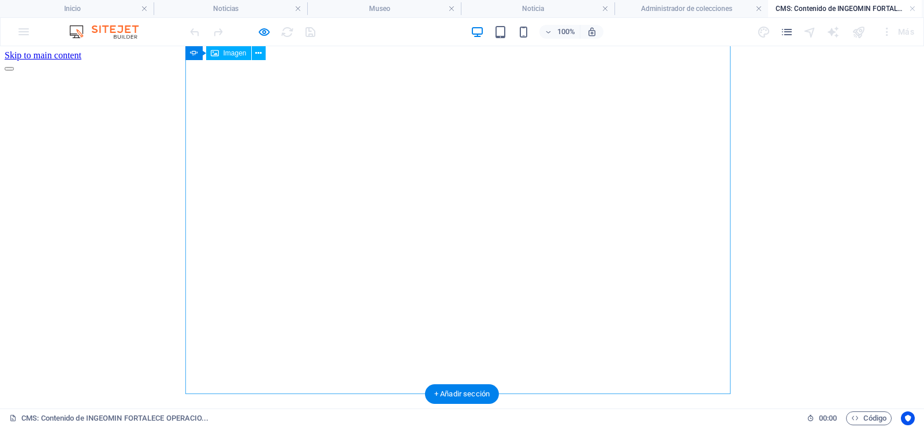
scroll to position [0, 0]
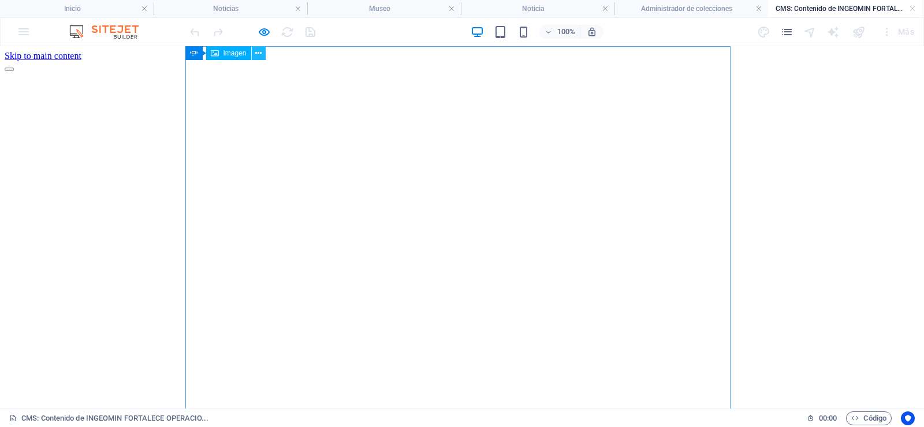
click at [259, 53] on icon at bounding box center [258, 53] width 6 height 12
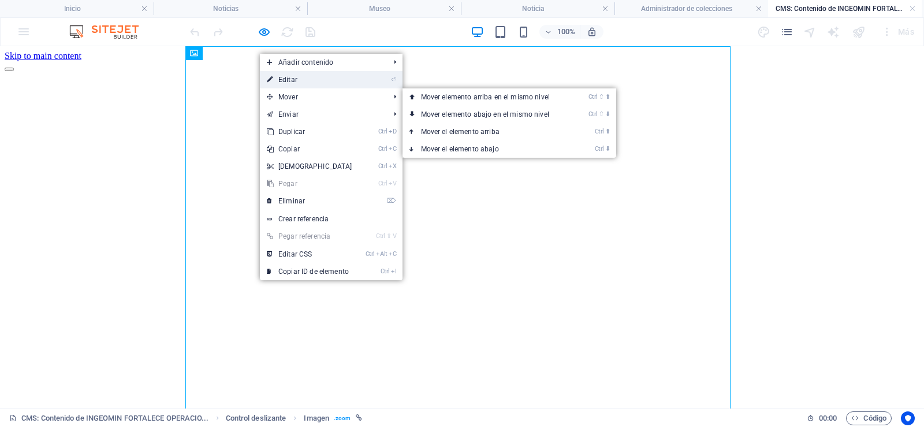
click at [296, 79] on link "⏎ Editar" at bounding box center [309, 79] width 99 height 17
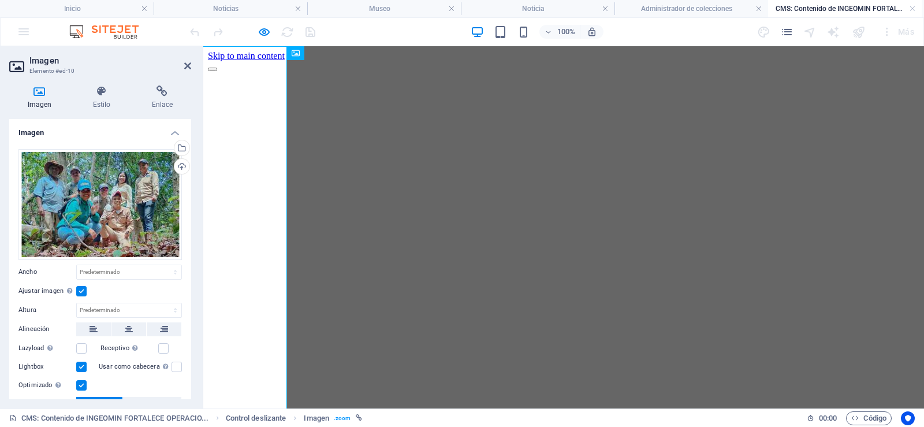
click at [80, 287] on label at bounding box center [81, 291] width 10 height 10
click at [0, 0] on input "Ajustar imagen Ajustar imagen automáticamente a un ancho y alto fijo" at bounding box center [0, 0] width 0 height 0
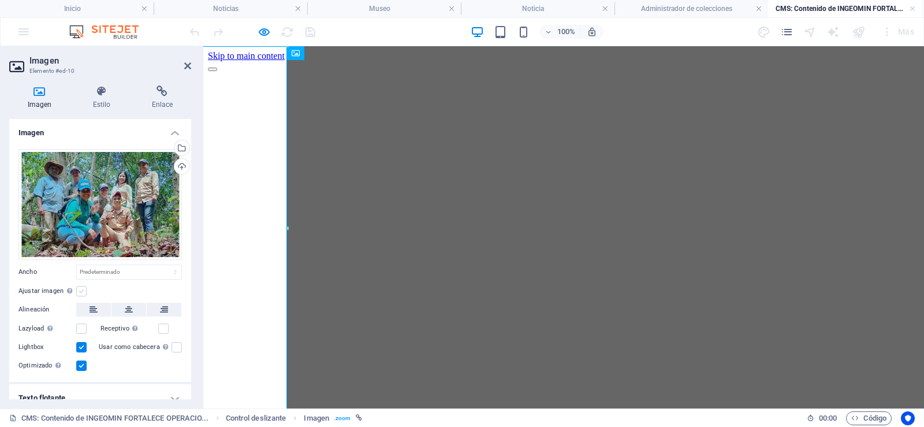
click at [80, 287] on label at bounding box center [81, 291] width 10 height 10
click at [0, 0] on input "Ajustar imagen Ajustar imagen automáticamente a un ancho y alto fijo" at bounding box center [0, 0] width 0 height 0
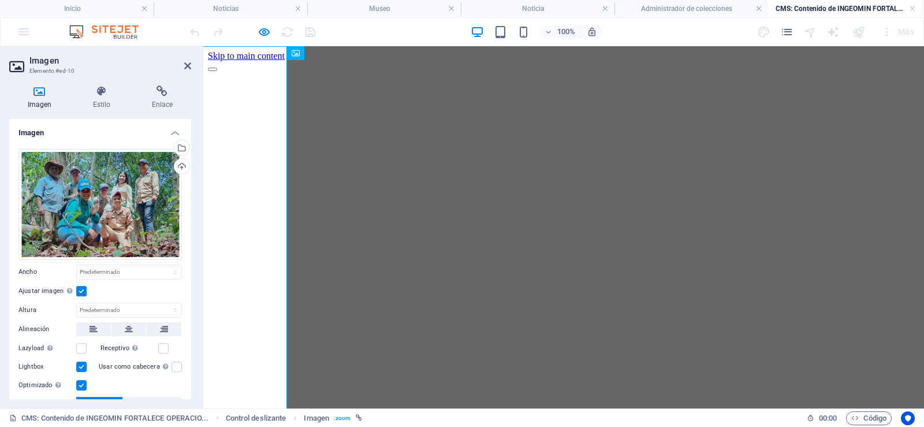
click at [81, 368] on label at bounding box center [81, 367] width 10 height 10
click at [0, 0] on input "Lightbox" at bounding box center [0, 0] width 0 height 0
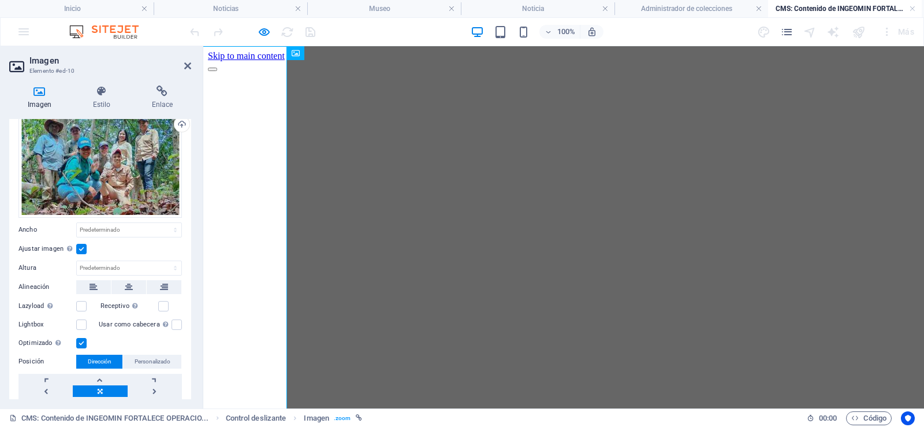
scroll to position [58, 0]
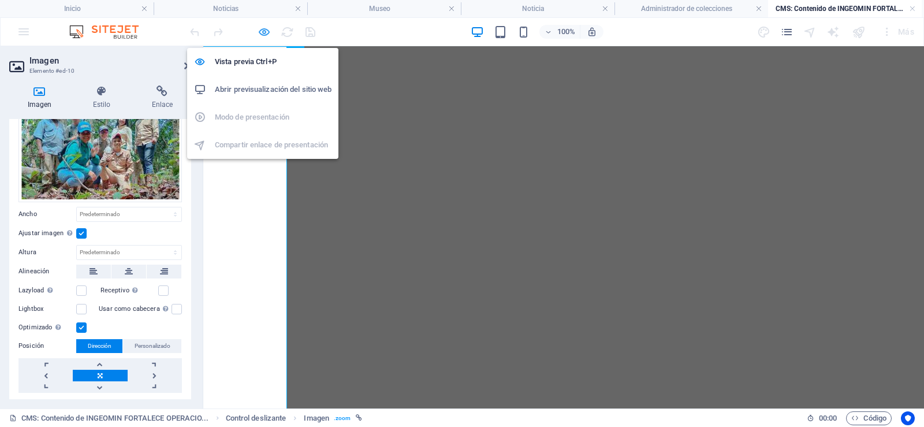
click at [265, 29] on icon "button" at bounding box center [264, 31] width 13 height 13
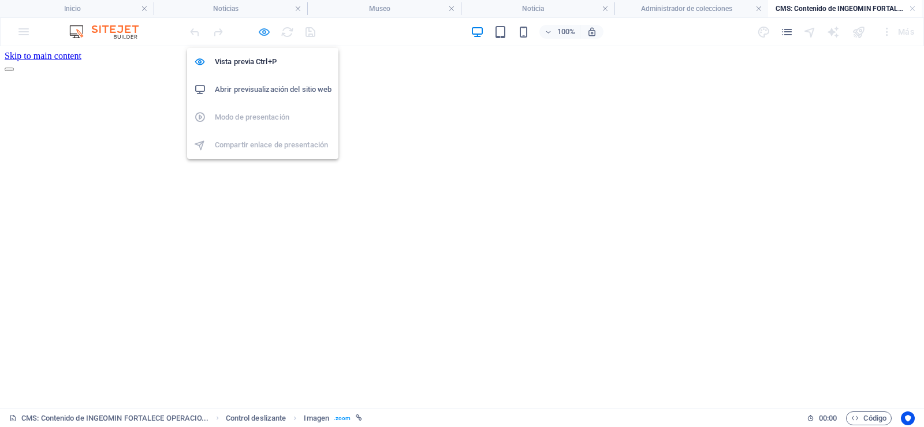
click at [265, 31] on icon "button" at bounding box center [264, 31] width 13 height 13
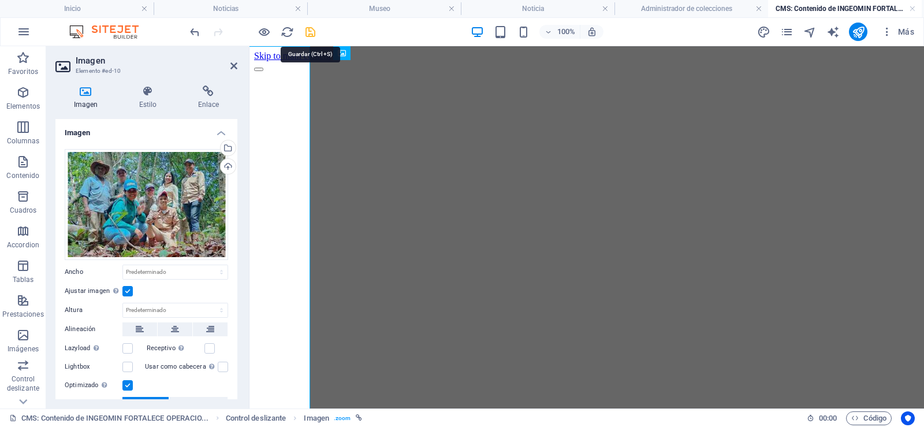
click at [315, 35] on icon "save" at bounding box center [310, 31] width 13 height 13
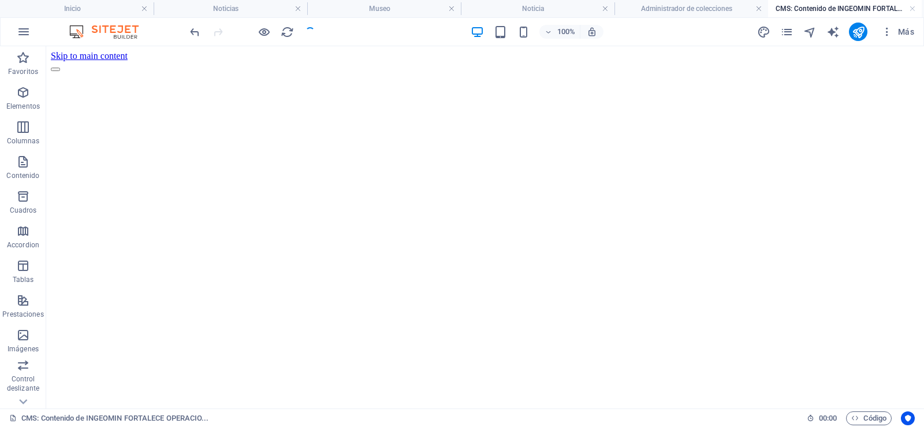
click at [311, 35] on div at bounding box center [252, 32] width 129 height 18
click at [606, 9] on link at bounding box center [605, 8] width 7 height 11
click at [760, 7] on link at bounding box center [759, 8] width 7 height 11
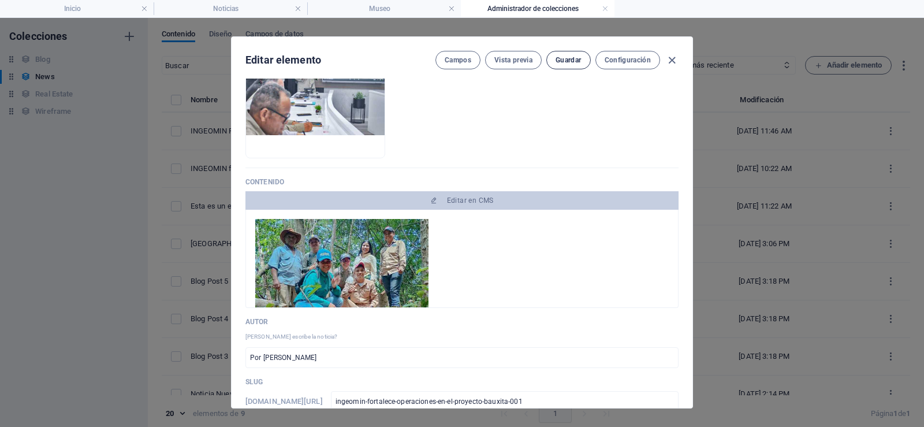
click at [567, 54] on button "Guardar" at bounding box center [569, 60] width 44 height 18
click at [674, 63] on icon "button" at bounding box center [672, 60] width 13 height 13
type input "[DATE]"
type input "ingeomin-fortalece-operaciones-en-el-proyecto-bauxita-001"
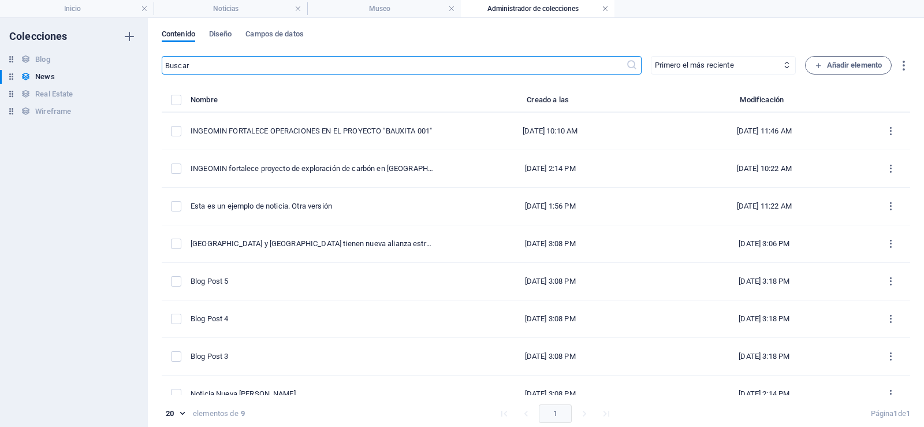
click at [606, 9] on link at bounding box center [605, 8] width 7 height 11
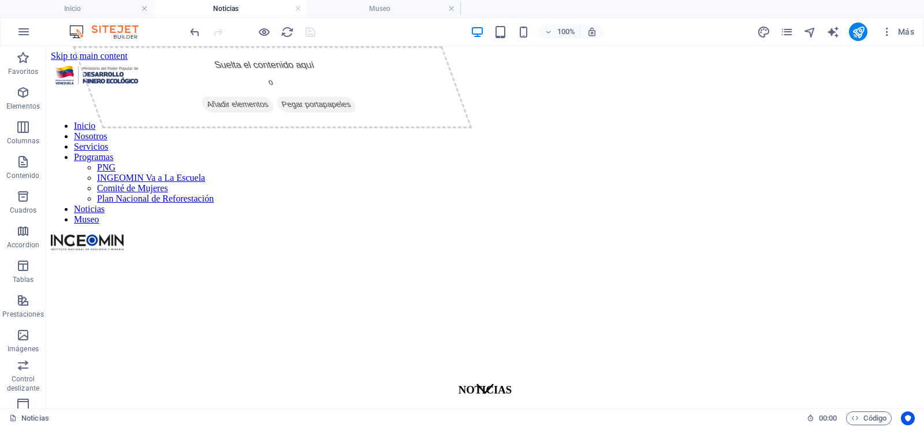
scroll to position [116, 0]
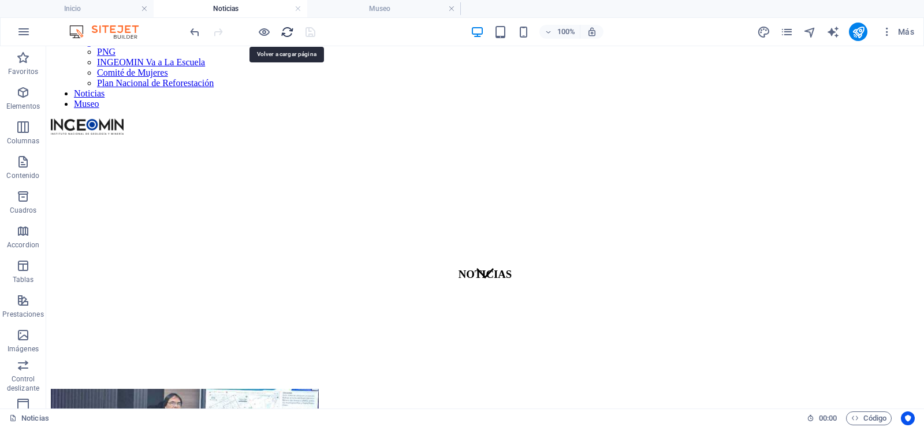
click at [283, 29] on icon "reload" at bounding box center [287, 31] width 13 height 13
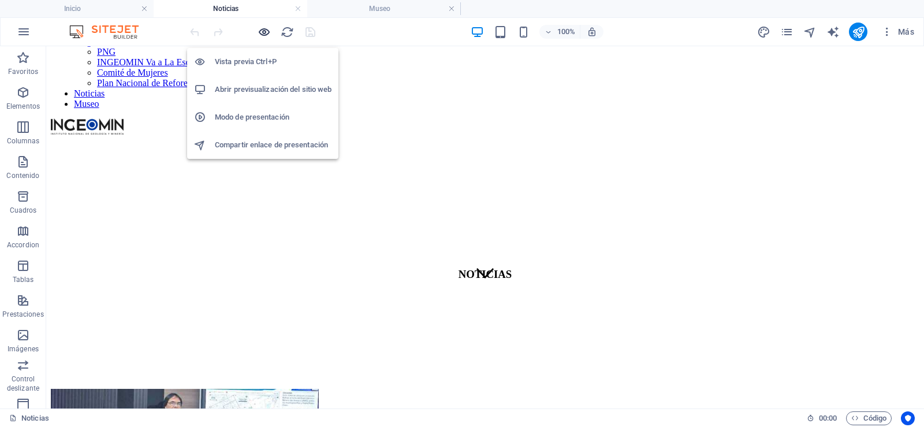
click at [268, 27] on icon "button" at bounding box center [264, 31] width 13 height 13
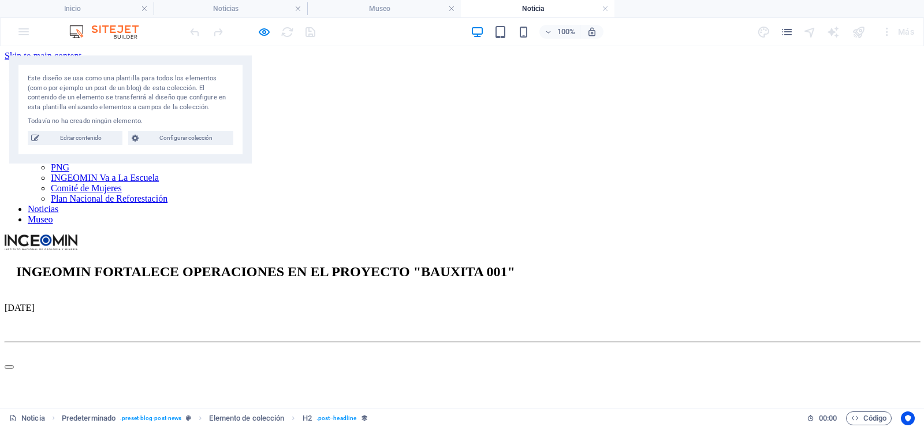
scroll to position [0, 0]
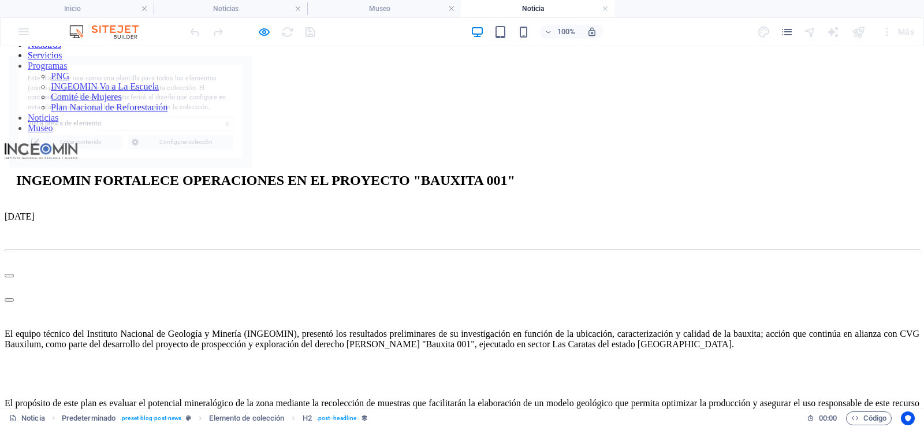
select select "68dd366ae5ef9f4f530518d3"
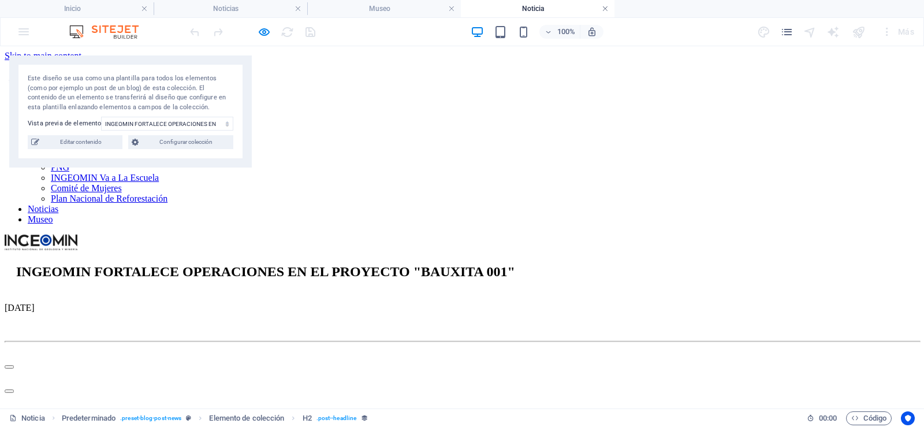
click at [608, 8] on link at bounding box center [605, 8] width 7 height 11
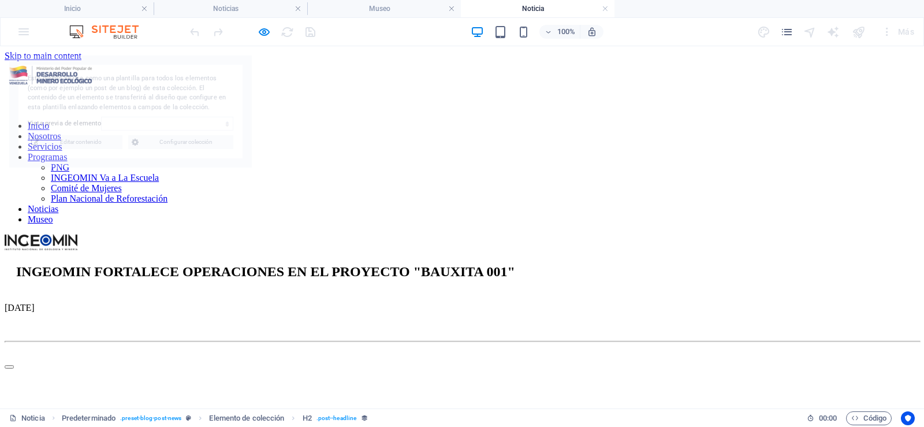
select select "68d1920dd595e7c663016402"
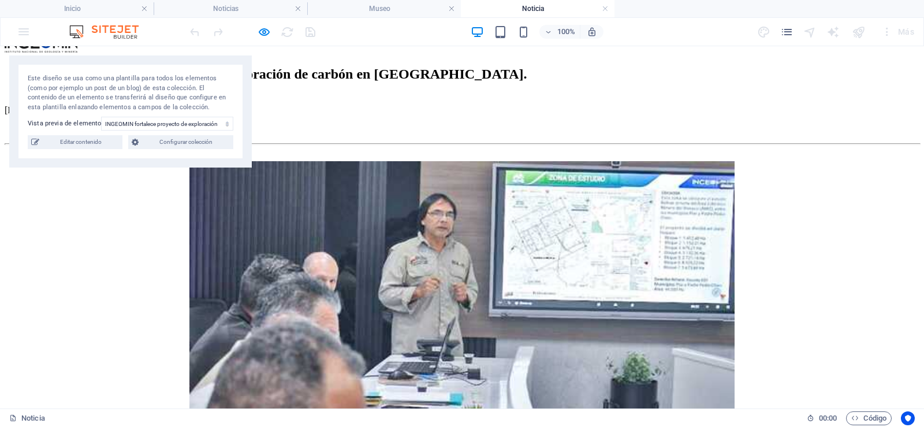
scroll to position [116, 0]
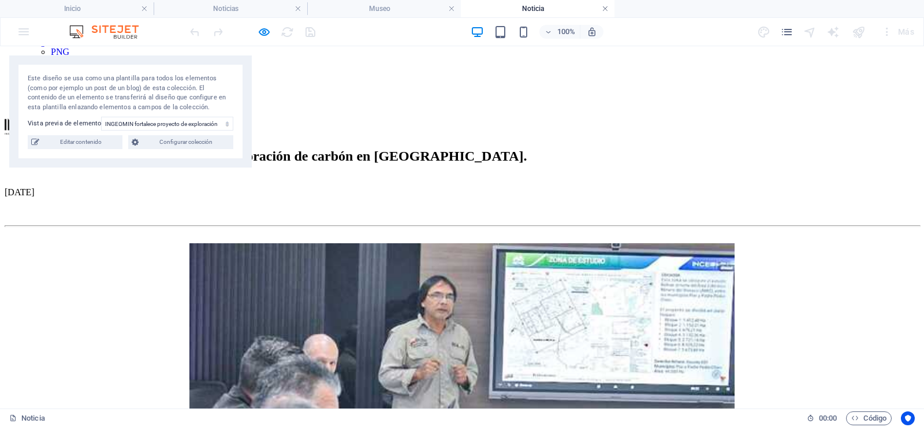
click at [606, 8] on link at bounding box center [605, 8] width 7 height 11
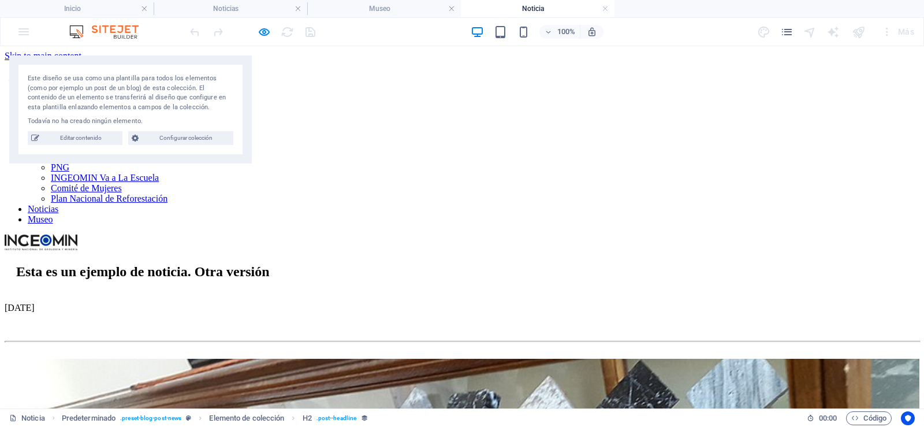
scroll to position [0, 0]
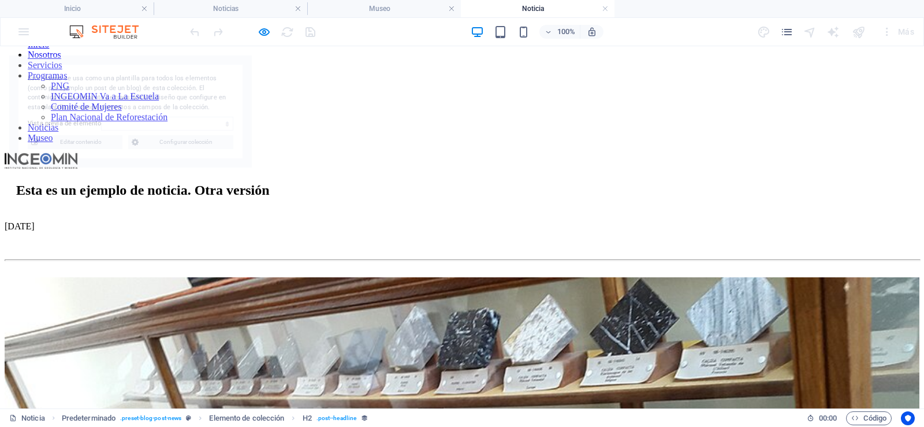
select select "68cc47b59eaa9d1a29014768"
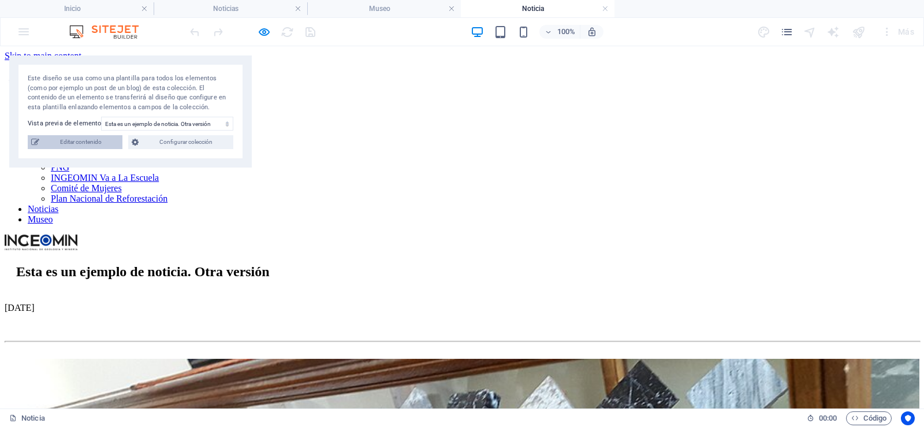
click at [72, 138] on span "Editar contenido" at bounding box center [81, 142] width 76 height 14
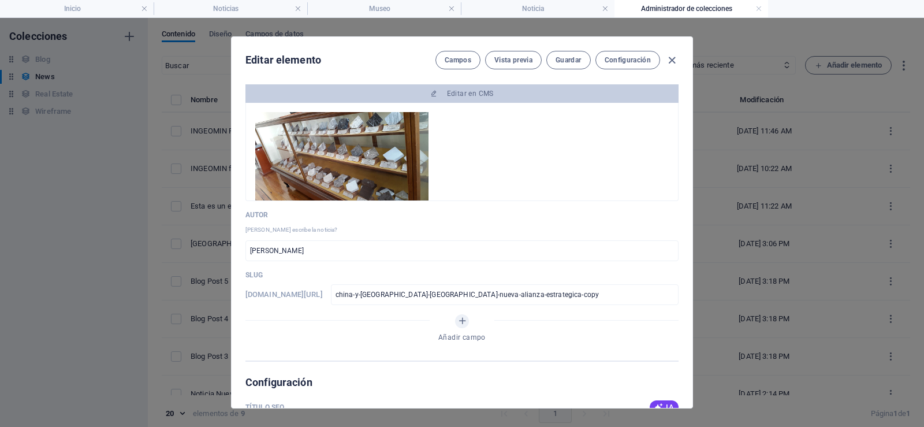
scroll to position [173, 0]
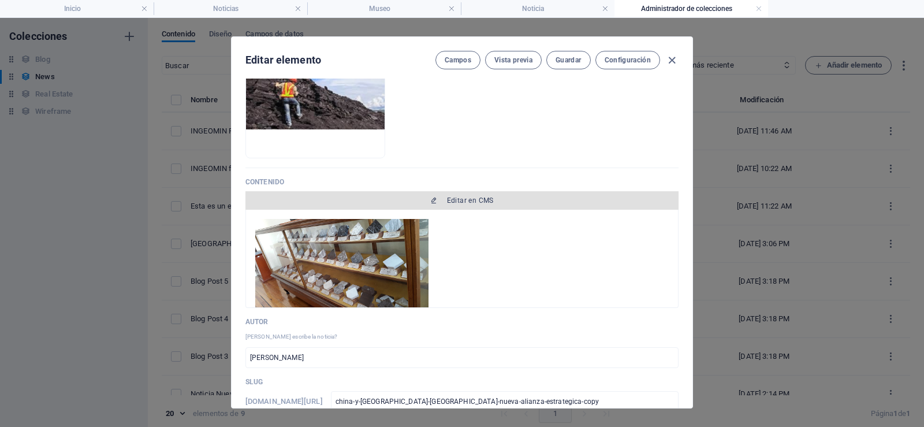
click at [474, 200] on span "Editar en CMS" at bounding box center [470, 200] width 47 height 9
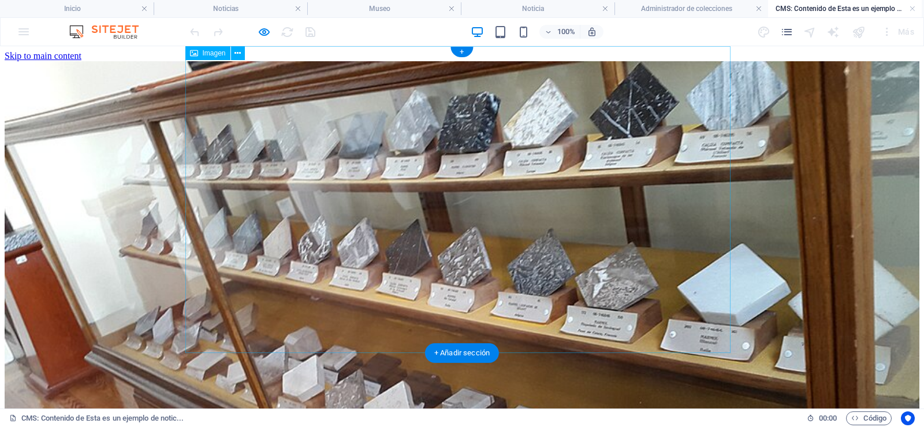
scroll to position [0, 0]
click at [239, 53] on icon at bounding box center [238, 53] width 6 height 12
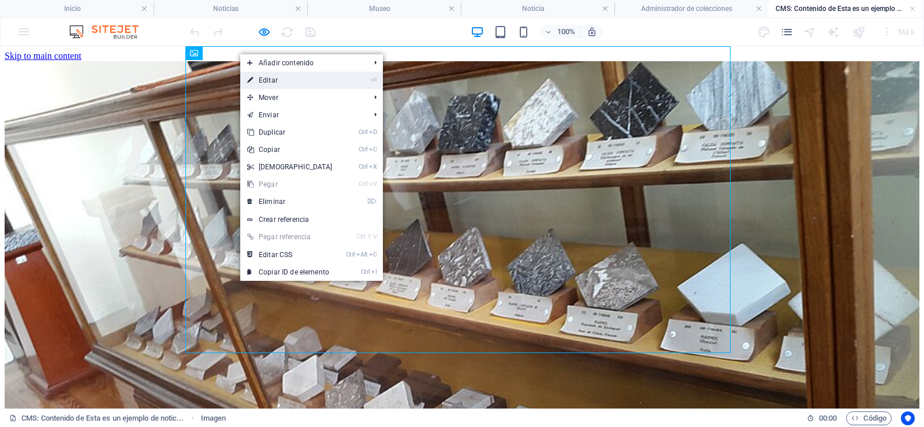
drag, startPoint x: 255, startPoint y: 76, endPoint x: 51, endPoint y: 36, distance: 207.2
click at [255, 76] on link "⏎ Editar" at bounding box center [289, 80] width 99 height 17
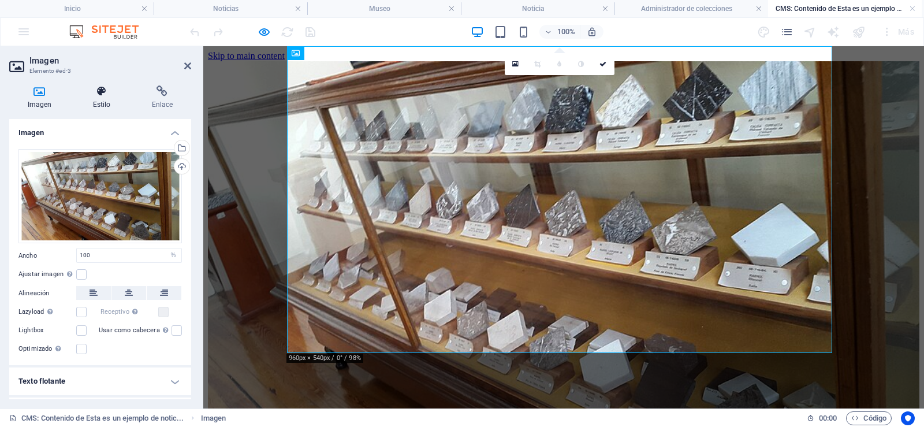
click at [100, 94] on icon at bounding box center [102, 92] width 54 height 12
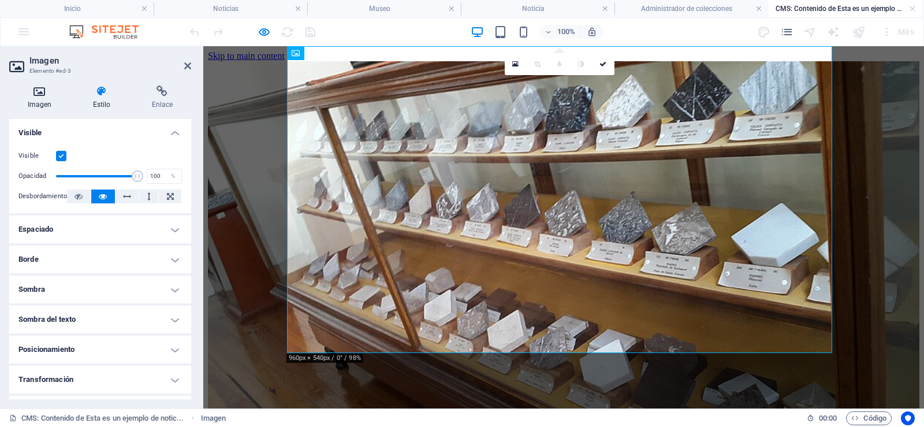
click at [43, 101] on h4 "Imagen" at bounding box center [41, 98] width 65 height 24
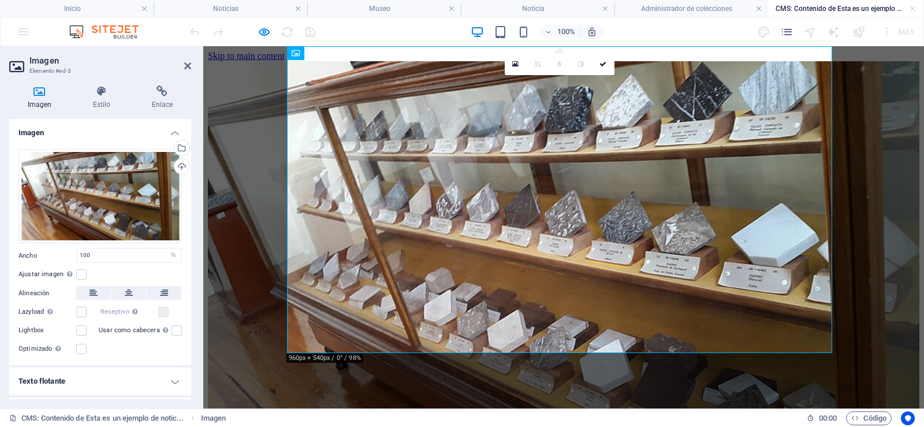
scroll to position [25, 0]
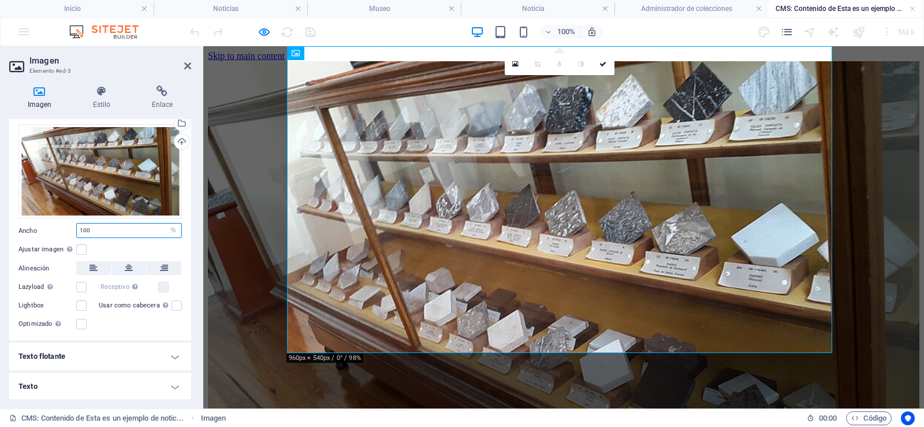
click at [155, 228] on input "100" at bounding box center [129, 231] width 105 height 14
click at [175, 228] on select "Predeterminado automático px rem % em vh vw" at bounding box center [173, 231] width 16 height 14
select select "px"
click at [165, 224] on select "Predeterminado automático px rem % em vh vw" at bounding box center [173, 231] width 16 height 14
type input "944"
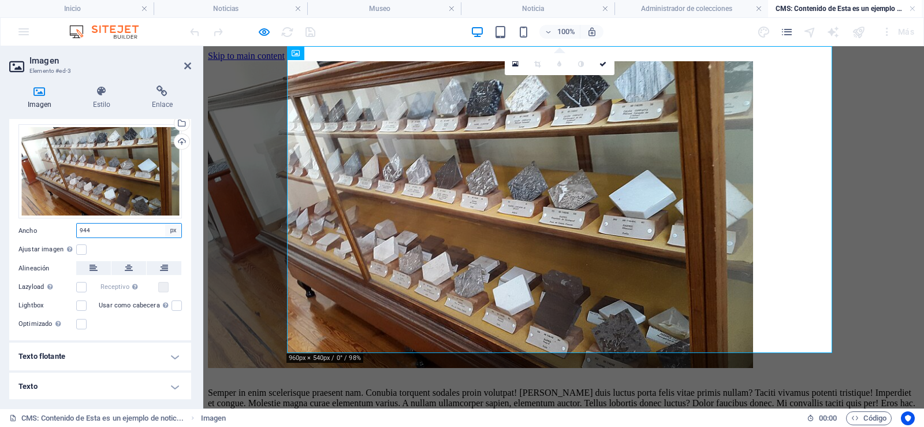
click at [169, 231] on select "Predeterminado automático px rem % em vh vw" at bounding box center [173, 231] width 16 height 14
select select "default"
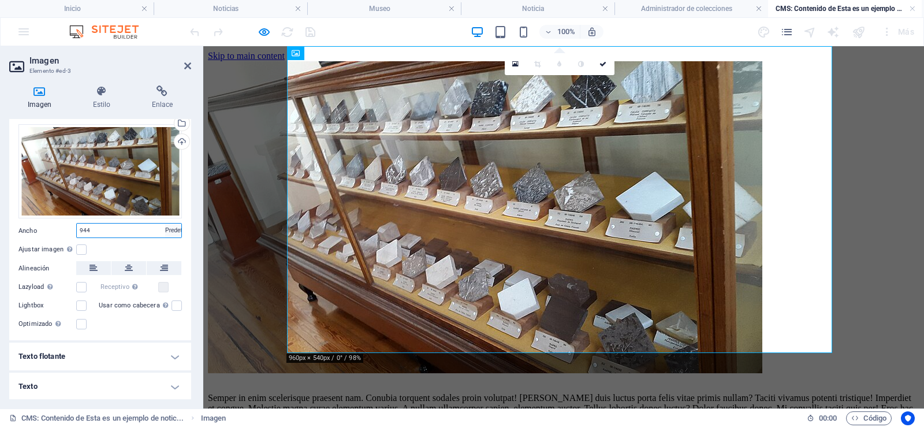
click at [165, 224] on select "Predeterminado automático px rem % em vh vw" at bounding box center [173, 231] width 16 height 14
select select "DISABLED_OPTION_VALUE"
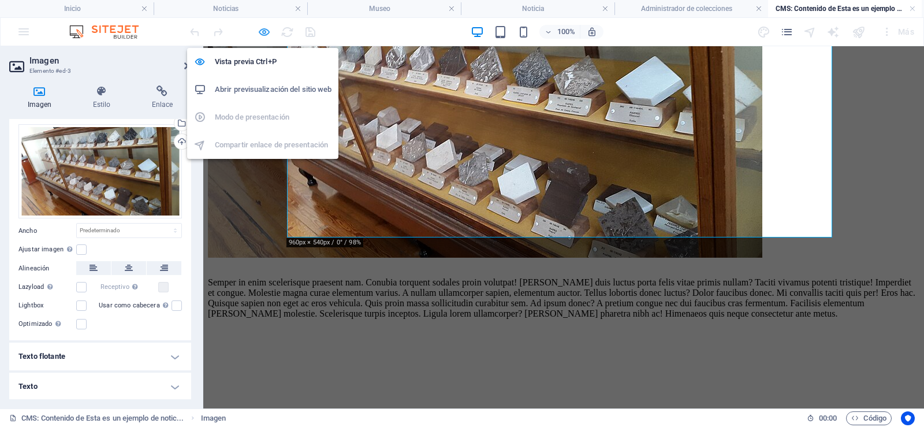
click at [267, 28] on icon "button" at bounding box center [264, 31] width 13 height 13
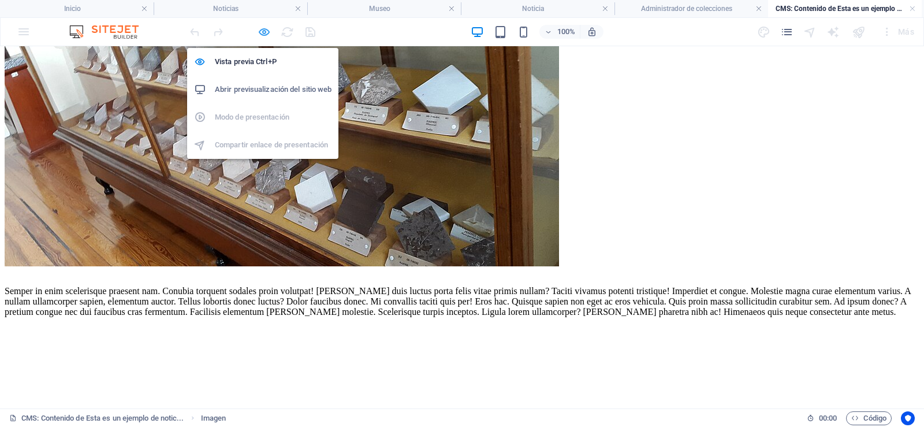
click at [263, 29] on icon "button" at bounding box center [264, 31] width 13 height 13
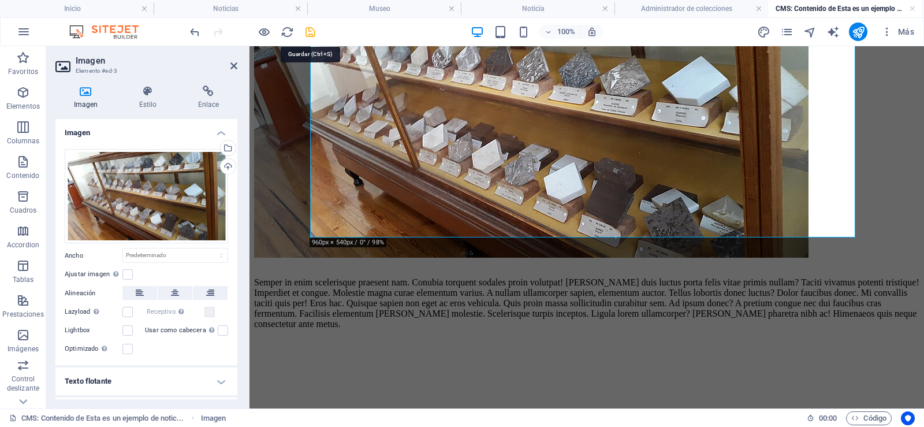
click at [310, 35] on icon "save" at bounding box center [310, 31] width 13 height 13
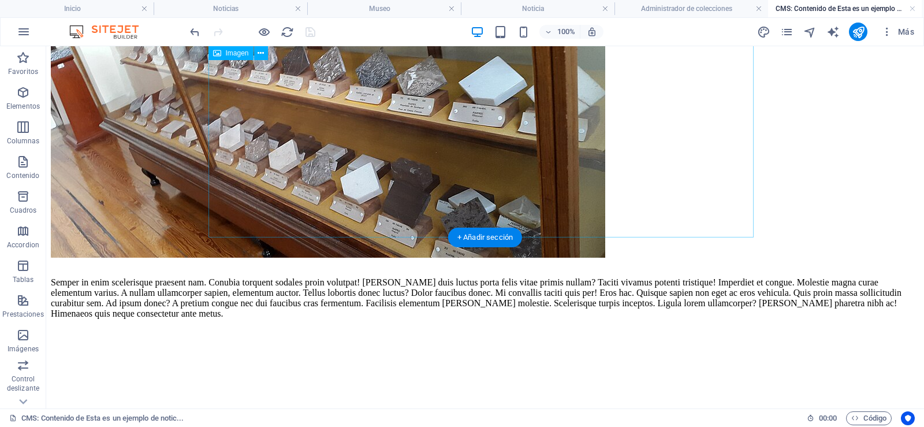
scroll to position [0, 0]
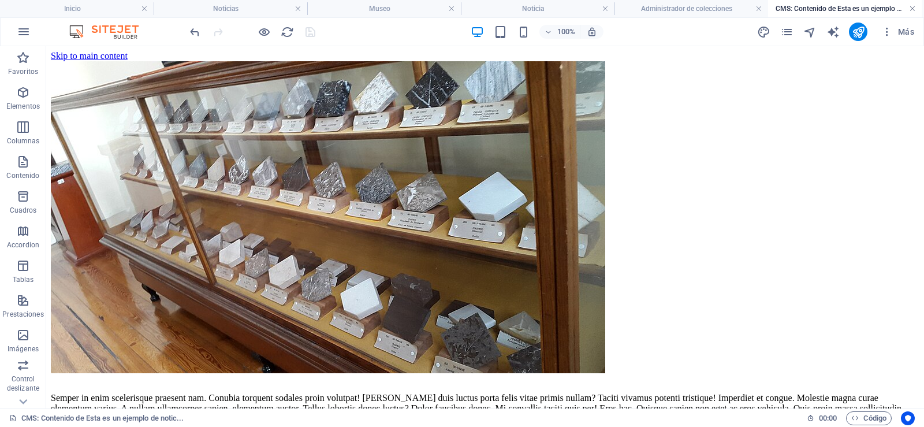
click at [912, 8] on link at bounding box center [912, 8] width 7 height 11
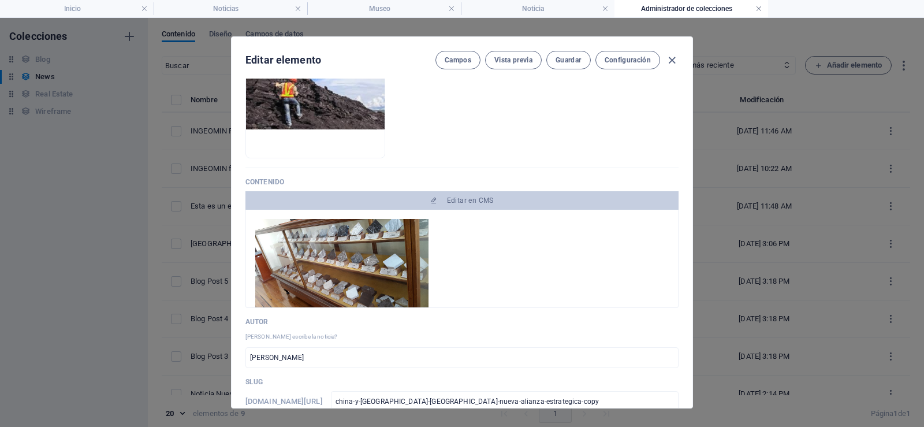
click at [756, 8] on link at bounding box center [759, 8] width 7 height 11
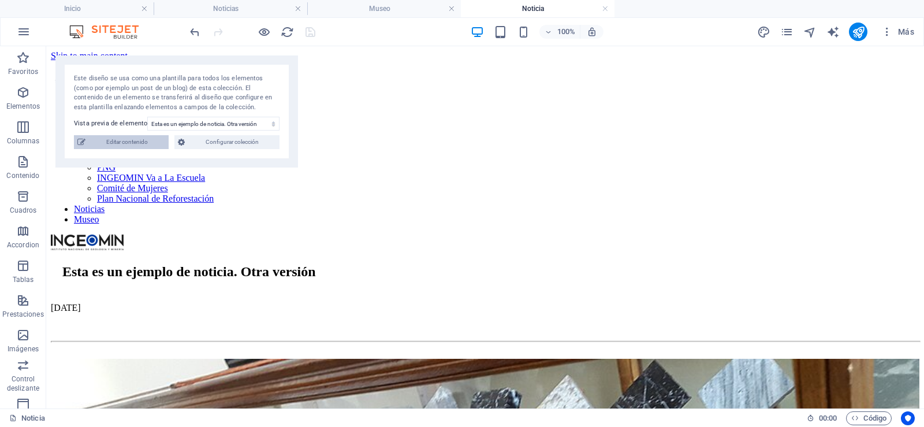
click at [130, 140] on span "Editar contenido" at bounding box center [127, 142] width 76 height 14
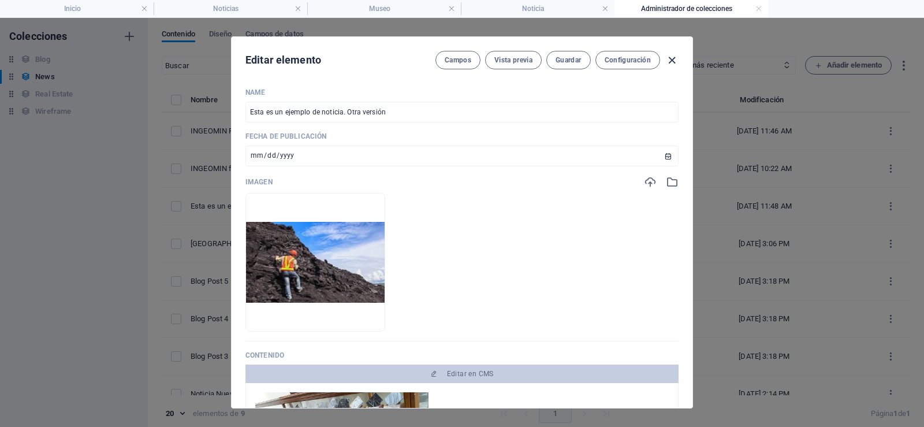
click at [668, 58] on icon "button" at bounding box center [672, 60] width 13 height 13
type input "[DATE]"
type input "china-y-venezuela-tienen-nueva-alianza-estrategica-copy"
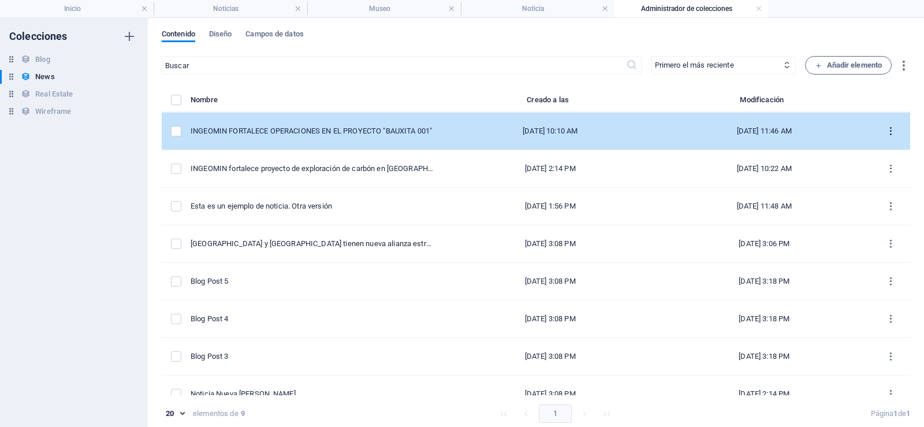
click at [886, 132] on icon "items list" at bounding box center [891, 131] width 11 height 11
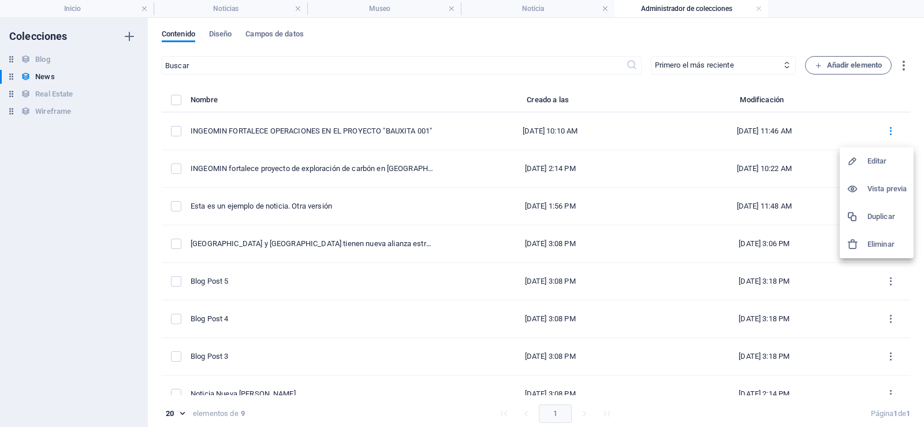
click at [883, 154] on h6 "Editar" at bounding box center [887, 161] width 39 height 14
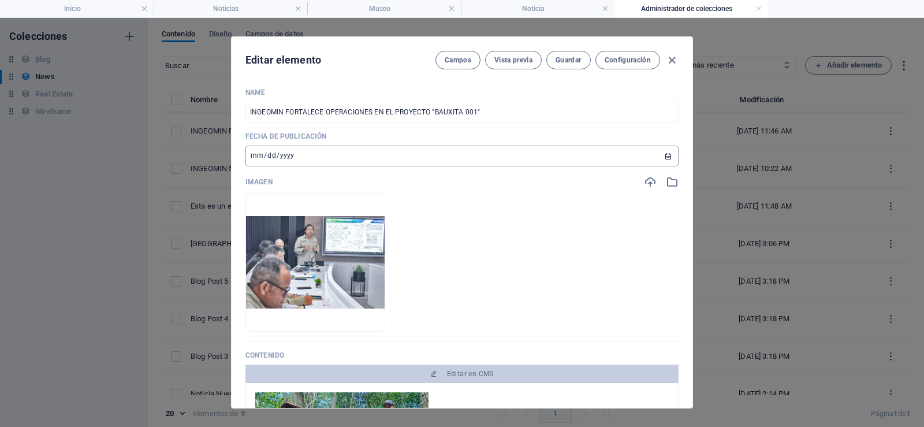
scroll to position [116, 0]
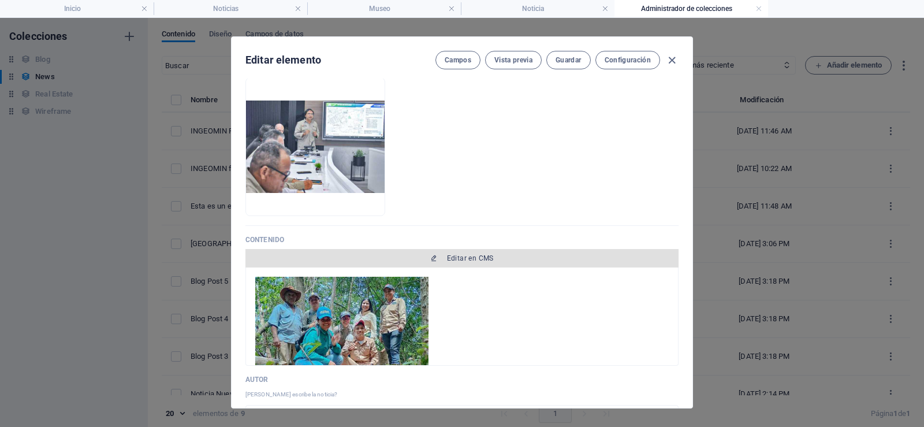
click at [464, 254] on span "Editar en CMS" at bounding box center [470, 258] width 47 height 9
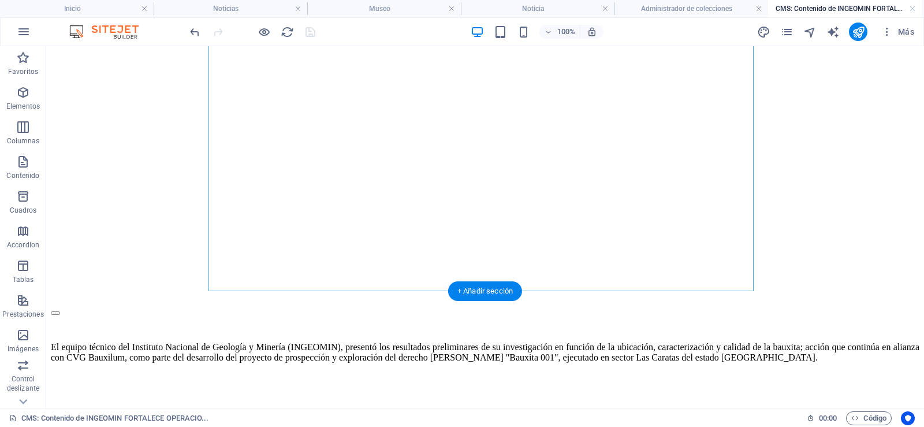
scroll to position [131, 0]
click at [283, 57] on icon at bounding box center [281, 53] width 6 height 12
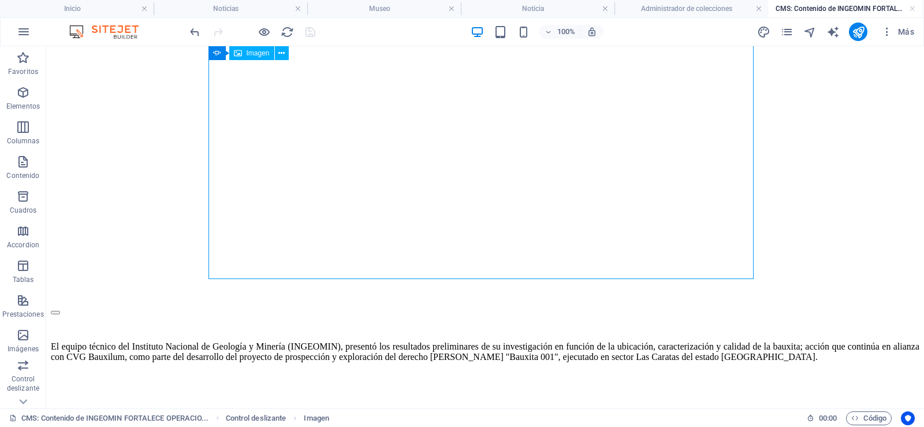
click at [280, 55] on icon at bounding box center [281, 53] width 6 height 12
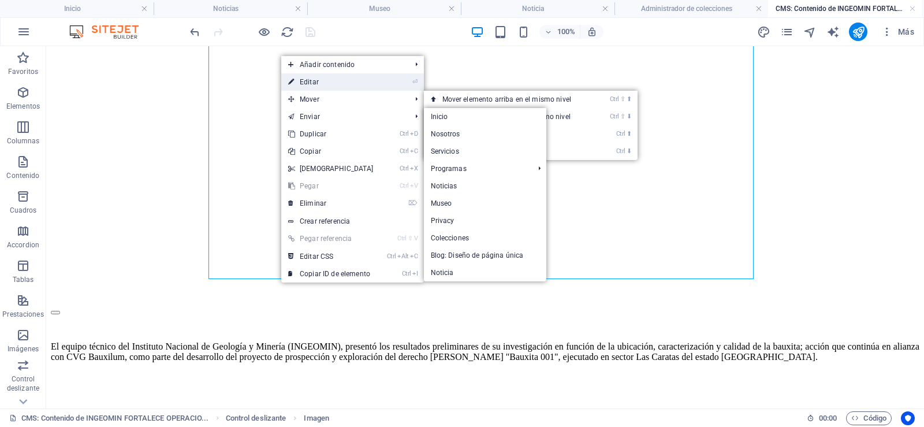
click at [311, 84] on link "⏎ Editar" at bounding box center [330, 81] width 99 height 17
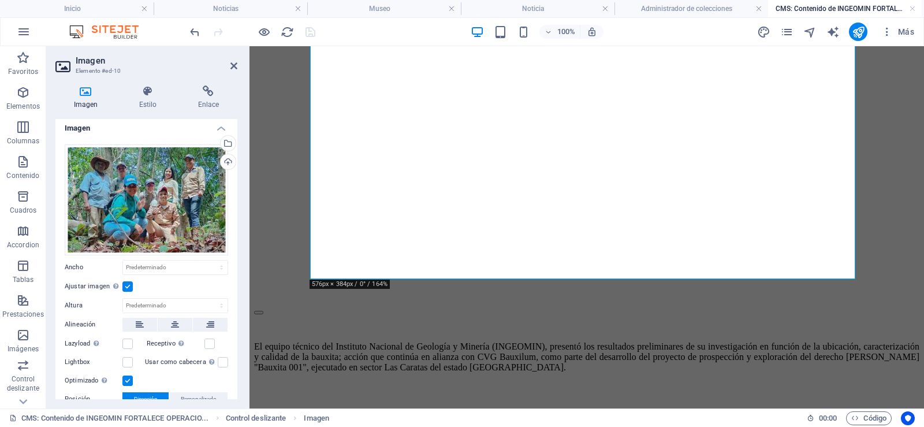
scroll to position [3, 0]
click at [147, 96] on icon at bounding box center [148, 92] width 54 height 12
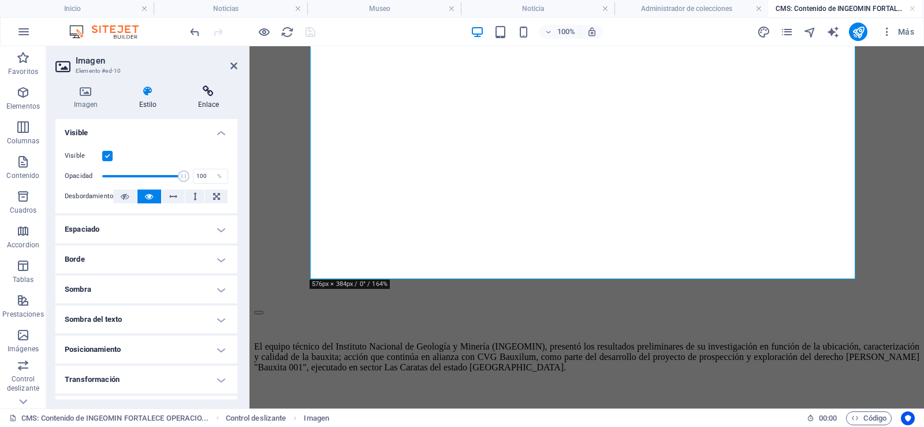
click at [201, 94] on icon at bounding box center [209, 92] width 58 height 12
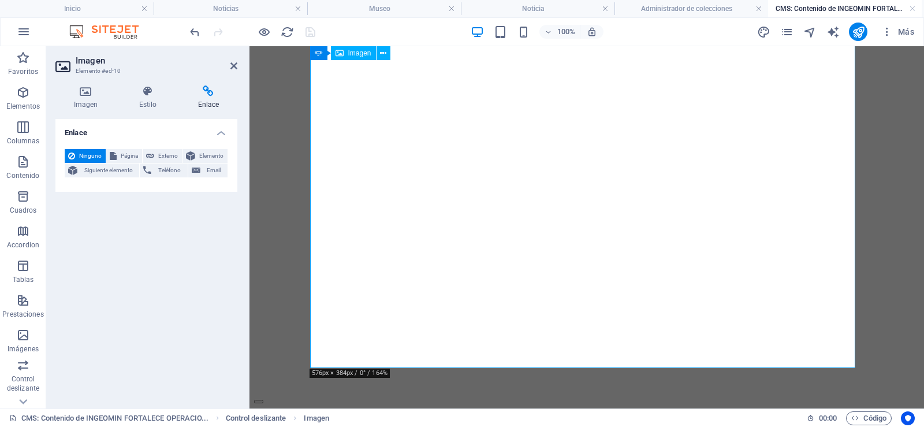
scroll to position [0, 0]
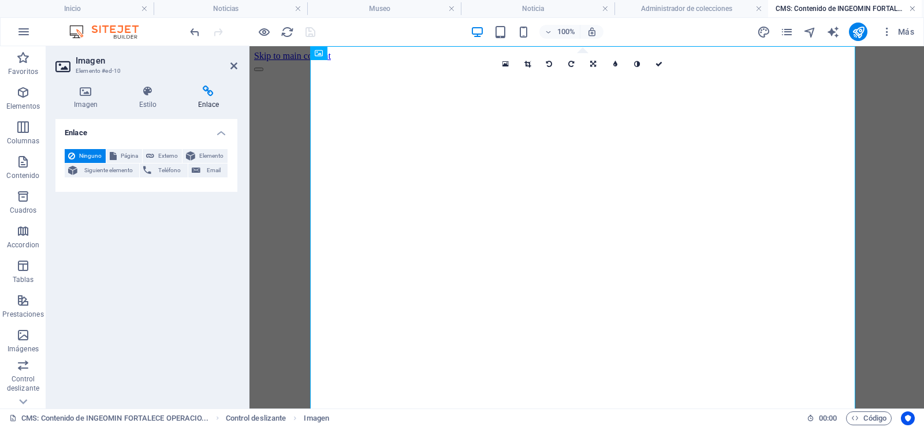
click at [916, 8] on link at bounding box center [912, 8] width 7 height 11
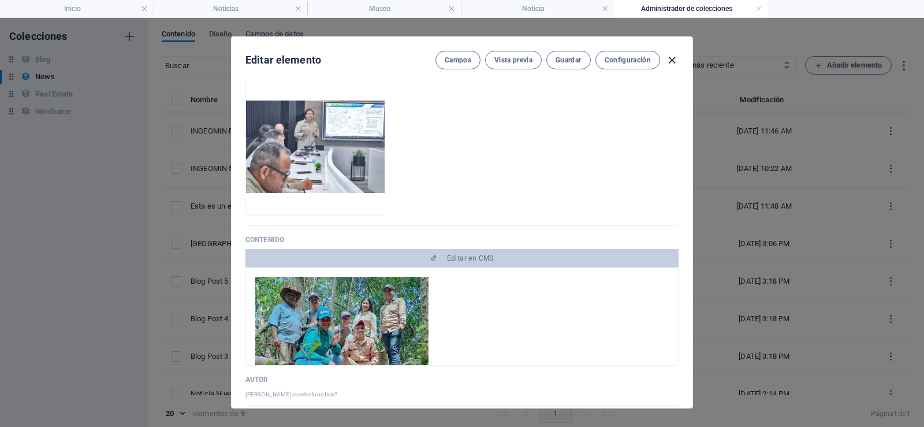
click at [670, 57] on icon "button" at bounding box center [672, 60] width 13 height 13
type input "[DATE]"
type input "ingeomin-fortalece-operaciones-en-el-proyecto-bauxita-001"
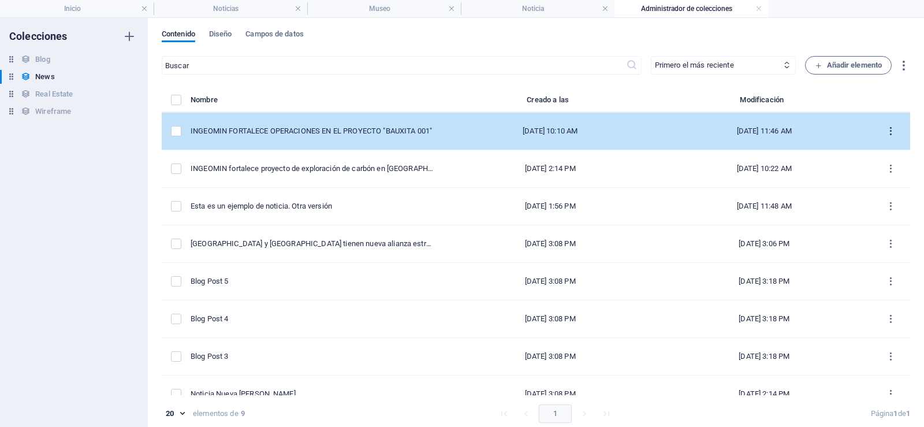
click at [886, 131] on icon "items list" at bounding box center [891, 131] width 11 height 11
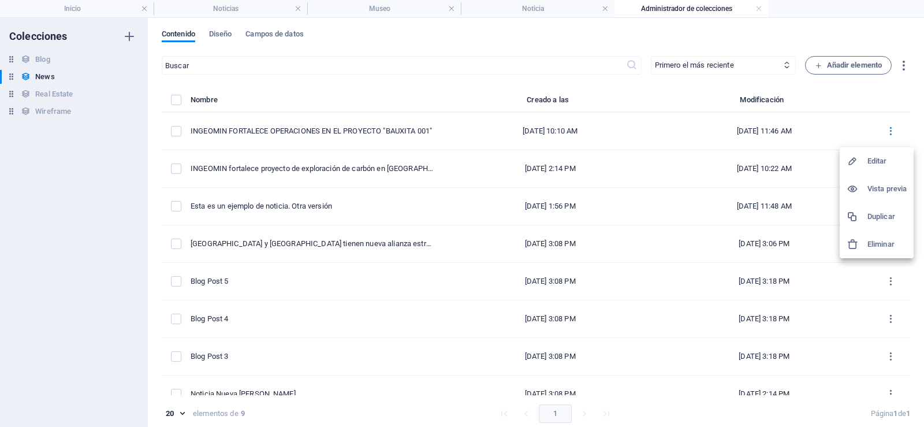
click at [889, 166] on h6 "Editar" at bounding box center [887, 161] width 39 height 14
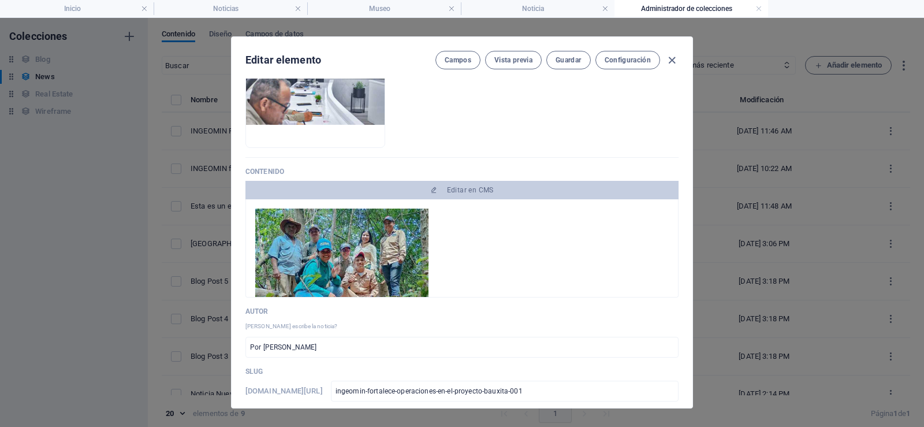
scroll to position [231, 0]
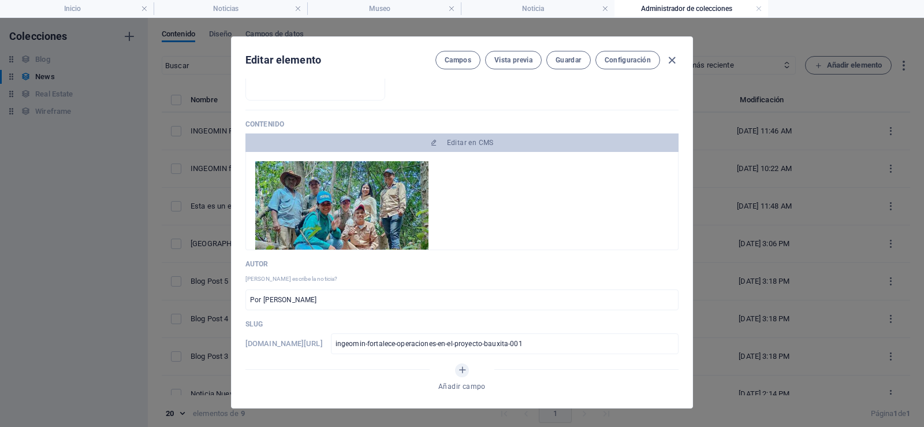
click at [336, 185] on img at bounding box center [341, 219] width 173 height 116
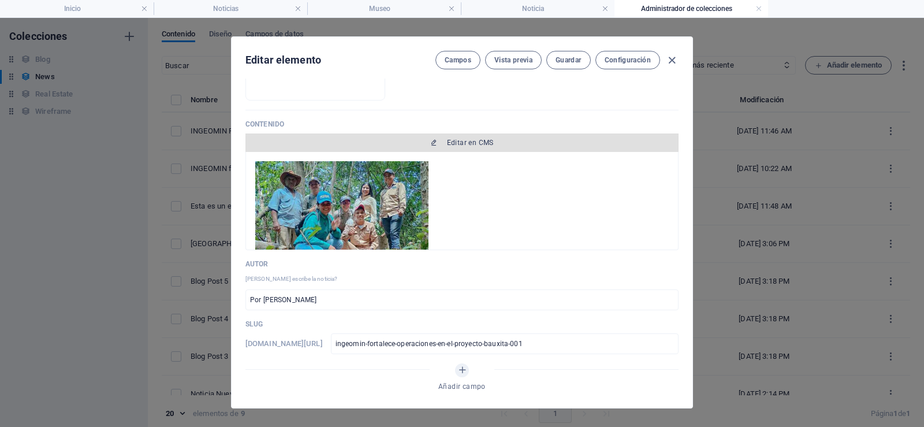
click at [483, 144] on span "Editar en CMS" at bounding box center [470, 142] width 47 height 9
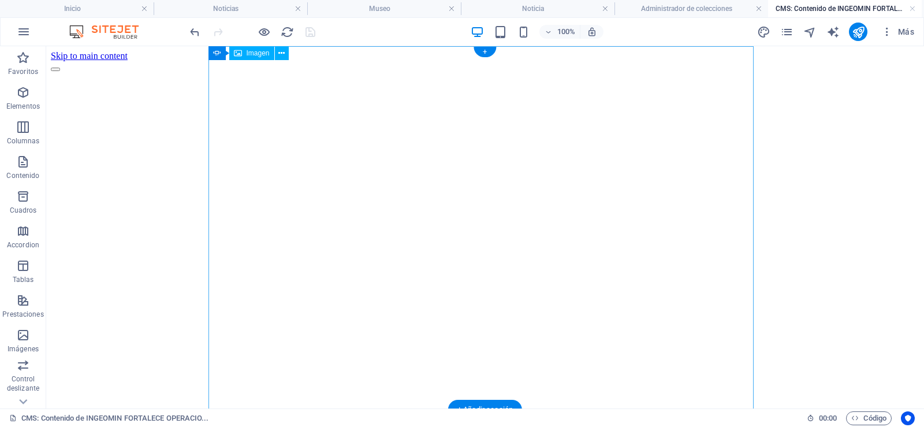
scroll to position [0, 0]
click at [284, 54] on icon at bounding box center [281, 53] width 6 height 12
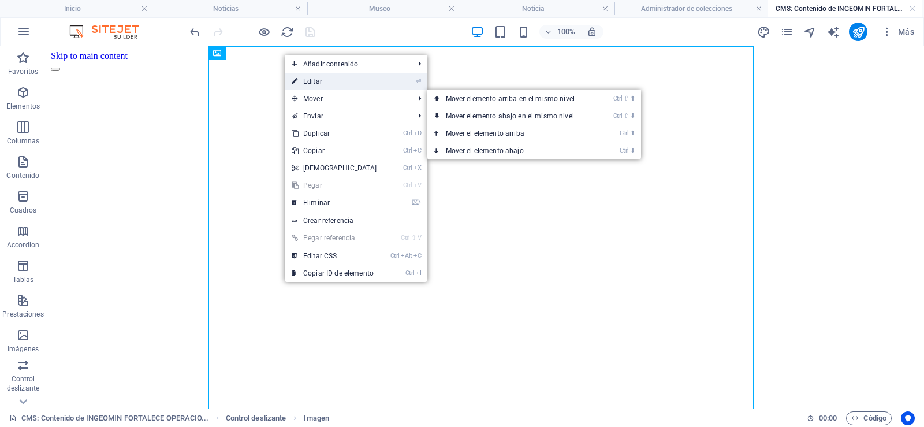
click at [320, 84] on link "⏎ Editar" at bounding box center [334, 81] width 99 height 17
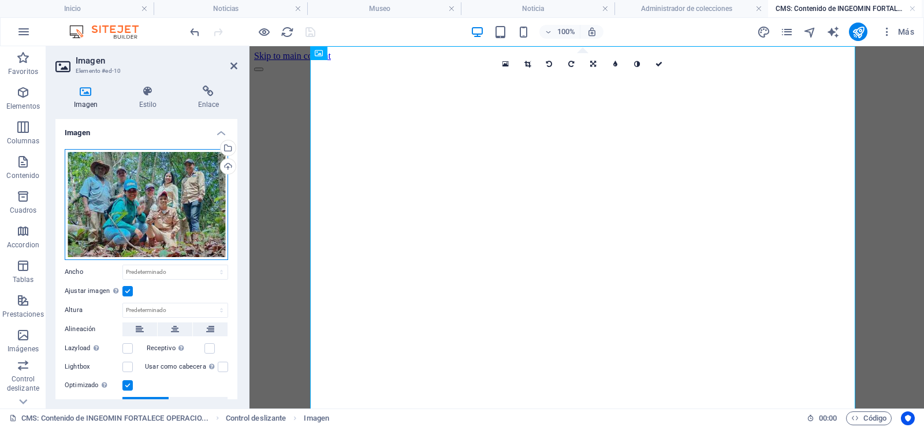
click at [140, 191] on div "Arrastra archivos aquí, haz clic para escoger archivos o selecciona archivos de…" at bounding box center [147, 204] width 164 height 111
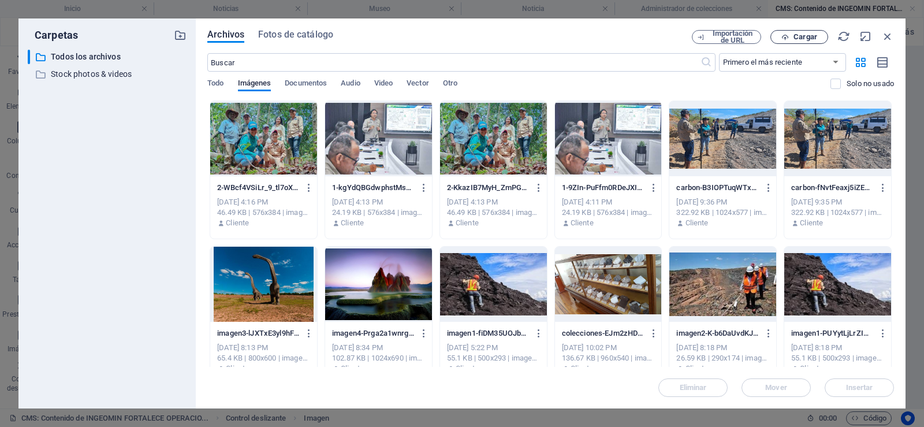
click at [800, 36] on span "Cargar" at bounding box center [806, 37] width 24 height 7
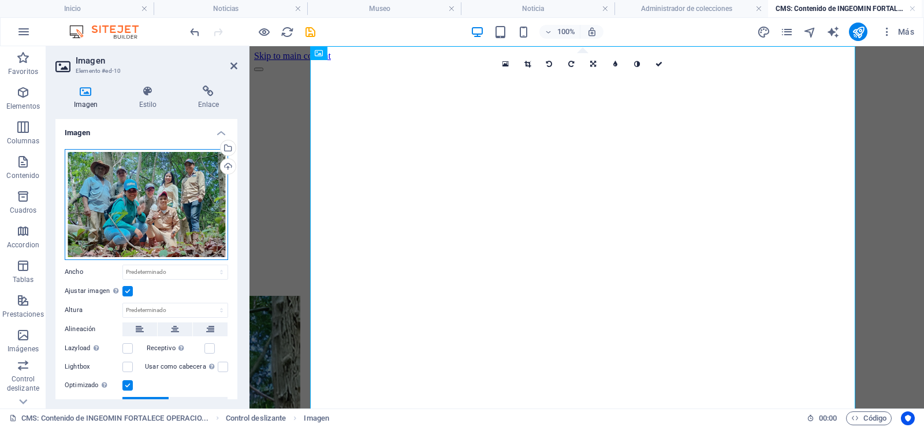
click at [151, 188] on div "Arrastra archivos aquí, haz clic para escoger archivos o selecciona archivos de…" at bounding box center [147, 204] width 164 height 111
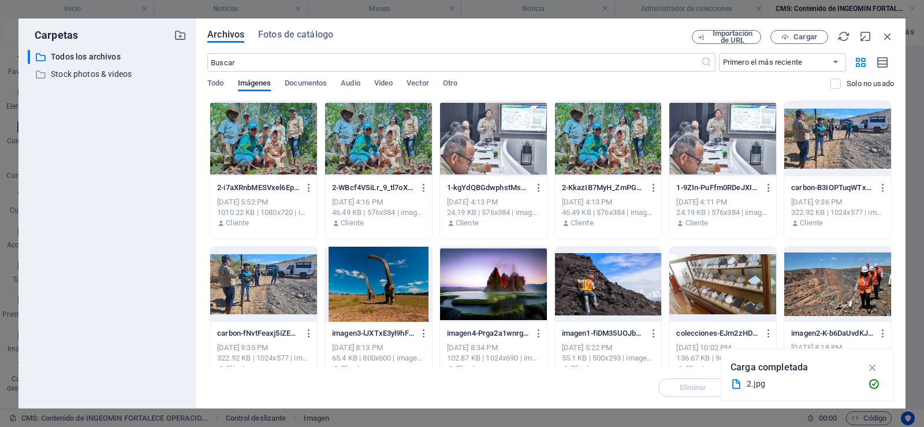
click at [265, 133] on div at bounding box center [263, 138] width 107 height 75
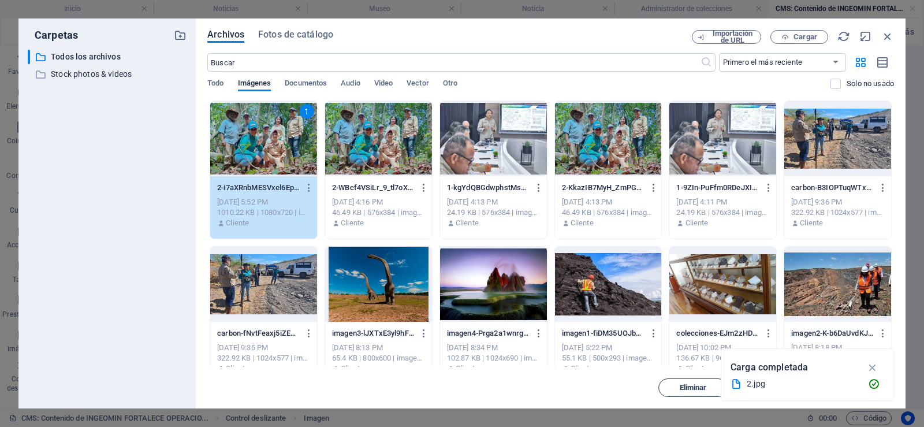
click at [694, 395] on button "Eliminar" at bounding box center [693, 387] width 69 height 18
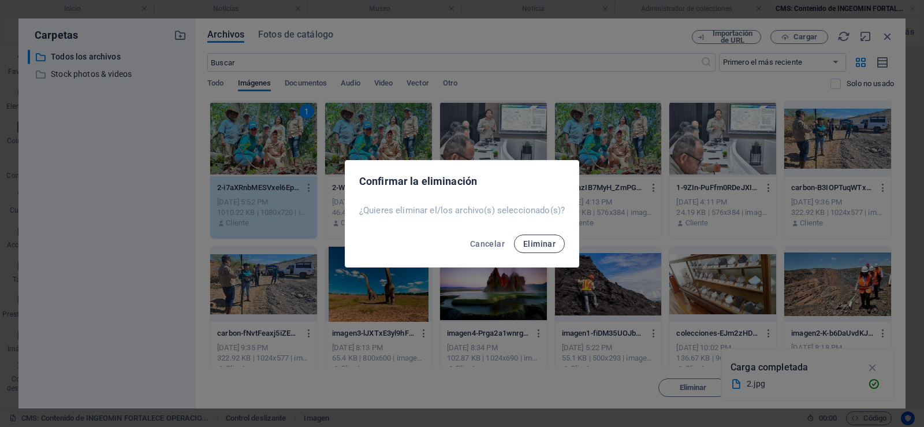
click at [542, 246] on span "Eliminar" at bounding box center [539, 243] width 32 height 9
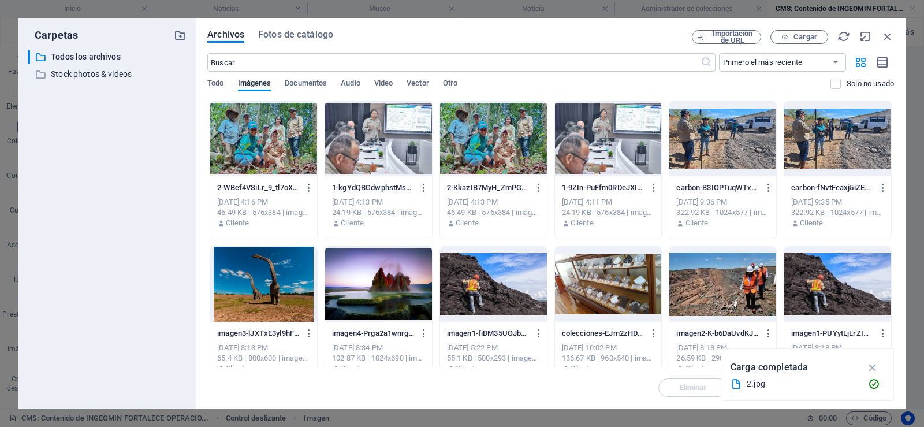
click at [268, 144] on div at bounding box center [263, 138] width 107 height 75
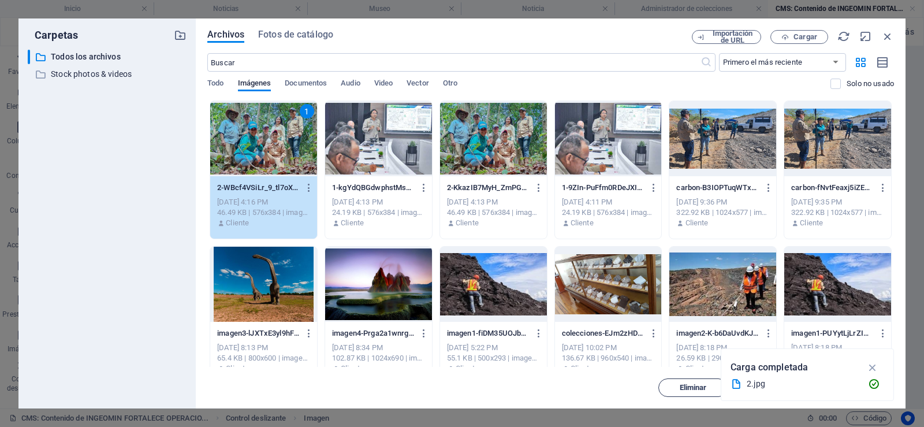
click at [692, 380] on button "Eliminar" at bounding box center [693, 387] width 69 height 18
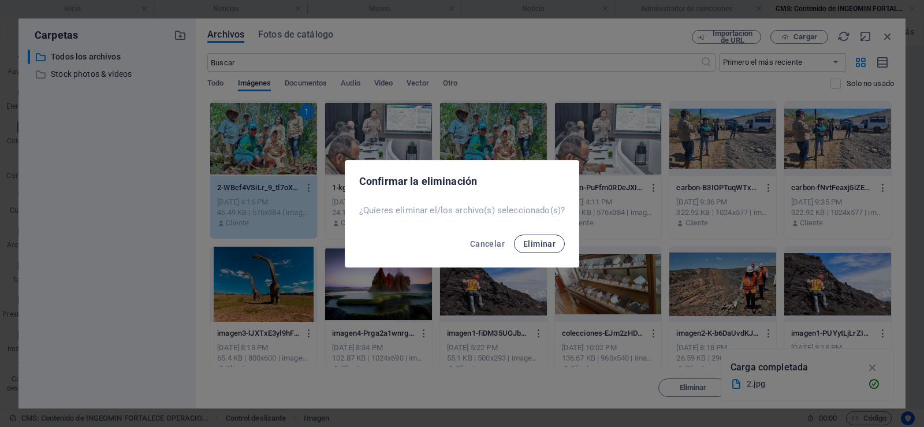
click at [549, 237] on button "Eliminar" at bounding box center [539, 244] width 51 height 18
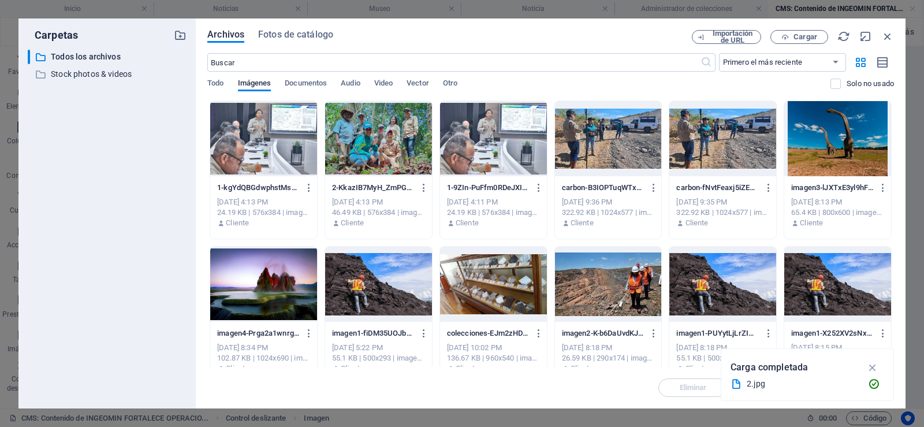
click at [242, 128] on div at bounding box center [263, 138] width 107 height 75
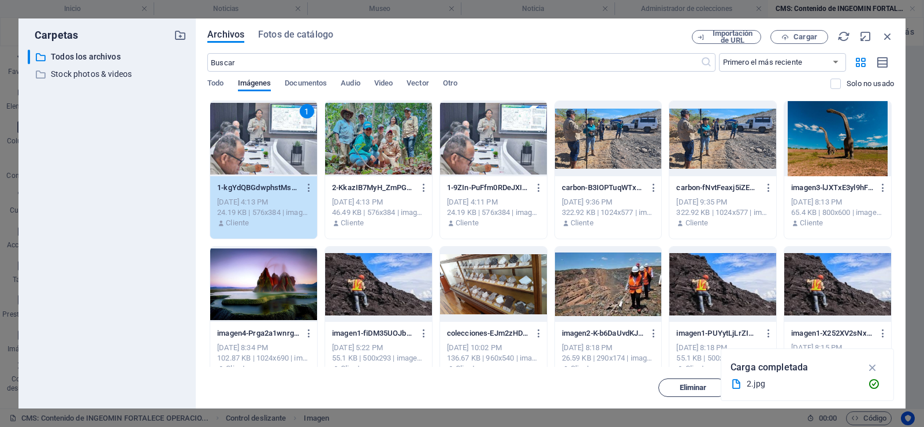
click at [692, 382] on button "Eliminar" at bounding box center [693, 387] width 69 height 18
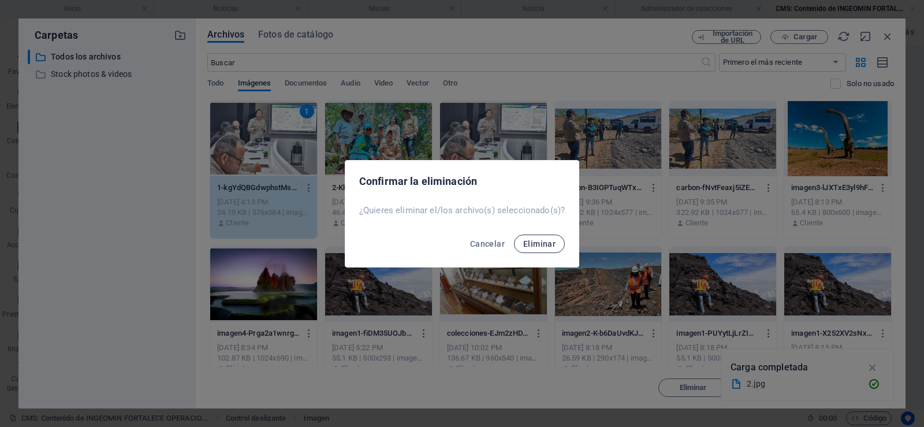
click at [536, 248] on button "Eliminar" at bounding box center [539, 244] width 51 height 18
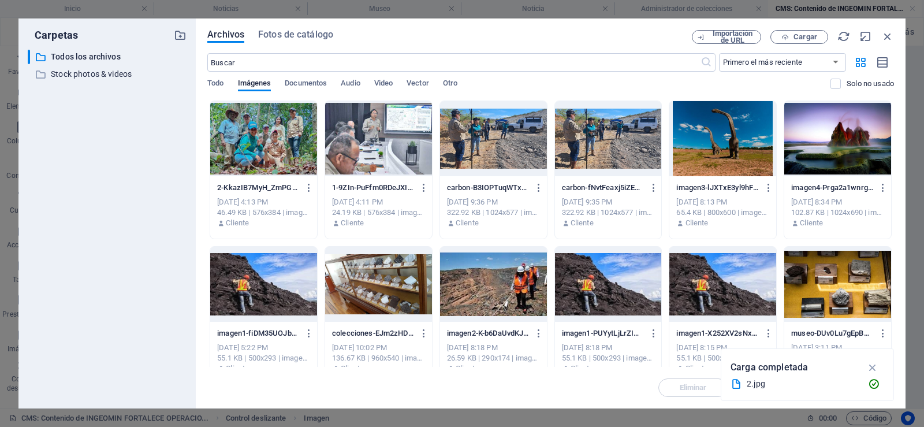
click at [266, 127] on div at bounding box center [263, 138] width 107 height 75
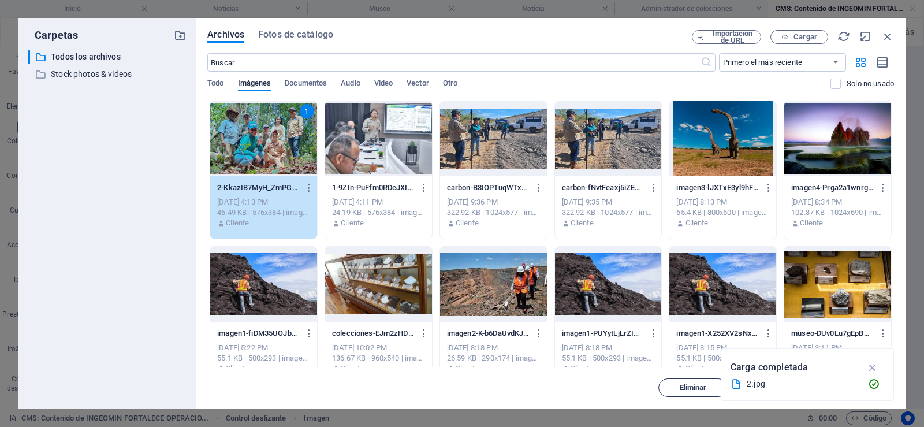
click at [679, 381] on button "Eliminar" at bounding box center [693, 387] width 69 height 18
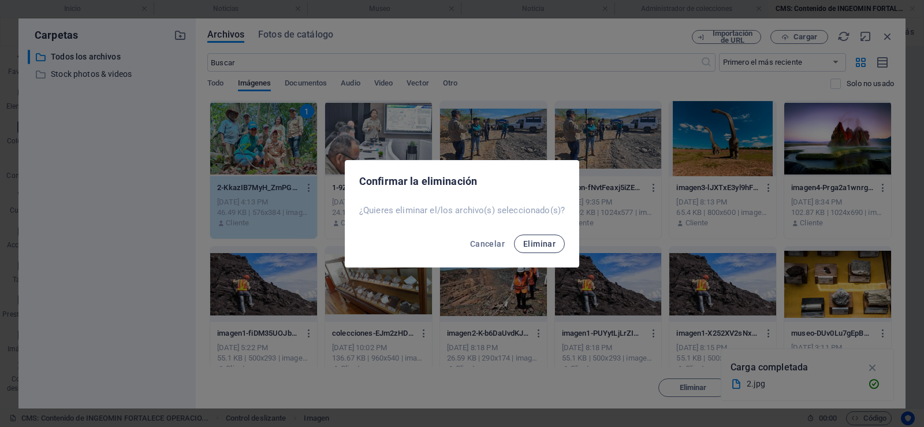
click at [548, 245] on span "Eliminar" at bounding box center [539, 243] width 32 height 9
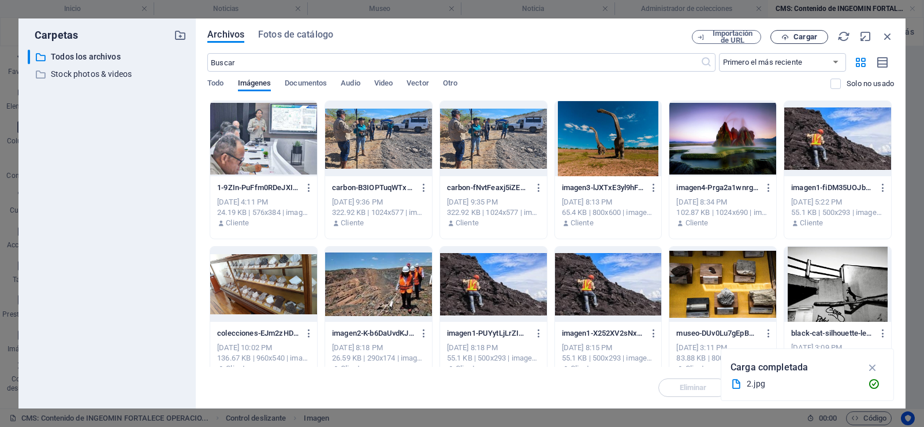
click at [811, 34] on span "Cargar" at bounding box center [806, 37] width 24 height 7
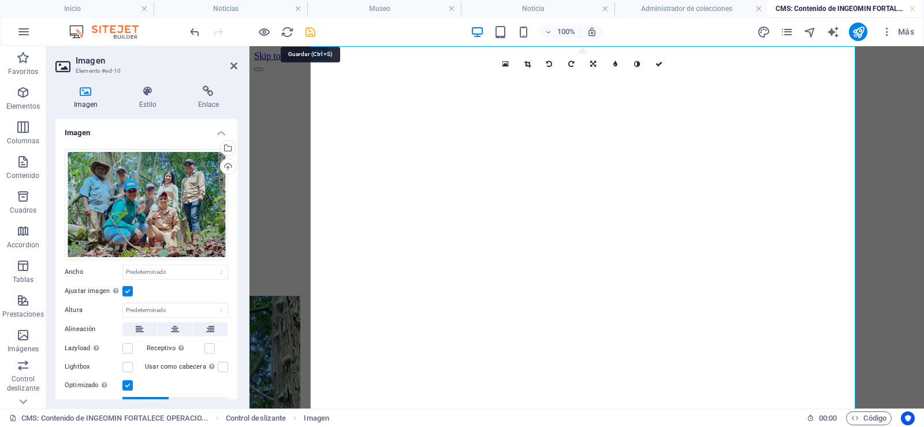
click at [310, 30] on icon "save" at bounding box center [310, 31] width 13 height 13
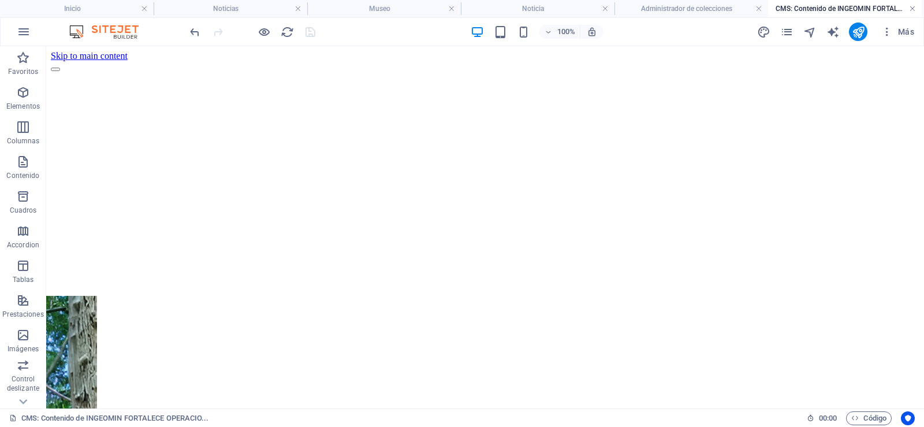
click at [915, 9] on link at bounding box center [912, 8] width 7 height 11
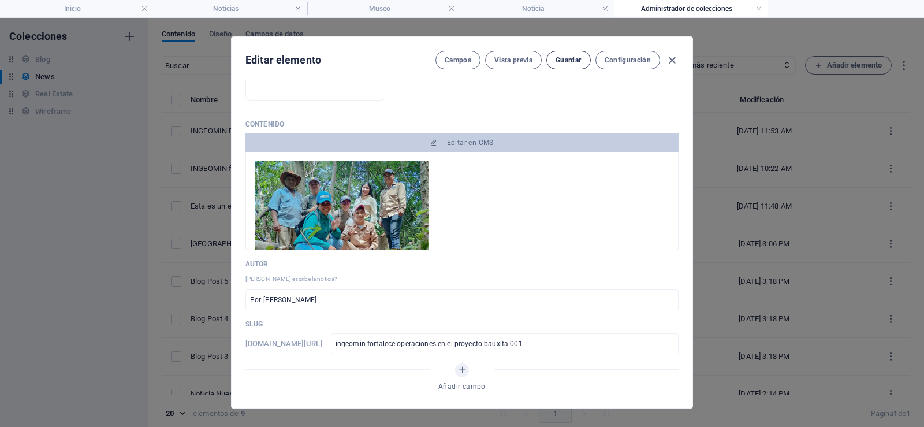
click at [564, 60] on span "Guardar" at bounding box center [568, 59] width 25 height 9
click at [670, 64] on icon "button" at bounding box center [672, 60] width 13 height 13
type input "[DATE]"
type input "ingeomin-fortalece-operaciones-en-el-proyecto-bauxita-001"
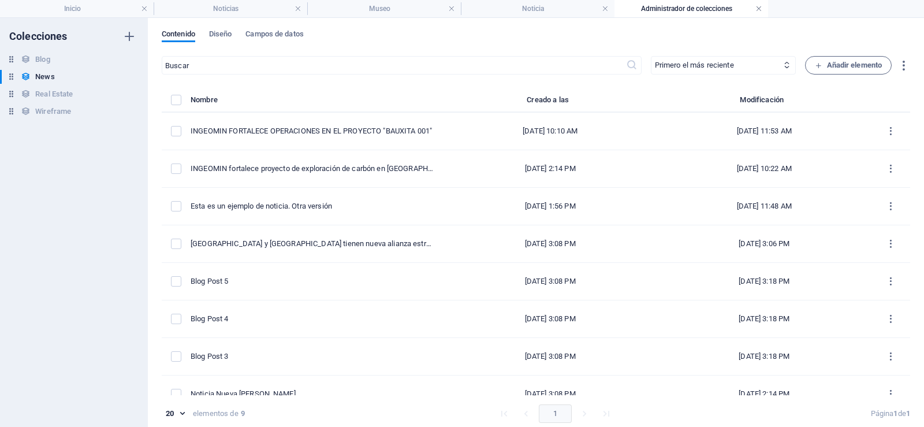
click at [761, 6] on link at bounding box center [759, 8] width 7 height 11
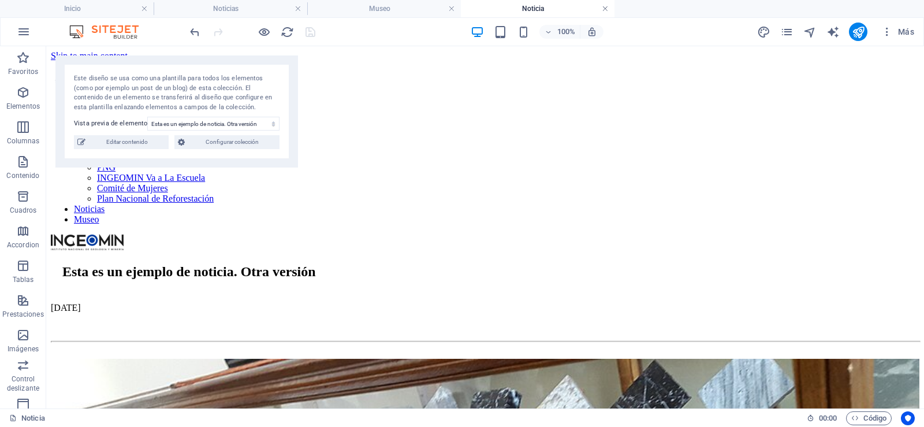
click at [604, 10] on link at bounding box center [605, 8] width 7 height 11
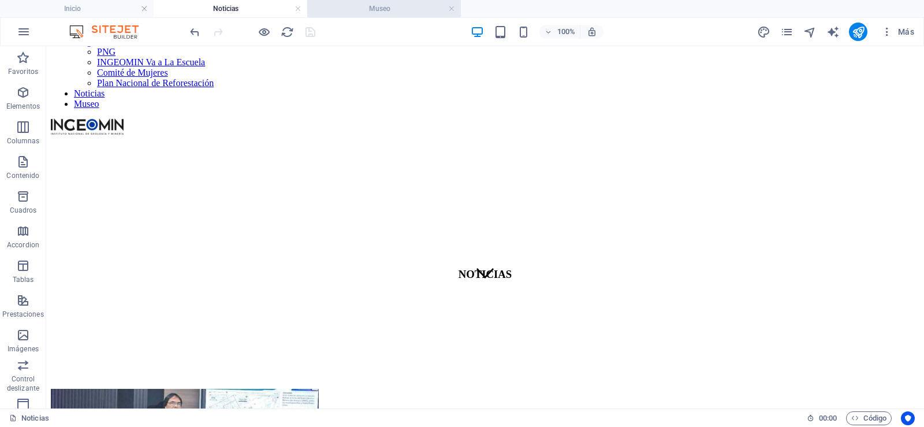
click at [456, 8] on h4 "Museo" at bounding box center [384, 8] width 154 height 13
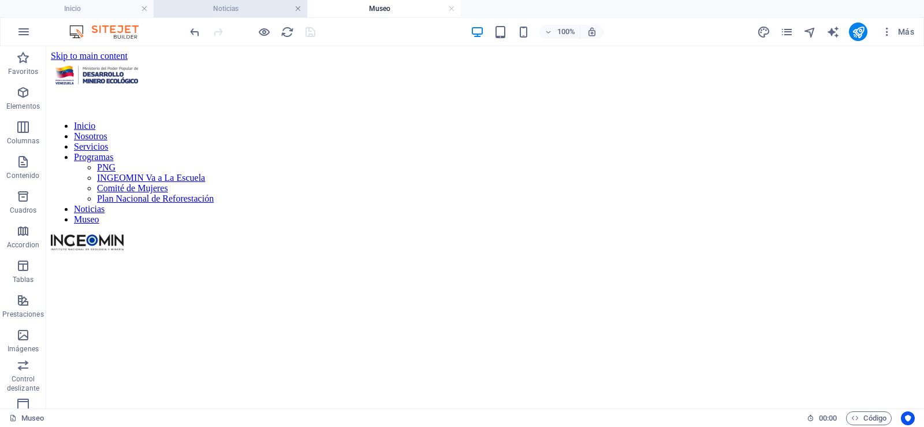
click at [297, 9] on link at bounding box center [298, 8] width 7 height 11
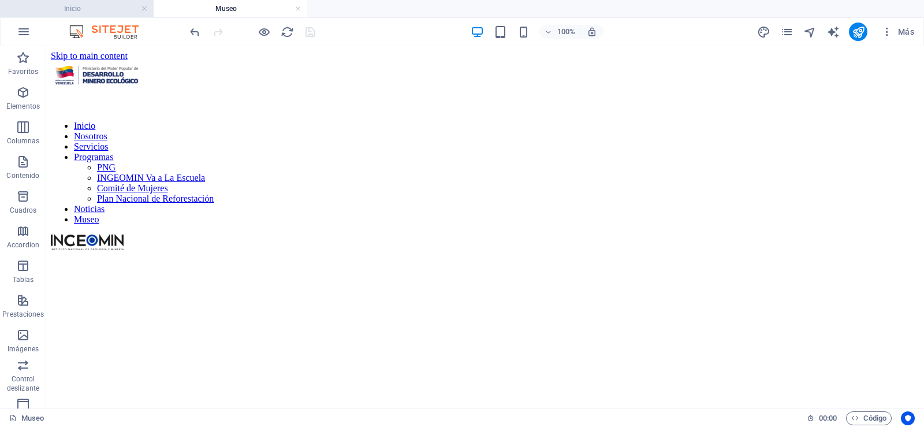
click at [93, 6] on h4 "Inicio" at bounding box center [77, 8] width 154 height 13
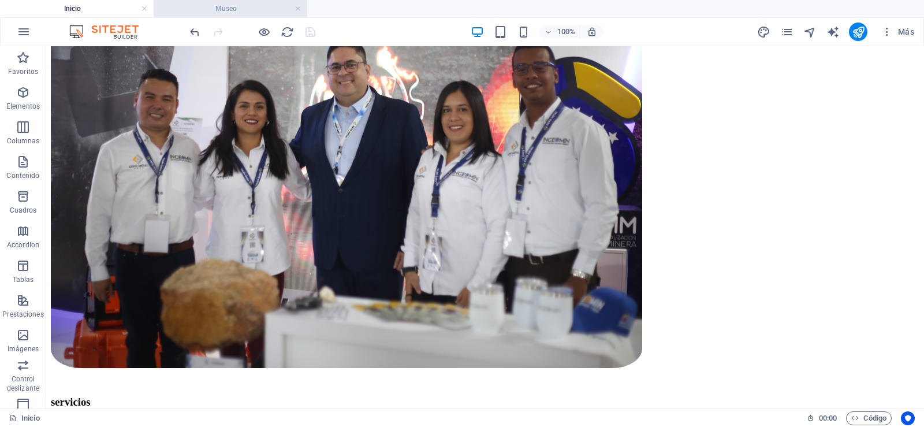
click at [261, 14] on h4 "Museo" at bounding box center [231, 8] width 154 height 13
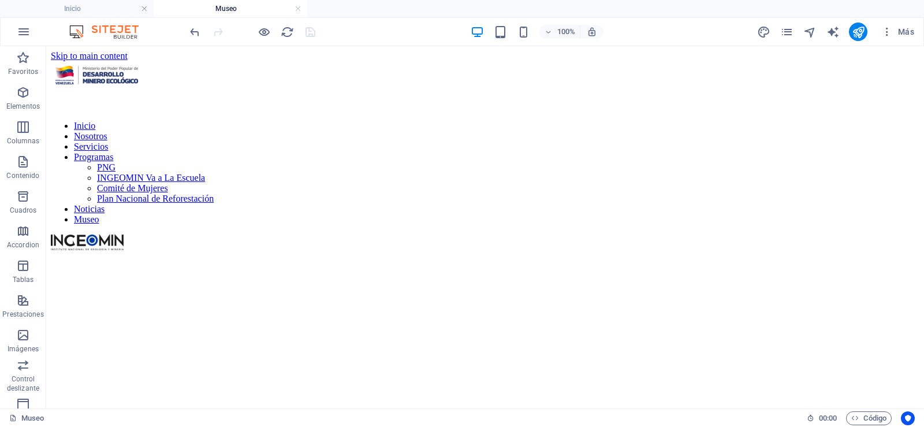
scroll to position [0, 0]
click at [298, 12] on link at bounding box center [298, 8] width 7 height 11
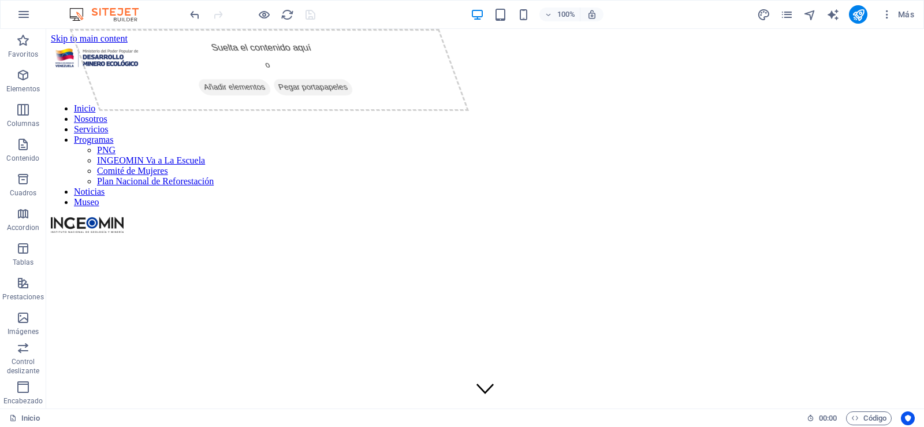
scroll to position [1956, 0]
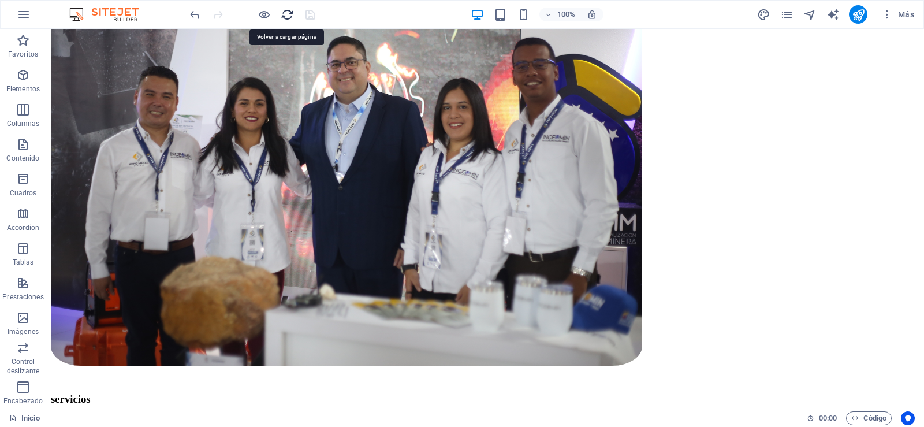
click at [285, 15] on icon "reload" at bounding box center [287, 14] width 13 height 13
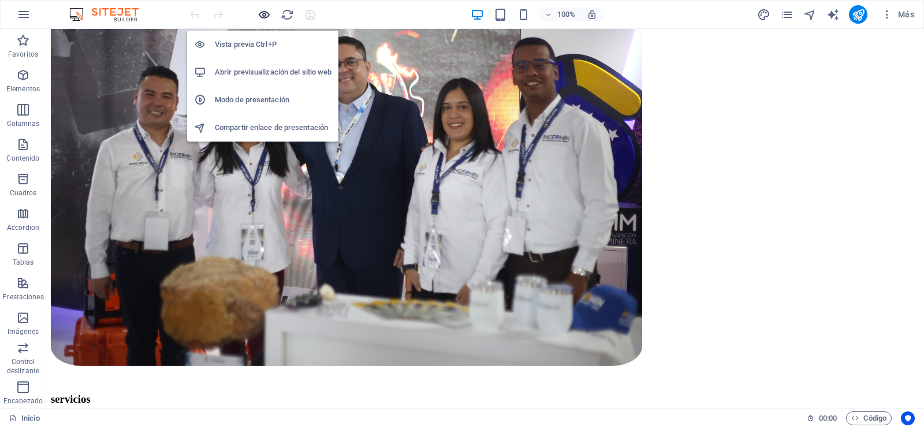
click at [258, 14] on icon "button" at bounding box center [264, 14] width 13 height 13
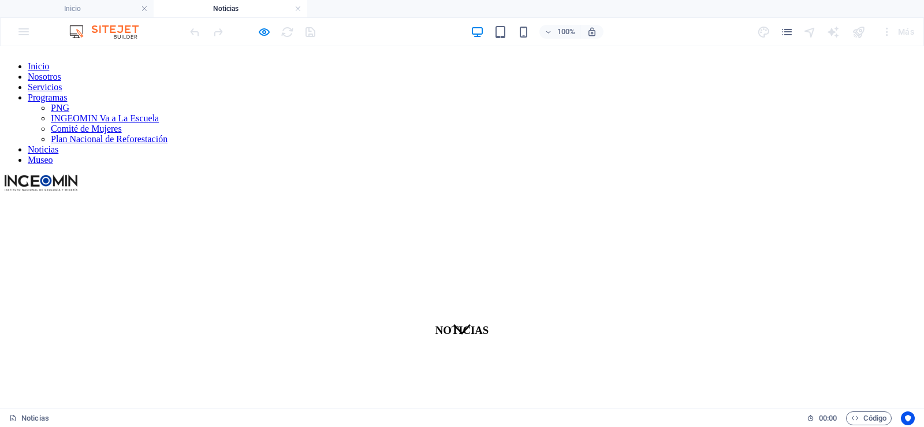
scroll to position [58, 0]
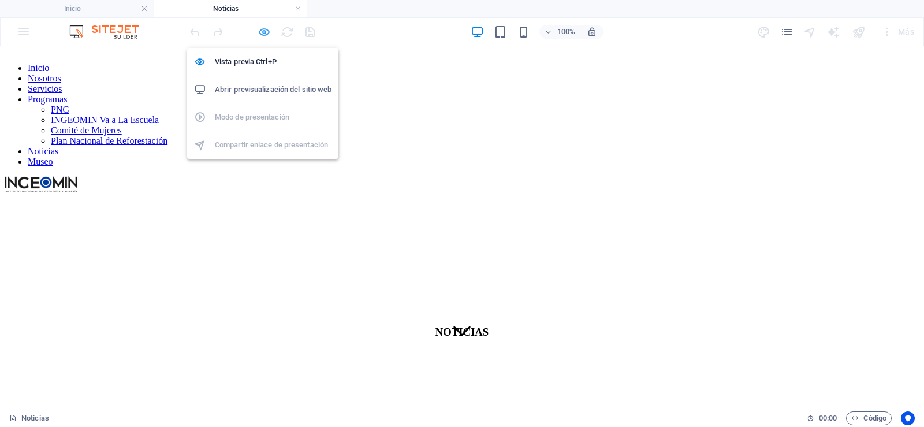
click at [263, 35] on icon "button" at bounding box center [264, 31] width 13 height 13
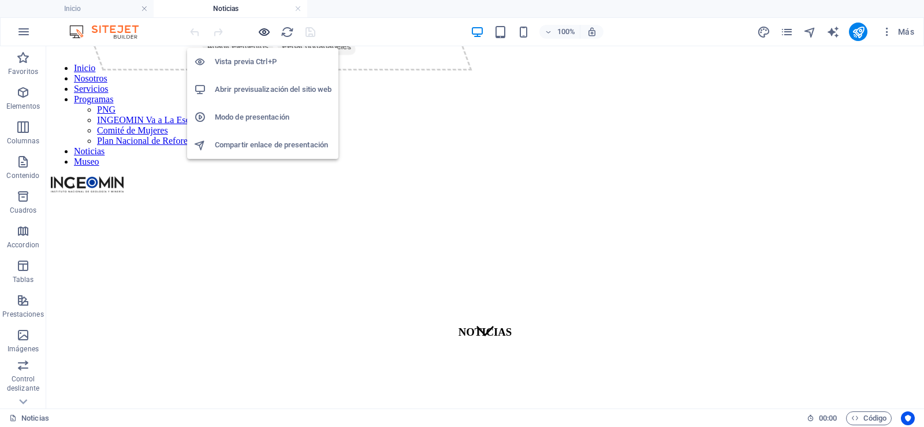
click at [261, 31] on icon "button" at bounding box center [264, 31] width 13 height 13
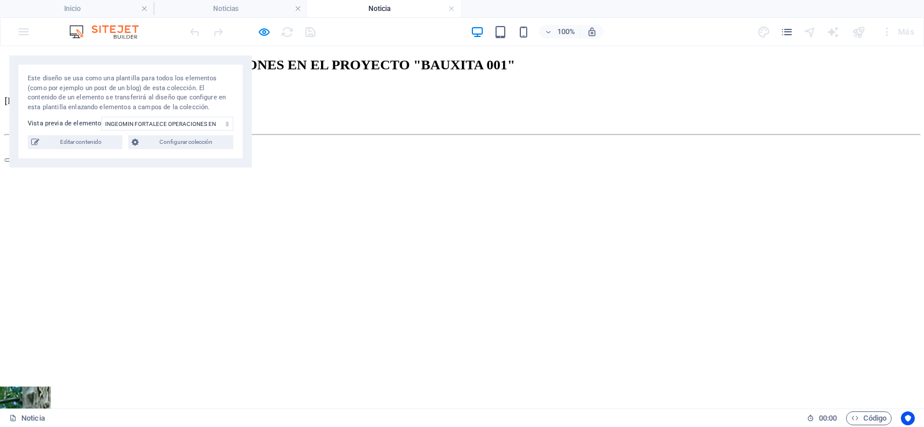
scroll to position [116, 0]
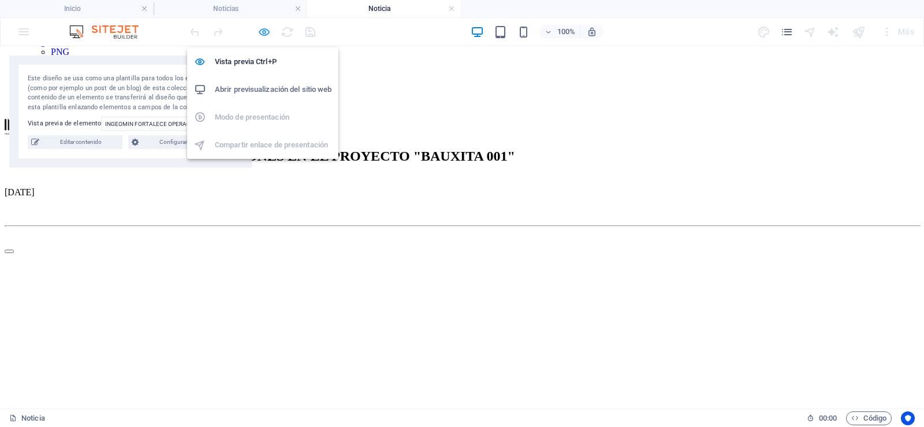
click at [260, 32] on icon "button" at bounding box center [264, 31] width 13 height 13
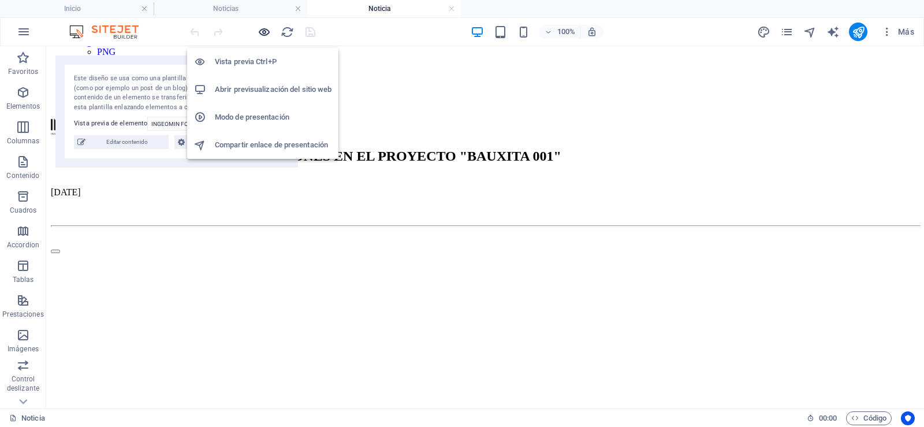
click at [260, 32] on icon "button" at bounding box center [264, 31] width 13 height 13
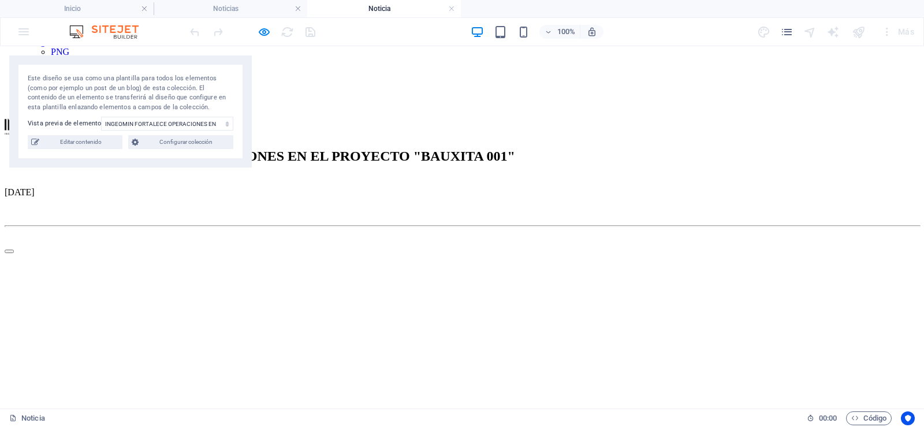
click at [58, 88] on link "Noticias" at bounding box center [43, 93] width 31 height 10
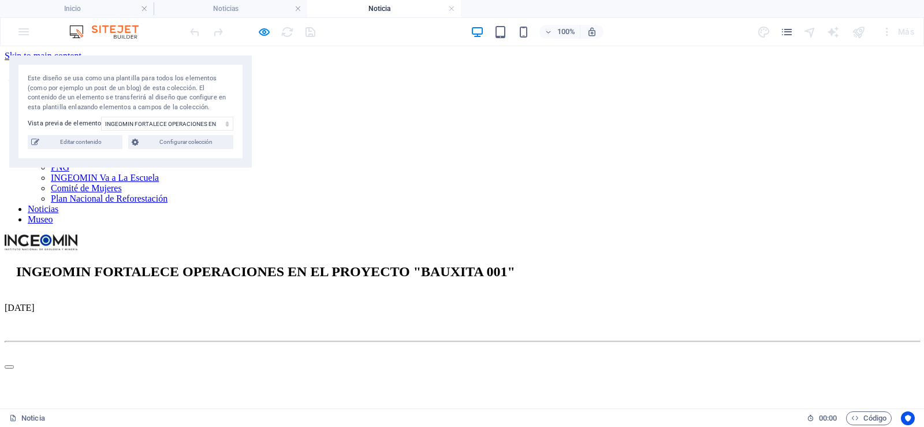
scroll to position [58, 0]
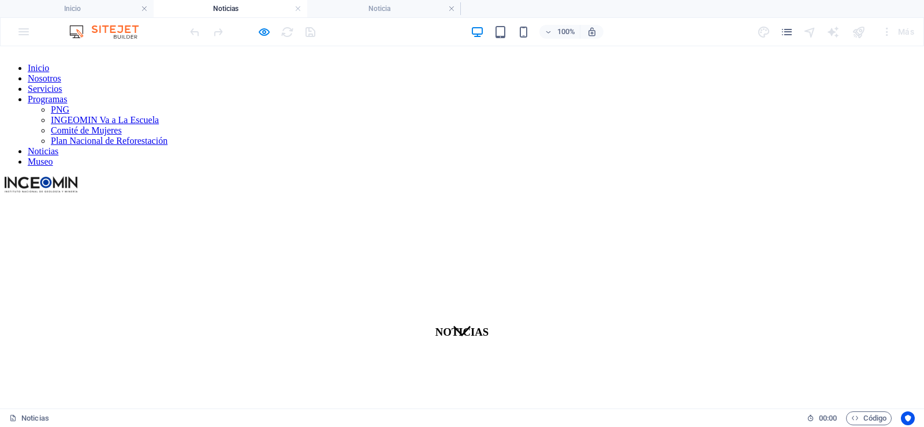
select select "68d1920dd595e7c663016402"
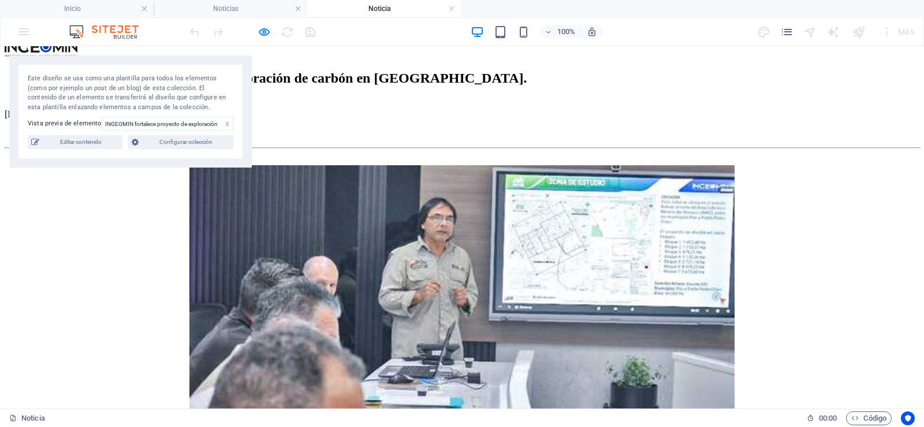
scroll to position [116, 0]
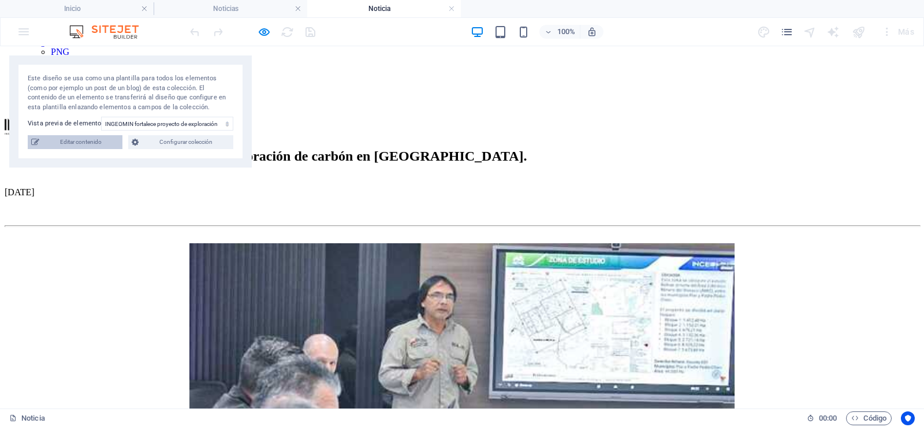
click at [91, 148] on span "Editar contenido" at bounding box center [81, 142] width 76 height 14
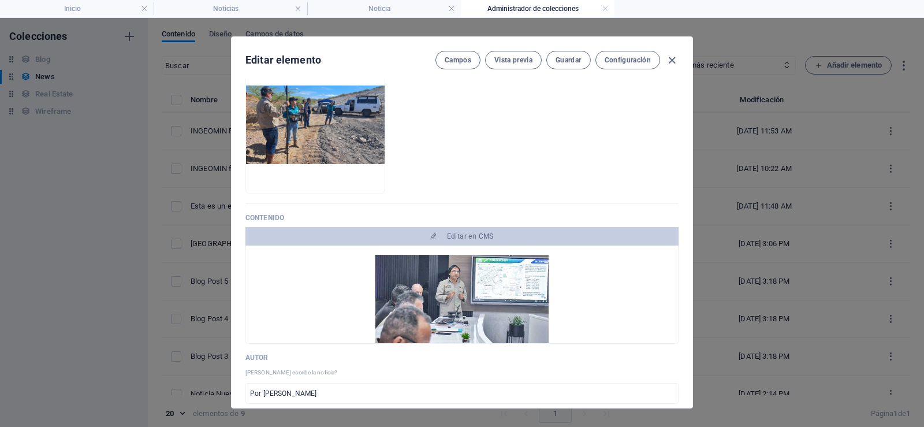
scroll to position [231, 0]
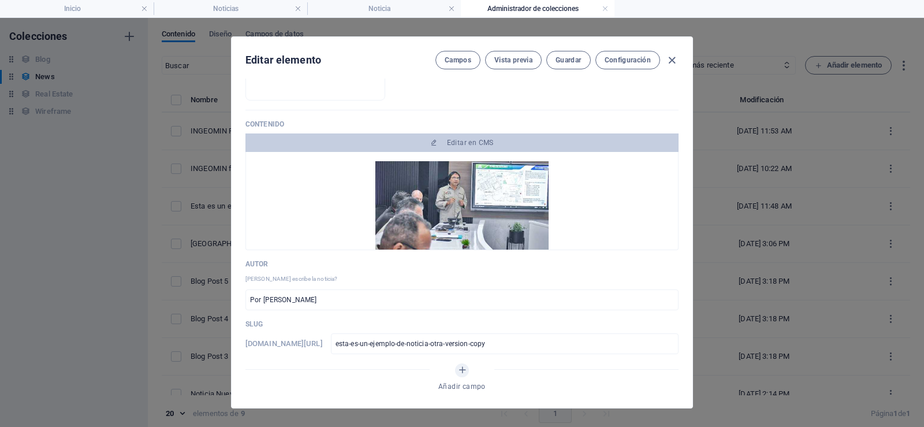
click at [444, 181] on img at bounding box center [462, 219] width 173 height 116
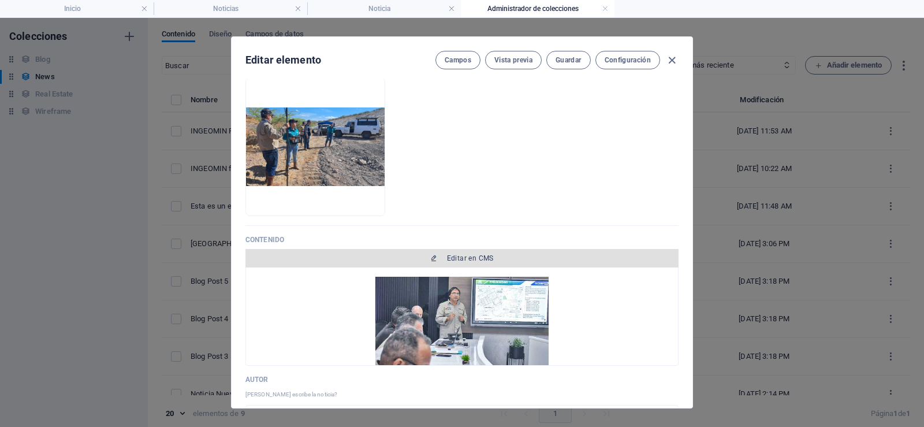
click at [464, 256] on span "Editar en CMS" at bounding box center [470, 258] width 47 height 9
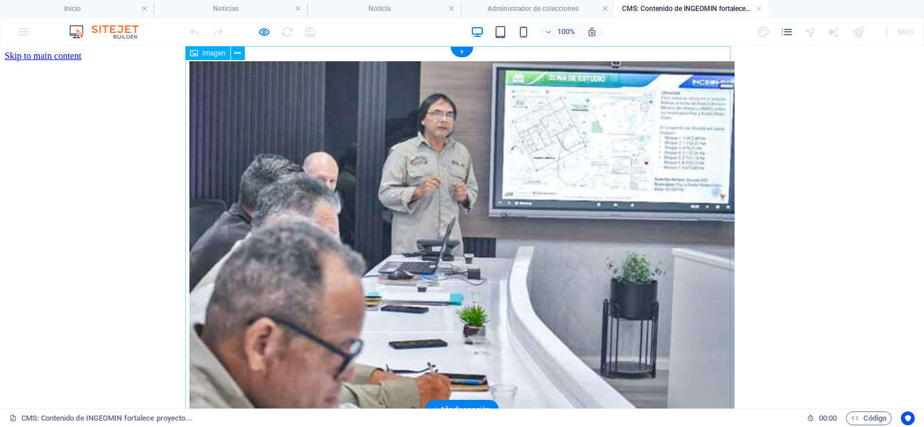
scroll to position [0, 0]
click at [241, 57] on icon at bounding box center [238, 53] width 6 height 12
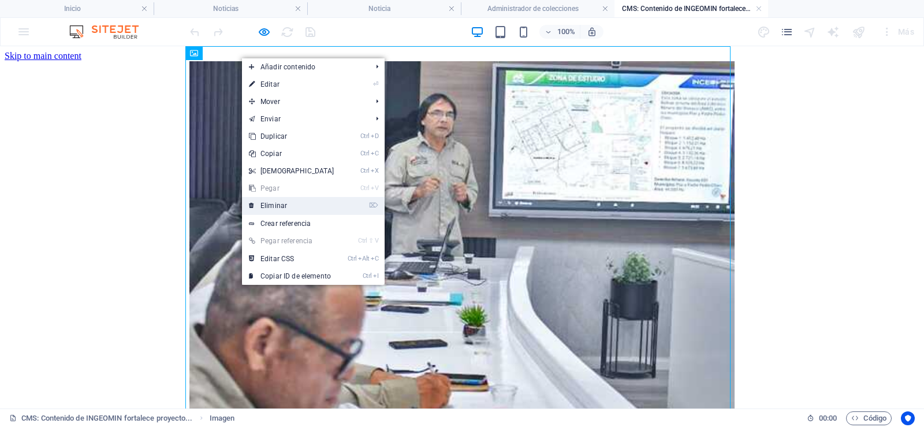
click at [298, 209] on link "⌦ Eliminar" at bounding box center [291, 205] width 99 height 17
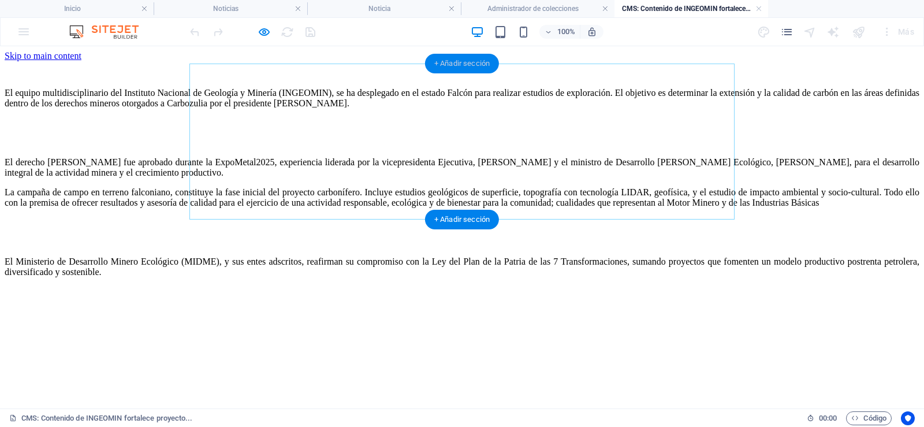
click at [458, 65] on div "+ Añadir sección" at bounding box center [462, 64] width 74 height 20
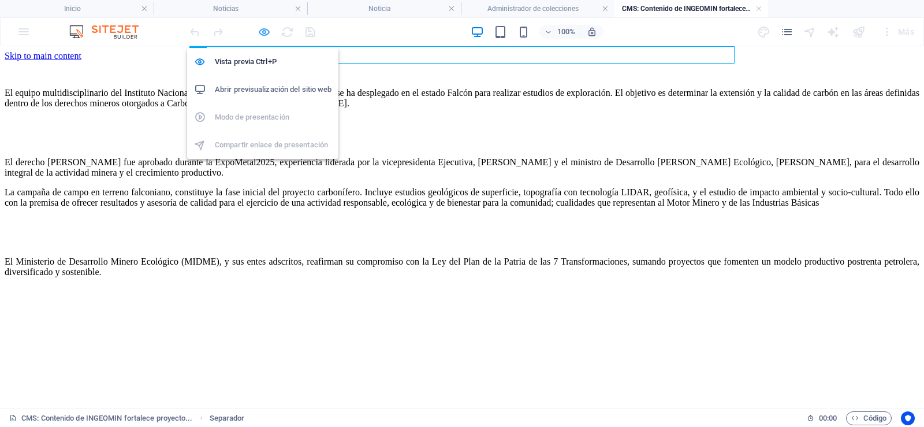
click at [269, 31] on icon "button" at bounding box center [264, 31] width 13 height 13
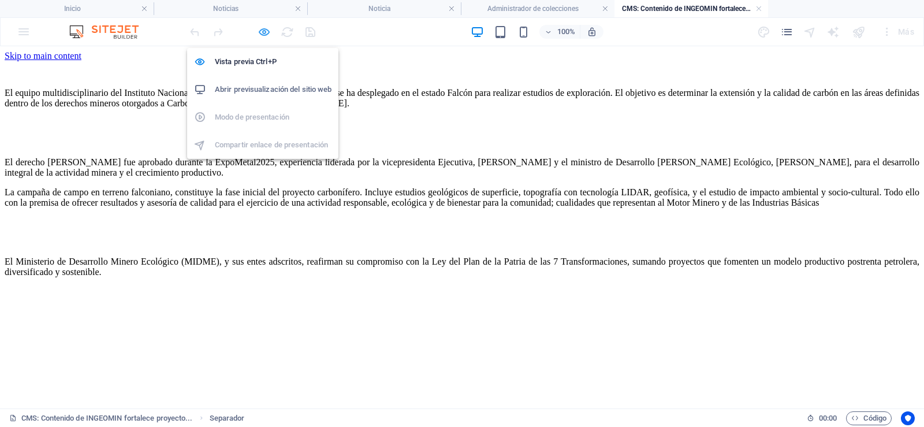
click at [262, 31] on icon "button" at bounding box center [264, 31] width 13 height 13
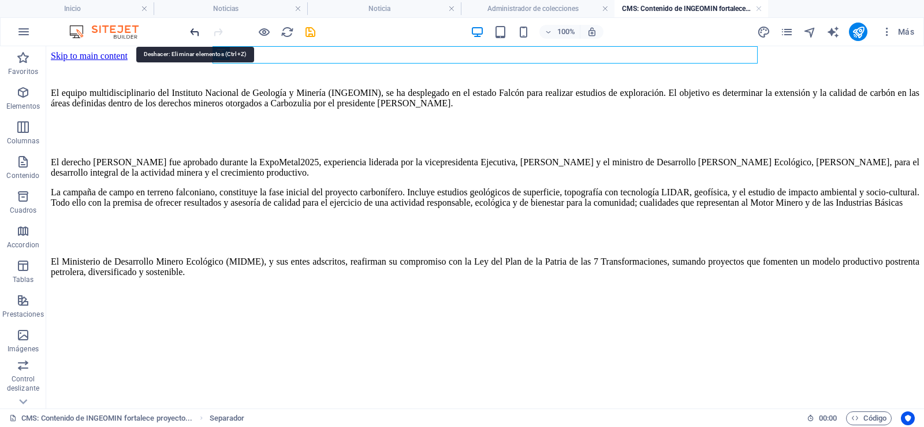
click at [192, 31] on icon "undo" at bounding box center [194, 31] width 13 height 13
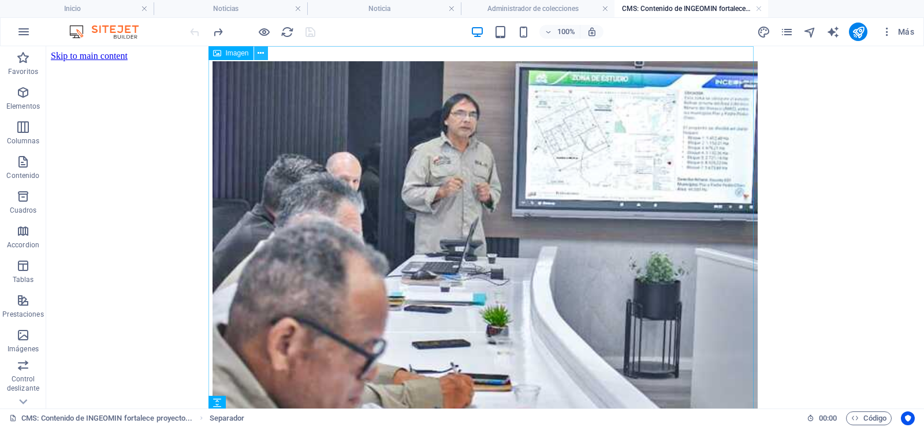
click at [263, 55] on icon at bounding box center [261, 53] width 6 height 12
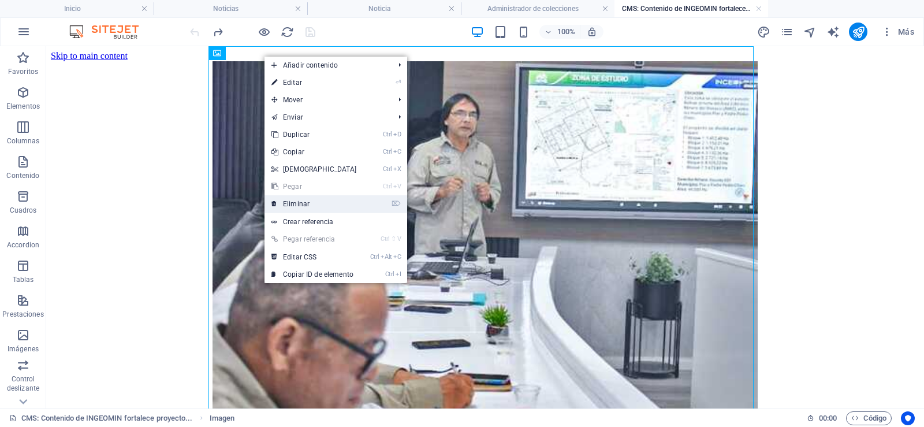
click at [320, 203] on link "⌦ Eliminar" at bounding box center [314, 203] width 99 height 17
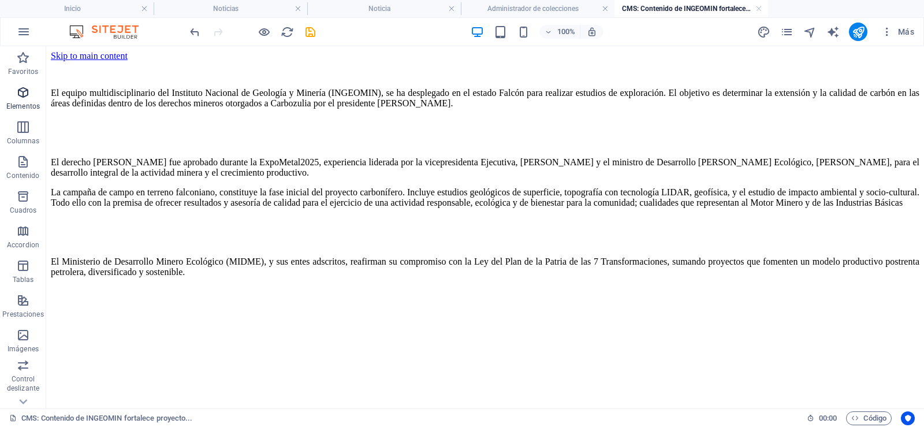
click at [23, 99] on span "Elementos" at bounding box center [23, 100] width 46 height 28
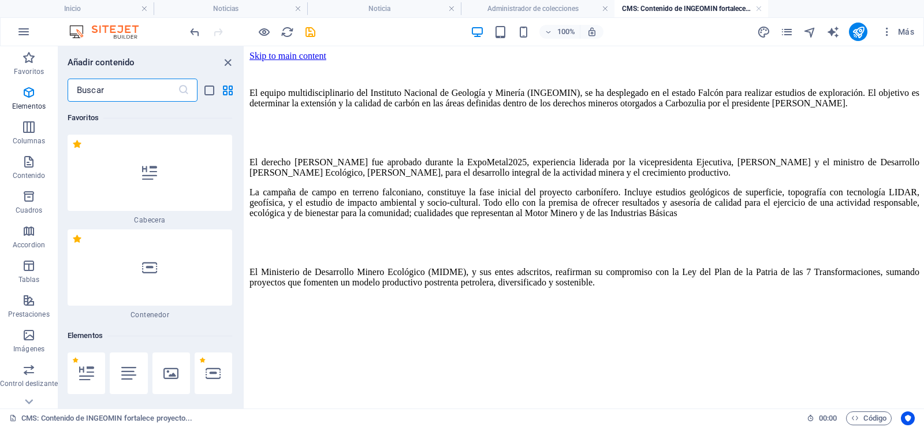
click at [80, 81] on input "text" at bounding box center [123, 90] width 110 height 23
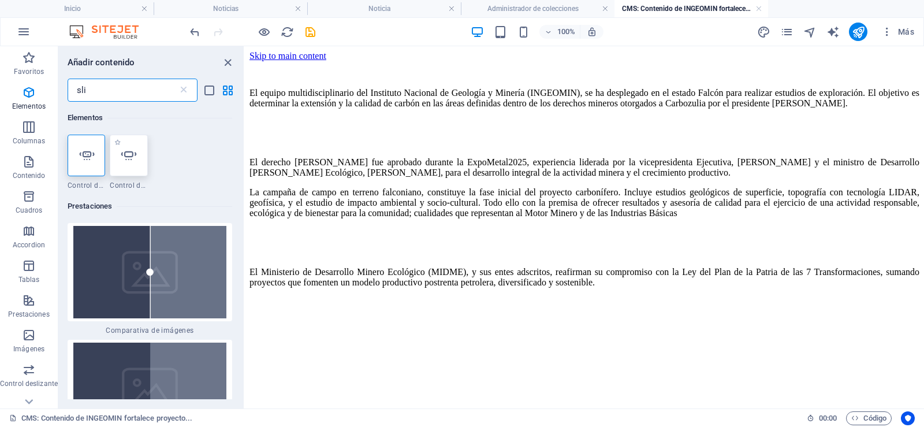
type input "sli"
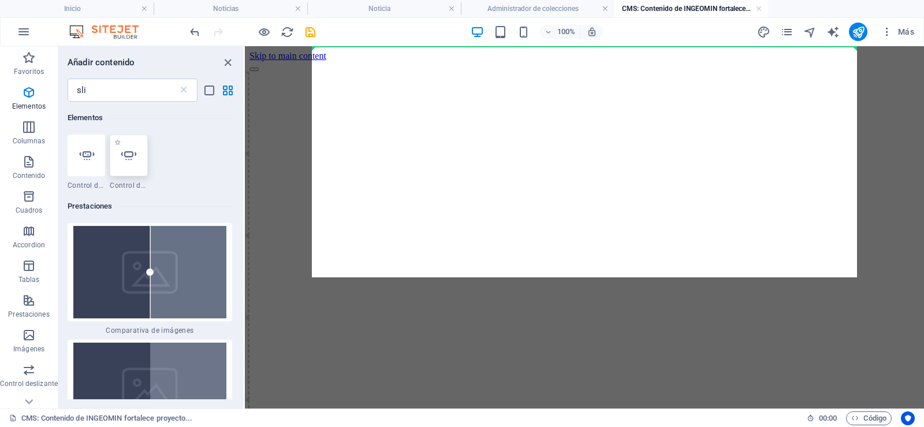
select select "ms"
select select "s"
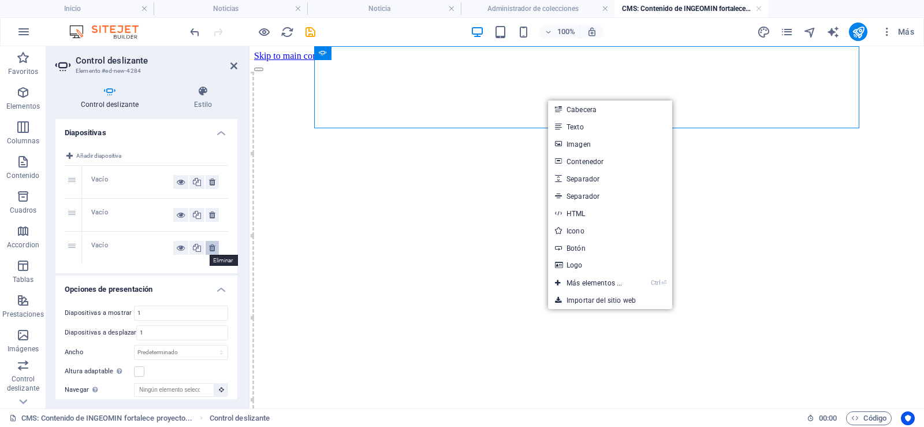
click at [211, 247] on icon at bounding box center [212, 248] width 6 height 14
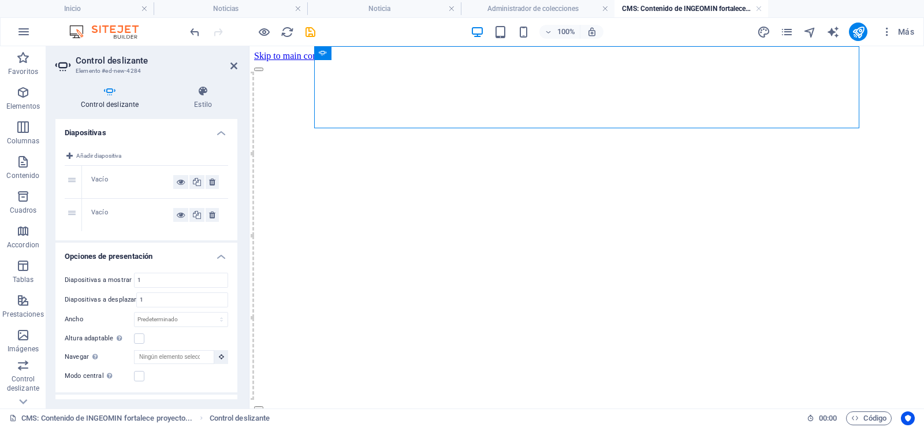
click at [136, 179] on div "Vacío" at bounding box center [132, 182] width 82 height 14
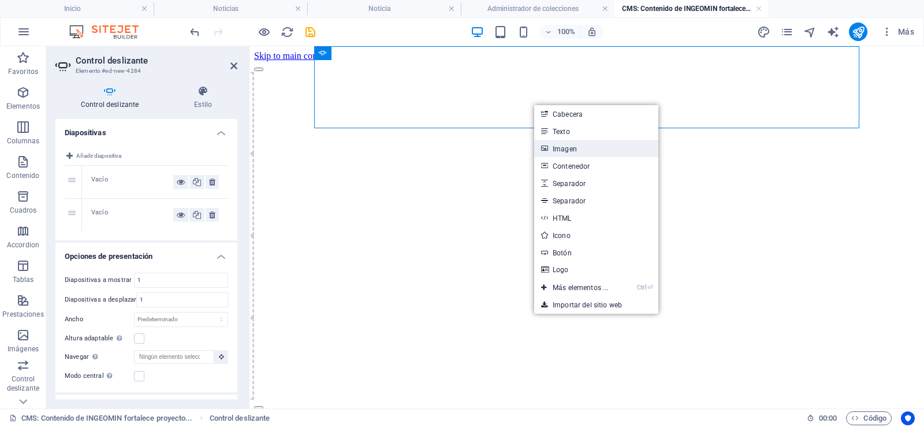
click at [567, 150] on link "Imagen" at bounding box center [596, 148] width 124 height 17
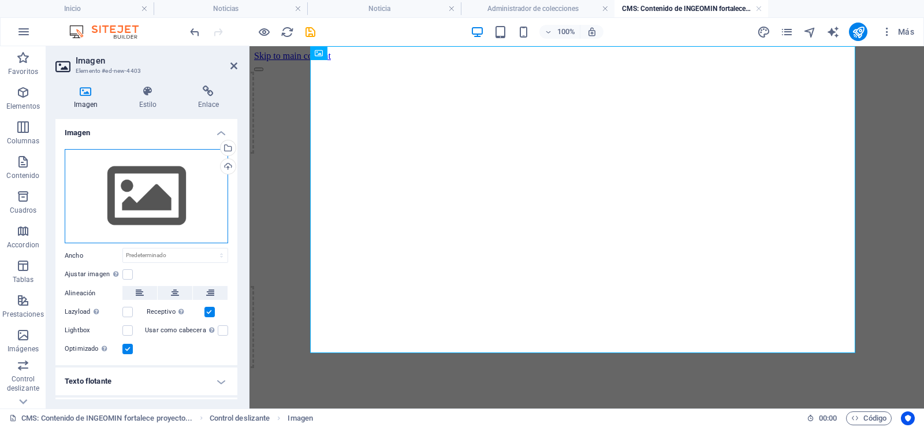
click at [131, 177] on div "Arrastra archivos aquí, haz clic para escoger archivos o selecciona archivos de…" at bounding box center [147, 196] width 164 height 95
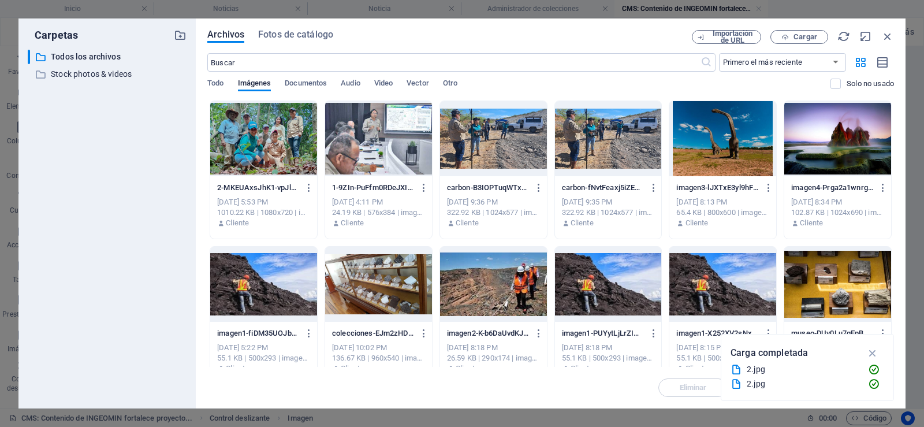
click at [273, 106] on div at bounding box center [263, 138] width 107 height 75
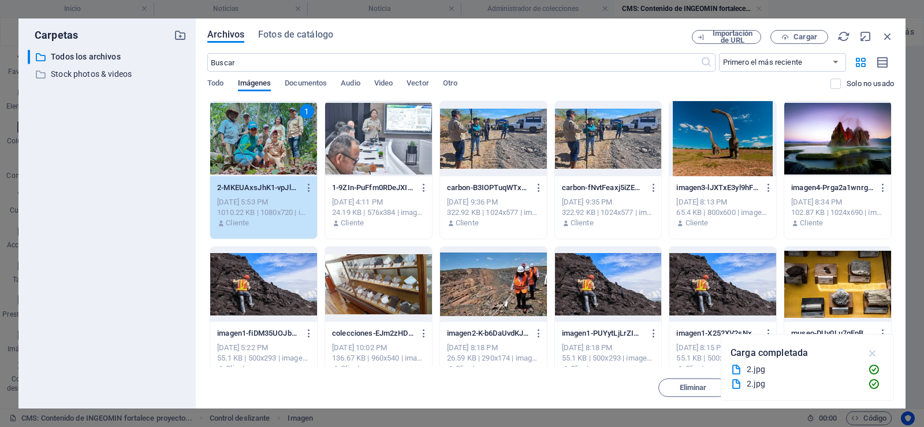
click at [871, 353] on icon "button" at bounding box center [873, 353] width 13 height 13
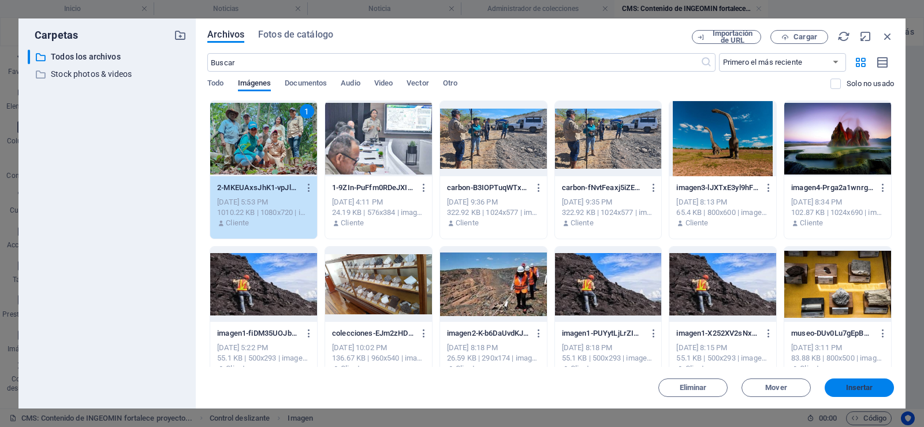
drag, startPoint x: 868, startPoint y: 385, endPoint x: 12, endPoint y: 266, distance: 865.1
click at [868, 385] on span "Insertar" at bounding box center [859, 387] width 27 height 7
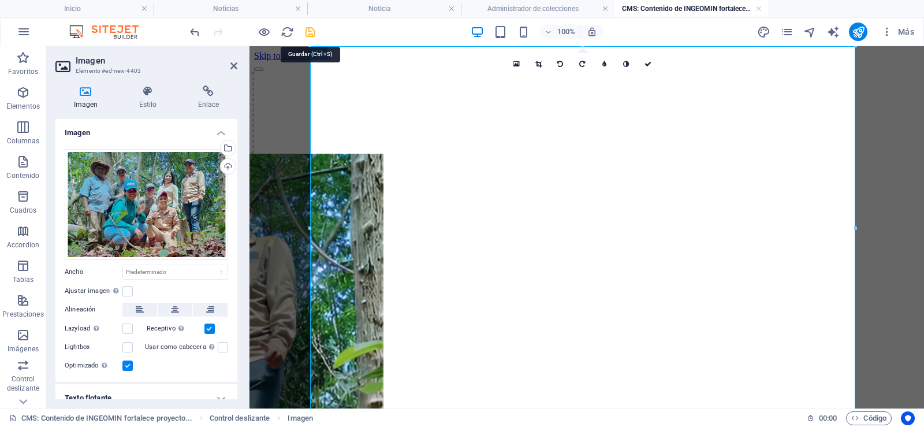
click at [310, 33] on icon "save" at bounding box center [310, 31] width 13 height 13
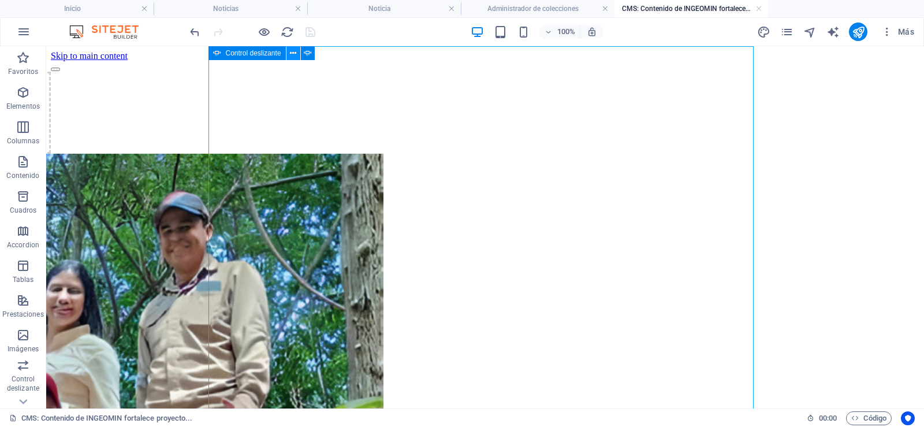
click at [291, 52] on icon at bounding box center [293, 53] width 6 height 12
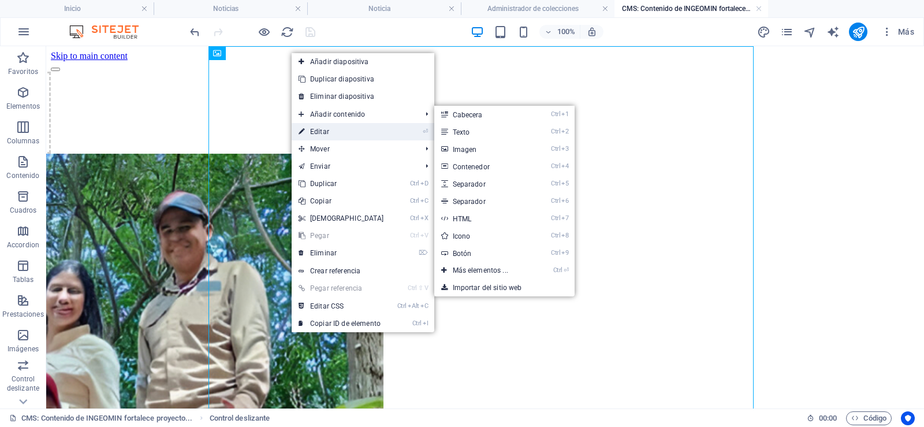
click at [333, 126] on link "⏎ Editar" at bounding box center [341, 131] width 99 height 17
select select "ms"
select select "s"
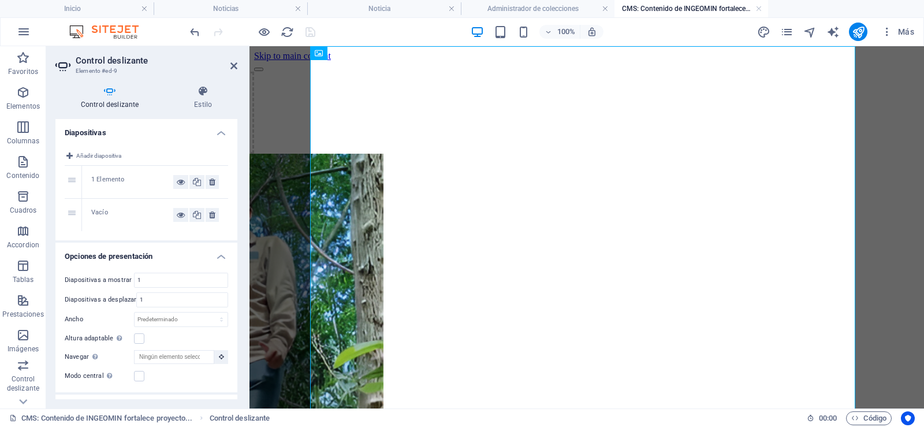
click at [106, 216] on div "Vacío" at bounding box center [132, 215] width 82 height 14
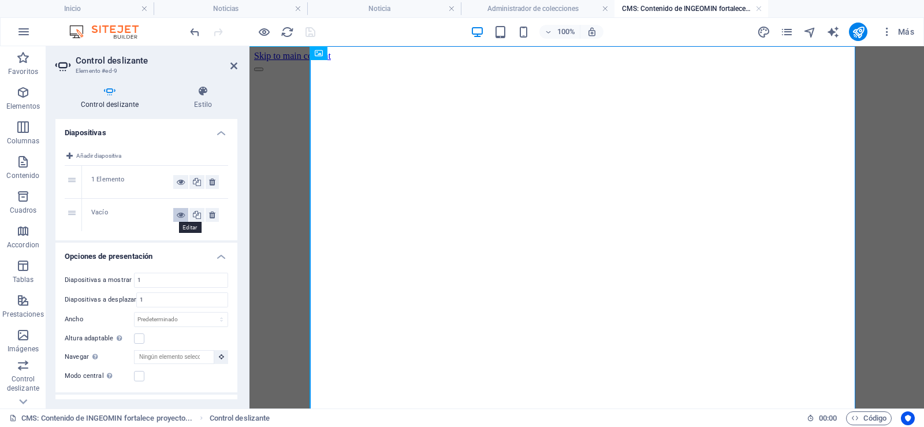
click at [180, 216] on icon at bounding box center [181, 215] width 8 height 14
click at [173, 213] on button at bounding box center [180, 215] width 15 height 14
click at [182, 216] on icon at bounding box center [181, 215] width 8 height 14
click at [179, 216] on icon at bounding box center [181, 215] width 8 height 14
click at [118, 213] on div "Vacío" at bounding box center [132, 215] width 82 height 14
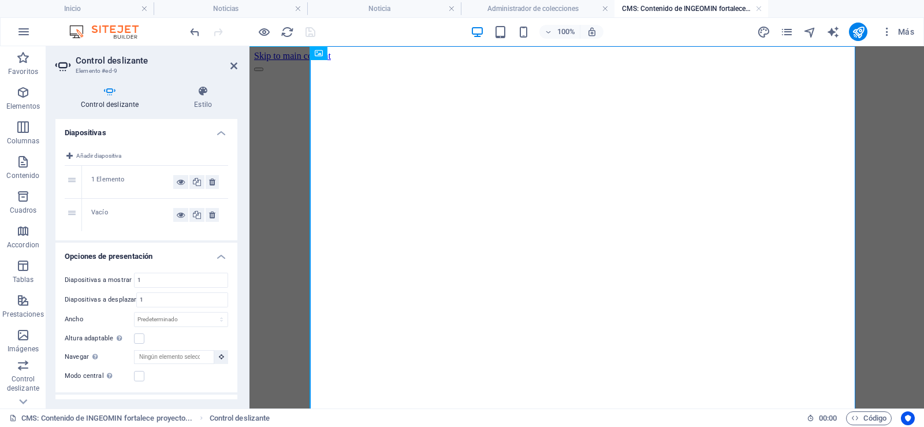
click at [72, 213] on div "2" at bounding box center [73, 215] width 17 height 32
click at [115, 220] on div "Vacío" at bounding box center [132, 215] width 82 height 14
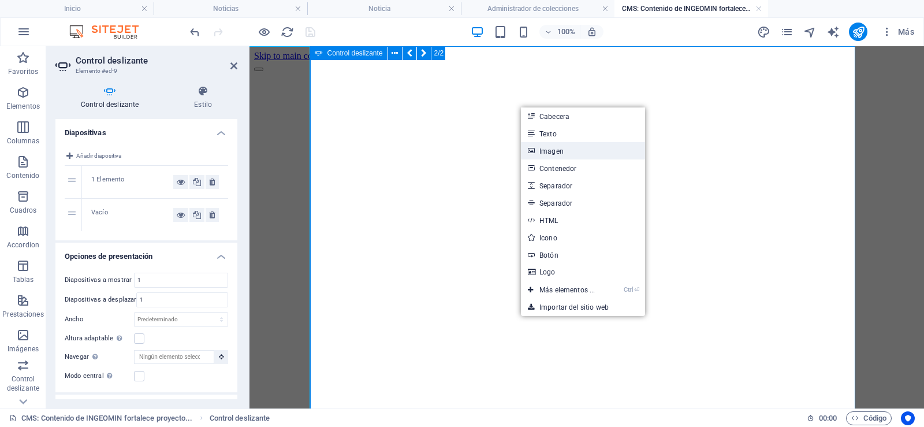
click at [546, 148] on link "Imagen" at bounding box center [583, 150] width 124 height 17
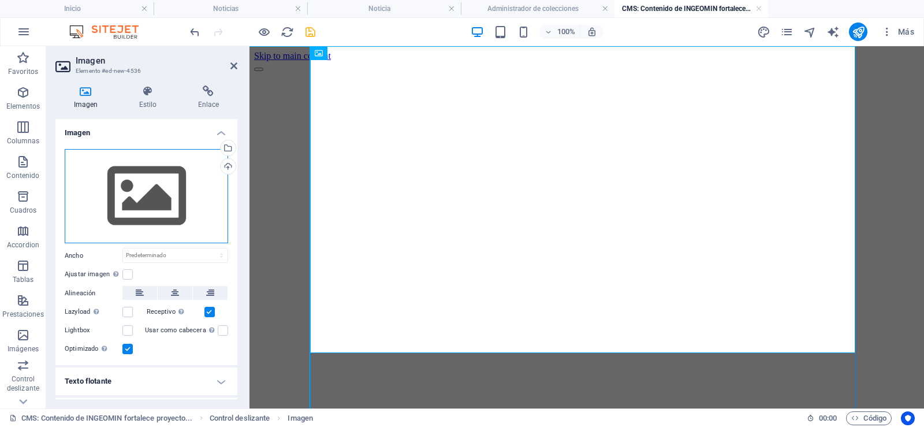
click at [144, 181] on div "Arrastra archivos aquí, haz clic para escoger archivos o selecciona archivos de…" at bounding box center [147, 196] width 164 height 95
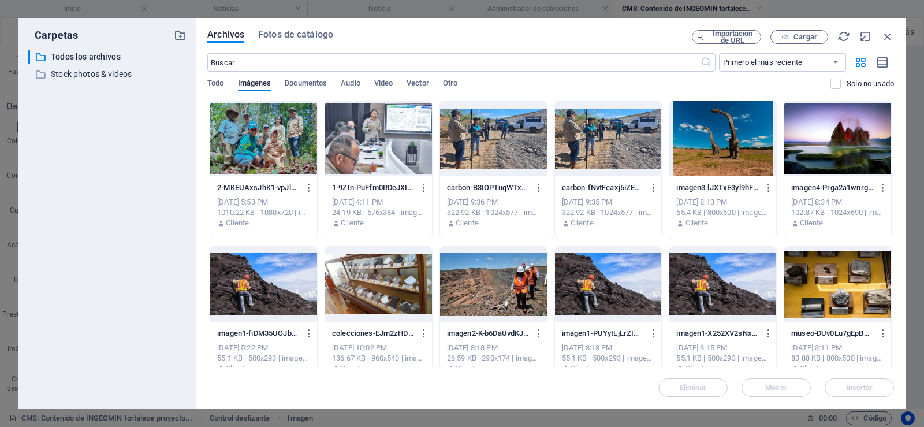
drag, startPoint x: 342, startPoint y: 133, endPoint x: 361, endPoint y: 131, distance: 19.2
click at [343, 132] on div at bounding box center [378, 138] width 107 height 75
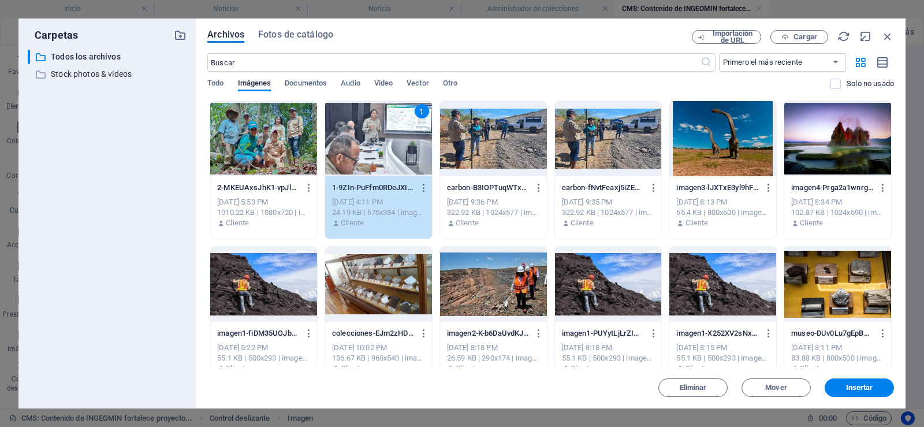
click at [361, 131] on div "1" at bounding box center [378, 138] width 107 height 75
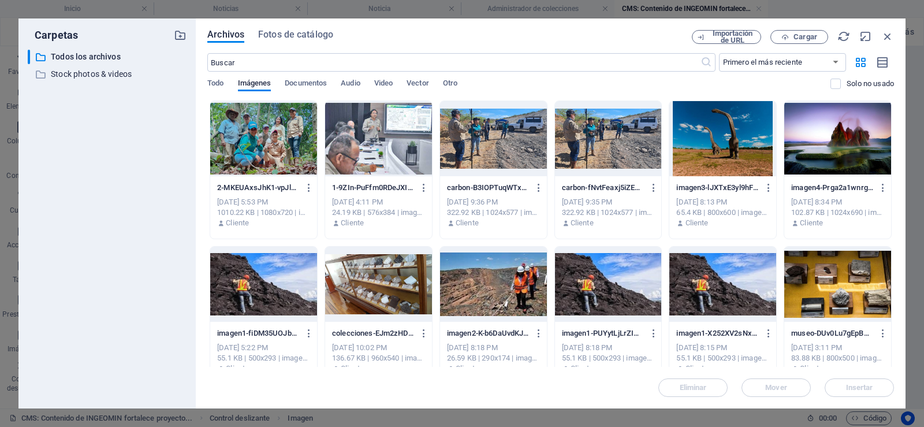
click at [361, 131] on div at bounding box center [378, 138] width 107 height 75
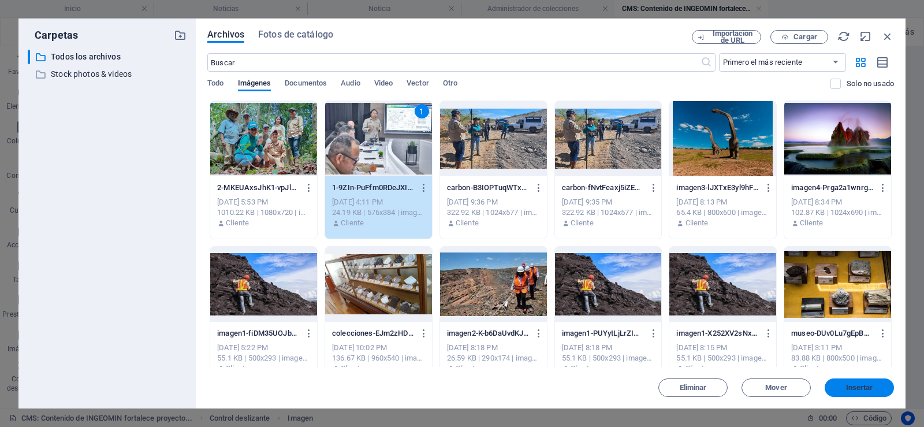
click at [849, 384] on span "Insertar" at bounding box center [859, 387] width 27 height 7
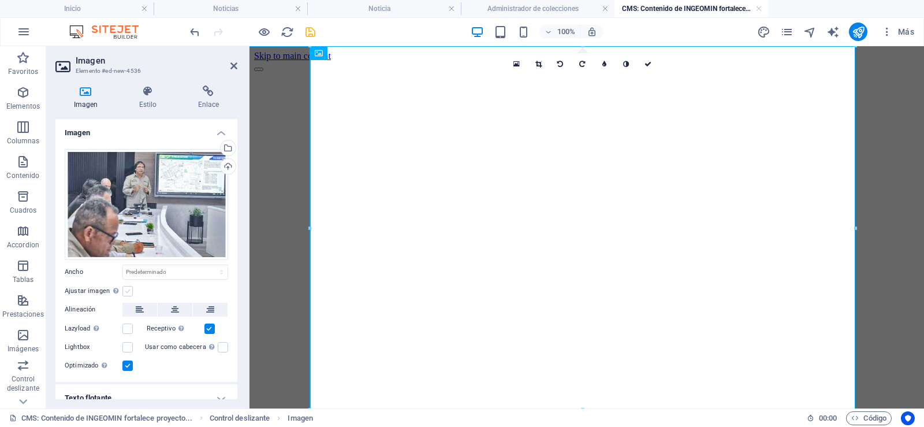
click at [130, 291] on label at bounding box center [127, 291] width 10 height 10
click at [0, 0] on input "Ajustar imagen Ajustar imagen automáticamente a un ancho y alto fijo" at bounding box center [0, 0] width 0 height 0
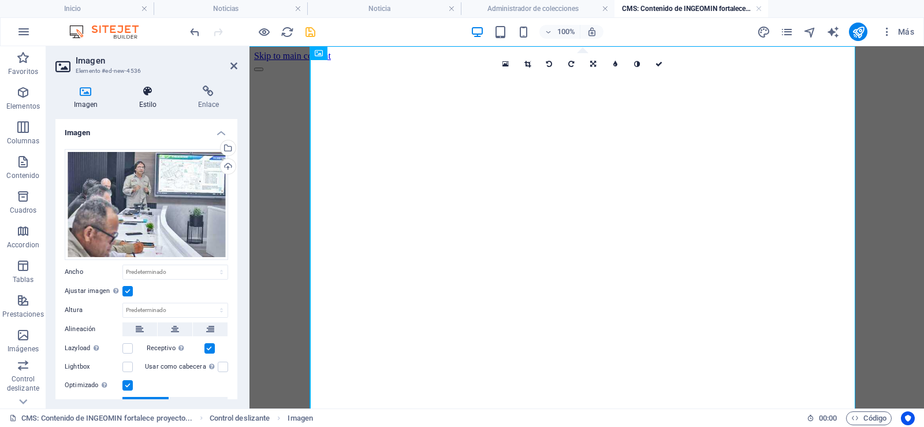
click at [149, 99] on h4 "Estilo" at bounding box center [150, 98] width 59 height 24
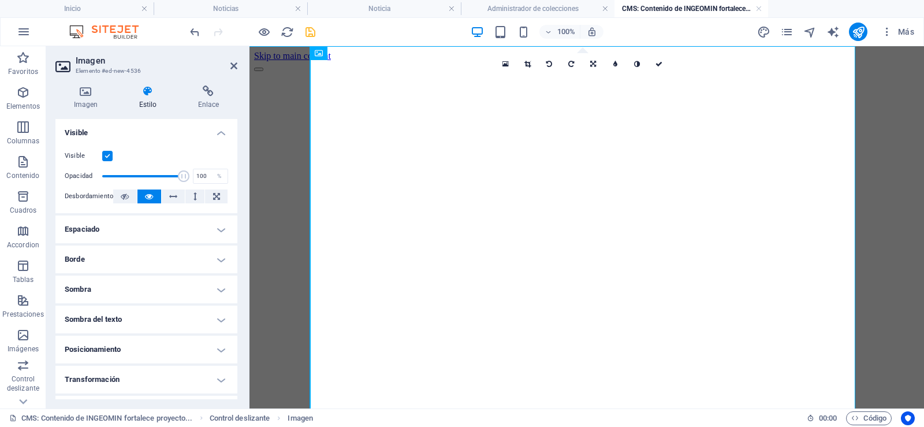
click at [314, 32] on icon "save" at bounding box center [310, 31] width 13 height 13
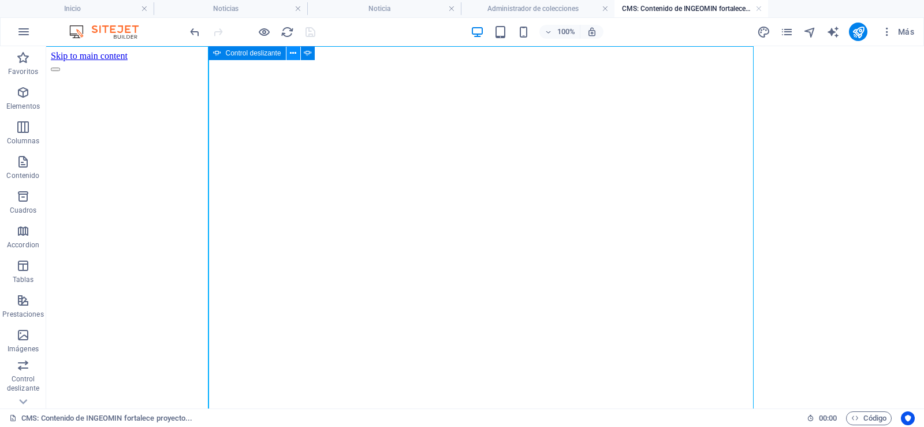
click at [295, 55] on icon at bounding box center [293, 53] width 6 height 12
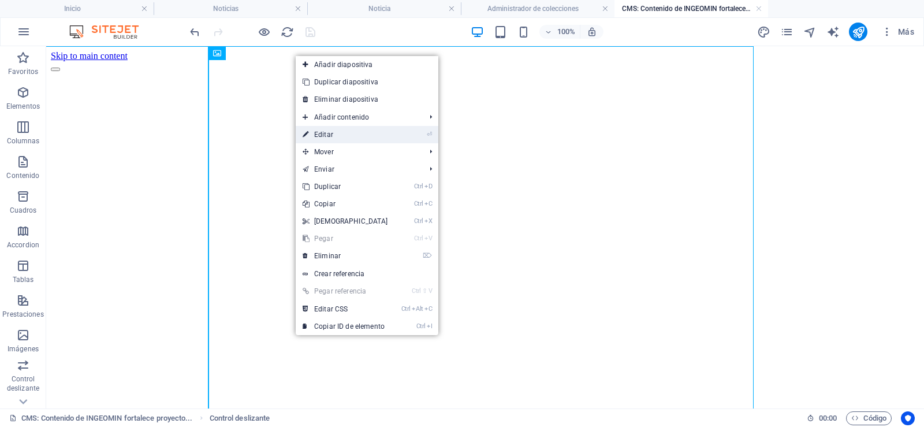
click at [331, 132] on link "⏎ Editar" at bounding box center [345, 134] width 99 height 17
select select "ms"
select select "s"
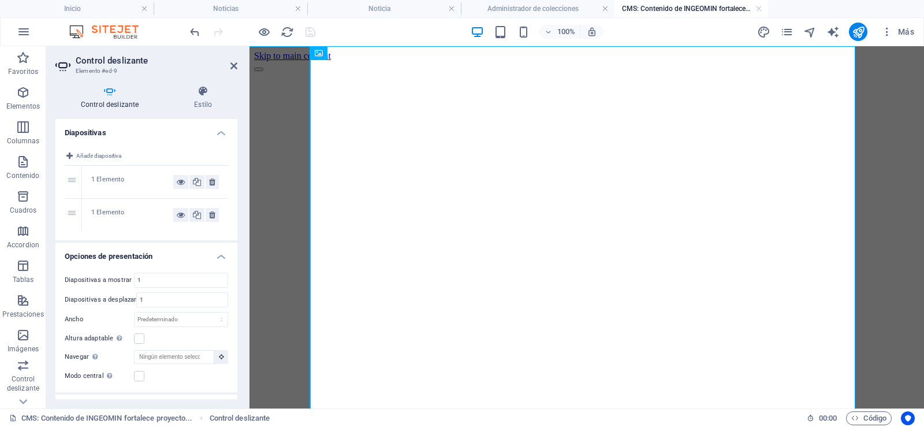
click at [144, 180] on div "1 Elemento" at bounding box center [132, 182] width 82 height 14
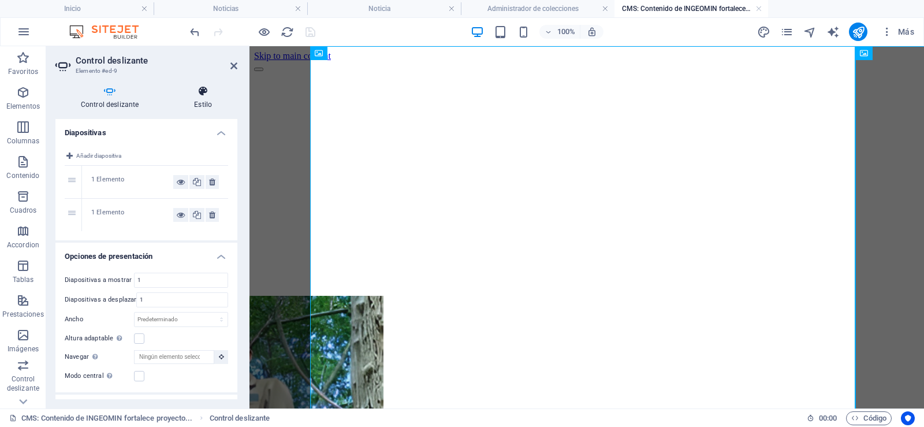
click at [208, 94] on icon at bounding box center [203, 92] width 69 height 12
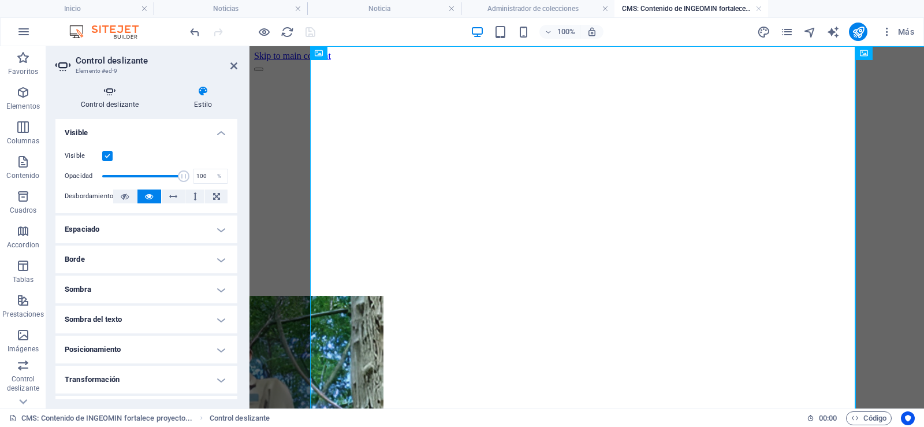
click at [115, 94] on icon at bounding box center [109, 92] width 109 height 12
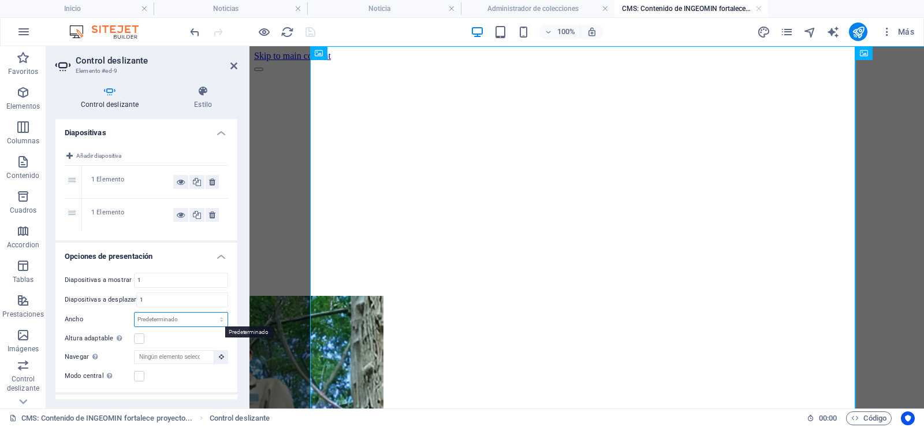
click at [216, 318] on select "Predeterminado px % rem em vw vh" at bounding box center [181, 320] width 93 height 14
click at [204, 91] on icon at bounding box center [203, 92] width 69 height 12
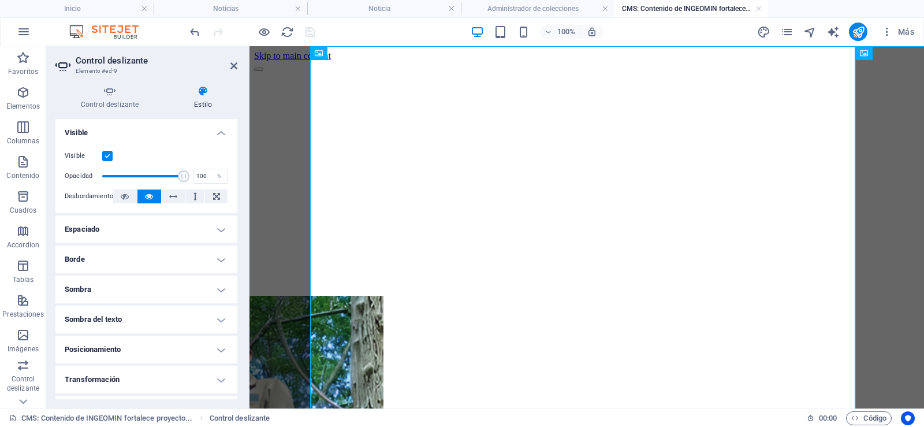
click at [208, 90] on icon at bounding box center [203, 92] width 69 height 12
click at [110, 92] on icon at bounding box center [109, 92] width 109 height 12
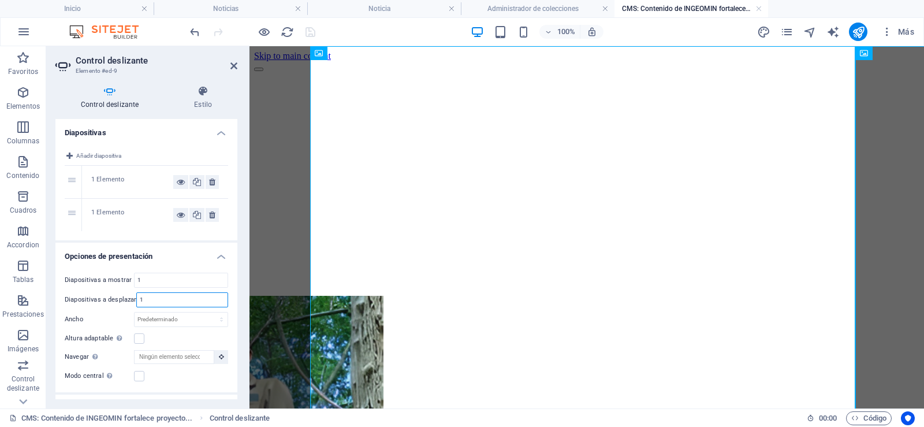
click at [153, 298] on input "1" at bounding box center [182, 300] width 91 height 14
click at [143, 337] on div "Altura adaptable Ajustar automáticamente el alto para controles deslizantes de …" at bounding box center [147, 339] width 164 height 14
click at [143, 337] on label at bounding box center [139, 338] width 10 height 10
click at [0, 0] on input "Altura adaptable Ajustar automáticamente el alto para controles deslizantes de …" at bounding box center [0, 0] width 0 height 0
click at [140, 340] on label at bounding box center [139, 338] width 10 height 10
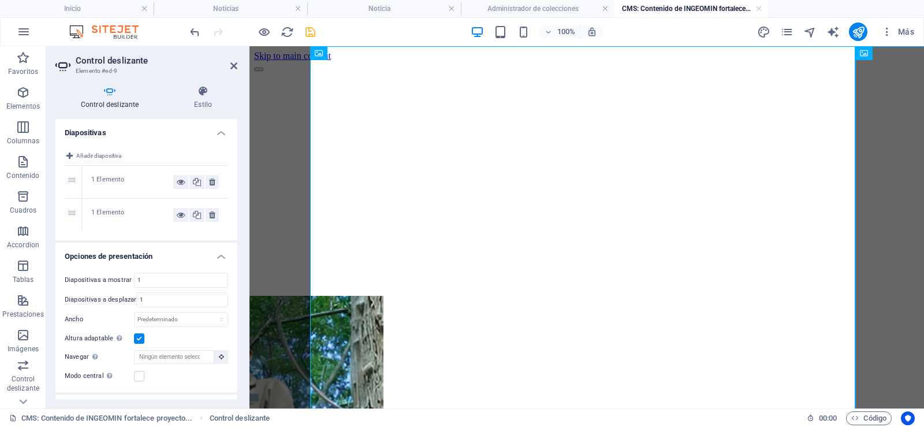
click at [0, 0] on input "Altura adaptable Ajustar automáticamente el alto para controles deslizantes de …" at bounding box center [0, 0] width 0 height 0
click at [208, 95] on icon at bounding box center [203, 92] width 69 height 12
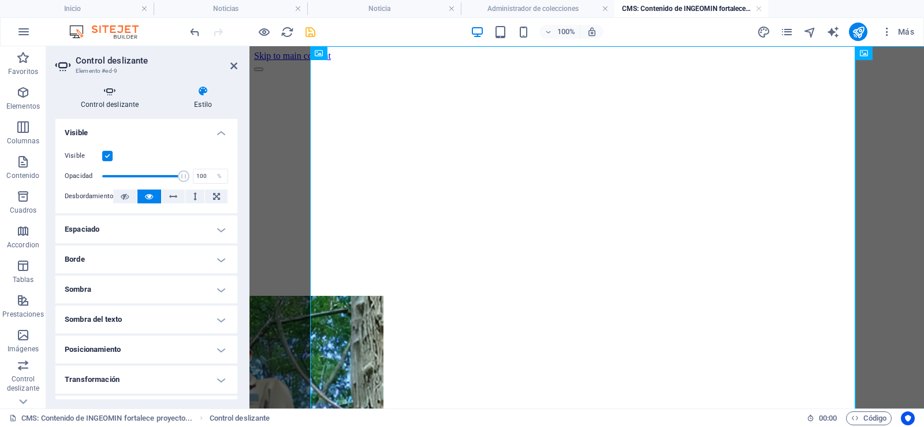
click at [114, 95] on icon at bounding box center [109, 92] width 109 height 12
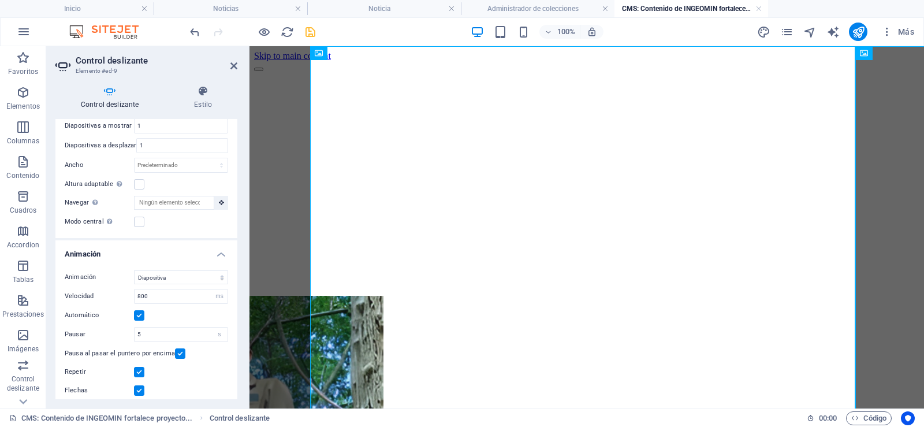
scroll to position [173, 0]
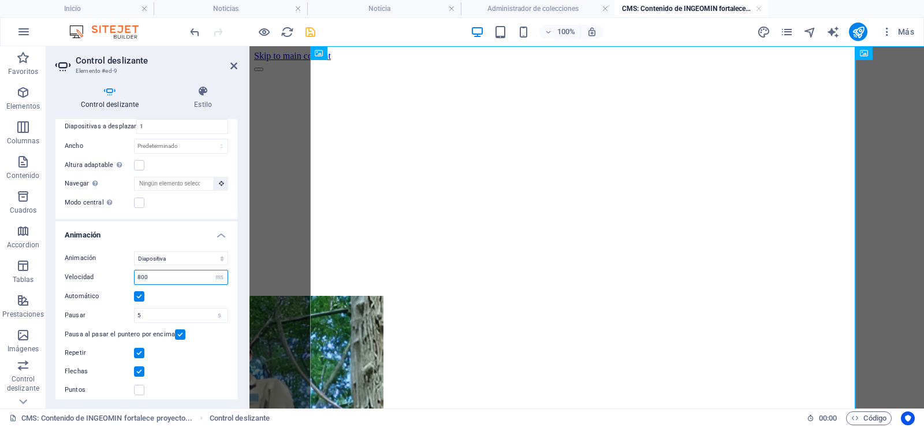
click at [162, 278] on input "800" at bounding box center [181, 277] width 93 height 14
type input "8"
type input "1000"
click at [315, 36] on icon "save" at bounding box center [310, 31] width 13 height 13
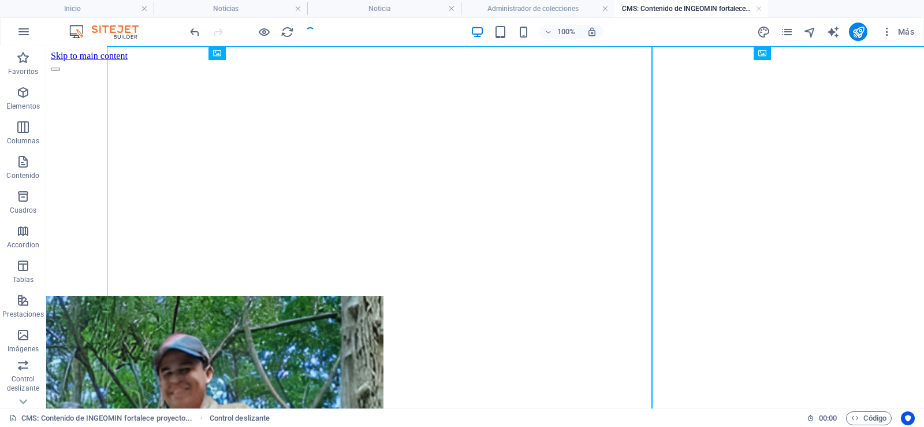
click at [313, 32] on div at bounding box center [252, 32] width 129 height 18
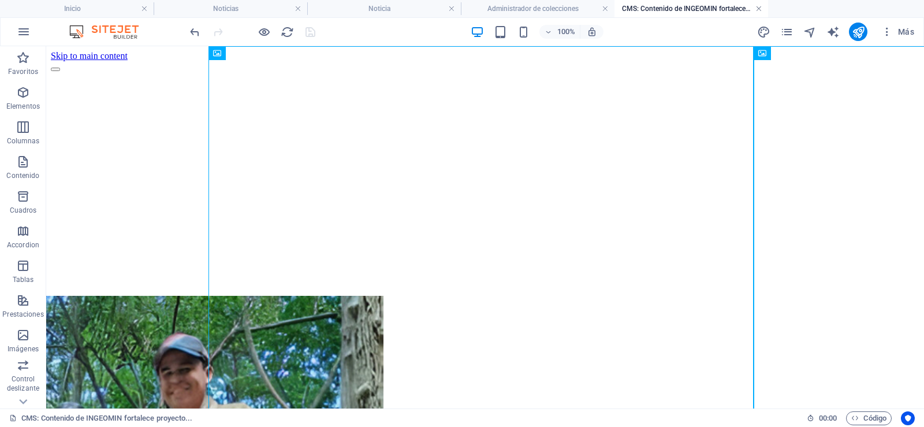
click at [760, 10] on link at bounding box center [759, 8] width 7 height 11
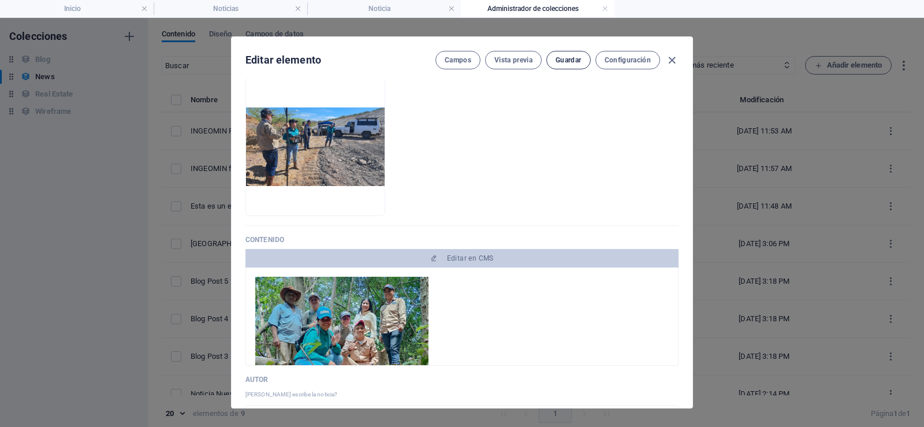
click at [570, 59] on span "Guardar" at bounding box center [568, 59] width 25 height 9
click at [675, 62] on icon "button" at bounding box center [672, 60] width 13 height 13
type input "[DATE]"
type input "esta-es-un-ejemplo-de-noticia-otra-version-copy"
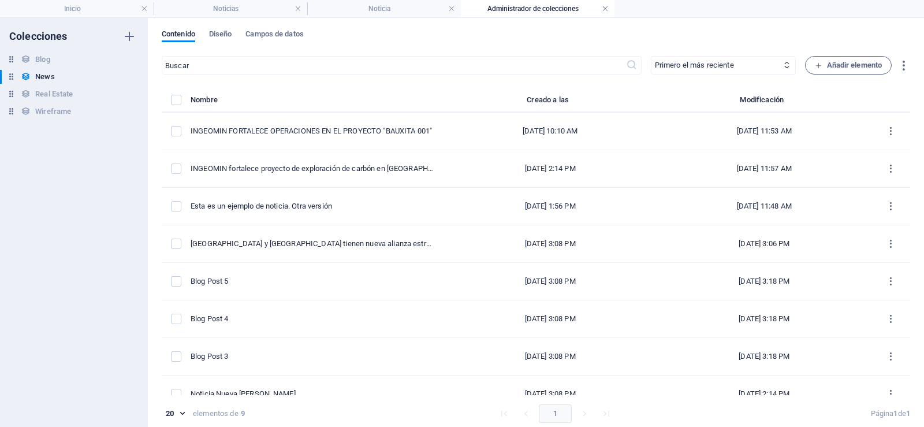
click at [604, 6] on link at bounding box center [605, 8] width 7 height 11
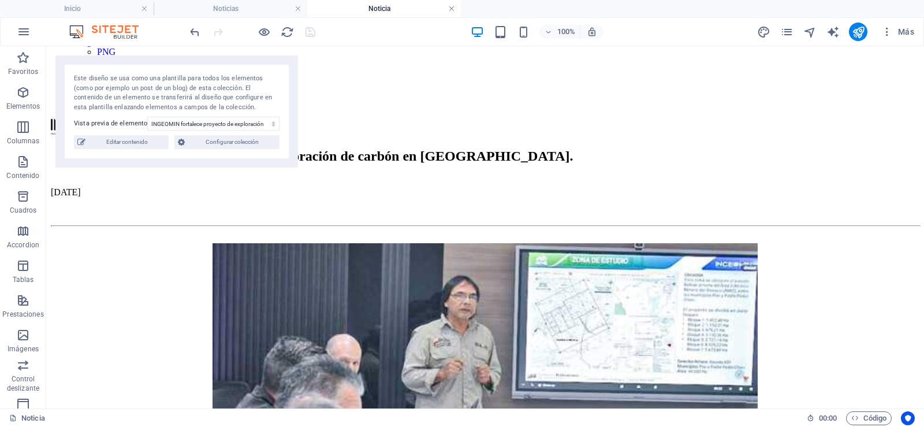
click at [450, 9] on link at bounding box center [451, 8] width 7 height 11
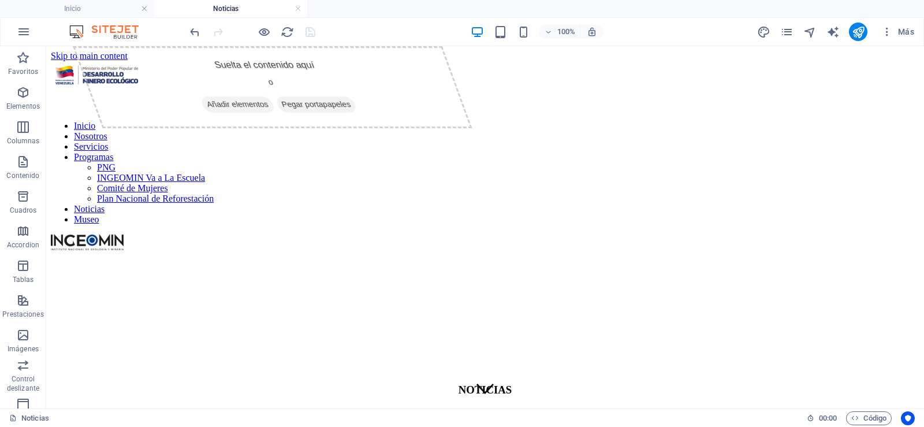
scroll to position [58, 0]
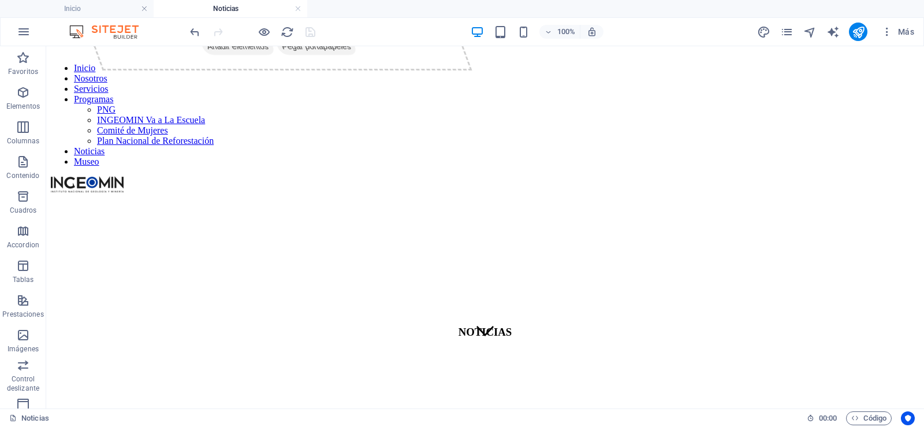
click at [277, 32] on div at bounding box center [252, 32] width 129 height 18
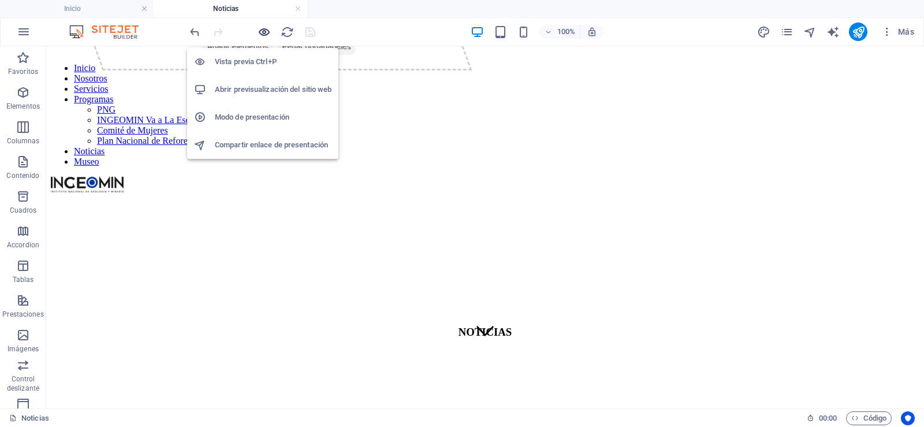
click at [267, 36] on icon "button" at bounding box center [264, 31] width 13 height 13
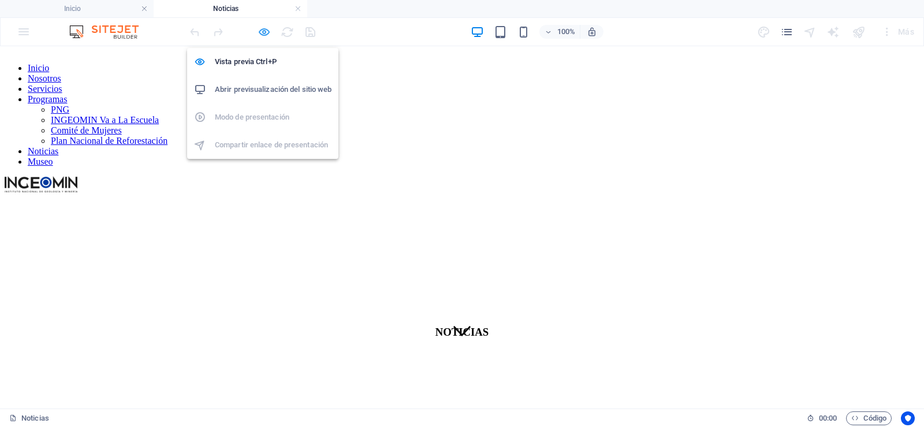
click at [267, 36] on icon "button" at bounding box center [264, 31] width 13 height 13
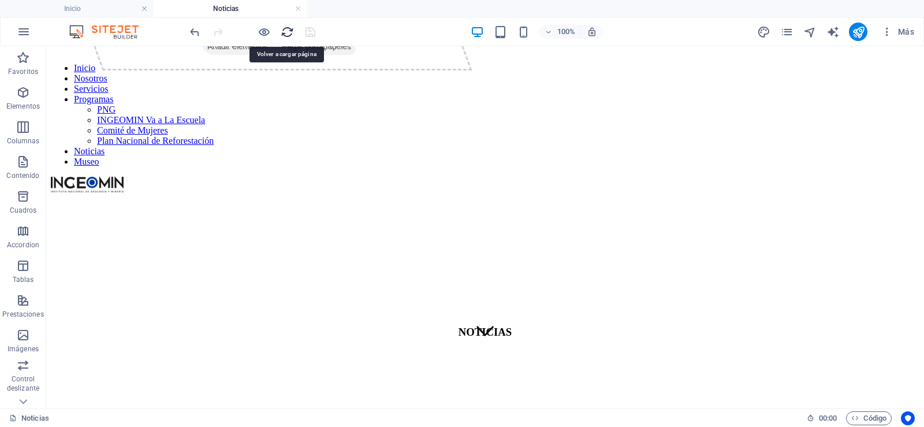
click at [288, 35] on icon "reload" at bounding box center [287, 31] width 13 height 13
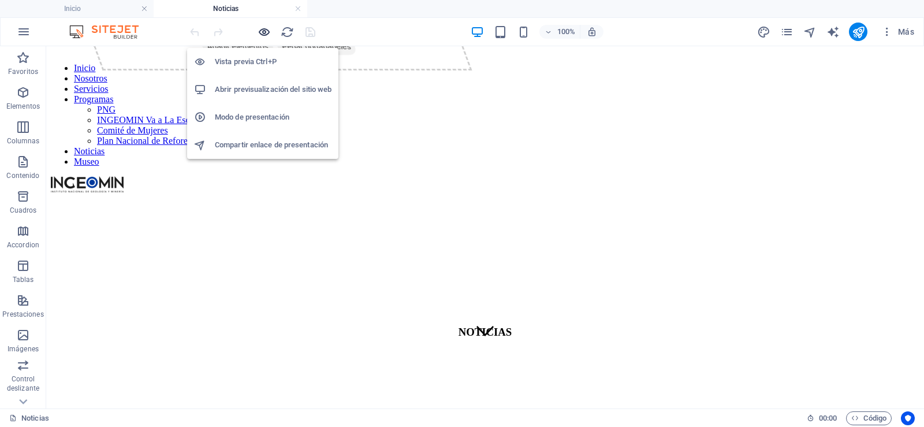
click at [268, 30] on icon "button" at bounding box center [264, 31] width 13 height 13
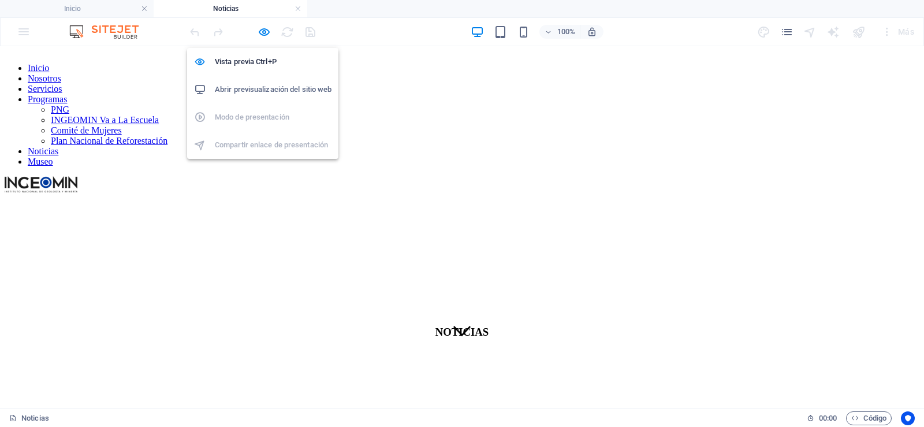
click at [281, 16] on li "Noticias" at bounding box center [231, 8] width 154 height 17
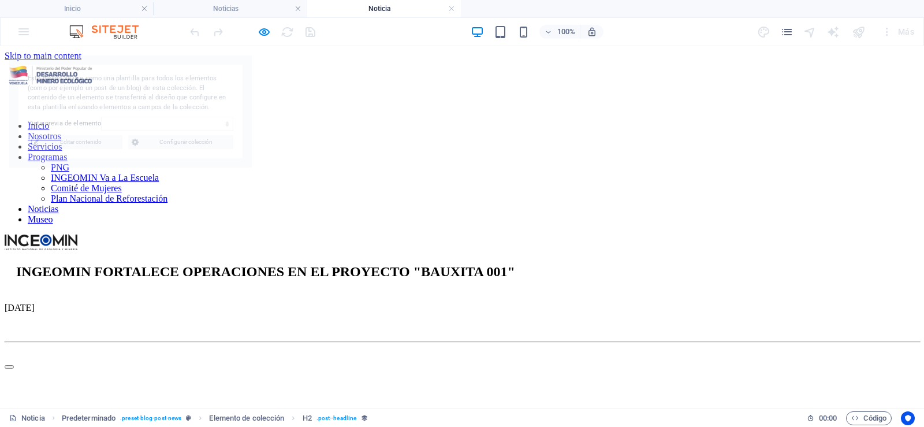
scroll to position [0, 0]
select select "68d1920dd595e7c663016402"
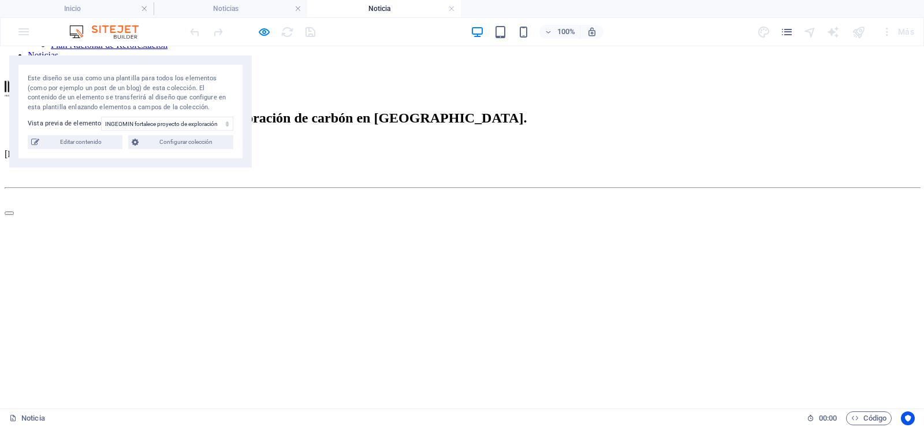
scroll to position [173, 0]
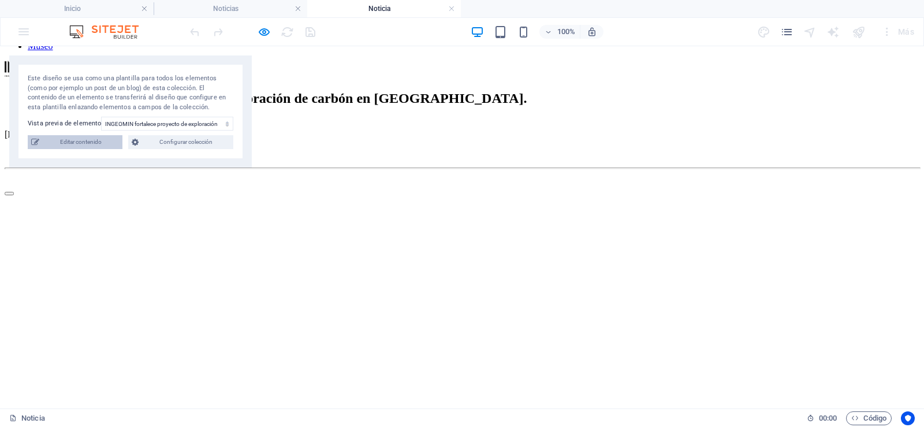
click at [61, 148] on span "Editar contenido" at bounding box center [81, 142] width 76 height 14
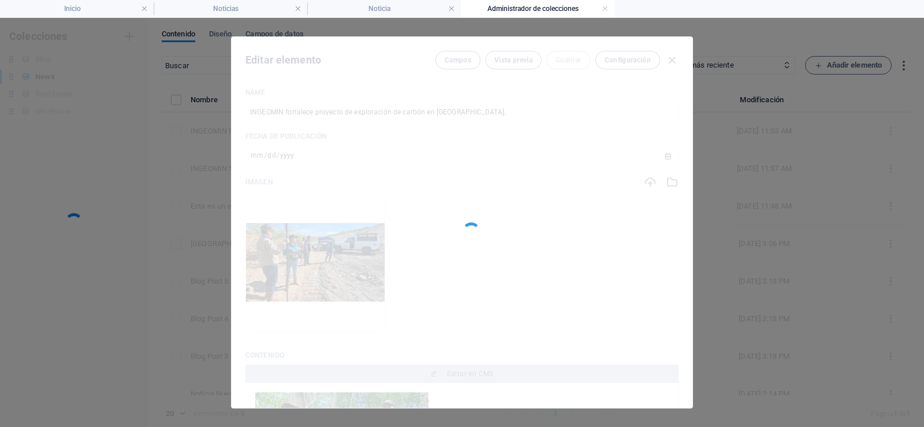
scroll to position [0, 0]
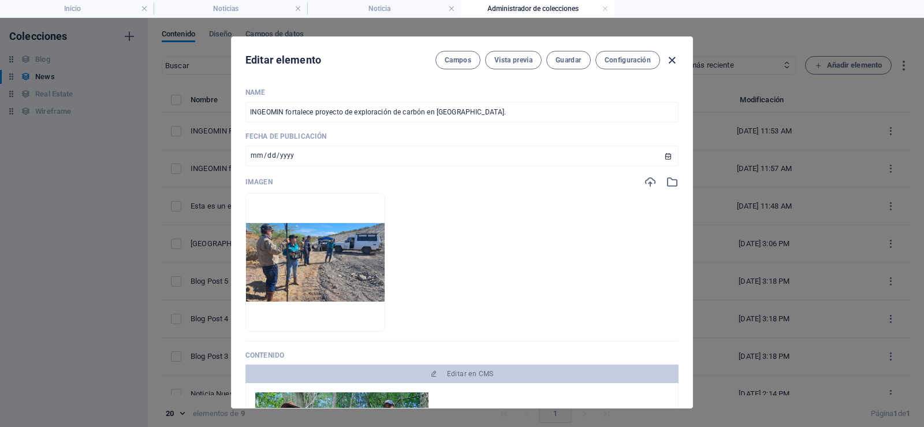
click at [672, 64] on icon "button" at bounding box center [672, 60] width 13 height 13
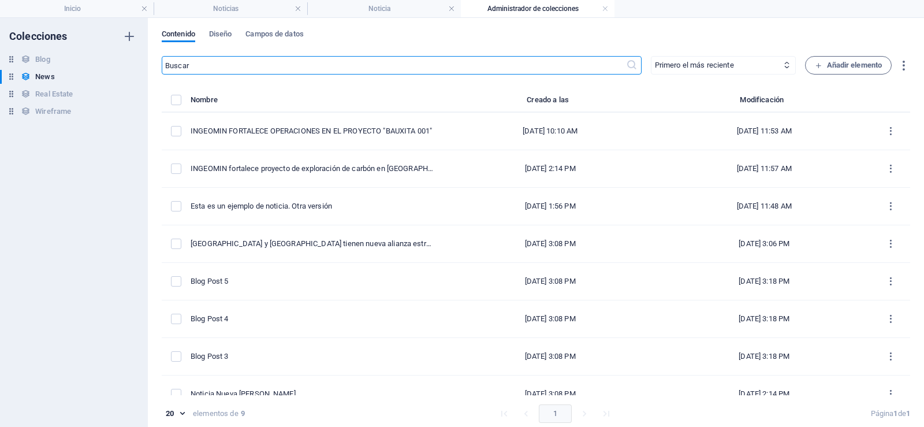
type input "[DATE]"
type input "esta-es-un-ejemplo-de-noticia-otra-version-copy"
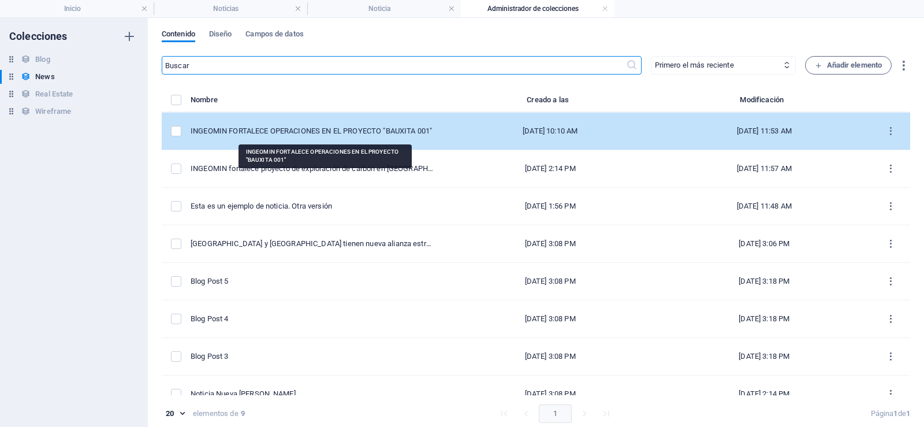
click at [372, 129] on div "INGEOMIN FORTALECE OPERACIONES EN EL PROYECTO "BAUXITA 001"" at bounding box center [312, 131] width 243 height 10
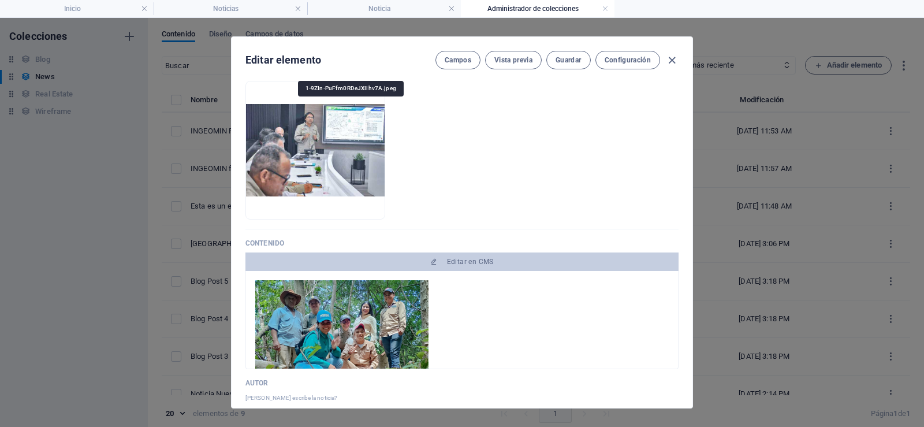
scroll to position [116, 0]
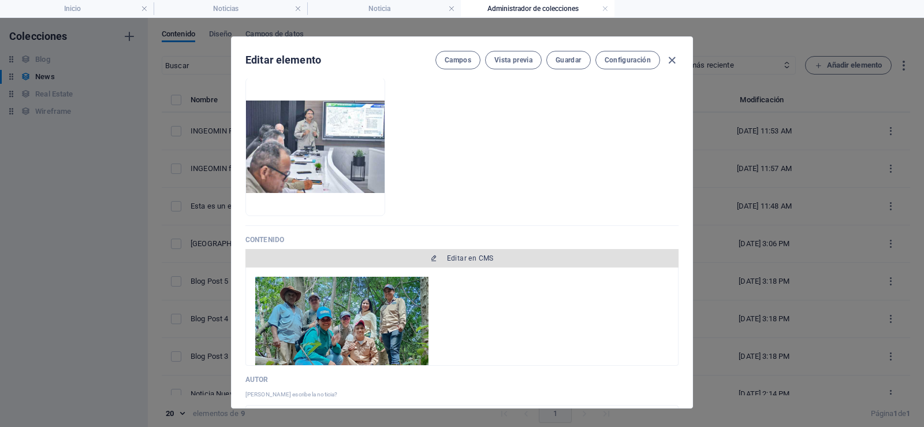
click at [456, 259] on span "Editar en CMS" at bounding box center [470, 258] width 47 height 9
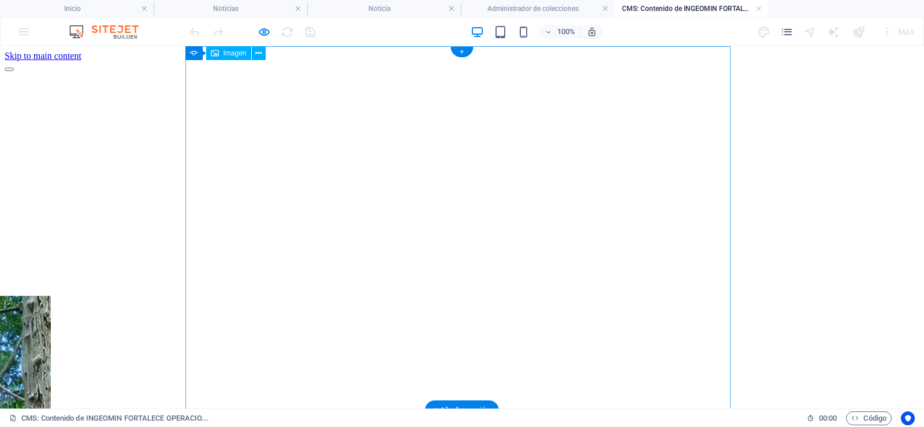
scroll to position [0, 0]
click at [269, 51] on icon at bounding box center [270, 53] width 6 height 12
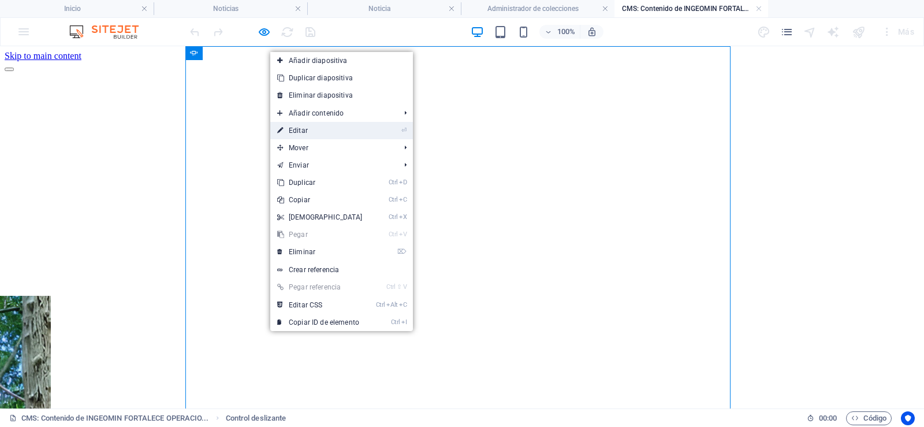
click at [314, 128] on link "⏎ Editar" at bounding box center [319, 130] width 99 height 17
select select "ms"
select select "s"
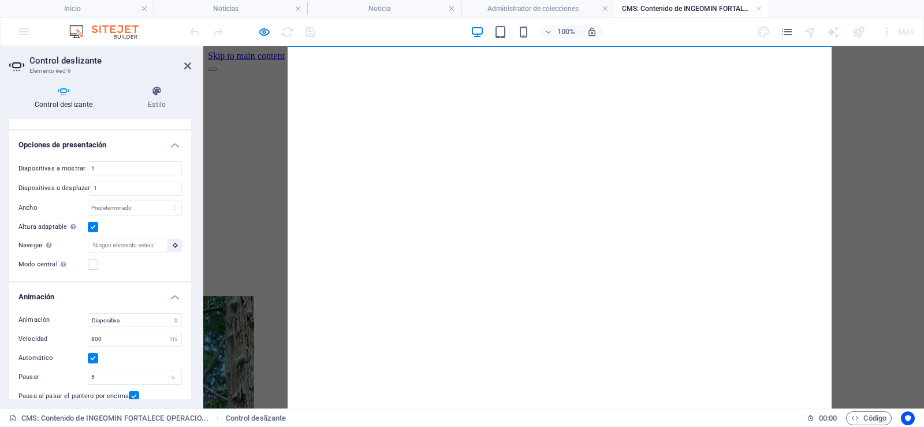
scroll to position [116, 0]
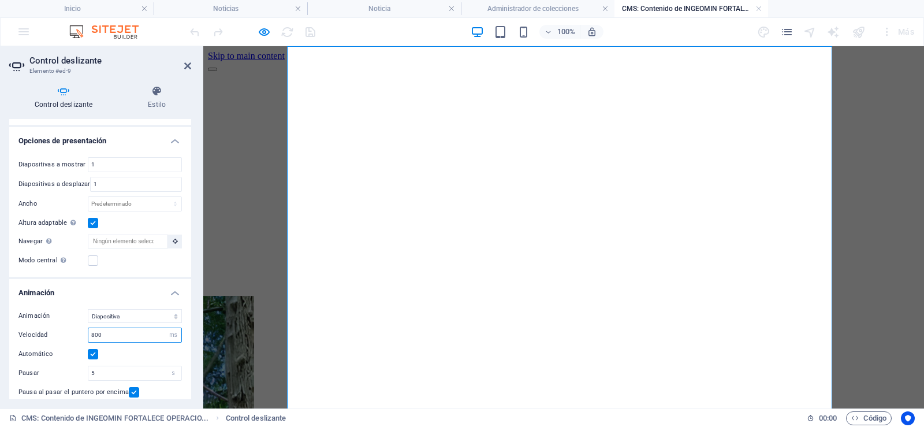
drag, startPoint x: 113, startPoint y: 335, endPoint x: 70, endPoint y: 335, distance: 43.3
click at [70, 335] on div "Velocidad 800 s ms" at bounding box center [100, 335] width 164 height 15
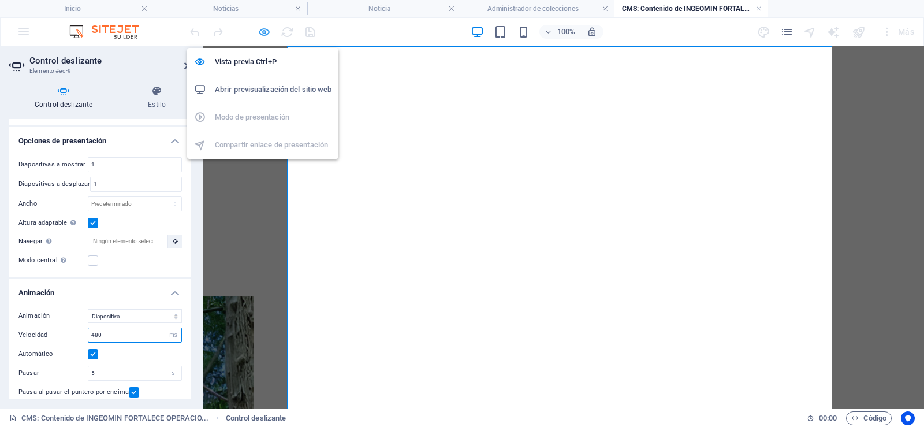
type input "480"
click at [263, 31] on icon "button" at bounding box center [264, 31] width 13 height 13
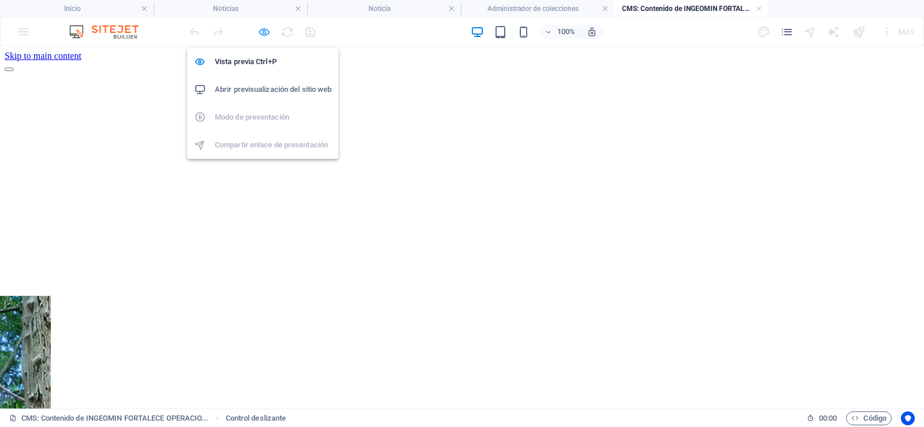
click at [266, 34] on icon "button" at bounding box center [264, 31] width 13 height 13
select select "ms"
select select "s"
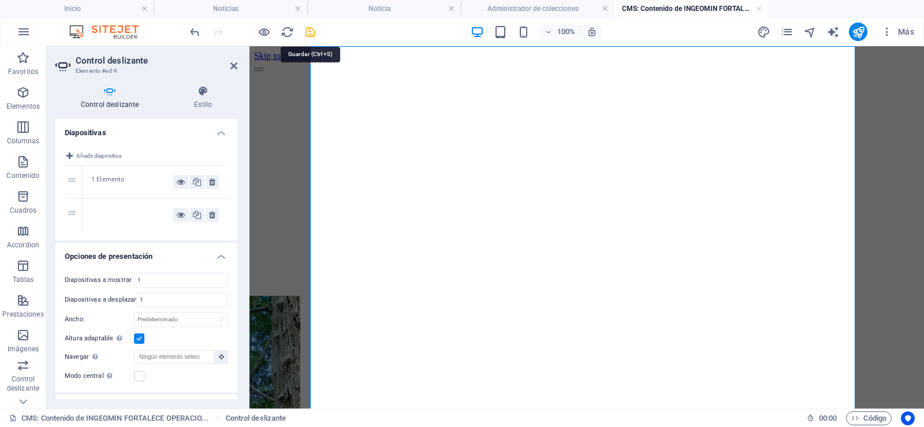
click at [309, 34] on icon "save" at bounding box center [310, 31] width 13 height 13
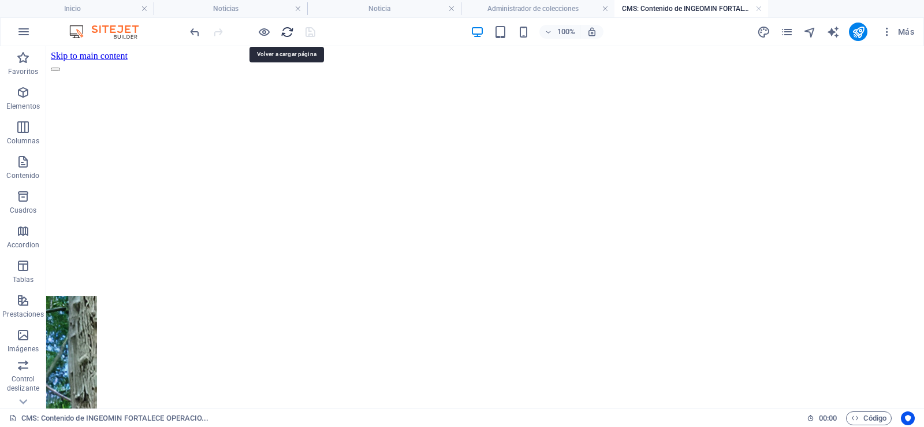
click at [287, 34] on icon "reload" at bounding box center [287, 31] width 13 height 13
click at [757, 9] on link at bounding box center [759, 8] width 7 height 11
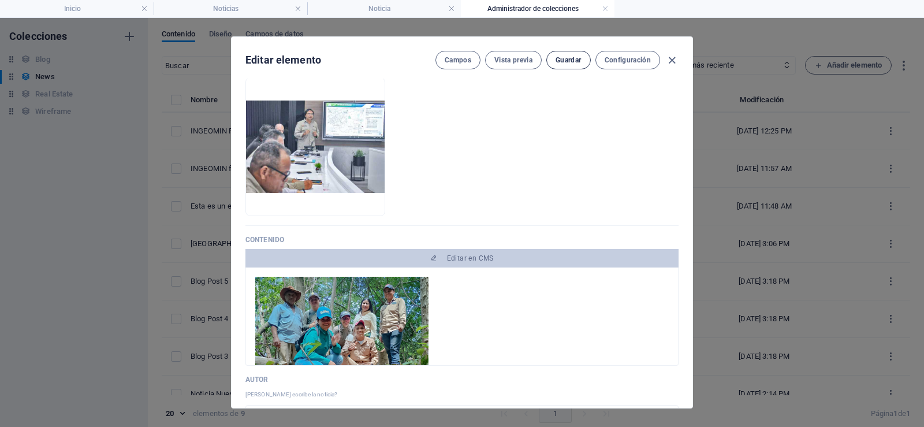
click at [577, 58] on span "Guardar" at bounding box center [568, 59] width 25 height 9
drag, startPoint x: 668, startPoint y: 60, endPoint x: 605, endPoint y: 20, distance: 74.7
click at [668, 60] on icon "button" at bounding box center [672, 60] width 13 height 13
type input "[DATE]"
type input "ingeomin-fortalece-operaciones-en-el-proyecto-bauxita-001"
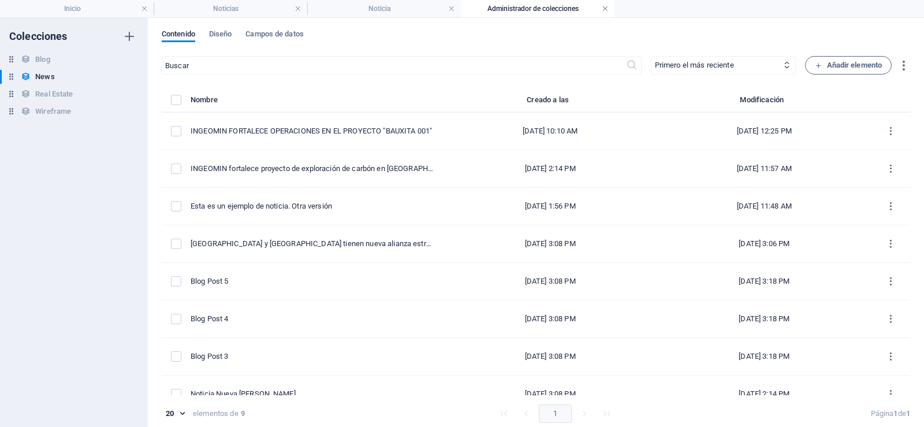
click at [607, 8] on link at bounding box center [605, 8] width 7 height 11
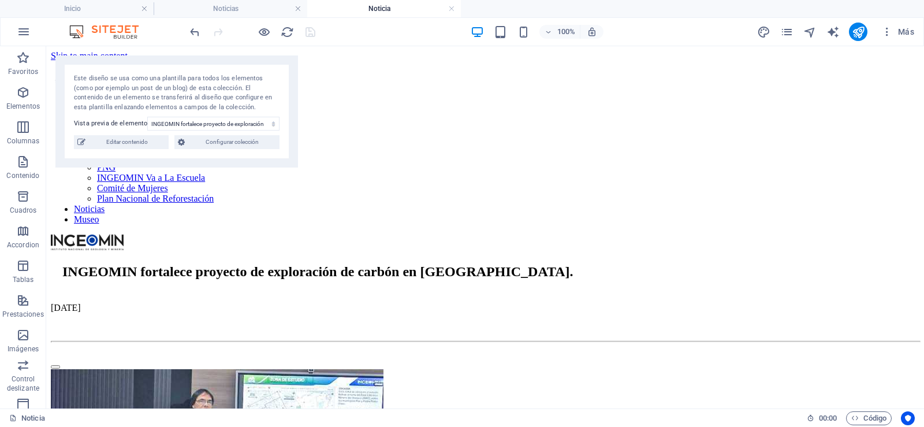
scroll to position [173, 0]
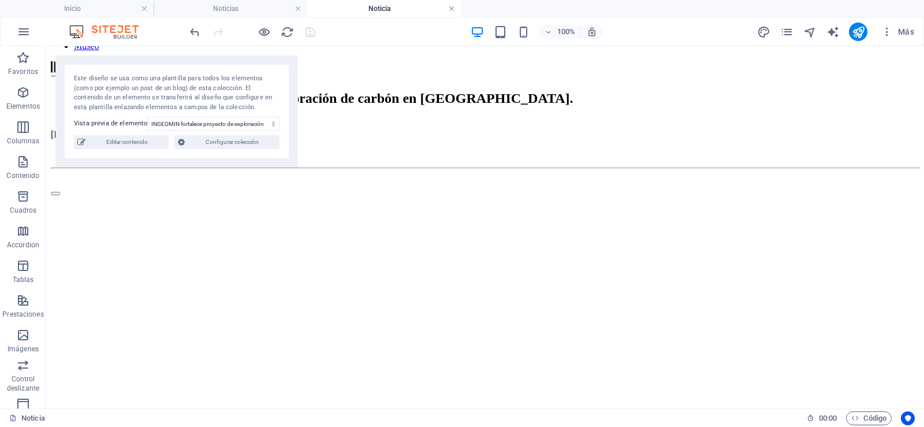
click at [453, 10] on link at bounding box center [451, 8] width 7 height 11
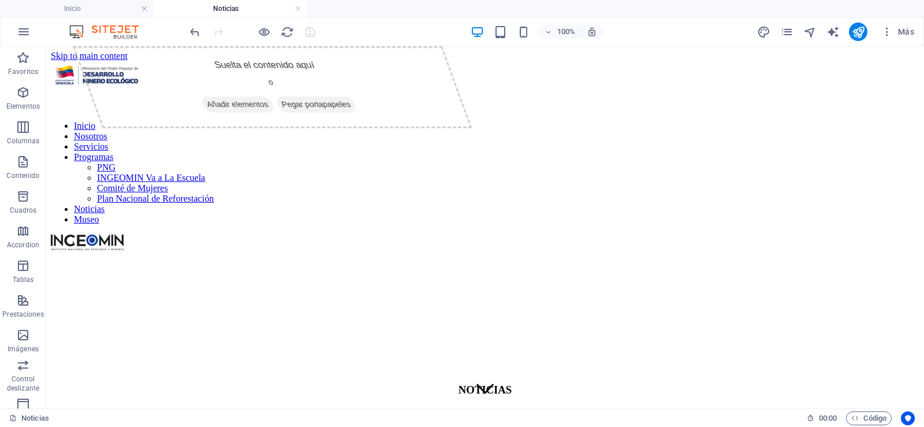
scroll to position [58, 0]
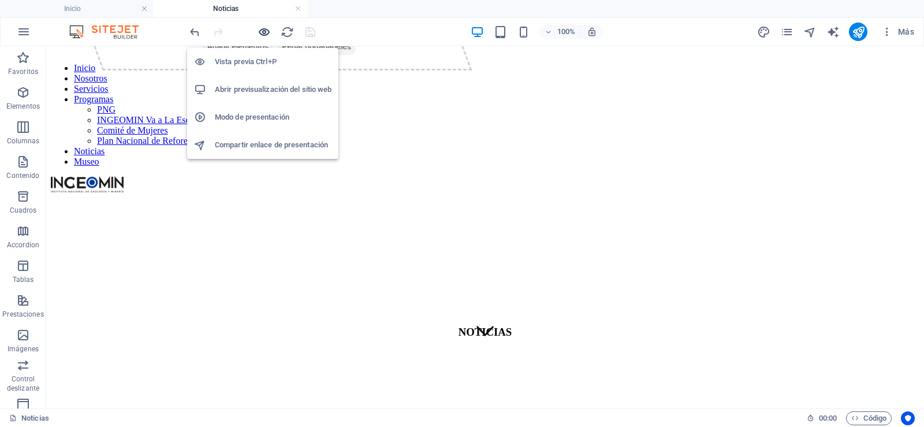
click at [261, 32] on icon "button" at bounding box center [264, 31] width 13 height 13
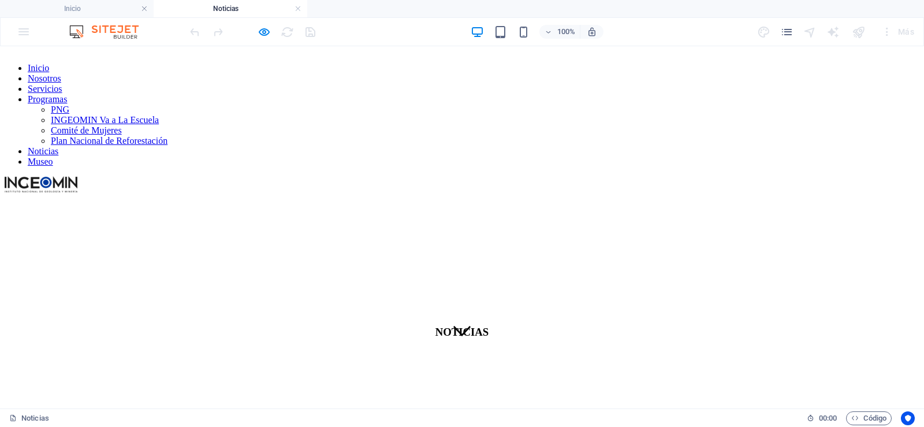
click at [58, 146] on link "Noticias" at bounding box center [43, 151] width 31 height 10
click at [254, 29] on div at bounding box center [252, 32] width 129 height 18
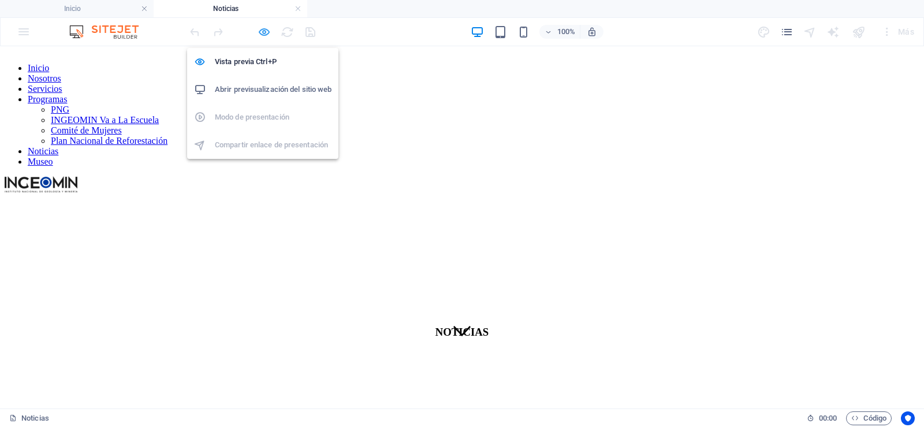
click at [262, 32] on icon "button" at bounding box center [264, 31] width 13 height 13
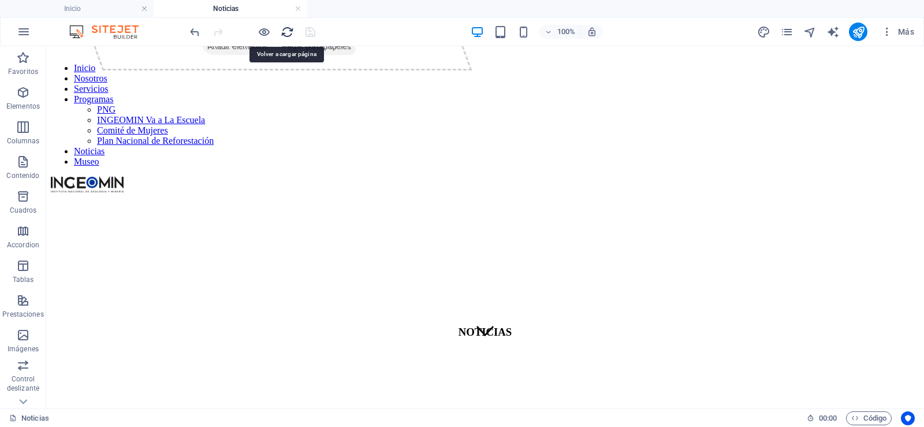
click at [283, 35] on icon "reload" at bounding box center [287, 31] width 13 height 13
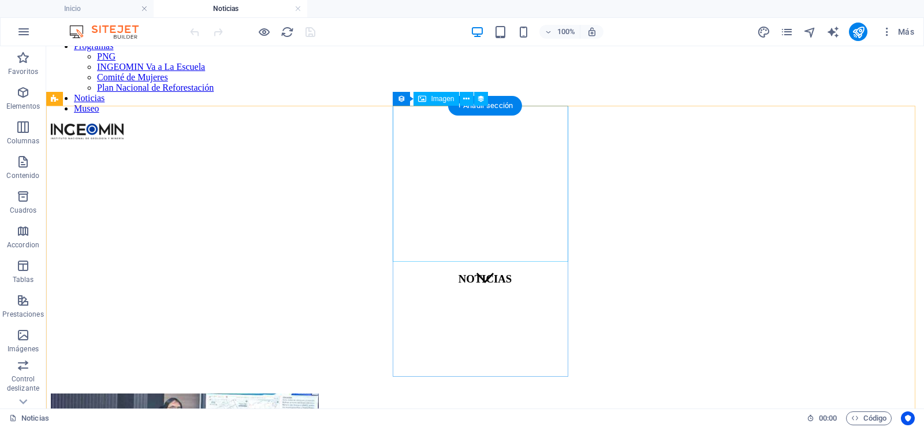
scroll to position [116, 0]
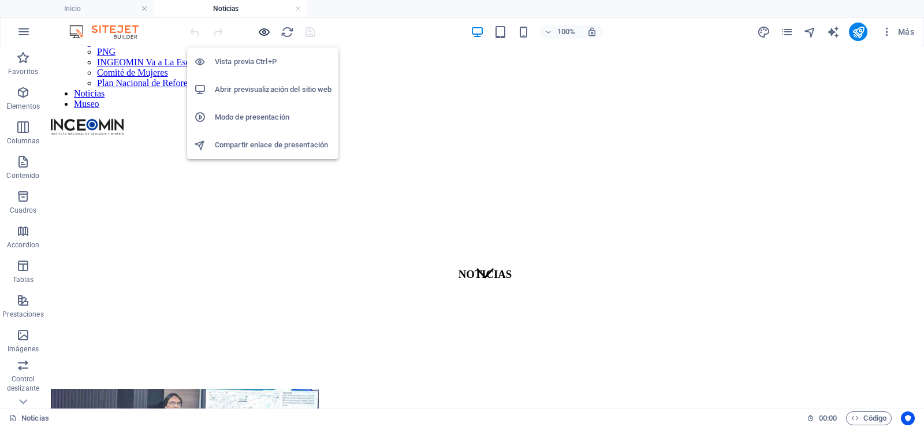
click at [269, 32] on icon "button" at bounding box center [264, 31] width 13 height 13
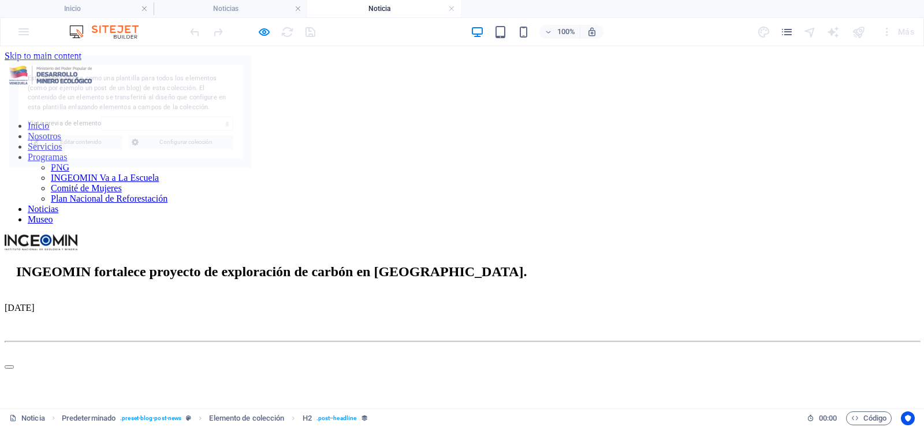
scroll to position [0, 0]
select select "68d1920dd595e7c663016402"
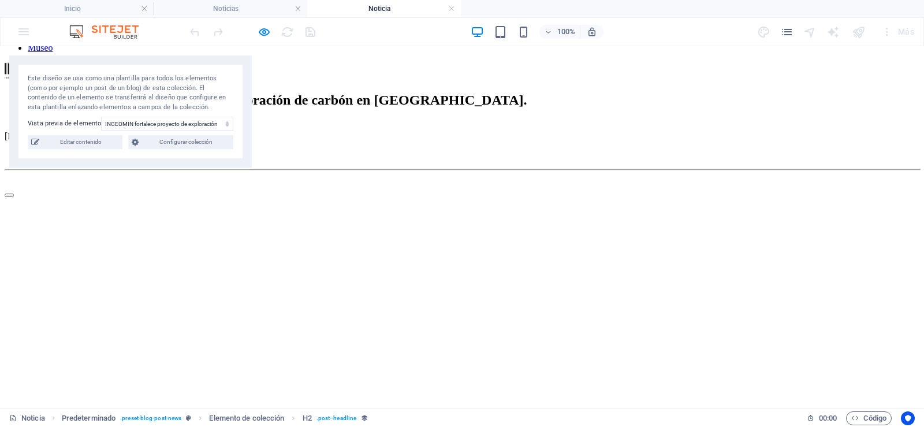
scroll to position [173, 0]
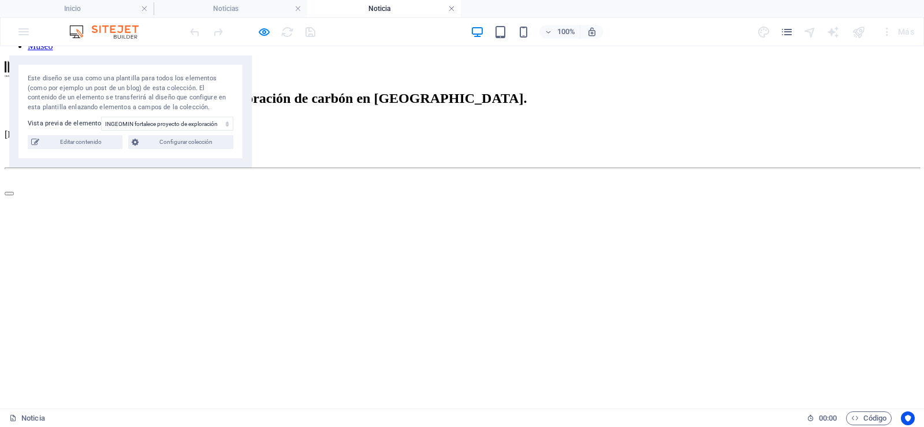
click at [453, 9] on link at bounding box center [451, 8] width 7 height 11
